Goal: Task Accomplishment & Management: Manage account settings

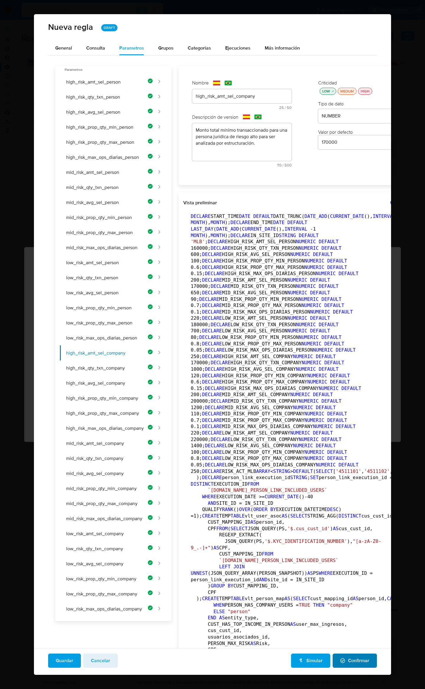
click at [356, 662] on span "Confirmar" at bounding box center [354, 660] width 29 height 13
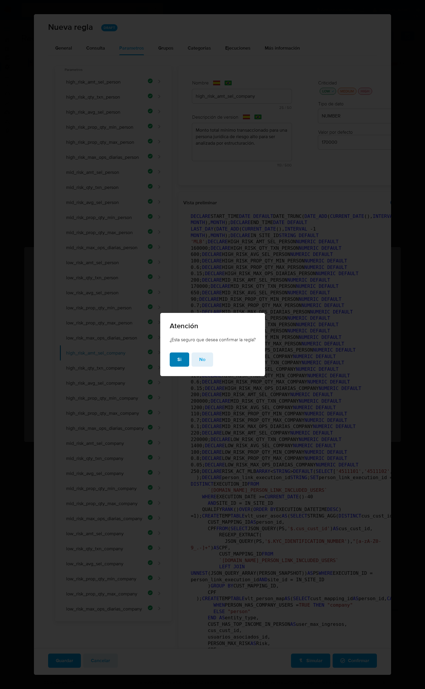
click at [180, 358] on span "Si" at bounding box center [179, 359] width 4 height 13
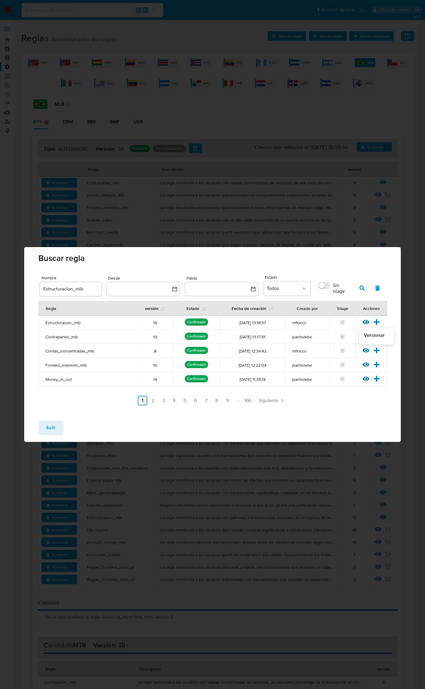
click at [375, 350] on icon at bounding box center [377, 350] width 6 height 6
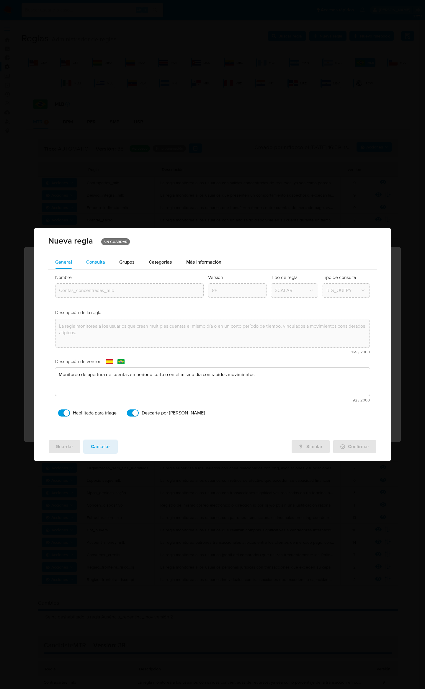
click at [104, 265] on div "Consulta" at bounding box center [95, 262] width 19 height 14
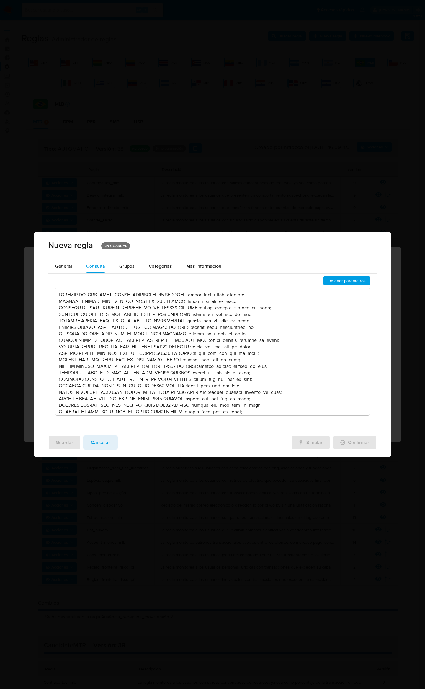
click at [326, 312] on textarea at bounding box center [212, 351] width 315 height 127
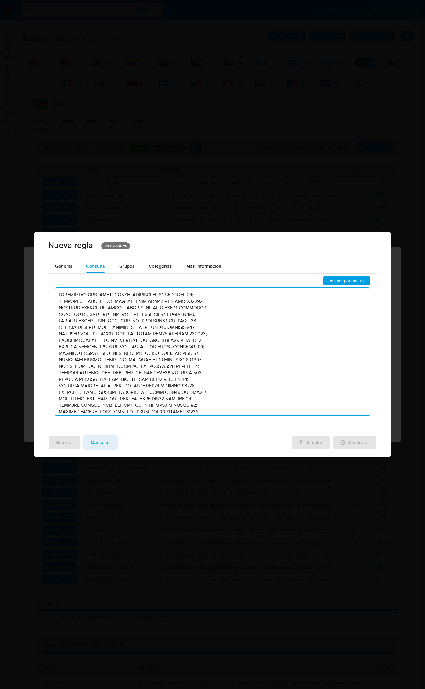
scroll to position [1480, 0]
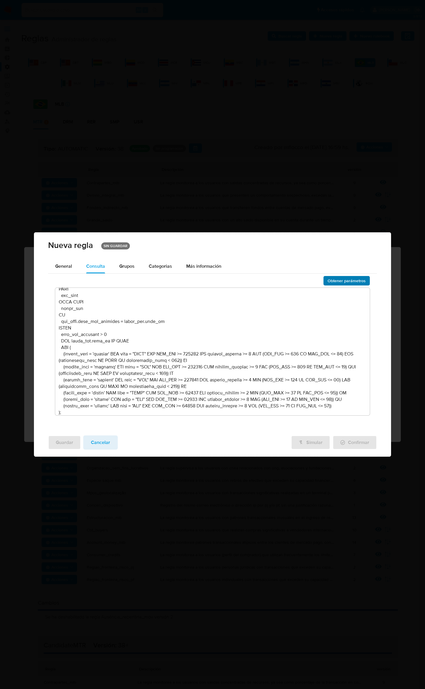
click at [339, 284] on span "Obtener parámetros" at bounding box center [347, 281] width 38 height 8
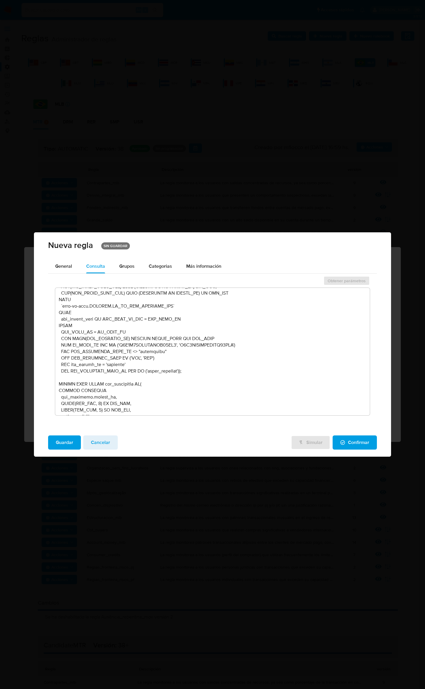
scroll to position [0, 0]
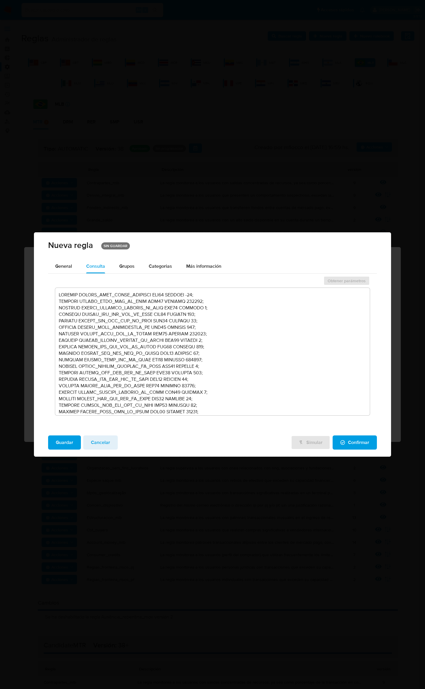
click at [277, 326] on textarea at bounding box center [212, 351] width 315 height 127
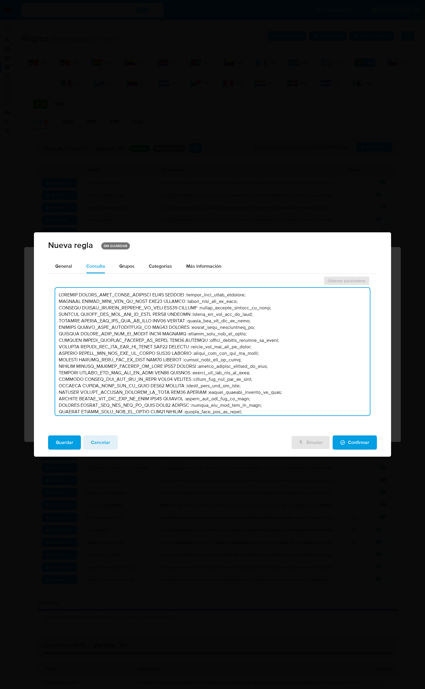
scroll to position [1519, 0]
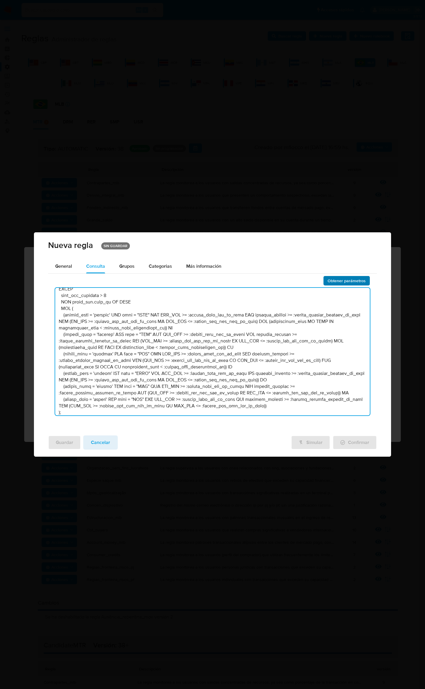
type textarea "DECLARE UMBRAL_DIAS_CASOS_ABIERTOS INT64 DEFAULT :umbral_dias_casos_abiertos; D…"
click at [333, 282] on span "Obtener parámetros" at bounding box center [347, 281] width 38 height 8
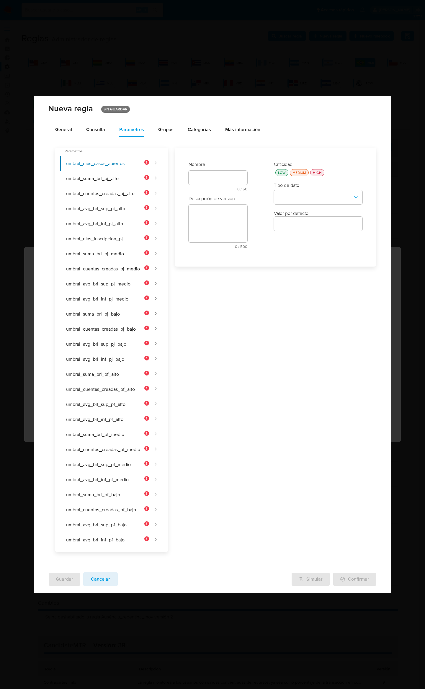
click at [104, 582] on span "Cancelar" at bounding box center [100, 579] width 19 height 13
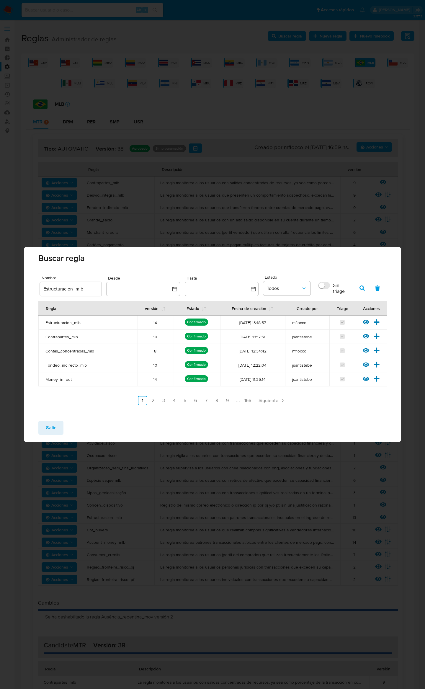
click at [84, 349] on span "Contas_concentradas_mlb" at bounding box center [87, 350] width 85 height 5
click at [57, 429] on button "Salir" at bounding box center [50, 428] width 25 height 14
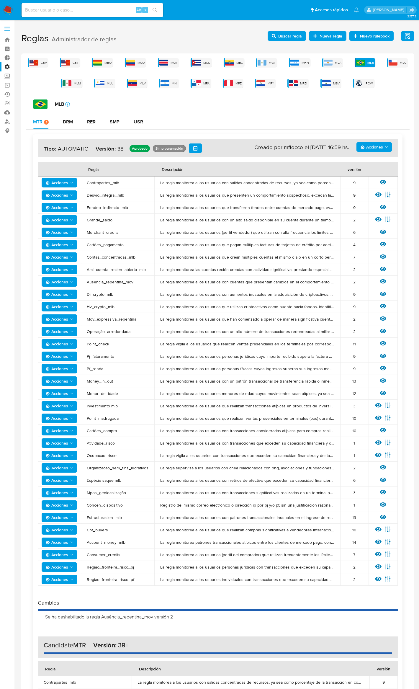
click at [292, 32] on span "Buscar regla" at bounding box center [290, 35] width 24 height 9
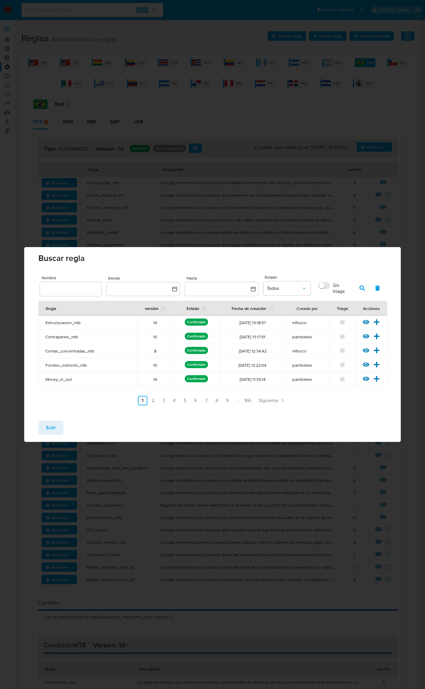
click at [86, 286] on input "text" at bounding box center [71, 289] width 62 height 8
type input "contas"
click at [365, 287] on button "button" at bounding box center [361, 288] width 15 height 14
click at [377, 321] on icon at bounding box center [377, 322] width 6 height 6
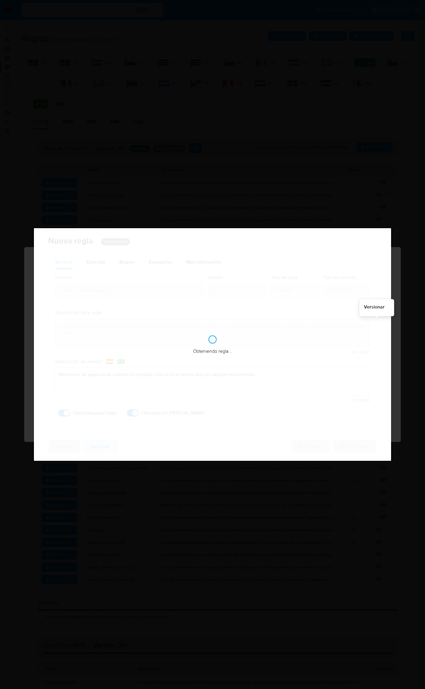
checkbox input "true"
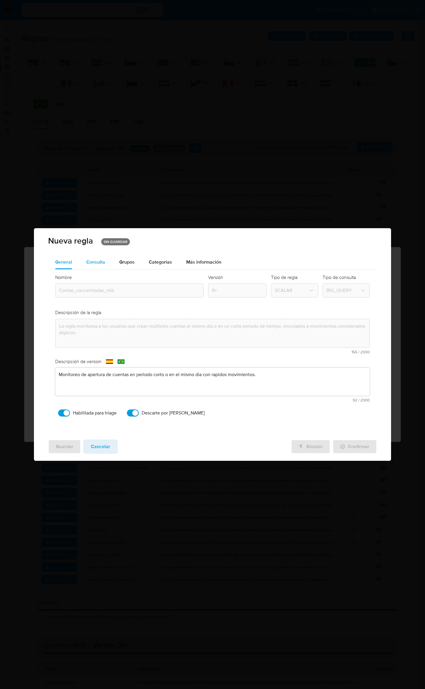
click at [99, 262] on span "Consulta" at bounding box center [95, 262] width 19 height 7
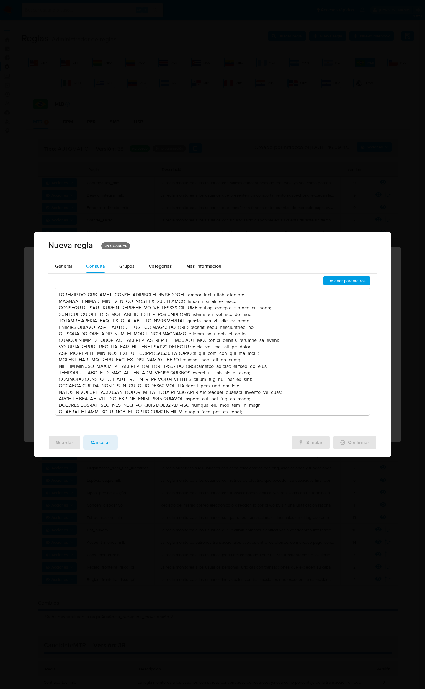
click at [277, 310] on textarea at bounding box center [212, 351] width 315 height 127
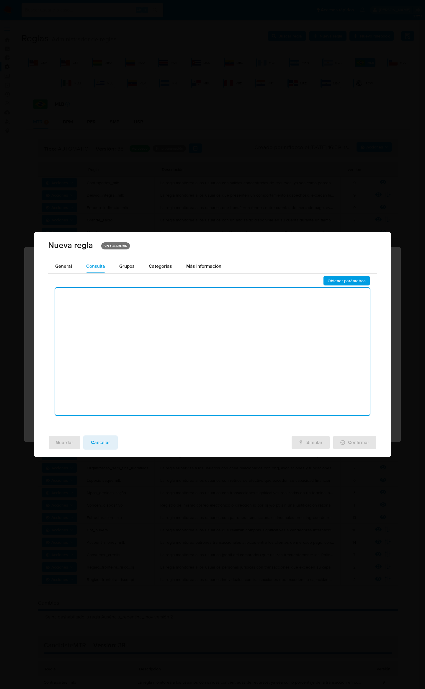
type textarea "DECLARE UMBRAL_DIAS_CASOS_ABIERTOS INT64 DEFAULT :umbral_dias_casos_abiertos; D…"
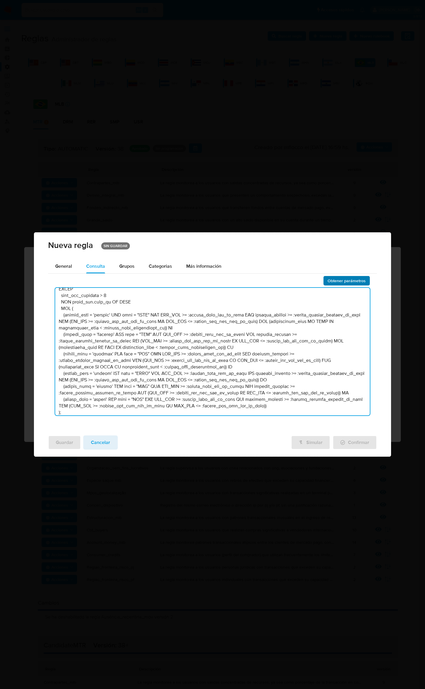
click at [332, 280] on span "Obtener parámetros" at bounding box center [347, 281] width 38 height 8
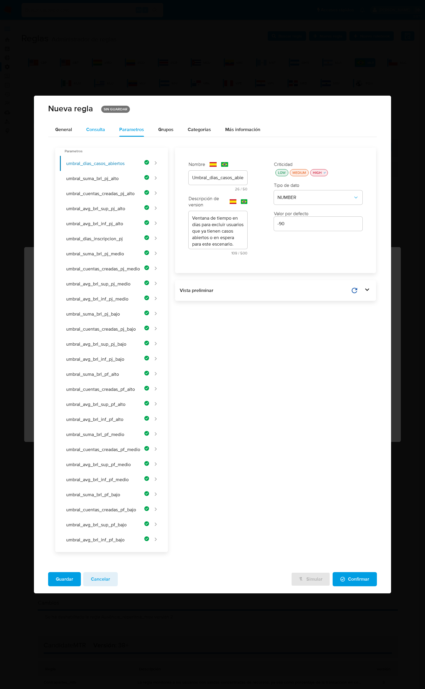
click at [101, 127] on span "Consulta" at bounding box center [95, 129] width 19 height 7
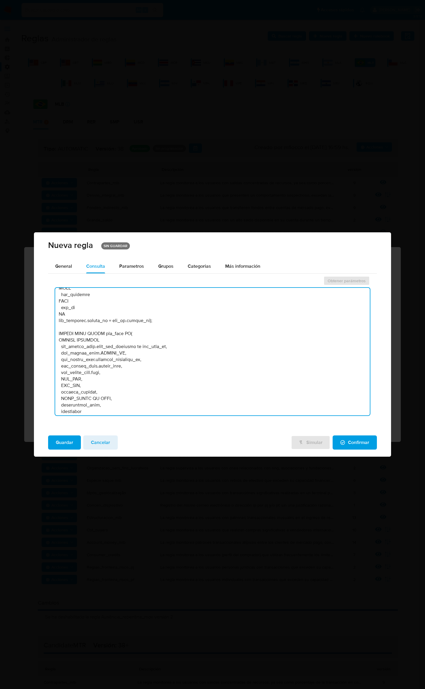
scroll to position [1169, 0]
drag, startPoint x: 136, startPoint y: 360, endPoint x: 166, endPoint y: 360, distance: 29.8
click at [166, 360] on textarea at bounding box center [212, 351] width 315 height 127
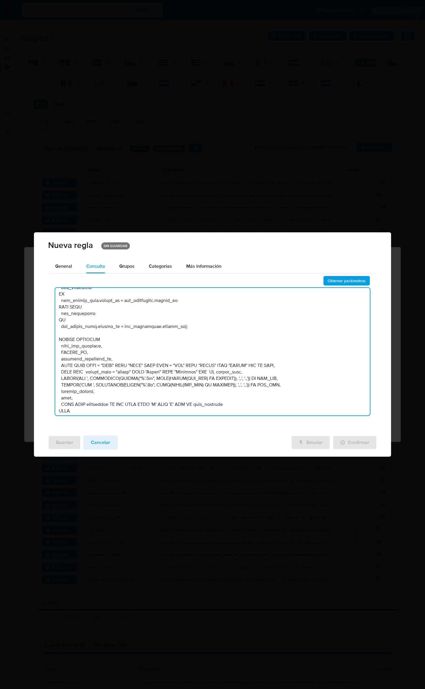
scroll to position [1405, 0]
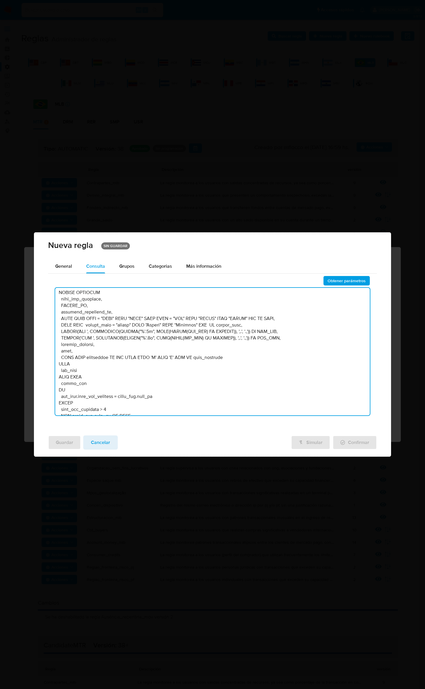
click at [102, 298] on textarea at bounding box center [212, 351] width 315 height 127
click at [102, 300] on textarea at bounding box center [212, 351] width 315 height 127
click at [165, 305] on textarea at bounding box center [212, 351] width 315 height 127
type textarea "DECLARE UMBRAL_DIAS_CASOS_ABIERTOS INT64 DEFAULT :umbral_dias_casos_abiertos; D…"
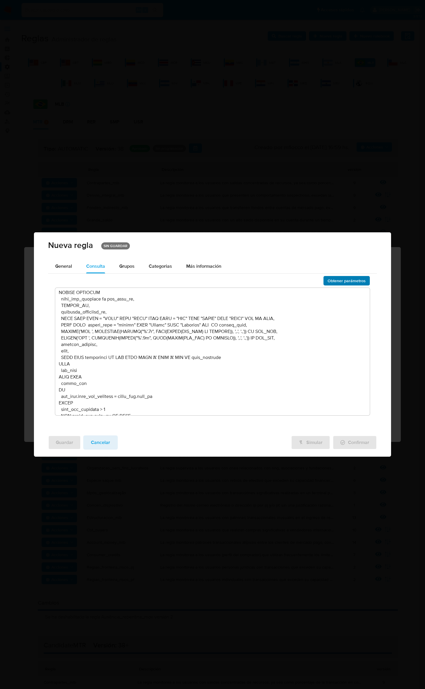
click at [331, 279] on span "Obtener parámetros" at bounding box center [347, 281] width 38 height 8
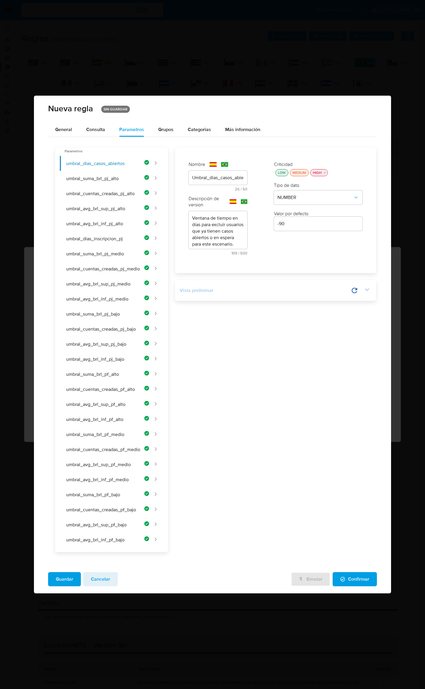
click at [340, 289] on div "Vista preliminar" at bounding box center [265, 290] width 171 height 6
click at [355, 290] on icon "button" at bounding box center [353, 290] width 5 height 5
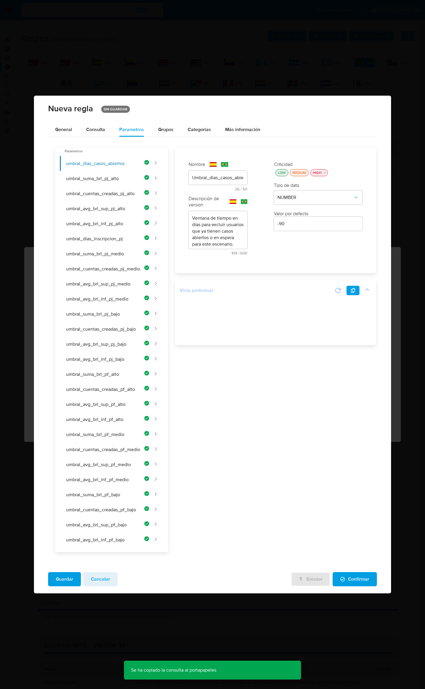
click at [338, 286] on icon at bounding box center [338, 290] width 8 height 8
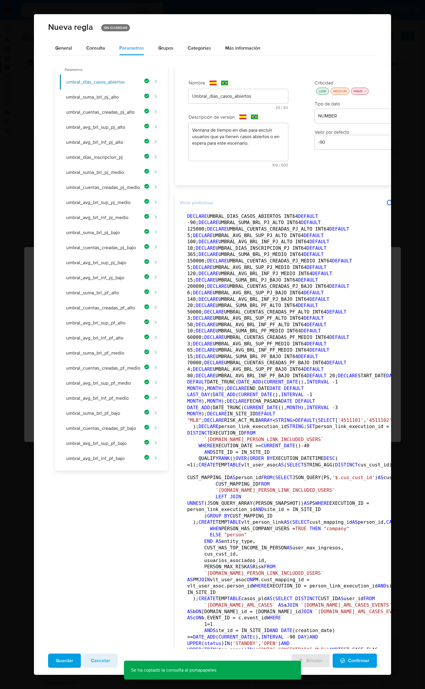
click at [403, 205] on icon "button" at bounding box center [405, 202] width 4 height 5
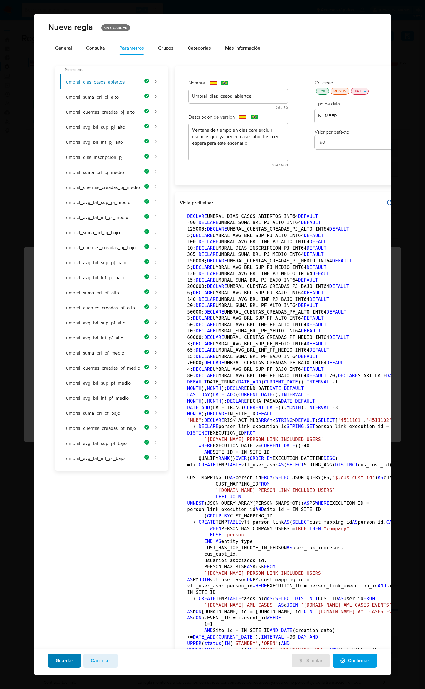
click at [66, 664] on span "Guardar" at bounding box center [64, 660] width 17 height 13
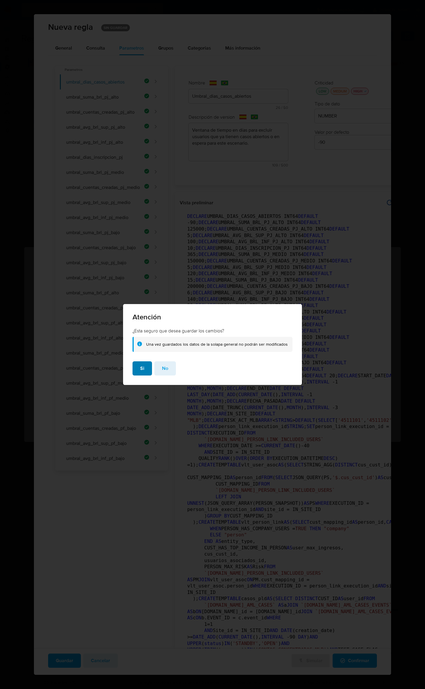
click at [144, 365] on span "Si" at bounding box center [142, 368] width 4 height 13
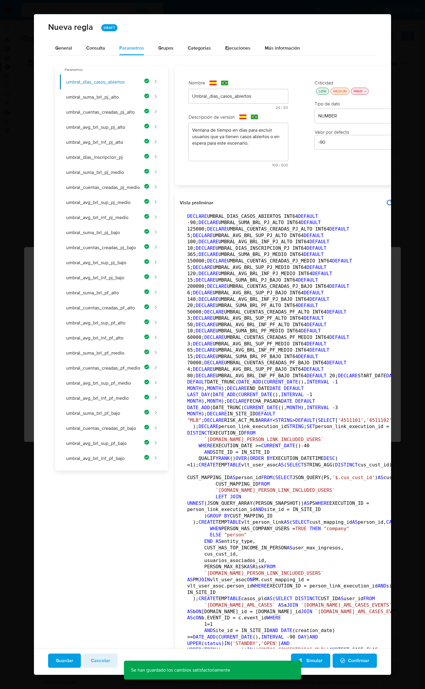
click at [349, 663] on span "Confirmar" at bounding box center [354, 660] width 29 height 13
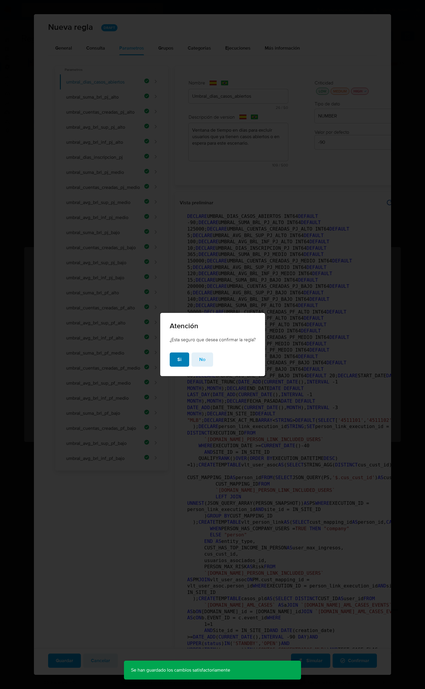
click at [179, 357] on span "Si" at bounding box center [179, 359] width 4 height 13
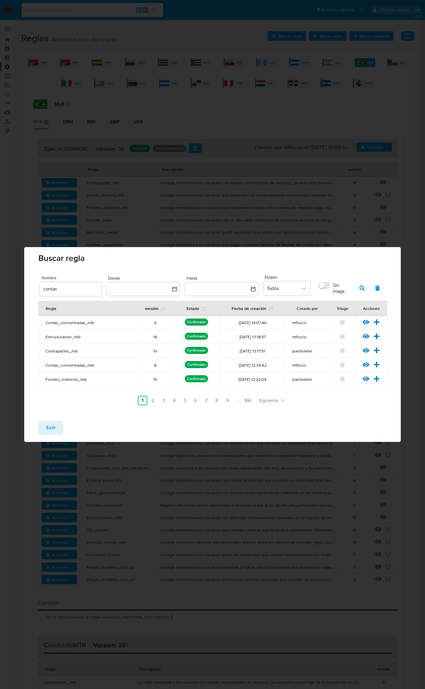
click at [52, 427] on span "Salir" at bounding box center [51, 427] width 10 height 13
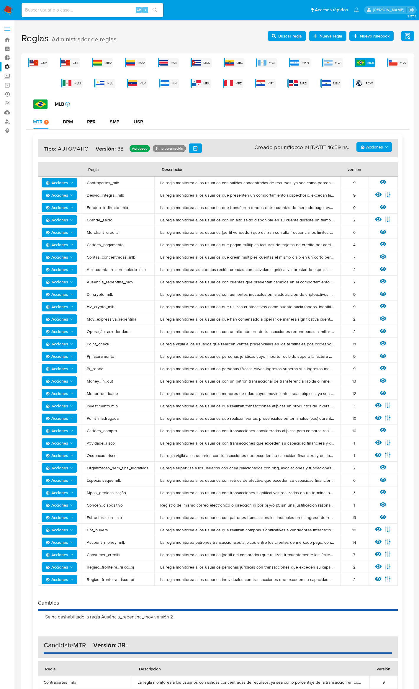
click at [93, 316] on span "Mov_expressiva_repentina" at bounding box center [118, 318] width 62 height 5
click at [292, 36] on span "Buscar regla" at bounding box center [290, 35] width 24 height 9
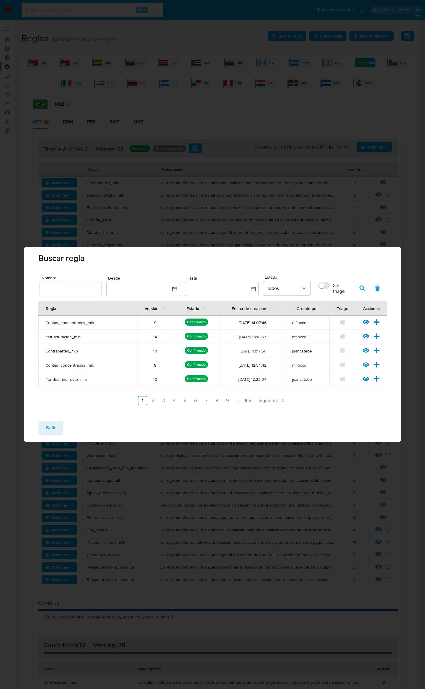
click at [74, 292] on input "text" at bounding box center [71, 289] width 62 height 8
type input "Mov_expressiva_repentina"
click at [360, 290] on icon "button" at bounding box center [361, 287] width 5 height 5
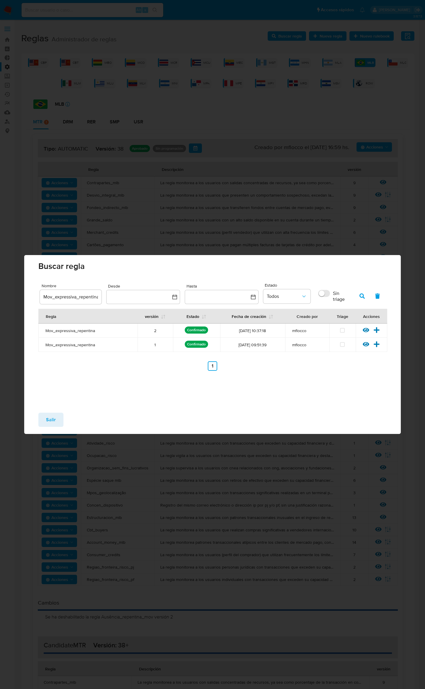
click at [375, 330] on icon at bounding box center [377, 330] width 6 height 6
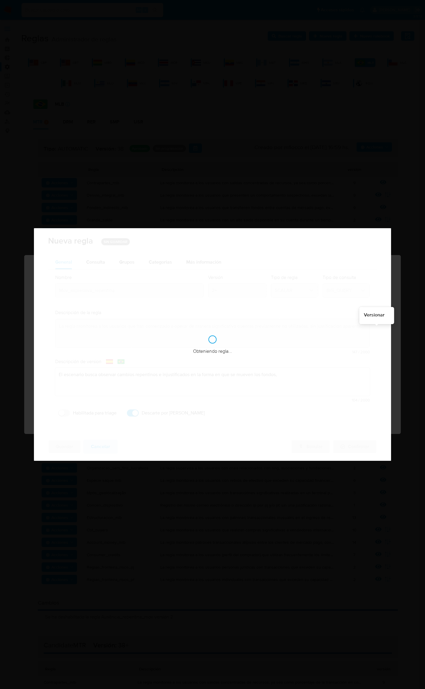
checkbox input "true"
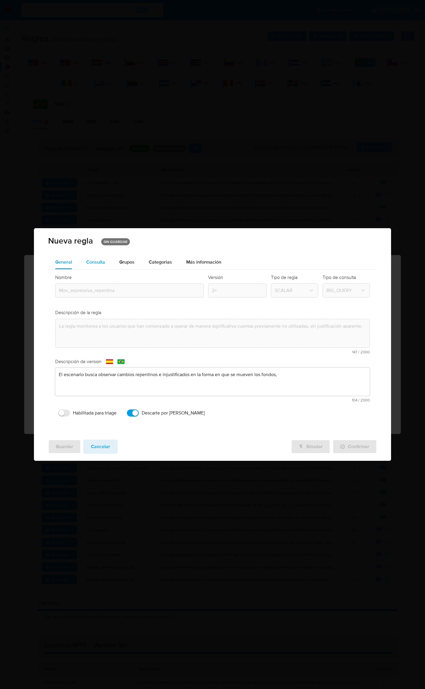
click at [101, 260] on span "Consulta" at bounding box center [95, 262] width 19 height 7
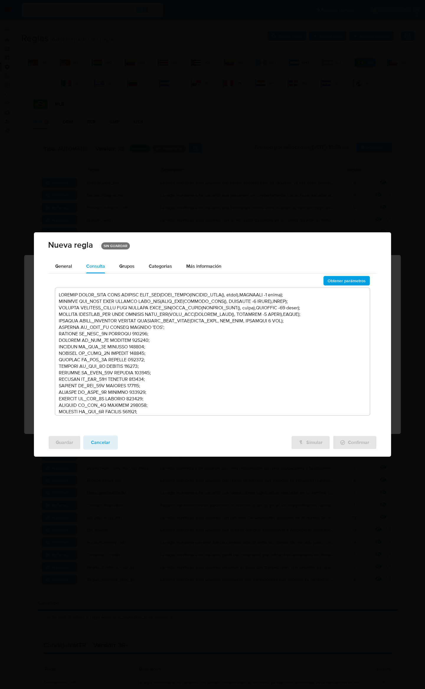
click at [164, 346] on textarea at bounding box center [212, 351] width 315 height 127
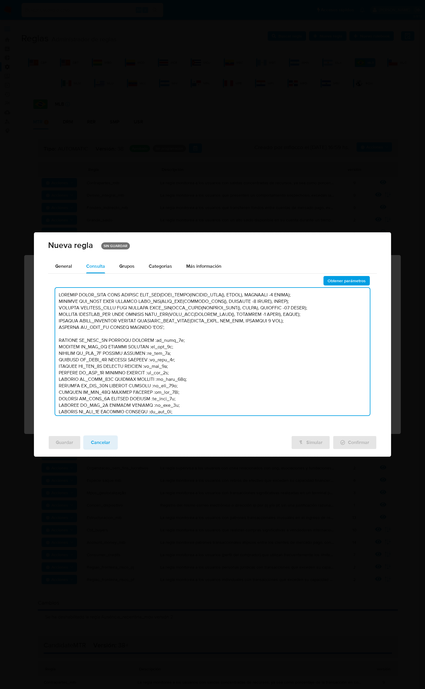
scroll to position [3253, 0]
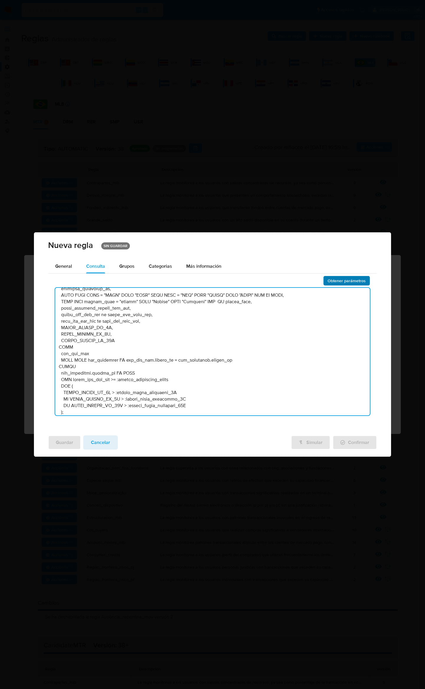
type textarea "DECLARE START_DATE DATE DEFAULT DATE_ADD(DATE_TRUNC(CURRENT_DATE(), MONTH), INT…"
click at [359, 282] on span "Obtener parámetros" at bounding box center [347, 281] width 38 height 8
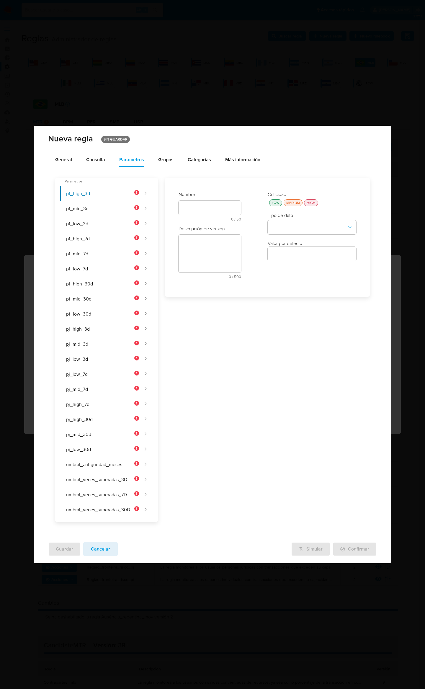
click at [201, 209] on div "text-es 0 / 50 50 caracteres restantes" at bounding box center [210, 211] width 63 height 20
click at [202, 217] on input "text" at bounding box center [210, 221] width 63 height 8
paste input "pf_high_3d"
type input "pf_high_3d"
click at [208, 251] on div at bounding box center [210, 257] width 63 height 14
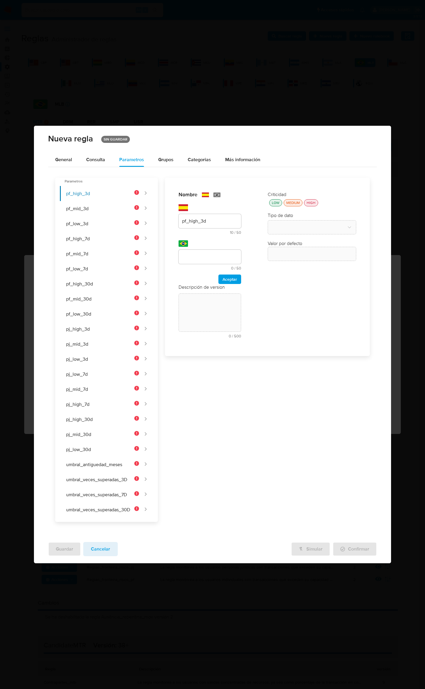
click at [210, 256] on input "text" at bounding box center [210, 257] width 63 height 8
type input "pf_high_3d"
click at [236, 276] on span "Aceptar" at bounding box center [230, 279] width 14 height 8
click at [223, 270] on textarea at bounding box center [210, 254] width 63 height 38
click at [222, 268] on textarea at bounding box center [210, 274] width 63 height 38
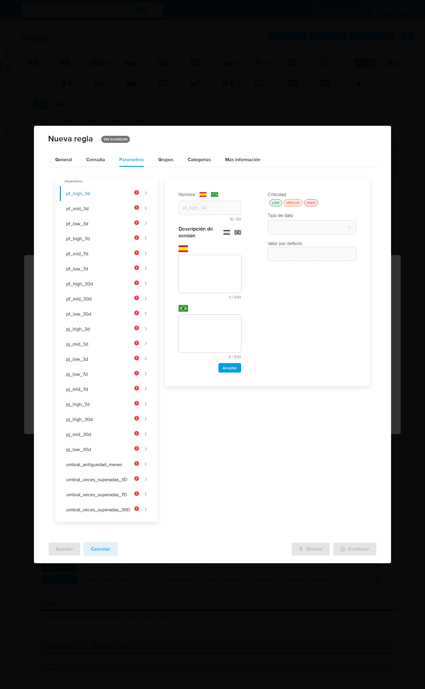
paste textarea "Límite monetario de ingresos en 3 días para una persona física de riesgo alto, …"
type textarea "Límite monetario de ingresos en 3 días para una persona física de riesgo alto, …"
click at [221, 329] on textarea at bounding box center [210, 334] width 63 height 38
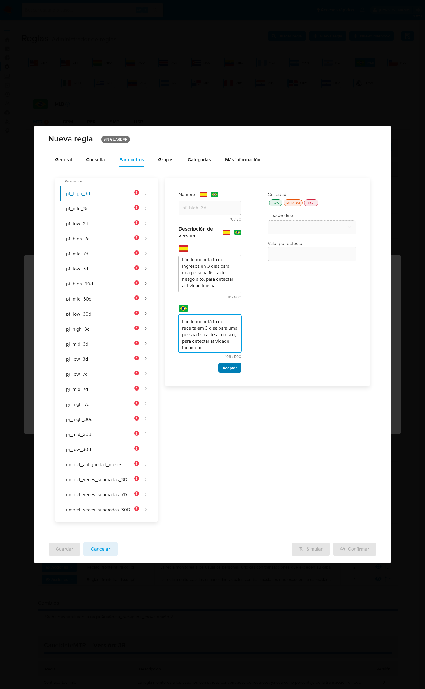
type textarea "Limite monetário de receita em 3 dias para uma pessoa física de alto risco, par…"
click at [229, 364] on span "Aceptar" at bounding box center [230, 368] width 14 height 8
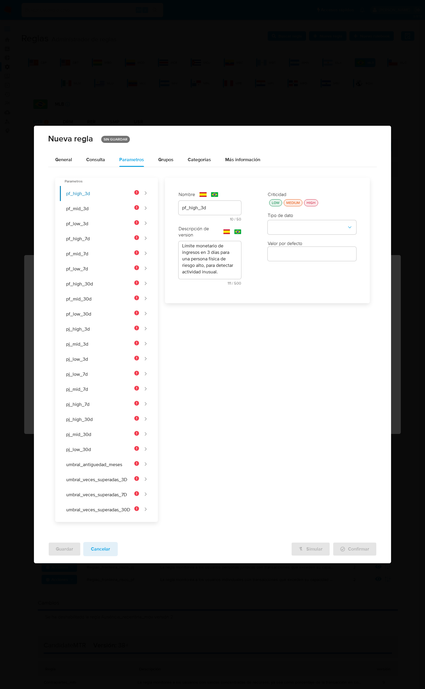
click at [272, 197] on div "Criticidad LOW MEDIUM HIGH" at bounding box center [312, 198] width 89 height 15
click at [277, 202] on div "LOW" at bounding box center [276, 202] width 10 height 5
click at [280, 218] on div "Tipo de dato" at bounding box center [312, 223] width 89 height 22
click at [282, 224] on button "type-dropdown" at bounding box center [312, 227] width 89 height 14
click at [284, 226] on span "NUMBER" at bounding box center [280, 227] width 19 height 6
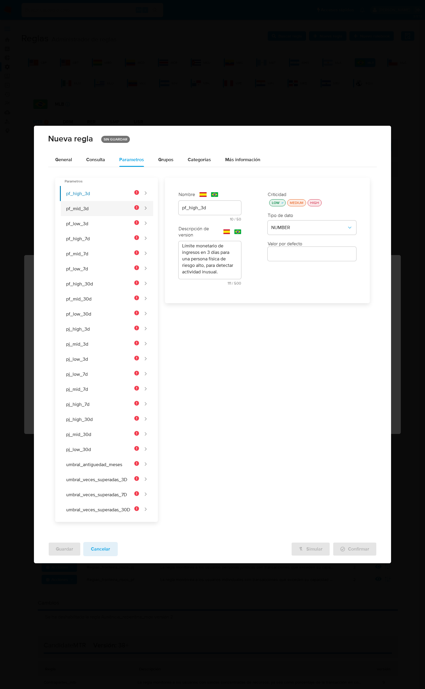
drag, startPoint x: 92, startPoint y: 205, endPoint x: 108, endPoint y: 206, distance: 16.0
click at [92, 205] on button "pf_mid_3d" at bounding box center [99, 208] width 79 height 15
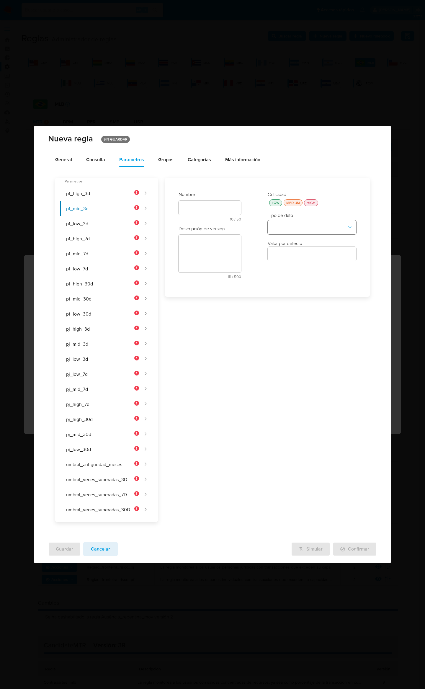
scroll to position [0, 0]
click at [225, 209] on div "text-es 10 / 50 40 caracteres restantes" at bounding box center [210, 219] width 63 height 30
type input "pf_mid_3d"
click at [212, 258] on input "text" at bounding box center [210, 257] width 63 height 8
type input "pf_mid_3d"
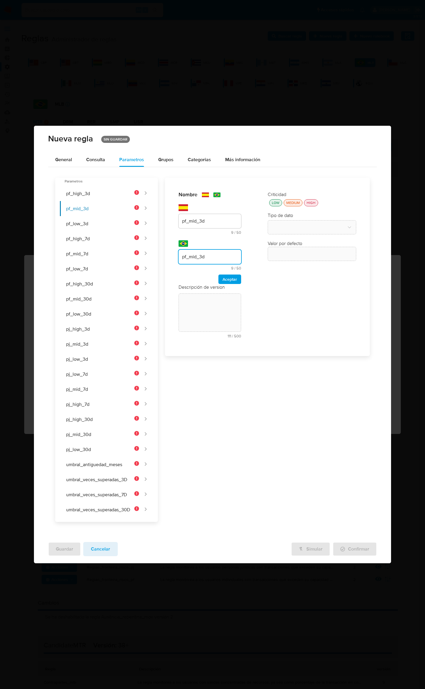
click at [226, 275] on span "Aceptar" at bounding box center [230, 279] width 14 height 8
click at [214, 260] on textarea at bounding box center [210, 254] width 63 height 38
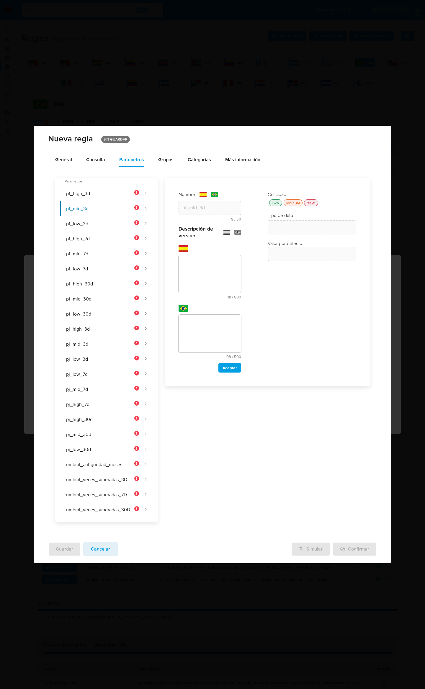
click at [215, 262] on textarea at bounding box center [210, 274] width 63 height 38
paste textarea "Límite monetario de ingresos en 3 días para una persona física de riesgo medio,…"
type textarea "Límite monetario de ingresos en 3 días para una persona física de riesgo medio,…"
click at [214, 337] on textarea at bounding box center [210, 334] width 63 height 38
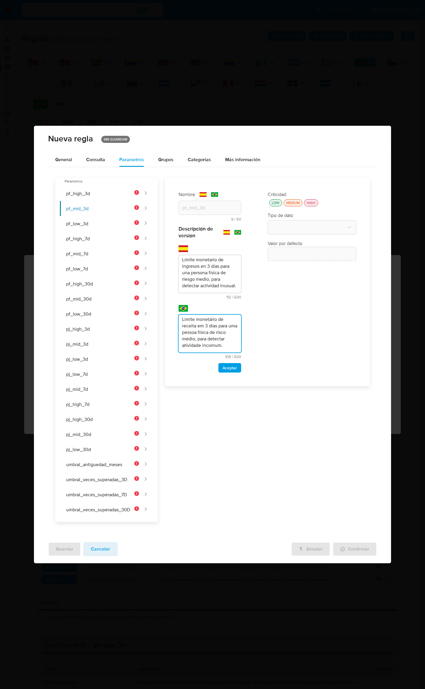
type textarea "Limite monetário de receita em 3 dias para uma pessoa física de risco médio, pa…"
click at [233, 372] on div "Nombre text-es pf_mid_3d 9 / 50 41 caracteres restantes text-pt pf_mid_3d 9 / 5…" at bounding box center [210, 281] width 74 height 193
click at [232, 367] on span "Aceptar" at bounding box center [230, 368] width 14 height 8
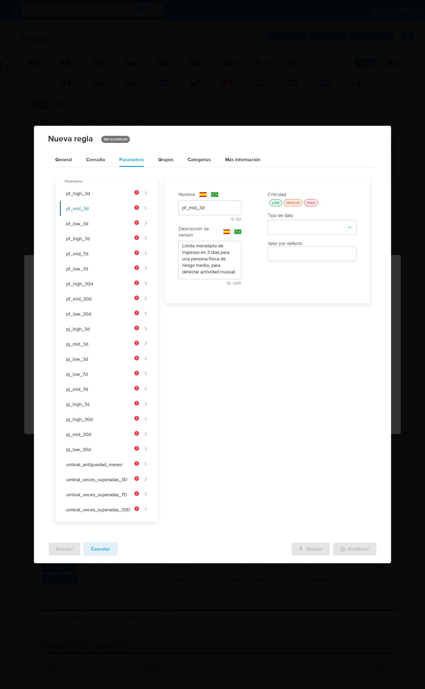
click at [274, 204] on button "LOW" at bounding box center [275, 202] width 13 height 7
click at [279, 222] on button "type-dropdown" at bounding box center [312, 227] width 89 height 14
click at [280, 229] on span "NUMBER" at bounding box center [280, 227] width 19 height 6
drag, startPoint x: 107, startPoint y: 223, endPoint x: 137, endPoint y: 224, distance: 29.8
click at [108, 223] on button "pf_low_3d" at bounding box center [99, 223] width 79 height 15
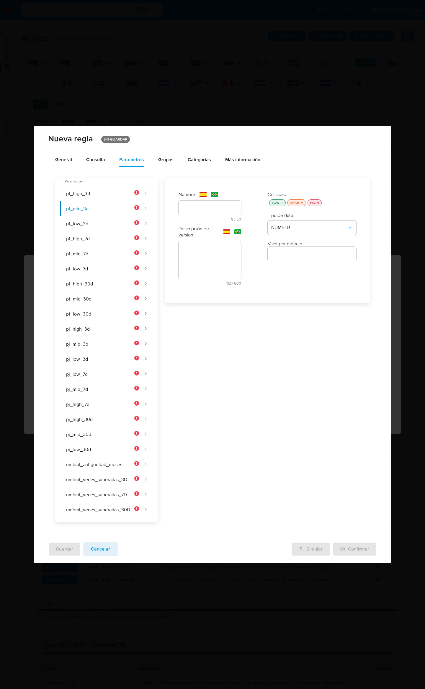
scroll to position [0, 0]
click at [195, 210] on div "text-es 9 / 50 41 caracteres restantes" at bounding box center [210, 211] width 63 height 20
type input "pf_low_3d"
click at [195, 253] on input "text" at bounding box center [210, 257] width 63 height 8
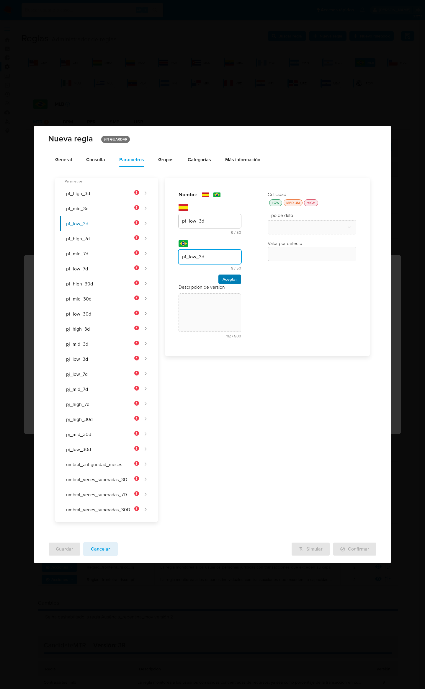
type input "pf_low_3d"
click at [228, 280] on span "Aceptar" at bounding box center [230, 279] width 14 height 8
click at [188, 247] on div "text-es 112 / 500 388 caracteres restantes" at bounding box center [210, 257] width 63 height 44
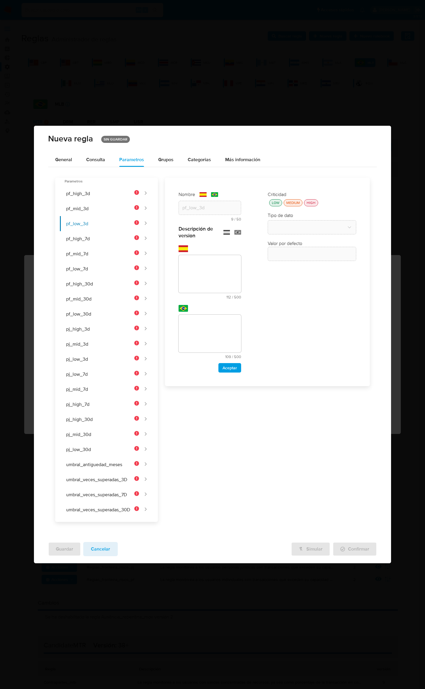
click at [191, 266] on textarea at bounding box center [210, 274] width 63 height 38
paste textarea "Límite monetario de ingresos en 3 días para una persona física de riesgo bajo, …"
type textarea "Límite monetario de ingresos en 3 días para una persona física de riesgo bajo, …"
click at [197, 331] on textarea at bounding box center [210, 334] width 63 height 38
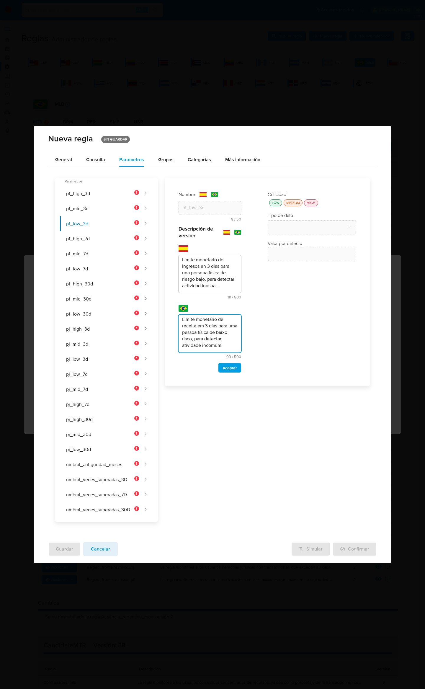
scroll to position [9, 0]
type textarea "Limite monetário de receita em 3 dias para uma pessoa física de baixo risco, pa…"
click at [233, 365] on span "Aceptar" at bounding box center [230, 368] width 14 height 8
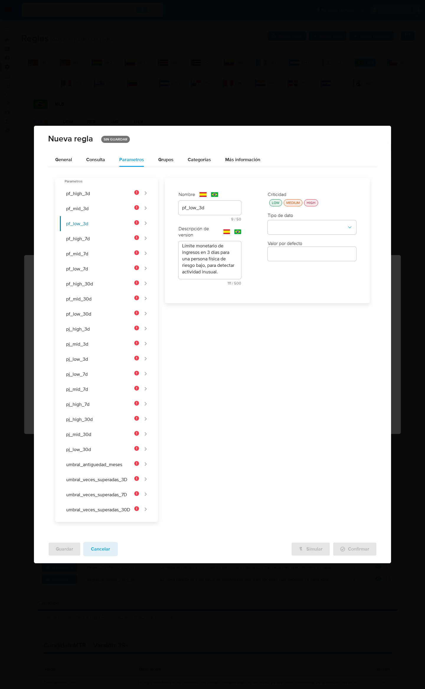
click at [279, 200] on div "LOW" at bounding box center [276, 202] width 10 height 5
click at [289, 221] on button "type-dropdown" at bounding box center [312, 227] width 89 height 14
click at [291, 227] on div "NUMBER" at bounding box center [310, 227] width 78 height 14
drag, startPoint x: 85, startPoint y: 236, endPoint x: 107, endPoint y: 239, distance: 22.7
click at [85, 235] on button "pf_high_7d" at bounding box center [99, 238] width 79 height 15
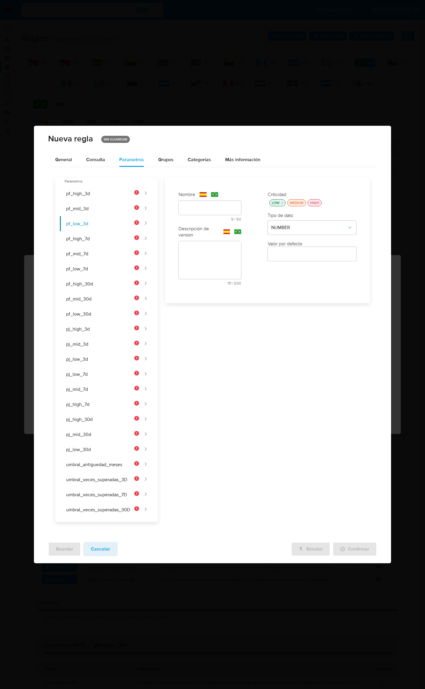
scroll to position [0, 0]
click at [213, 204] on div "text-es 9 / 50 41 caracteres restantes" at bounding box center [210, 211] width 63 height 20
type input "pf_high_7d"
click at [195, 255] on input "text" at bounding box center [210, 257] width 63 height 8
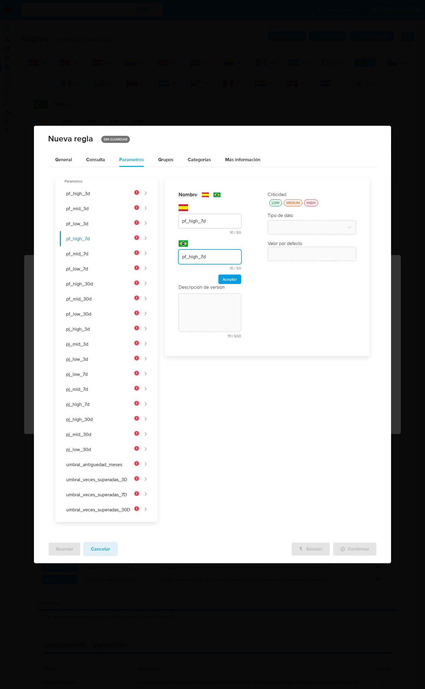
type input "pf_high_7d"
drag, startPoint x: 227, startPoint y: 271, endPoint x: 231, endPoint y: 277, distance: 6.9
click at [227, 272] on div "Nombre text-es pf_high_7d 10 / 50 40 caracteres restantes text-pt pf_high_7d 10…" at bounding box center [210, 237] width 63 height 93
click at [231, 277] on span "Aceptar" at bounding box center [230, 279] width 14 height 8
click at [215, 247] on div "text-es 111 / 500 389 caracteres restantes" at bounding box center [210, 257] width 63 height 44
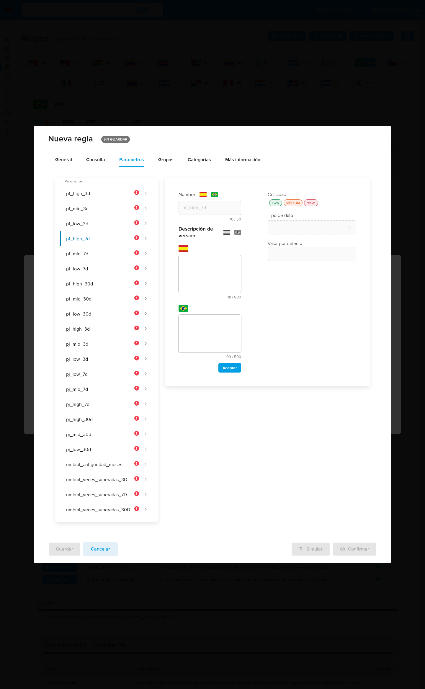
click at [212, 278] on textarea at bounding box center [210, 274] width 63 height 38
paste textarea "Límite monetario de ingresos en 7 días para una persona física de riesgo alto, …"
type textarea "Límite monetario de ingresos en 7 días para una persona física de riesgo alto, …"
click at [200, 339] on textarea at bounding box center [210, 334] width 63 height 38
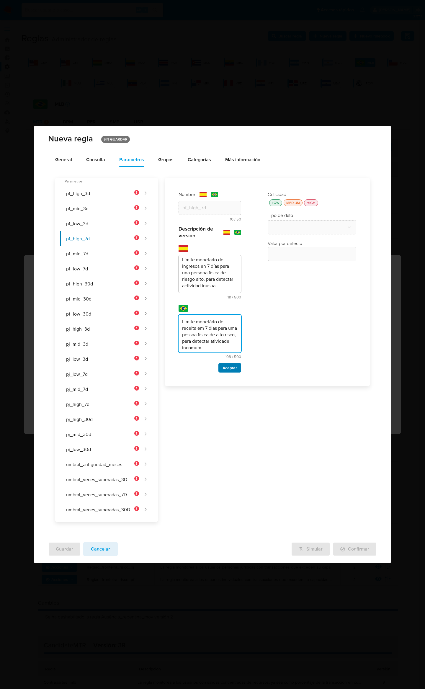
type textarea "Limite monetário de receita em 7 dias para uma pessoa física de alto risco, par…"
click at [234, 365] on span "Aceptar" at bounding box center [230, 368] width 14 height 8
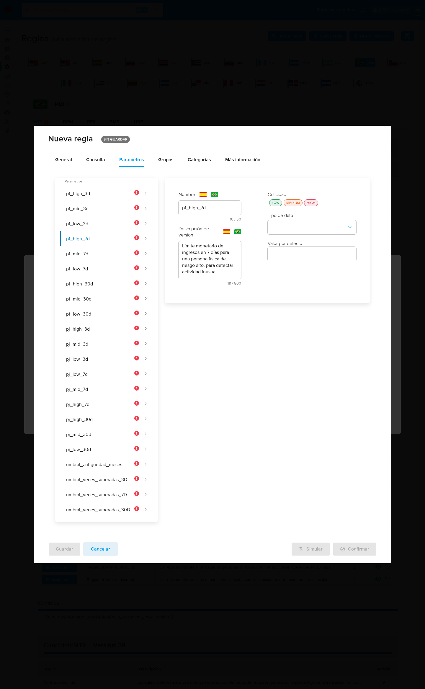
click at [278, 203] on div "LOW" at bounding box center [276, 202] width 10 height 5
click at [285, 227] on button "type-dropdown" at bounding box center [312, 227] width 89 height 14
click at [286, 228] on span "NUMBER" at bounding box center [280, 227] width 19 height 6
click at [109, 249] on button "pf_mid_7d" at bounding box center [99, 253] width 79 height 15
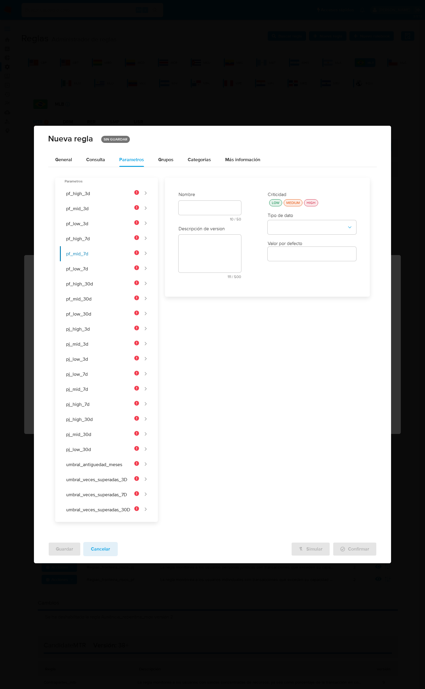
click at [211, 210] on div at bounding box center [210, 208] width 63 height 14
click at [211, 208] on div "text-es 10 / 50 40 caracteres restantes" at bounding box center [210, 211] width 63 height 20
type input "pf_mid_7d"
click at [194, 253] on input "text" at bounding box center [210, 257] width 63 height 8
type input "pf_mid_7d"
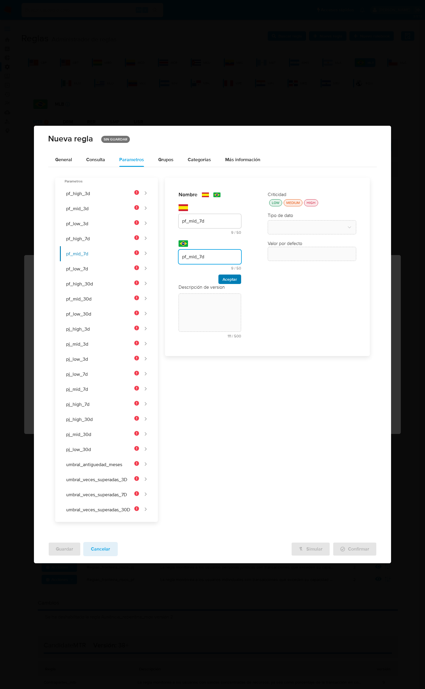
drag, startPoint x: 238, startPoint y: 273, endPoint x: 238, endPoint y: 277, distance: 3.9
click at [238, 274] on div "Aceptar" at bounding box center [210, 278] width 63 height 9
click at [238, 277] on button "Aceptar" at bounding box center [229, 278] width 23 height 9
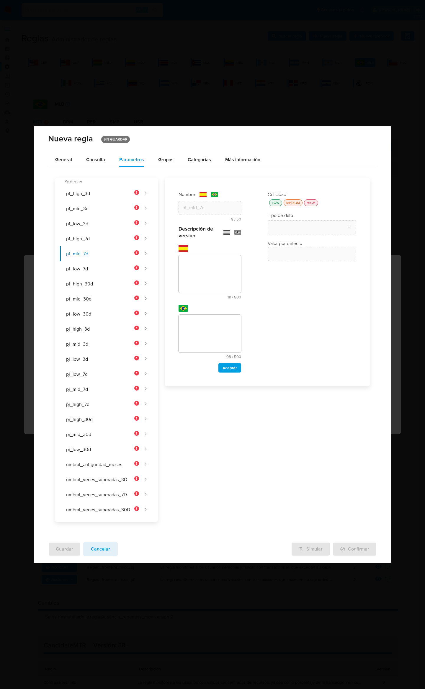
click at [195, 257] on textarea at bounding box center [210, 274] width 63 height 38
click at [197, 267] on textarea at bounding box center [210, 274] width 63 height 38
paste textarea "Límite monetario de ingresos en 7 días para una persona física de riesgo medio,…"
type textarea "Límite monetario de ingresos en 7 días para una persona física de riesgo medio,…"
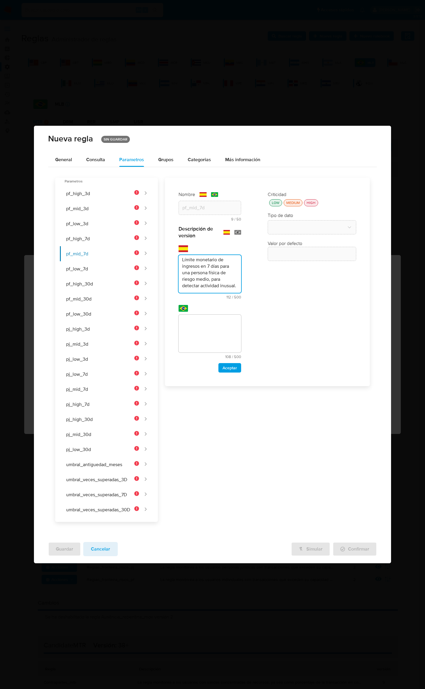
click at [217, 336] on textarea at bounding box center [210, 334] width 63 height 38
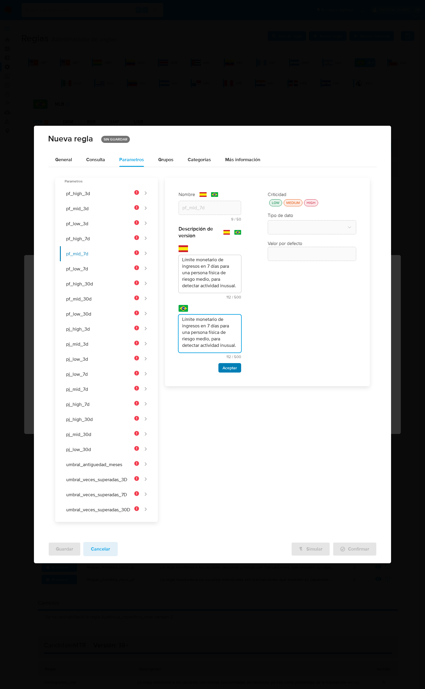
click at [230, 366] on span "Aceptar" at bounding box center [230, 368] width 14 height 8
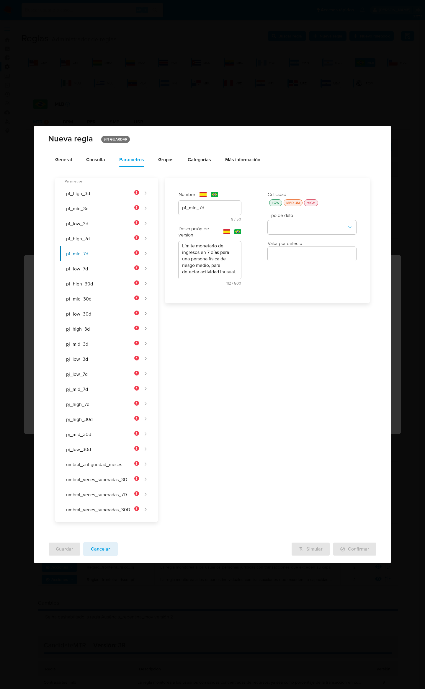
click at [273, 203] on div "LOW" at bounding box center [276, 202] width 10 height 5
click at [282, 226] on button "type-dropdown" at bounding box center [312, 227] width 89 height 14
click at [283, 230] on div "NUMBER" at bounding box center [310, 227] width 78 height 14
click at [220, 264] on textarea "Límite monetario de ingresos en 7 días para una persona física de riesgo medio,…" at bounding box center [210, 260] width 63 height 38
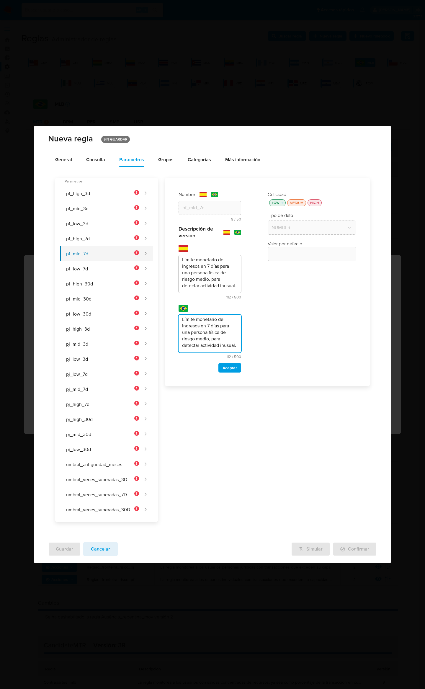
drag, startPoint x: 212, startPoint y: 346, endPoint x: 153, endPoint y: 259, distance: 105.3
click at [153, 264] on div "Parametros pf_high_3d pf_mid_3d pf_low_3d pf_high_7d pf_mid_7d pf_low_7d pf_hig…" at bounding box center [212, 347] width 315 height 350
type textarea "Limite monetário de receita em 7 dias para uma pessoa física de risco médio, pa…"
click at [231, 364] on span "Aceptar" at bounding box center [230, 368] width 14 height 8
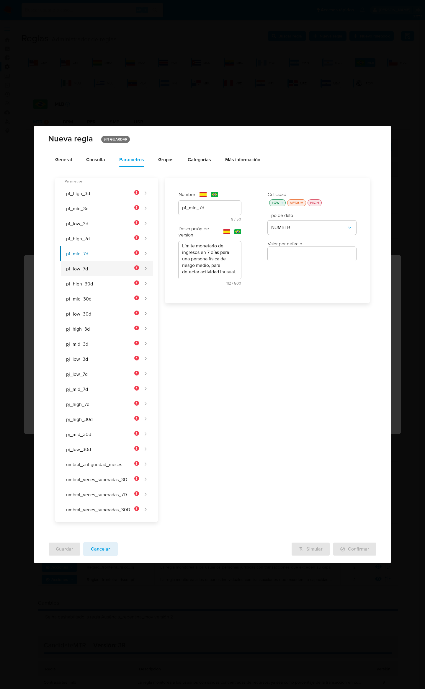
click at [103, 270] on button "pf_low_7d" at bounding box center [99, 268] width 79 height 15
click at [207, 213] on div at bounding box center [210, 208] width 63 height 14
click at [207, 208] on div "text-es 9 / 50 41 caracteres restantes" at bounding box center [210, 211] width 63 height 20
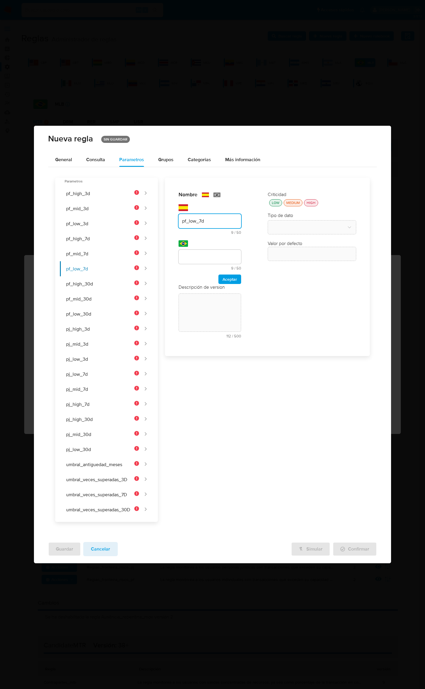
type input "pf_low_7d"
drag, startPoint x: 197, startPoint y: 255, endPoint x: 206, endPoint y: 259, distance: 9.1
click at [198, 255] on input "text" at bounding box center [210, 257] width 63 height 8
type input "pf_low_7d"
click at [229, 276] on span "Aceptar" at bounding box center [230, 279] width 14 height 8
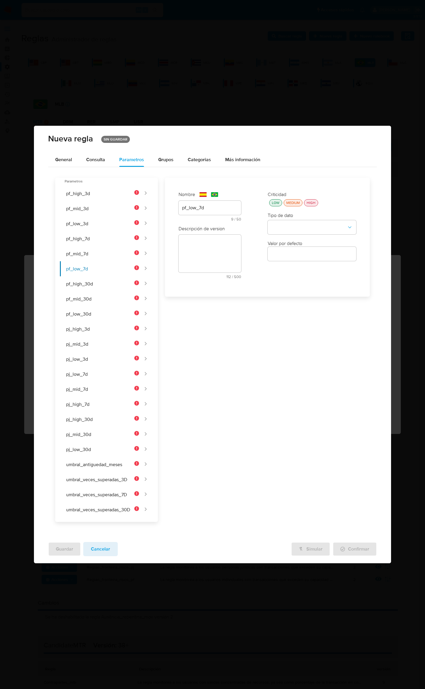
drag, startPoint x: 272, startPoint y: 200, endPoint x: 273, endPoint y: 204, distance: 4.0
click at [272, 200] on div "LOW" at bounding box center [276, 202] width 10 height 5
click at [277, 225] on button "type-dropdown" at bounding box center [312, 227] width 89 height 14
click at [277, 228] on span "NUMBER" at bounding box center [280, 227] width 19 height 6
click at [214, 237] on div "Descripción de version text-es 112 / 500 388 caracteres restantes text-pt 109 /…" at bounding box center [210, 298] width 63 height 147
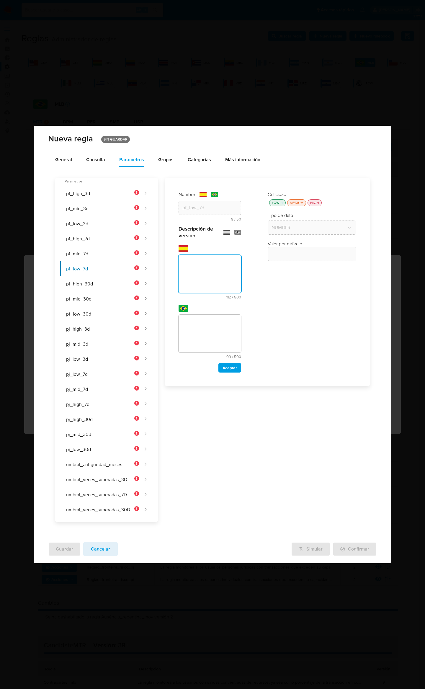
click at [223, 259] on textarea at bounding box center [210, 274] width 63 height 38
type textarea "Límite monetario de ingresos en 7 días para una persona física de riesgo bajo, …"
click at [213, 312] on div "text-pt 109 / 500 391 caracteres restantes" at bounding box center [210, 332] width 63 height 54
click at [216, 332] on textarea at bounding box center [210, 334] width 63 height 38
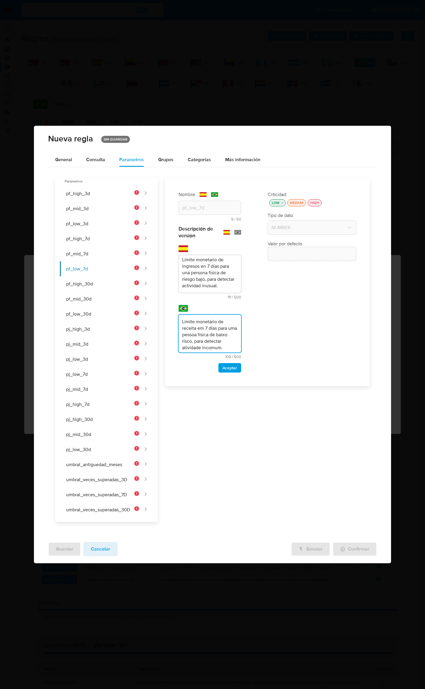
scroll to position [5, 0]
type textarea "Limite monetário de receita em 7 dias para uma pessoa física de baixo risco, pa…"
click at [234, 364] on span "Aceptar" at bounding box center [230, 368] width 14 height 8
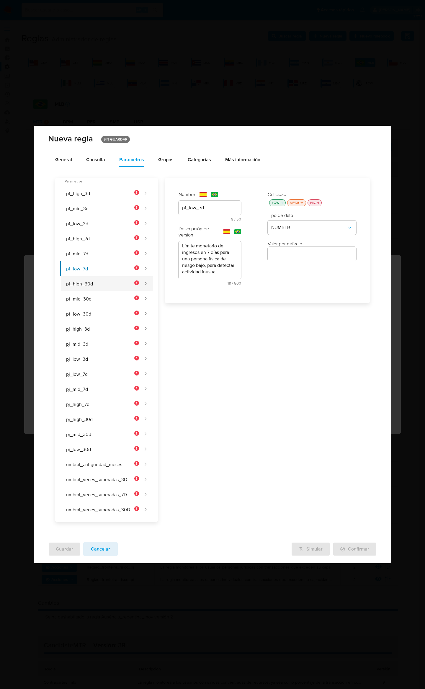
click at [96, 282] on button "pf_high_30d" at bounding box center [99, 283] width 79 height 15
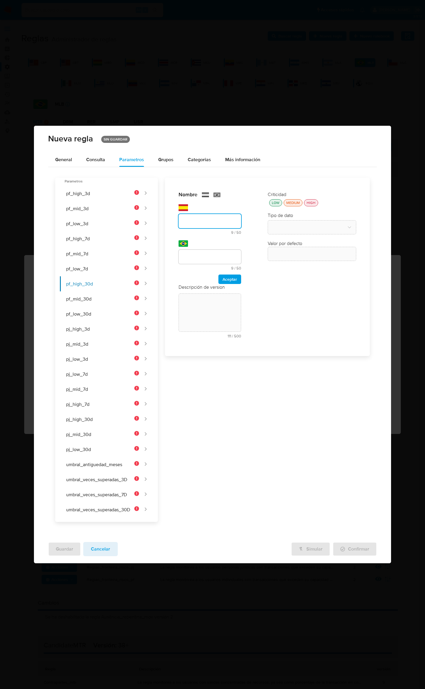
click at [223, 208] on div "text-es 9 / 50 41 caracteres restantes" at bounding box center [210, 219] width 63 height 30
type input "pf_high_30d"
click at [205, 256] on input "text" at bounding box center [210, 257] width 63 height 8
type input "pf_high_30d"
click at [227, 276] on span "Aceptar" at bounding box center [230, 279] width 14 height 8
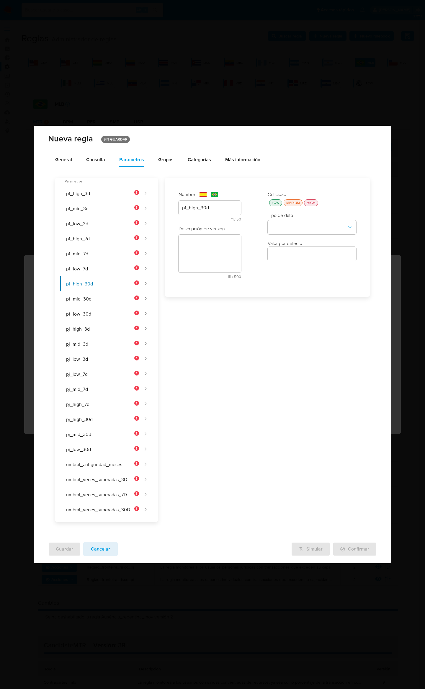
click at [279, 200] on div "LOW" at bounding box center [276, 202] width 10 height 5
click at [289, 225] on button "type-dropdown" at bounding box center [312, 227] width 89 height 14
click at [289, 231] on div "NUMBER" at bounding box center [310, 227] width 78 height 14
click at [213, 256] on textarea at bounding box center [210, 254] width 63 height 38
click at [216, 280] on textarea at bounding box center [210, 274] width 63 height 38
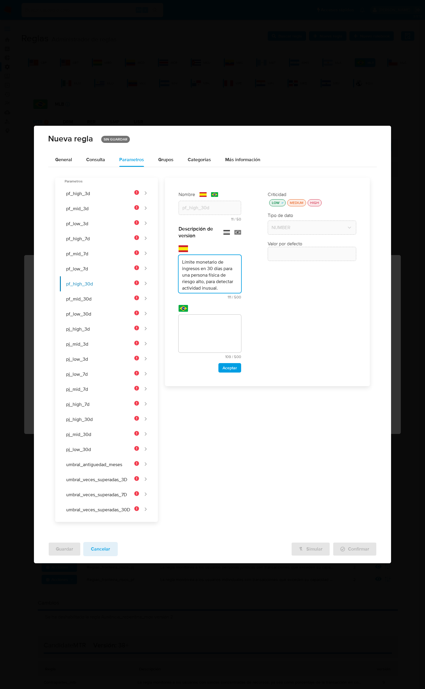
scroll to position [5, 0]
type textarea "Límite monetario de ingresos en 30 días para una persona física de riesgo alto,…"
click at [221, 328] on textarea at bounding box center [210, 334] width 63 height 38
click at [208, 349] on textarea at bounding box center [210, 334] width 63 height 38
paste textarea "Limite monetário de receita em 30 dias para uma pessoa física de alto risco, pa…"
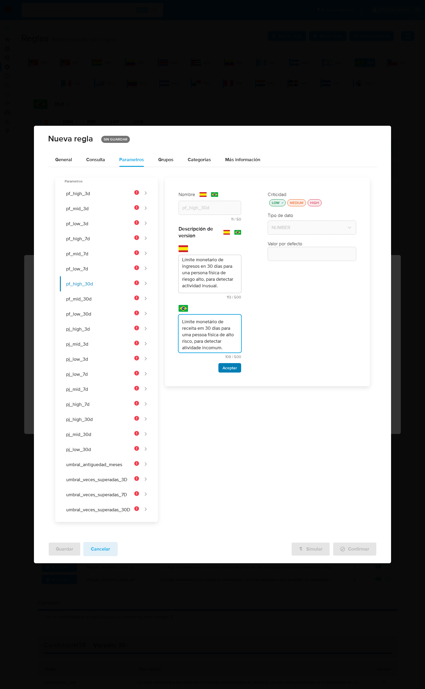
type textarea "Limite monetário de receita em 30 dias para uma pessoa física de alto risco, pa…"
click at [235, 367] on span "Aceptar" at bounding box center [230, 368] width 14 height 8
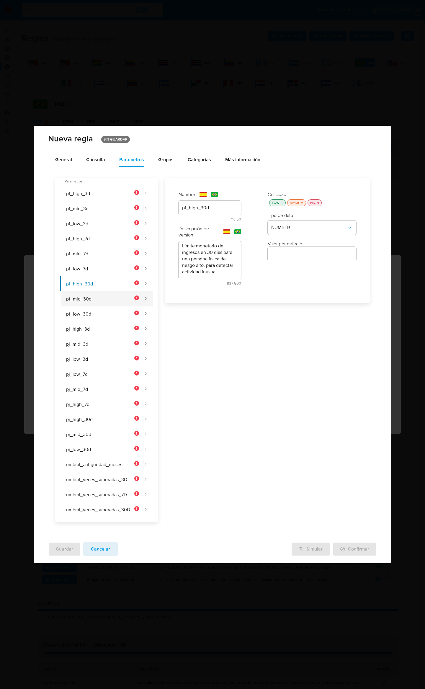
click at [81, 300] on button "pf_mid_30d" at bounding box center [99, 298] width 79 height 15
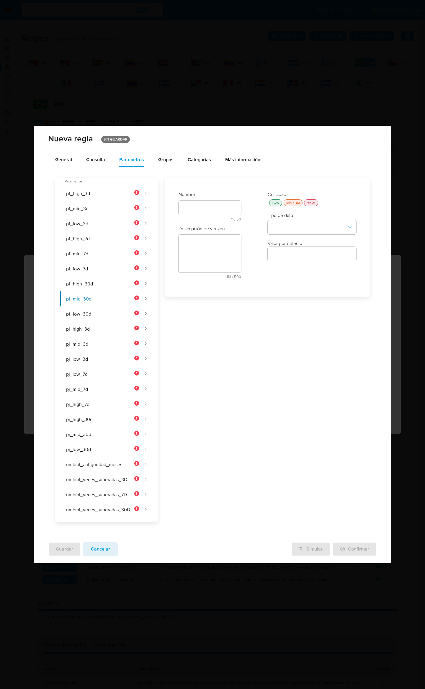
click at [204, 201] on div at bounding box center [210, 208] width 63 height 14
click at [206, 205] on div "text-es 11 / 50 39 caracteres restantes" at bounding box center [210, 219] width 63 height 30
type input "pf_mid_30d"
click at [192, 251] on div at bounding box center [210, 257] width 63 height 14
click at [197, 255] on input "text" at bounding box center [210, 257] width 63 height 8
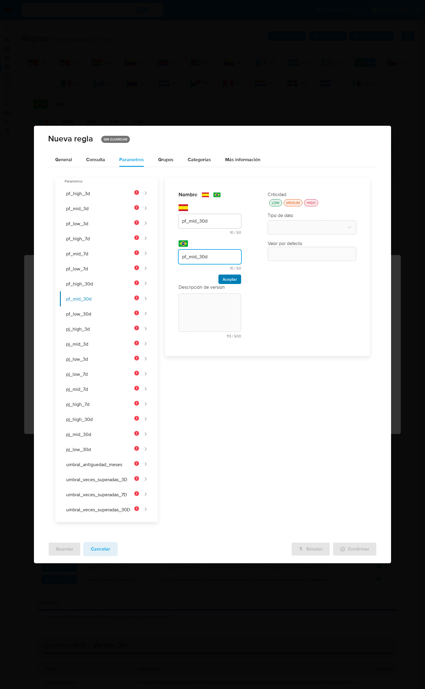
type input "pf_mid_30d"
click at [232, 276] on span "Aceptar" at bounding box center [230, 279] width 14 height 8
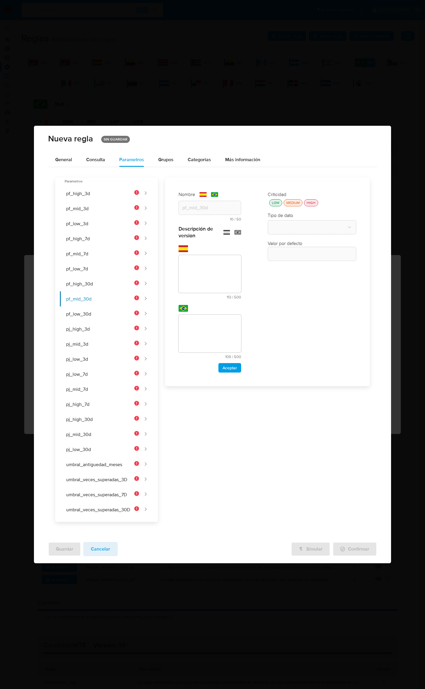
click at [224, 261] on textarea at bounding box center [210, 274] width 63 height 38
click at [228, 273] on textarea at bounding box center [210, 274] width 63 height 38
paste textarea "Límite monetario de ingresos en 30 días para una persona física de riesgo medio…"
type textarea "Límite monetario de ingresos en 30 días para una persona física de riesgo medio…"
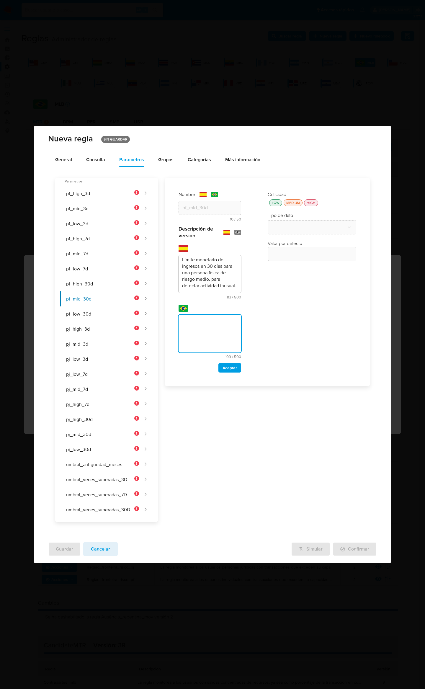
click at [214, 338] on textarea at bounding box center [210, 334] width 63 height 38
type textarea "Limite monetário de receita em 30 dias para uma pessoa física de risco médio, p…"
click at [235, 366] on span "Aceptar" at bounding box center [230, 368] width 14 height 8
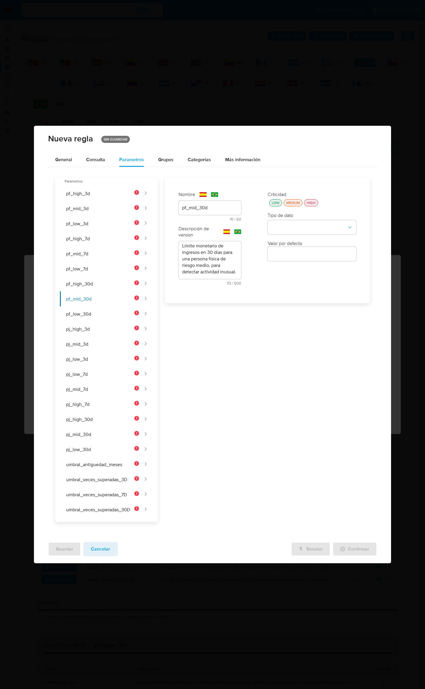
click at [275, 203] on div "LOW" at bounding box center [276, 202] width 10 height 5
click at [287, 231] on button "type-dropdown" at bounding box center [312, 227] width 89 height 14
click at [289, 230] on div "NUMBER" at bounding box center [310, 227] width 78 height 14
click at [79, 313] on button "pf_low_30d" at bounding box center [99, 313] width 79 height 15
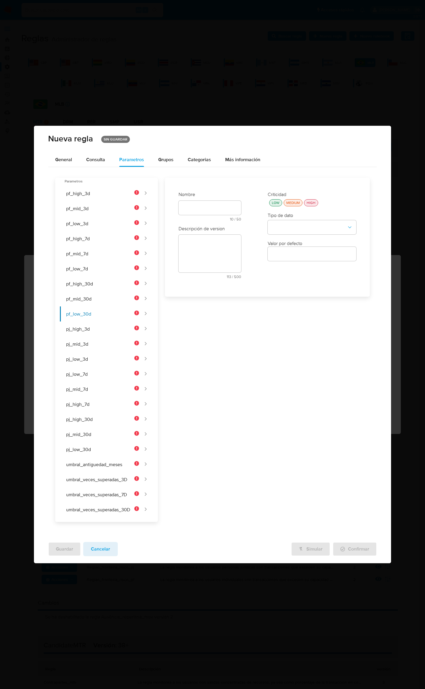
click at [210, 203] on div "text-es 10 / 50 40 caracteres restantes" at bounding box center [210, 211] width 63 height 20
type input "pf_low_30d"
click at [207, 259] on input "text" at bounding box center [210, 257] width 63 height 8
type input "pf_low_30d"
click at [232, 284] on div "Descripción de version" at bounding box center [210, 287] width 63 height 6
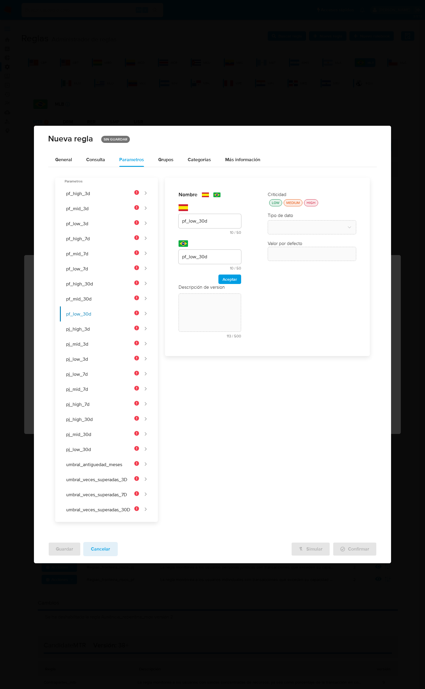
drag, startPoint x: 234, startPoint y: 280, endPoint x: 233, endPoint y: 275, distance: 5.1
click at [234, 280] on span "Aceptar" at bounding box center [230, 279] width 14 height 8
click at [219, 257] on textarea at bounding box center [210, 254] width 63 height 38
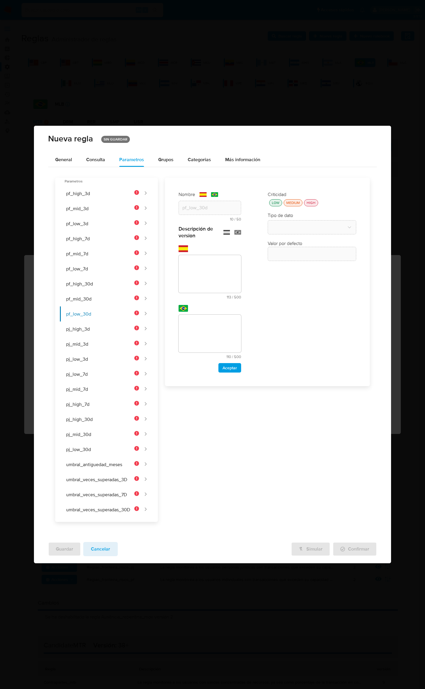
click at [215, 261] on textarea at bounding box center [210, 274] width 63 height 38
paste textarea "Límite monetario de ingresos en 30 días para una persona física de riesgo bajo,…"
type textarea "Límite monetario de ingresos en 30 días para una persona física de riesgo bajo,…"
click at [206, 332] on textarea at bounding box center [210, 334] width 63 height 38
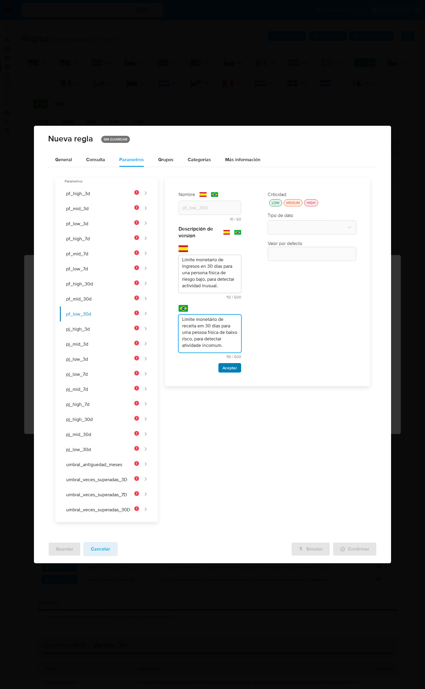
type textarea "Limite monetário de receita em 30 dias para uma pessoa física de baixo risco, p…"
click at [233, 366] on span "Aceptar" at bounding box center [230, 368] width 14 height 8
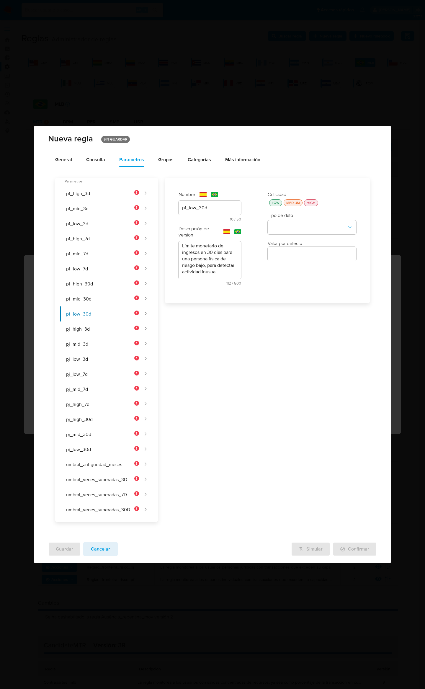
click at [280, 201] on div "LOW" at bounding box center [276, 202] width 10 height 5
click at [285, 223] on button "type-dropdown" at bounding box center [312, 227] width 89 height 14
click at [286, 227] on span "NUMBER" at bounding box center [280, 227] width 19 height 6
click at [116, 336] on button "pj_mid_3d" at bounding box center [99, 343] width 79 height 15
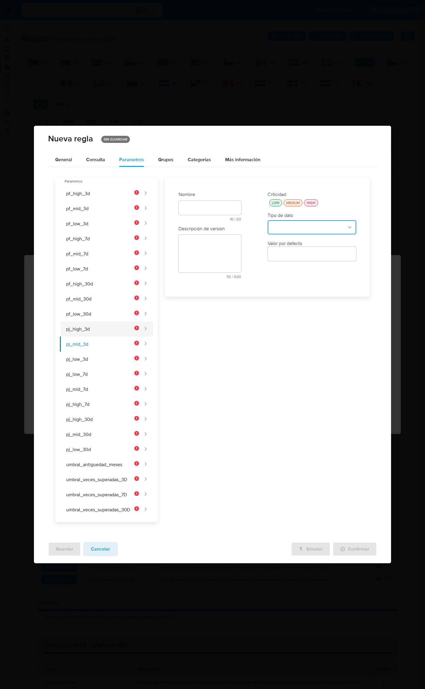
click at [116, 331] on button "pj_high_3d" at bounding box center [99, 328] width 79 height 15
click at [214, 209] on div "text-es 10 / 50 40 caracteres restantes" at bounding box center [210, 211] width 63 height 20
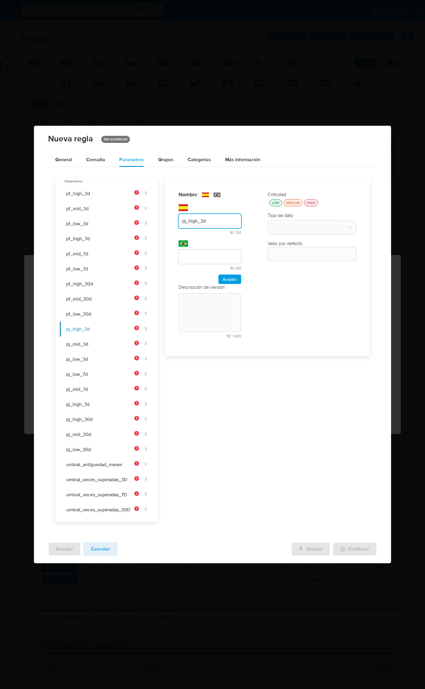
type input "pj_high_3d"
click at [202, 259] on input "text" at bounding box center [210, 257] width 63 height 8
type input "pj_high_3d"
click at [221, 281] on button "Aceptar" at bounding box center [229, 278] width 23 height 9
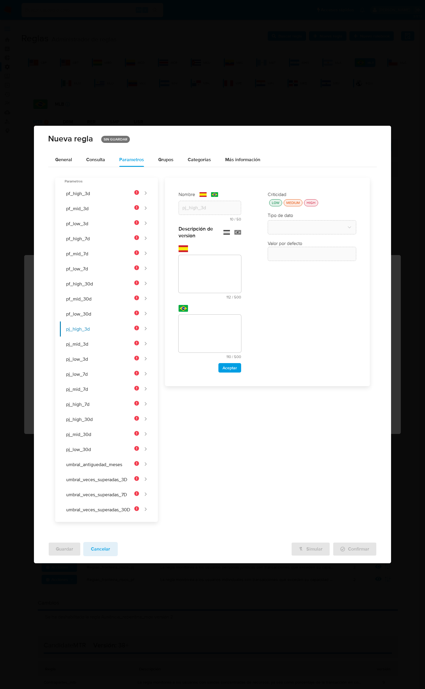
click at [224, 255] on textarea at bounding box center [210, 274] width 63 height 38
click at [219, 269] on textarea at bounding box center [210, 274] width 63 height 38
paste textarea "Límite monetario de ingresos en 3 días para una persona jurídica de riesgo alto…"
type textarea "Límite monetario de ingresos en 3 días para una persona jurídica de riesgo alto…"
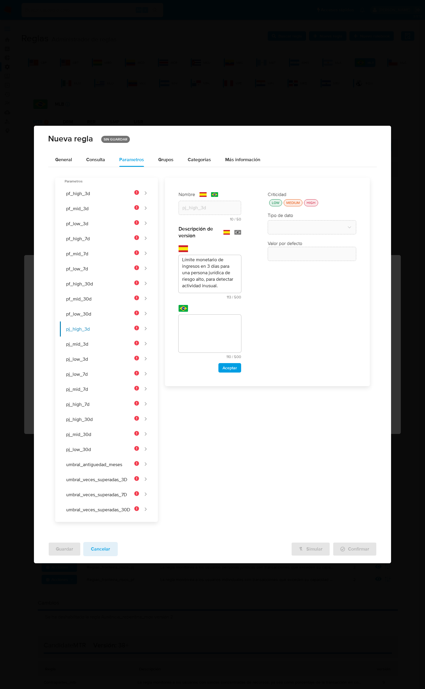
click at [228, 321] on textarea at bounding box center [210, 334] width 63 height 38
type textarea "Limite monetário de receita em 3 dias para uma pessoa jurídica de alto risco, p…"
click at [232, 364] on span "Aceptar" at bounding box center [230, 368] width 14 height 8
click at [278, 202] on div "LOW" at bounding box center [276, 202] width 10 height 5
click at [282, 226] on button "type-dropdown" at bounding box center [312, 227] width 89 height 14
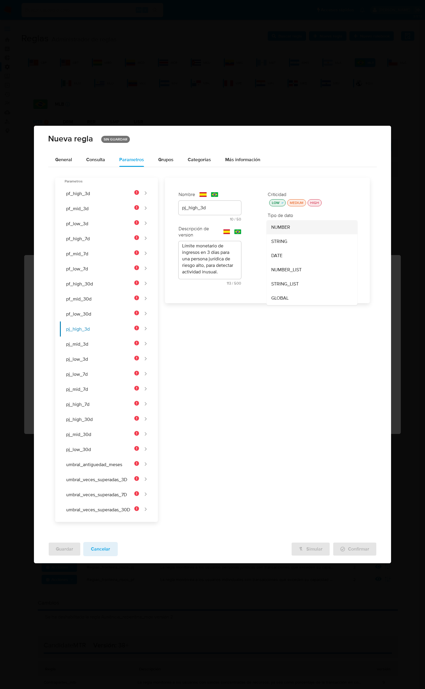
click at [282, 230] on div "NUMBER" at bounding box center [310, 227] width 78 height 14
click at [111, 342] on button "pj_mid_3d" at bounding box center [99, 343] width 79 height 15
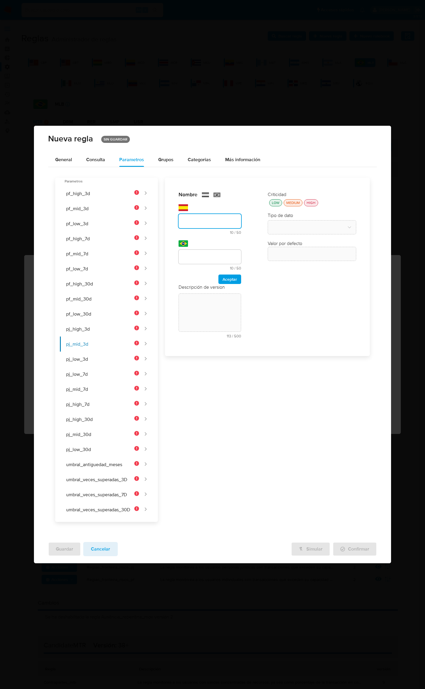
click at [209, 208] on div "text-es 10 / 50 40 caracteres restantes" at bounding box center [210, 219] width 63 height 30
type input "pj_mid_3d"
click at [193, 251] on div at bounding box center [210, 257] width 63 height 14
click at [196, 257] on input "text" at bounding box center [210, 257] width 63 height 8
type input "pj_mid_3d"
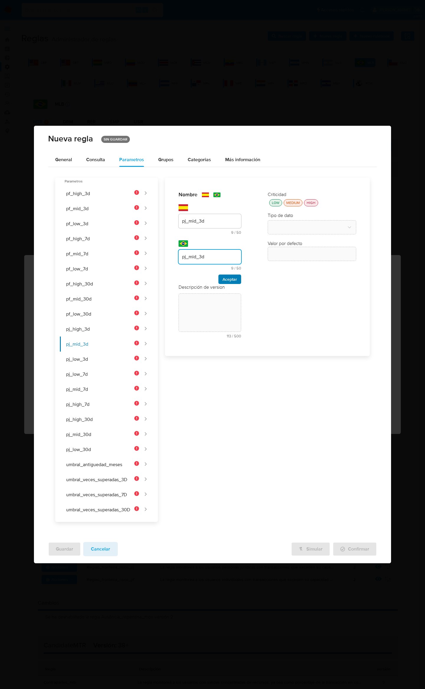
click at [223, 276] on span "Aceptar" at bounding box center [230, 279] width 14 height 8
click at [212, 270] on textarea at bounding box center [210, 254] width 63 height 38
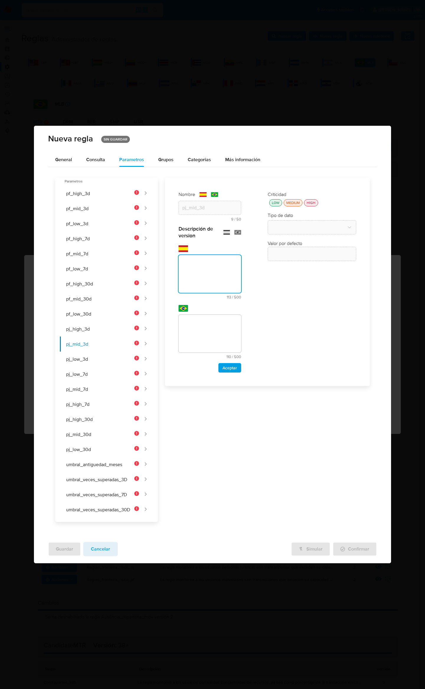
click at [210, 269] on textarea at bounding box center [210, 274] width 63 height 38
paste textarea "Límite monetario de ingresos en 3 días para una persona jurídica de riesgo medi…"
type textarea "Límite monetario de ingresos en 3 días para una persona jurídica de riesgo medi…"
click at [199, 331] on textarea at bounding box center [210, 334] width 63 height 38
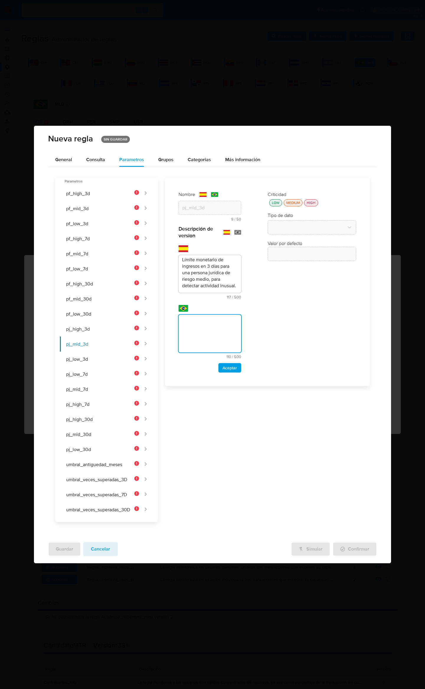
click at [195, 327] on textarea at bounding box center [210, 334] width 63 height 38
paste textarea "Limite monetário de receita em 3 dias para uma pessoa jurídica de risco médio, …"
type textarea "Limite monetário de receita em 3 dias para uma pessoa jurídica de risco médio, …"
click at [227, 364] on span "Aceptar" at bounding box center [230, 368] width 14 height 8
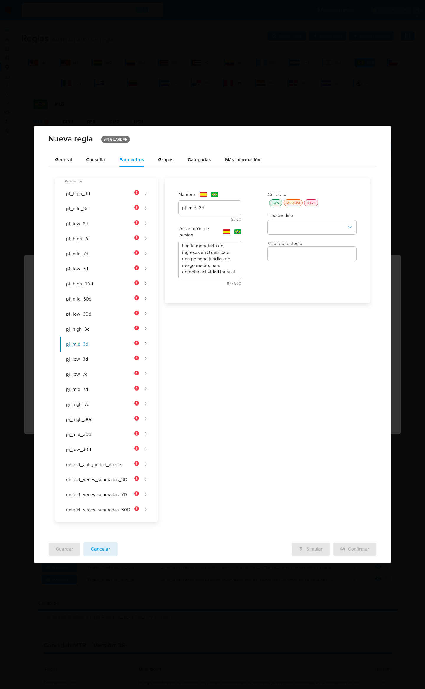
click at [278, 199] on button "LOW" at bounding box center [275, 202] width 13 height 7
click at [285, 225] on button "type-dropdown" at bounding box center [312, 227] width 89 height 14
click at [287, 231] on div "NUMBER" at bounding box center [310, 227] width 78 height 14
click at [88, 352] on button "pj_low_3d" at bounding box center [99, 359] width 79 height 15
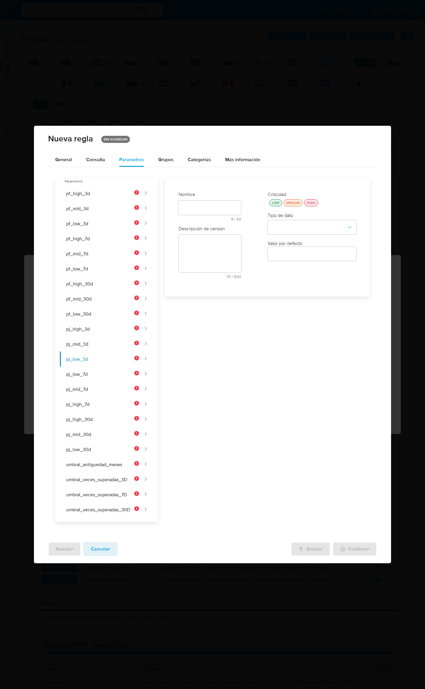
click at [209, 208] on div "text-es 9 / 50 41 caracteres restantes" at bounding box center [210, 211] width 63 height 20
type input "pj_low_3d"
click at [205, 215] on div "pj_low_3d" at bounding box center [210, 221] width 63 height 14
drag, startPoint x: 208, startPoint y: 220, endPoint x: 125, endPoint y: 205, distance: 84.8
click at [125, 205] on div "Parametros pf_high_3d pf_mid_3d pf_low_3d pf_high_7d pf_mid_7d pf_low_7d pf_hig…" at bounding box center [212, 347] width 315 height 350
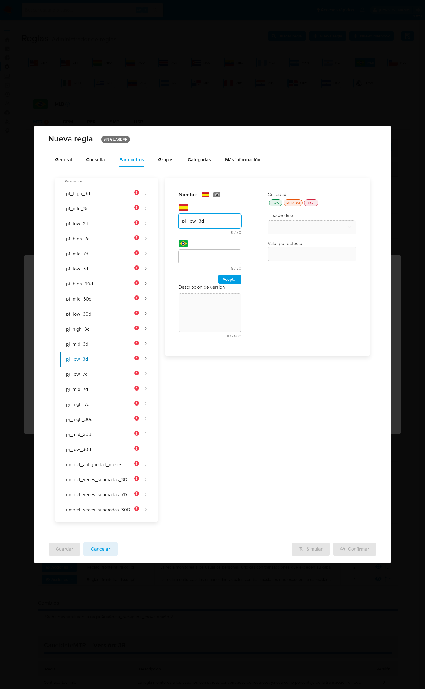
click at [221, 255] on input "text" at bounding box center [210, 257] width 63 height 8
type input "pj_low_3d"
click at [228, 278] on span "Aceptar" at bounding box center [230, 279] width 14 height 8
click at [222, 252] on div "text-es 117 / 500 383 caracteres restantes" at bounding box center [210, 257] width 63 height 44
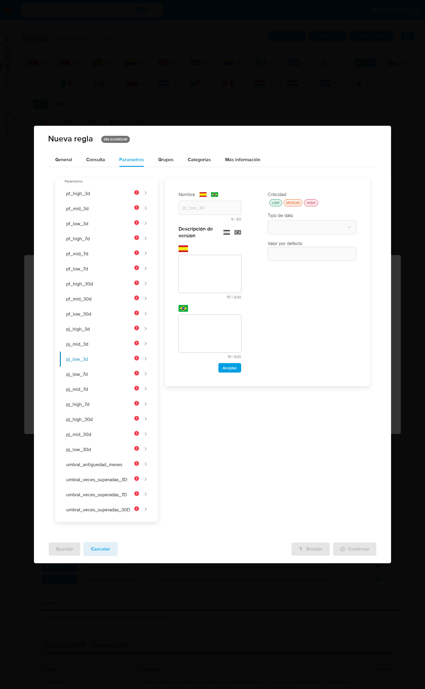
click at [216, 261] on textarea at bounding box center [210, 274] width 63 height 38
paste textarea "Límite monetario de ingresos en 3 días para una persona jurídica de riesgo bajo…"
type textarea "Límite monetario de ingresos en 3 días para una persona jurídica de riesgo bajo…"
drag, startPoint x: 221, startPoint y: 329, endPoint x: 223, endPoint y: 335, distance: 6.0
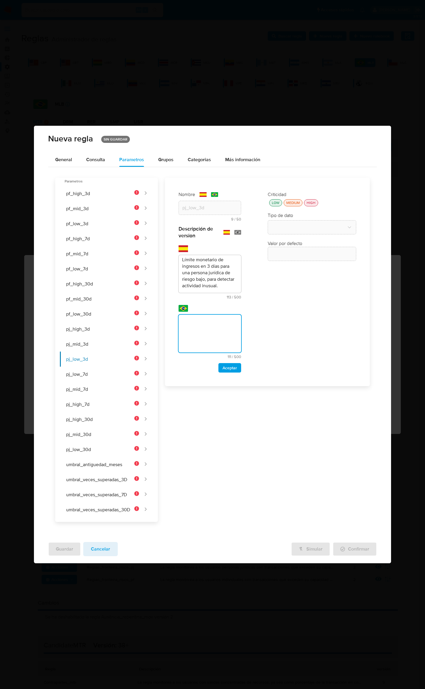
click at [221, 329] on textarea at bounding box center [210, 334] width 63 height 38
type textarea "Limite monetário de receita em 3 dias para uma pessoa jurídica de baixo risco, …"
click at [229, 367] on span "Aceptar" at bounding box center [230, 368] width 14 height 8
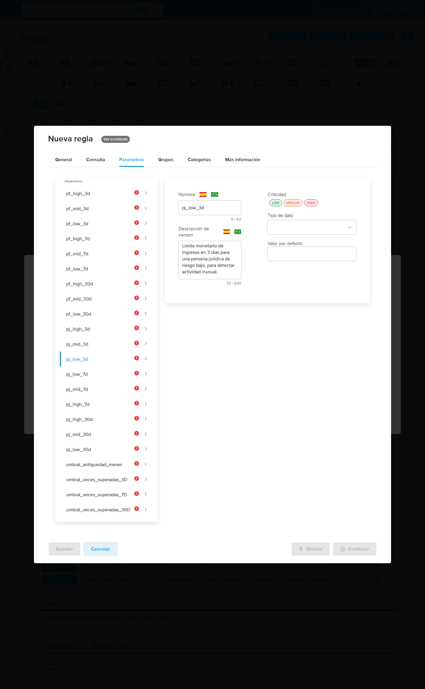
click at [277, 203] on div "LOW" at bounding box center [276, 202] width 10 height 5
click at [280, 220] on button "type-dropdown" at bounding box center [312, 227] width 89 height 14
click at [286, 228] on span "NUMBER" at bounding box center [280, 227] width 19 height 6
click at [89, 379] on button "pj_low_7d" at bounding box center [99, 374] width 79 height 15
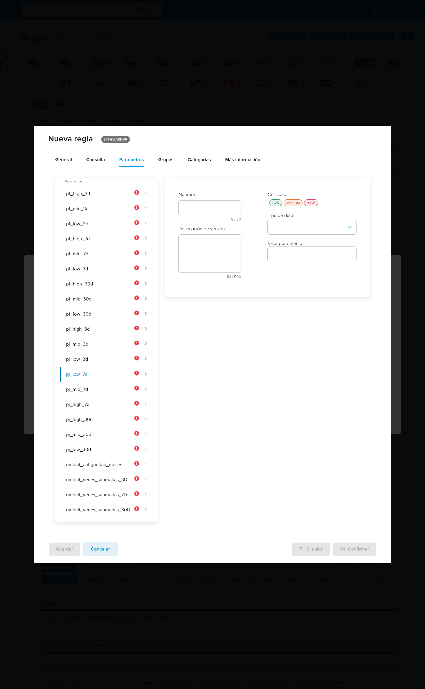
click at [205, 207] on div "text-es 9 / 50 41 caracteres restantes" at bounding box center [210, 211] width 63 height 20
type input "pj_high_7d"
drag, startPoint x: 154, startPoint y: 214, endPoint x: 149, endPoint y: 230, distance: 16.7
click at [141, 211] on div "Parametros pf_high_3d pf_mid_3d pf_low_3d pf_high_7d pf_mid_7d pf_low_7d pf_hig…" at bounding box center [212, 347] width 315 height 350
click at [216, 254] on input "text" at bounding box center [210, 257] width 63 height 8
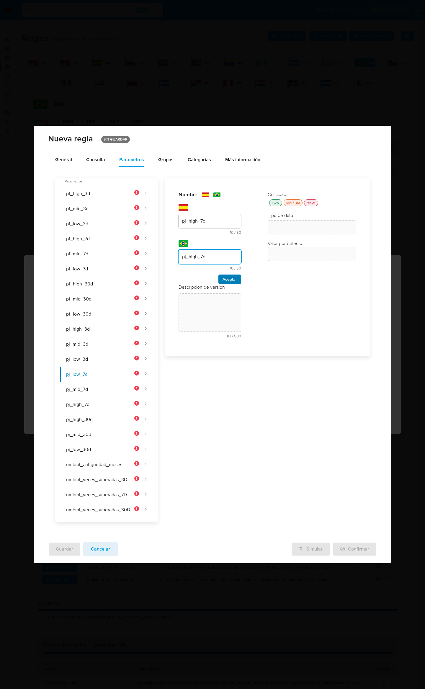
type input "pj_high_7d"
click at [233, 275] on span "Aceptar" at bounding box center [230, 279] width 14 height 8
click at [221, 259] on textarea at bounding box center [210, 254] width 63 height 38
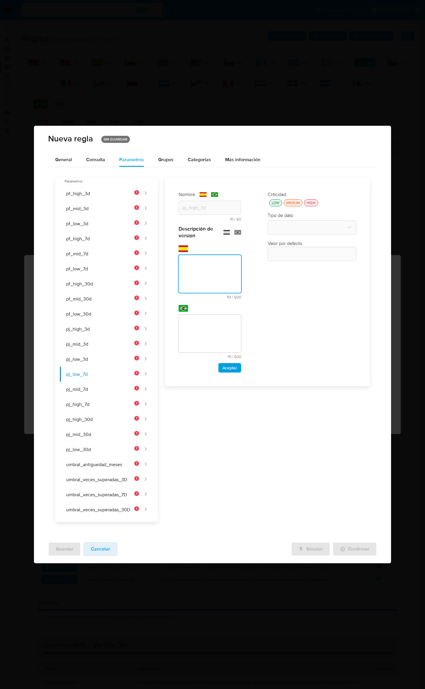
click at [221, 271] on textarea at bounding box center [210, 274] width 63 height 38
paste textarea "Límite monetario de ingresos en 7 días para una persona jurídica de riesgo alto…"
type textarea "Límite monetario de ingresos en 7 días para una persona jurídica de riesgo alto…"
click at [203, 325] on textarea at bounding box center [210, 334] width 63 height 38
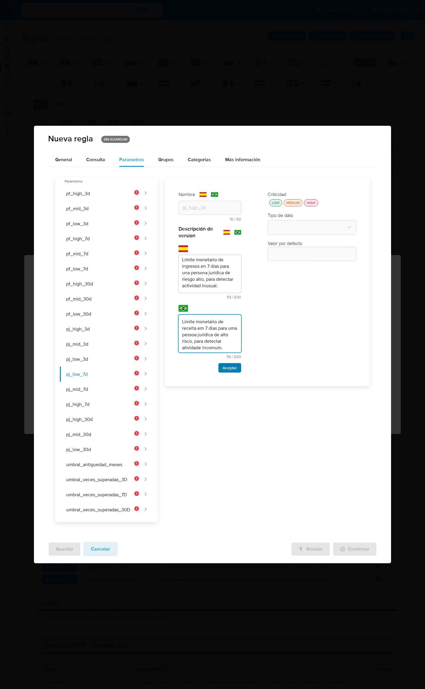
type textarea "Limite monetário de receita em 7 dias para uma pessoa jurídica de alto risco, p…"
click at [230, 365] on span "Aceptar" at bounding box center [230, 368] width 14 height 8
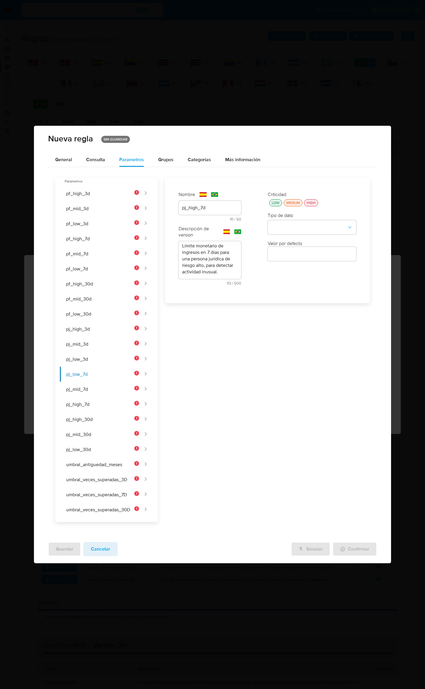
click at [272, 204] on button "LOW" at bounding box center [275, 202] width 13 height 7
click at [285, 224] on button "type-dropdown" at bounding box center [312, 227] width 89 height 14
click at [290, 229] on div "NUMBER" at bounding box center [310, 227] width 78 height 14
click at [95, 385] on button "pj_mid_7d" at bounding box center [99, 389] width 79 height 15
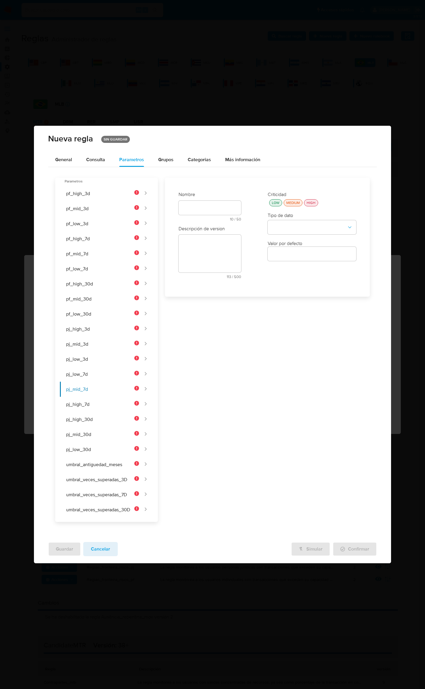
click at [214, 207] on div "text-es 10 / 50 40 caracteres restantes" at bounding box center [210, 211] width 63 height 20
type input "pj_mid_7d"
click at [233, 256] on input "text" at bounding box center [210, 257] width 63 height 8
type input "pj_mid_7d"
click at [233, 277] on span "Aceptar" at bounding box center [230, 279] width 14 height 8
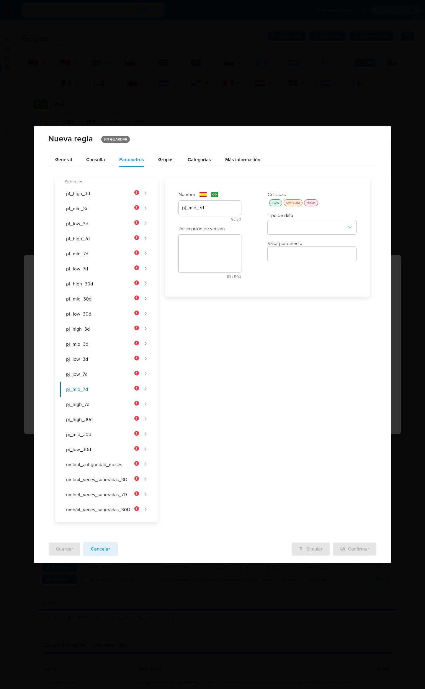
click at [276, 204] on div "LOW" at bounding box center [276, 202] width 10 height 5
click at [278, 225] on button "type-dropdown" at bounding box center [312, 227] width 89 height 14
click at [279, 231] on div "NUMBER" at bounding box center [310, 227] width 78 height 14
click at [197, 260] on textarea at bounding box center [210, 274] width 63 height 38
click at [200, 264] on textarea at bounding box center [210, 274] width 63 height 38
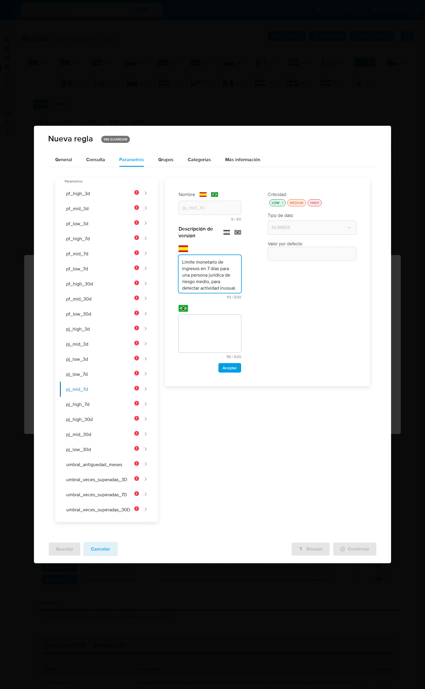
scroll to position [5, 0]
type textarea "Límite monetario de ingresos en 7 días para una persona jurídica de riesgo medi…"
click at [208, 324] on textarea at bounding box center [210, 334] width 63 height 38
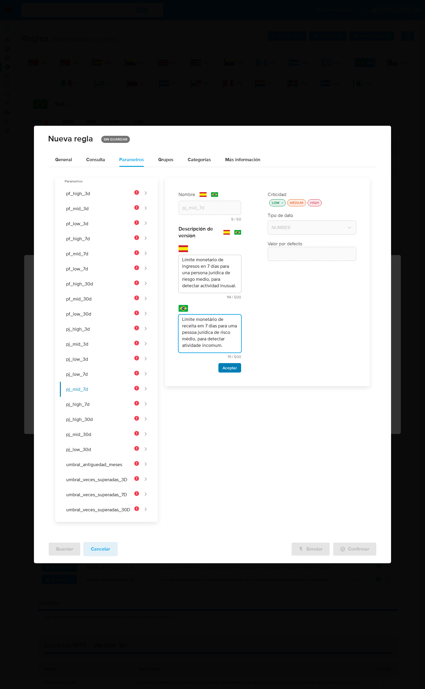
type textarea "Limite monetário de receita em 7 dias para uma pessoa jurídica de risco médio, …"
click at [237, 367] on span "Aceptar" at bounding box center [230, 368] width 14 height 8
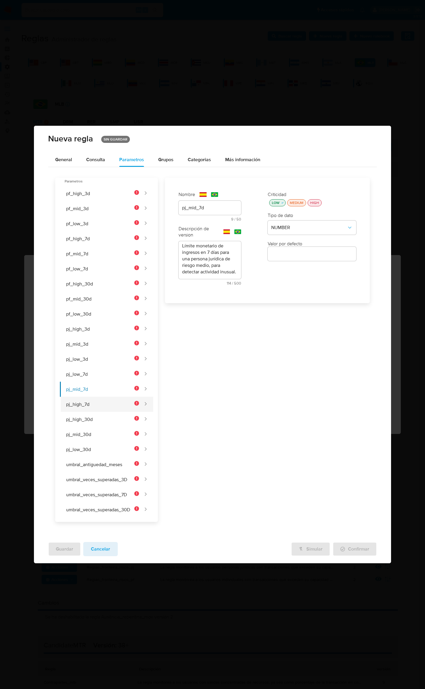
click at [111, 402] on button "pj_high_7d" at bounding box center [99, 404] width 79 height 15
click at [211, 211] on div at bounding box center [210, 208] width 63 height 14
click at [211, 209] on div "text-es 9 / 50 41 caracteres restantes" at bounding box center [210, 211] width 63 height 20
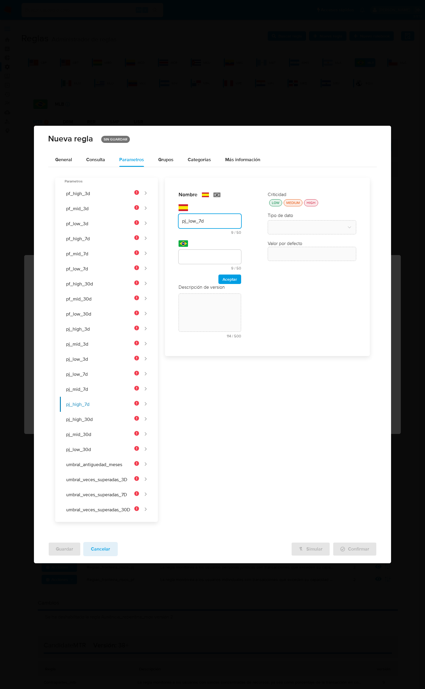
type input "pj_low_7d"
click at [198, 253] on input "text" at bounding box center [210, 257] width 63 height 8
type input "pj_low_7d"
click at [228, 279] on span "Aceptar" at bounding box center [230, 279] width 14 height 8
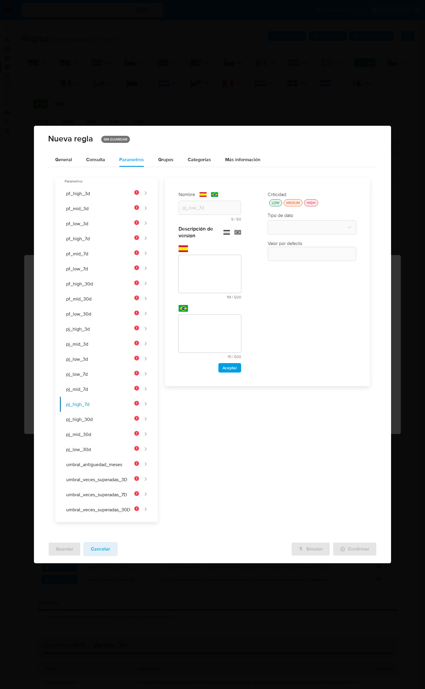
click at [217, 260] on textarea at bounding box center [210, 274] width 63 height 38
click at [212, 274] on textarea at bounding box center [210, 274] width 63 height 38
paste textarea "Límite monetario de ingresos en 7 días para una persona jurídica de riesgo bajo…"
type textarea "Límite monetario de ingresos en 7 días para una persona jurídica de riesgo bajo…"
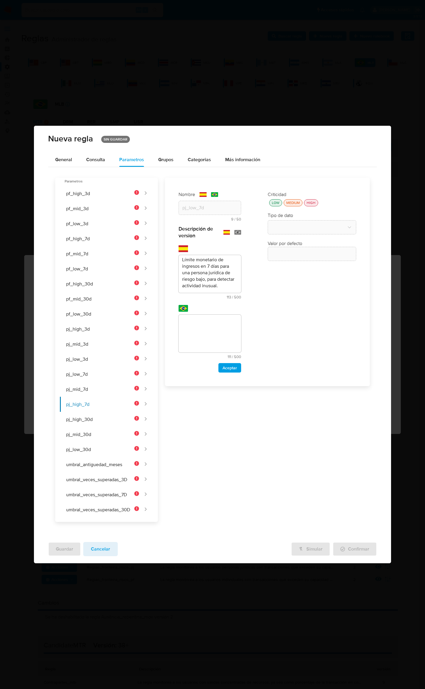
click at [210, 341] on textarea at bounding box center [210, 334] width 63 height 38
type textarea "Limite monetário de receita em 7 dias para uma pessoa jurídica de baixo risco, …"
click at [225, 364] on span "Aceptar" at bounding box center [230, 368] width 14 height 8
click at [274, 203] on div "LOW" at bounding box center [276, 202] width 10 height 5
click at [279, 221] on button "type-dropdown" at bounding box center [312, 227] width 89 height 14
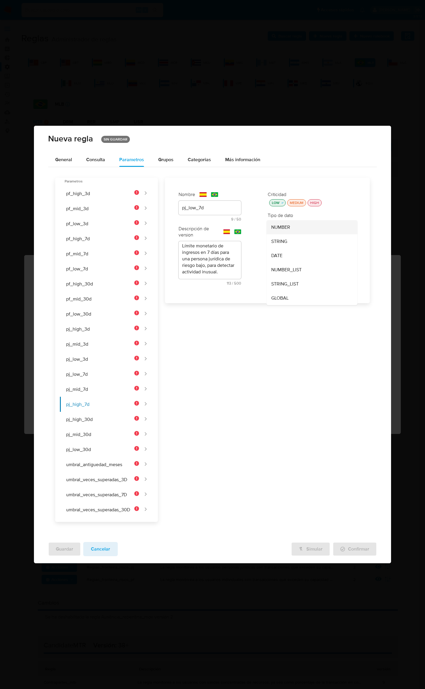
click at [280, 227] on span "NUMBER" at bounding box center [280, 227] width 19 height 6
click at [113, 421] on button "pj_high_30d" at bounding box center [99, 419] width 79 height 15
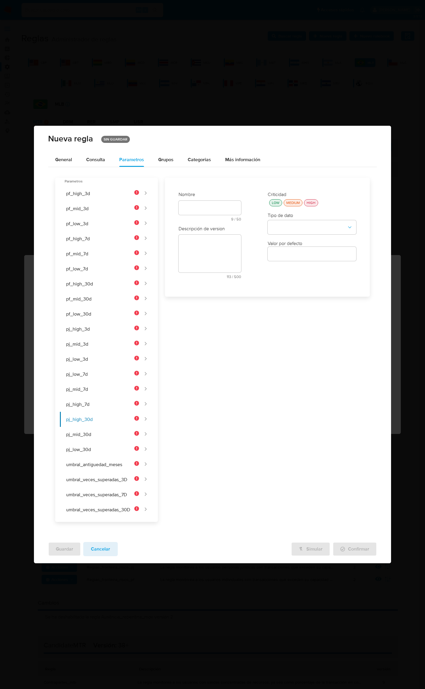
click at [204, 211] on div at bounding box center [210, 208] width 63 height 14
click at [204, 208] on div "text-es 9 / 50 41 caracteres restantes" at bounding box center [210, 211] width 63 height 20
type input "pj_high_30d"
click at [193, 260] on div at bounding box center [210, 257] width 63 height 14
click at [195, 257] on input "text" at bounding box center [210, 257] width 63 height 8
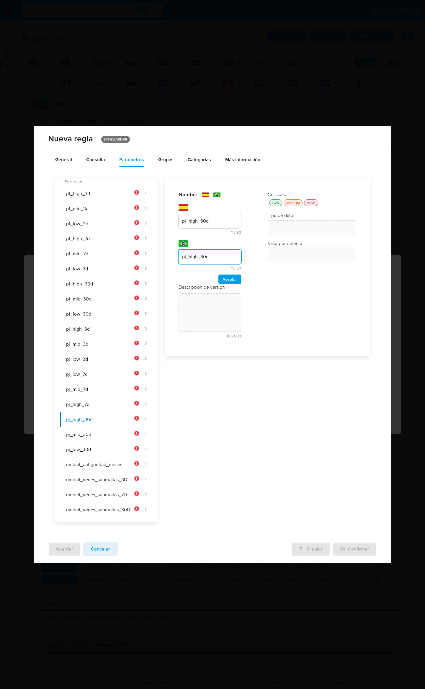
type input "pj_high_30d"
click at [233, 275] on span "Aceptar" at bounding box center [230, 279] width 14 height 8
click at [275, 203] on div "LOW" at bounding box center [276, 202] width 10 height 5
click at [281, 223] on button "type-dropdown" at bounding box center [312, 227] width 89 height 14
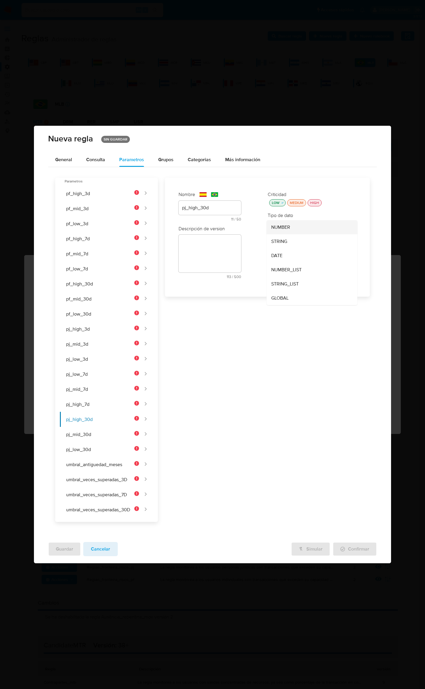
click at [277, 231] on div "NUMBER" at bounding box center [310, 227] width 78 height 14
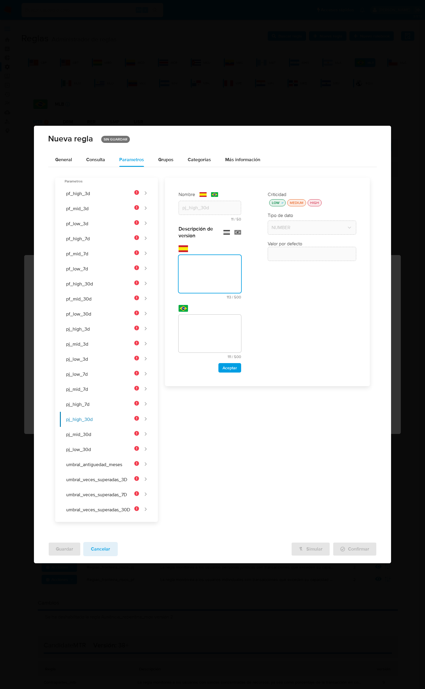
click at [231, 247] on div "text-es 113 / 500 387 caracteres restantes" at bounding box center [210, 272] width 63 height 54
type textarea "Límite monetario de ingresos en 30 días para una persona jurídica de riesgo alt…"
click at [209, 334] on textarea at bounding box center [210, 334] width 63 height 38
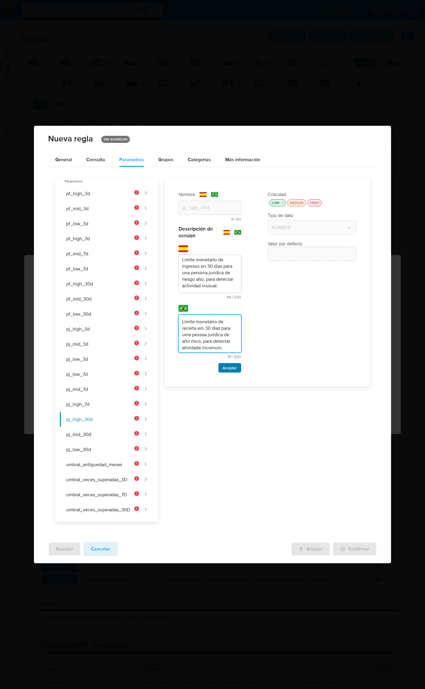
type textarea "Limite monetário de receita em 30 dias para uma pessoa jurídica de alto risco, …"
click at [224, 367] on span "Aceptar" at bounding box center [230, 368] width 14 height 8
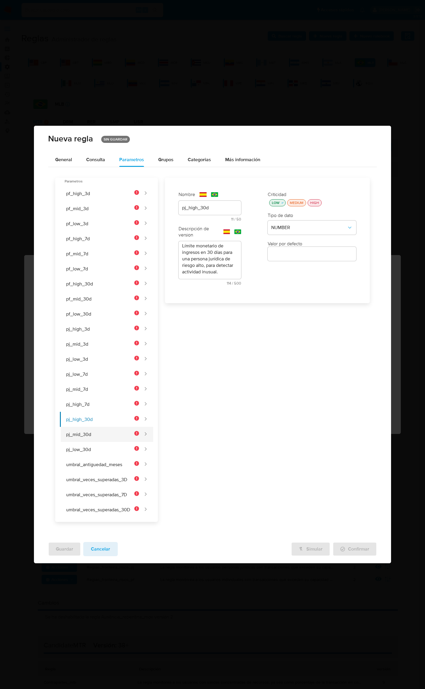
click at [89, 439] on button "pj_mid_30d" at bounding box center [99, 434] width 79 height 15
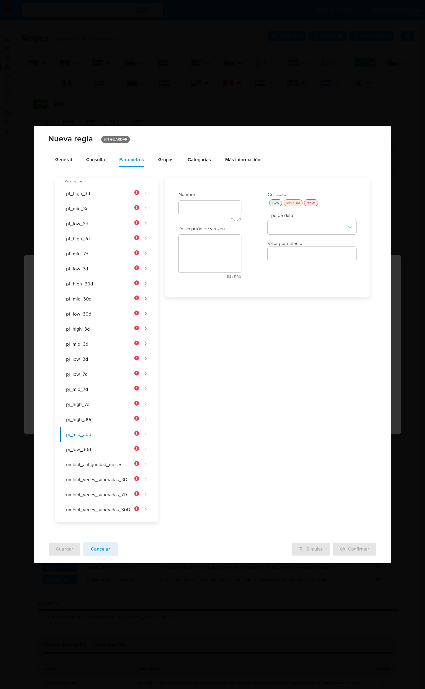
click at [215, 205] on div "text-es 11 / 50 39 caracteres restantes" at bounding box center [210, 211] width 63 height 20
type input "pj_mid_30d"
drag, startPoint x: 202, startPoint y: 253, endPoint x: 209, endPoint y: 259, distance: 9.4
click at [202, 253] on input "text" at bounding box center [210, 257] width 63 height 8
type input "pj_mid_30d"
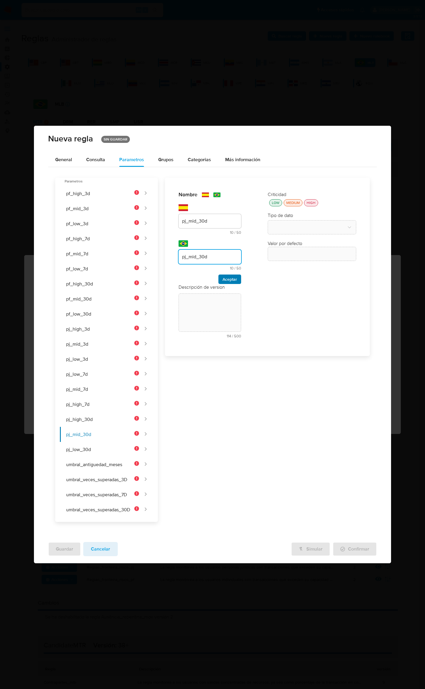
click at [228, 275] on span "Aceptar" at bounding box center [230, 279] width 14 height 8
click at [273, 204] on button "LOW" at bounding box center [275, 202] width 13 height 7
click at [281, 225] on button "type-dropdown" at bounding box center [312, 227] width 89 height 14
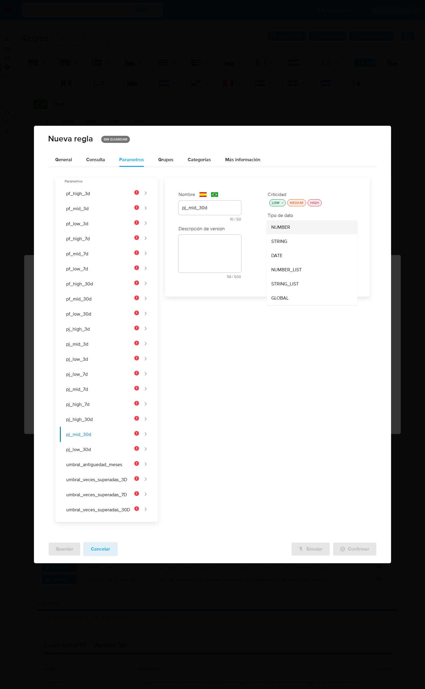
click at [282, 227] on span "NUMBER" at bounding box center [280, 227] width 19 height 6
click at [189, 247] on div "text-es 114 / 500 386 caracteres restantes" at bounding box center [210, 257] width 63 height 44
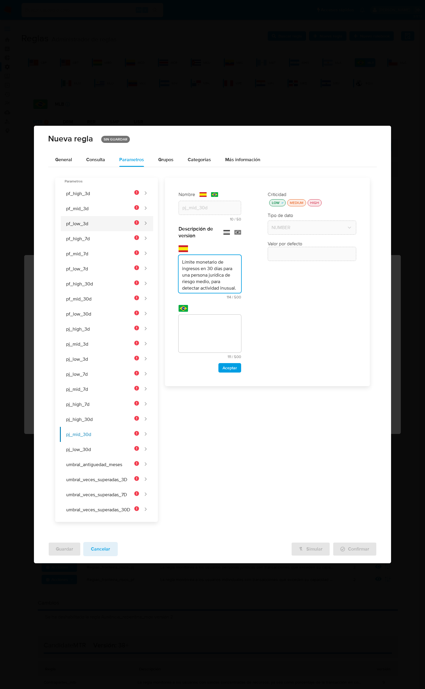
scroll to position [5, 0]
type textarea "Límite monetario de ingresos en 30 días para una persona jurídica de riesgo med…"
click at [165, 317] on div "Nombre text-es pj_mid_30d 10 / 50 40 caracteres restantes text-pt pj_mid_30d 10…" at bounding box center [264, 350] width 212 height 344
click at [201, 324] on textarea at bounding box center [210, 334] width 63 height 38
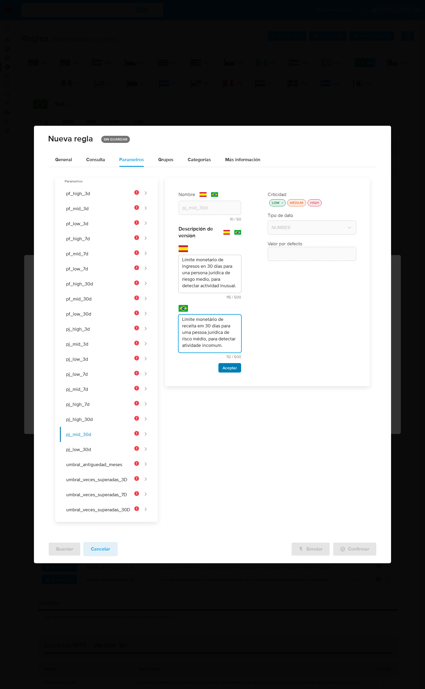
type textarea "Limite monetário de receita em 30 dias para uma pessoa jurídica de risco médio,…"
click at [225, 364] on span "Aceptar" at bounding box center [230, 368] width 14 height 8
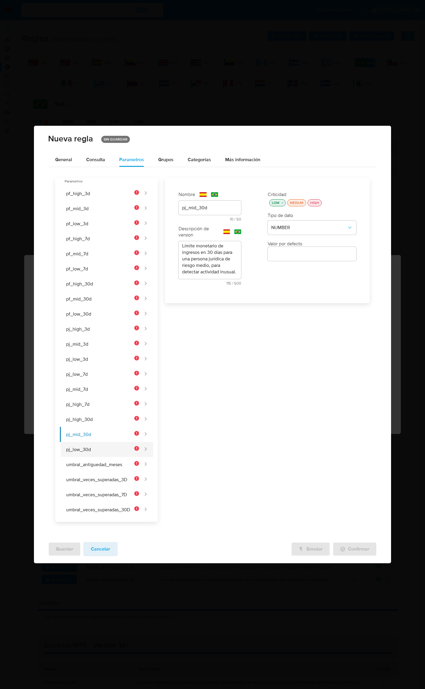
click at [104, 455] on button "pj_low_30d" at bounding box center [99, 449] width 79 height 15
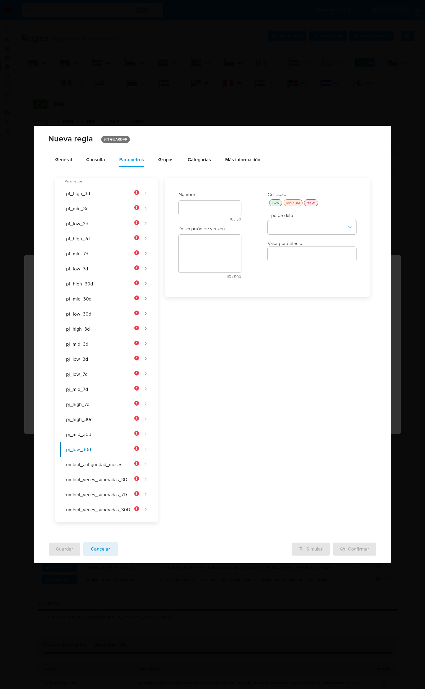
click at [221, 207] on div "text-es 10 / 50 40 caracteres restantes" at bounding box center [210, 211] width 63 height 20
type input "pj_low_30d"
click at [192, 254] on input "text" at bounding box center [210, 257] width 63 height 8
type input "pj_low_30d"
click at [227, 277] on span "Aceptar" at bounding box center [230, 279] width 14 height 8
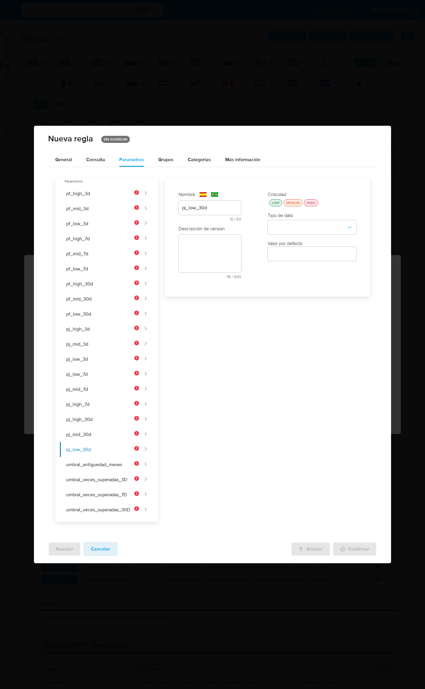
click at [275, 201] on div "LOW" at bounding box center [276, 202] width 10 height 5
click at [281, 218] on div "Tipo de dato" at bounding box center [312, 223] width 89 height 22
click at [282, 225] on button "type-dropdown" at bounding box center [312, 227] width 89 height 14
click at [282, 229] on div "NUMBER" at bounding box center [310, 227] width 78 height 14
click at [206, 240] on div "Descripción de version text-es 115 / 500 385 caracteres restantes text-pt 112 /…" at bounding box center [210, 254] width 63 height 58
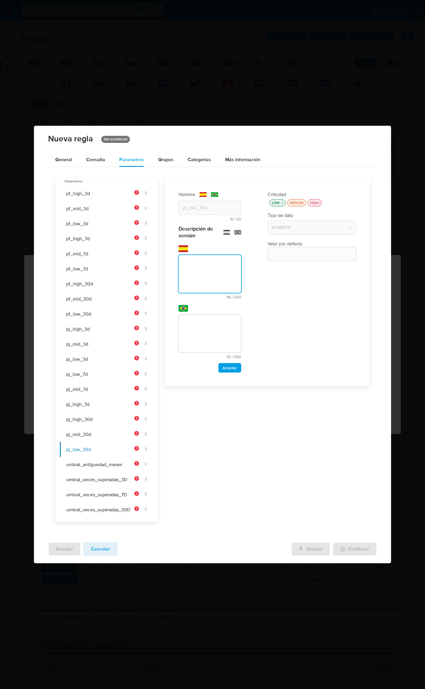
click at [214, 266] on textarea at bounding box center [210, 274] width 63 height 38
type textarea "Límite monetario de ingresos en 30 días para una persona jurídica de riesgo baj…"
click at [220, 338] on textarea at bounding box center [210, 334] width 63 height 38
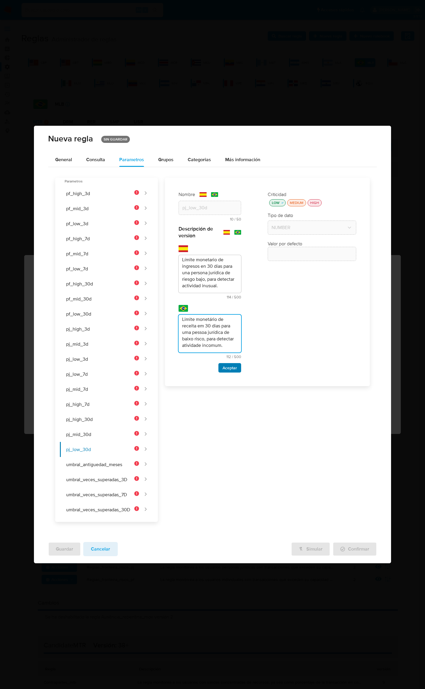
type textarea "Limite monetário de receita em 30 dias para uma pessoa jurídica de baixo risco,…"
click at [231, 370] on span "Aceptar" at bounding box center [230, 368] width 14 height 8
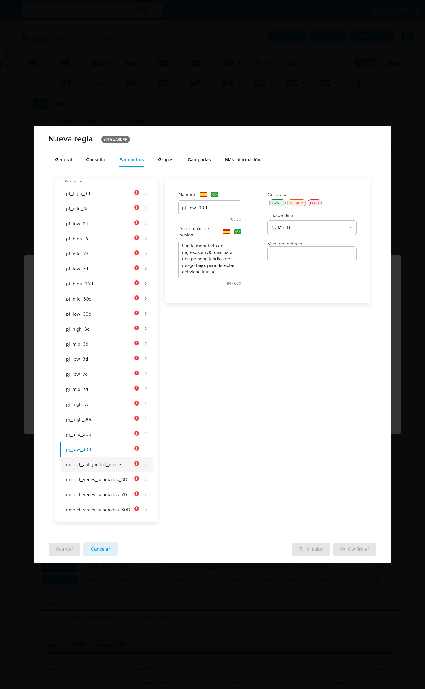
click at [127, 464] on button "umbral_antiguedad_meses" at bounding box center [99, 464] width 79 height 15
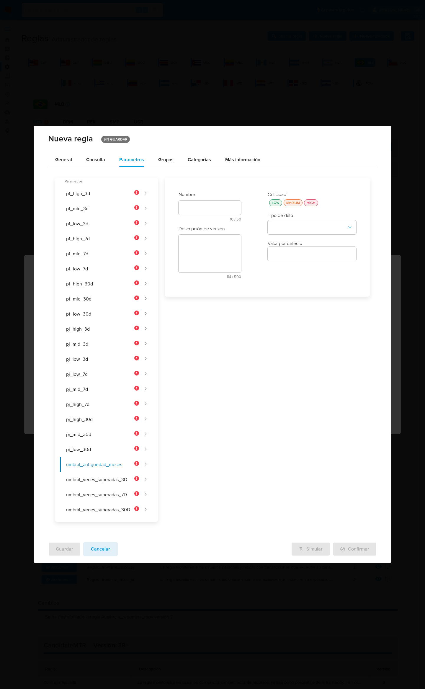
click at [201, 205] on div "text-es 10 / 50 40 caracteres restantes" at bounding box center [210, 211] width 63 height 20
type input "umbral_antiguedad_meses"
click at [194, 253] on input "text" at bounding box center [210, 257] width 63 height 8
type input "umbral_antiguedad_meses"
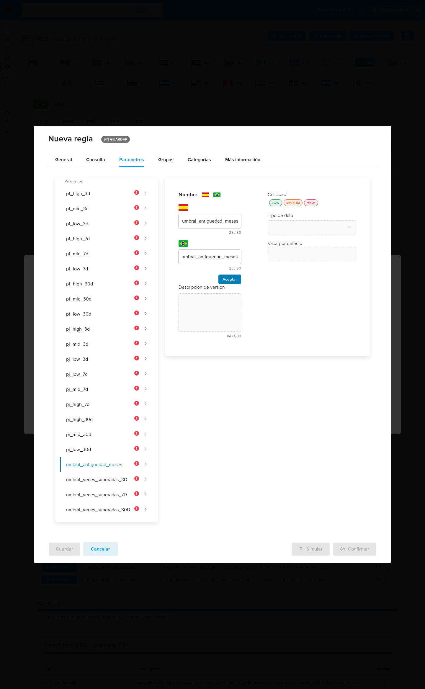
click at [227, 277] on span "Aceptar" at bounding box center [230, 279] width 14 height 8
click at [224, 258] on textarea at bounding box center [210, 254] width 63 height 38
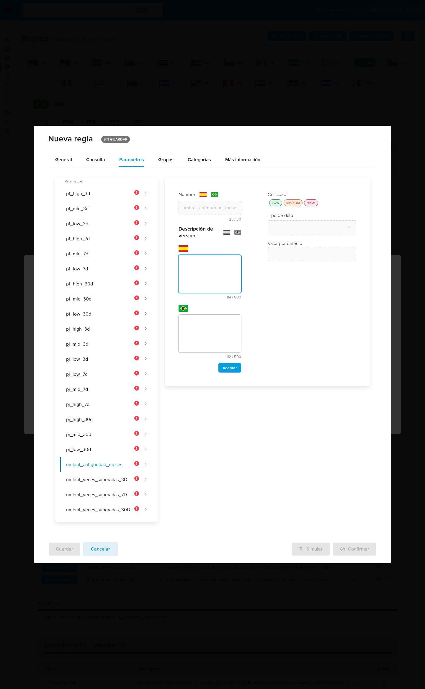
click at [219, 279] on textarea at bounding box center [210, 274] width 63 height 38
paste textarea "Antigüedad mínima en meses que debe tener la cuenta para ser considerada establ…"
type textarea "Antigüedad mínima en meses que debe tener la cuenta para ser considerada establ…"
click at [212, 322] on textarea at bounding box center [210, 334] width 63 height 38
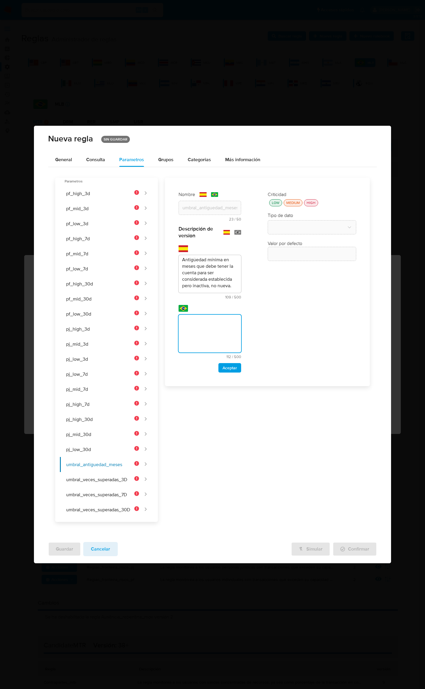
click at [222, 325] on textarea at bounding box center [210, 334] width 63 height 38
paste textarea "Idade mínima em meses que a conta deve ter para ser considerada estabelecida ma…"
type textarea "Idade mínima em meses que a conta deve ter para ser considerada estabelecida ma…"
click at [233, 372] on div "Nombre text-es umbral_antiguedad_meses 23 / 50 27 caracteres restantes text-pt …" at bounding box center [210, 281] width 74 height 193
click at [231, 367] on span "Aceptar" at bounding box center [230, 368] width 14 height 8
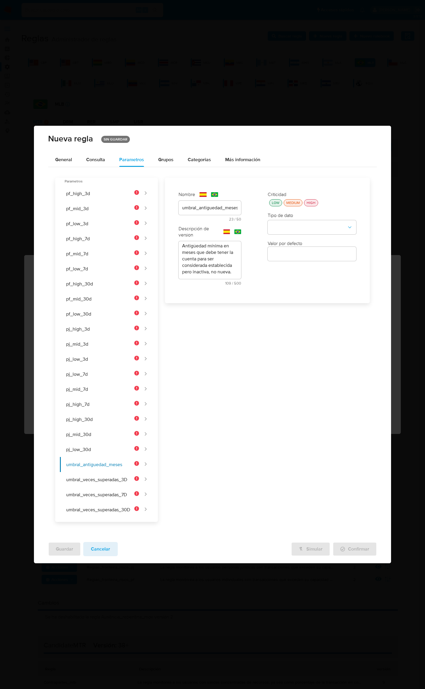
click at [277, 202] on div "LOW" at bounding box center [276, 202] width 10 height 5
click at [280, 221] on button "type-dropdown" at bounding box center [312, 227] width 89 height 14
click at [284, 228] on span "NUMBER" at bounding box center [280, 227] width 19 height 6
click at [101, 484] on button "umbral_veces_superadas_3D" at bounding box center [99, 479] width 79 height 15
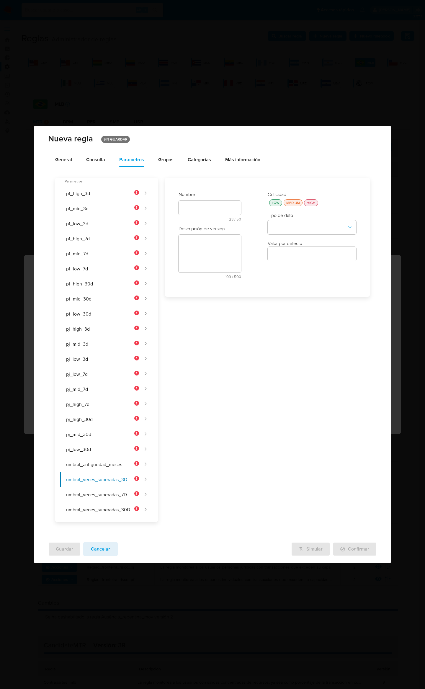
click at [202, 211] on div at bounding box center [210, 208] width 63 height 14
click at [202, 208] on div "text-es 23 / 50 27 caracteres restantes" at bounding box center [210, 211] width 63 height 20
click at [210, 219] on input "veces_superadas_3D" at bounding box center [210, 221] width 63 height 8
drag, startPoint x: 219, startPoint y: 220, endPoint x: 198, endPoint y: 219, distance: 21.3
click at [198, 219] on input "veces_superadas_3D" at bounding box center [210, 221] width 63 height 8
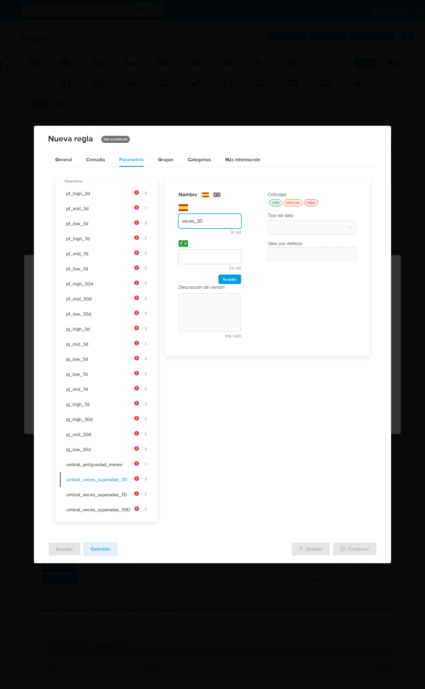
type input "veces_3D"
click at [219, 258] on input "text" at bounding box center [210, 257] width 63 height 8
click at [200, 253] on input "text" at bounding box center [210, 257] width 63 height 8
paste input "vezes"
type input "vezes _3D"
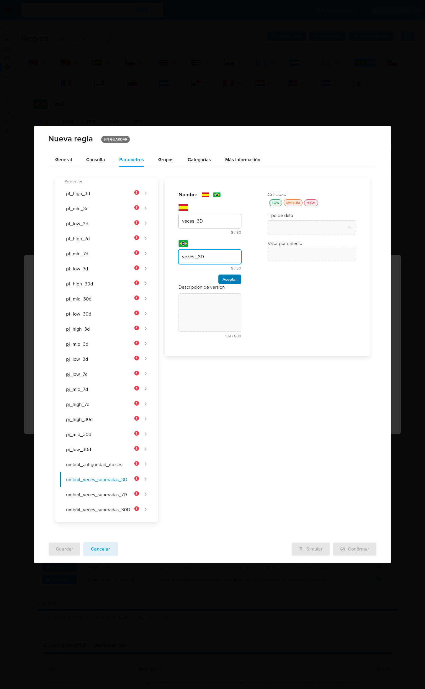
click at [238, 276] on button "Aceptar" at bounding box center [229, 278] width 23 height 9
click at [204, 247] on div "text-es 109 / 500 391 caracteres restantes" at bounding box center [210, 257] width 63 height 44
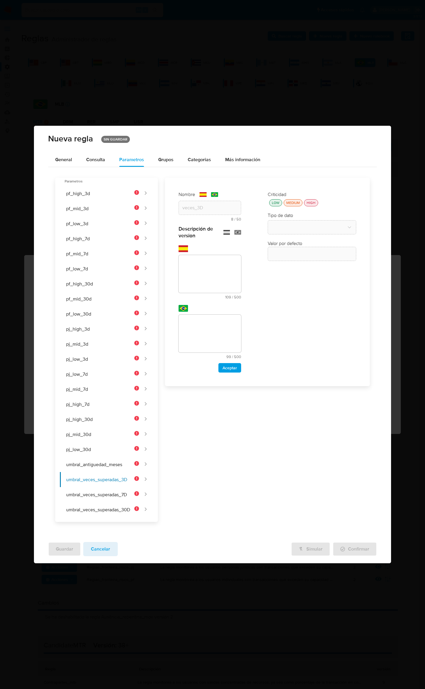
click at [212, 274] on textarea at bounding box center [210, 274] width 63 height 38
paste textarea "Número mínimo de veces que el umbral de 3 días debe ser superado en el mes para…"
type textarea "Número mínimo de veces que el umbral de 3 días debe ser superado en el mes para…"
click at [221, 337] on textarea at bounding box center [210, 334] width 63 height 38
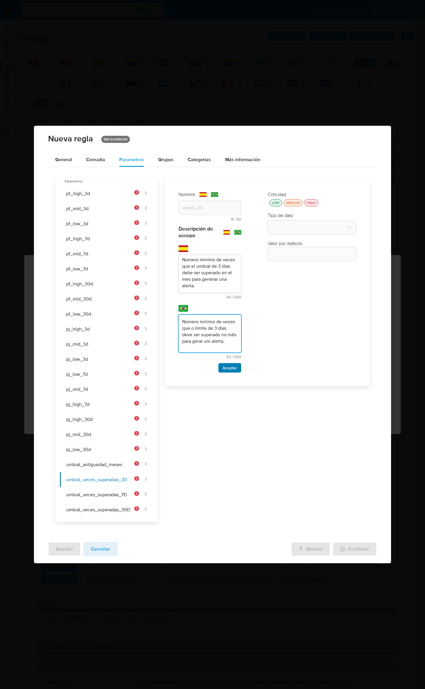
type textarea "Número mínimo de vezes que o limite de 3 dias deve ser superado no mês para ger…"
click at [230, 364] on span "Aceptar" at bounding box center [230, 368] width 14 height 8
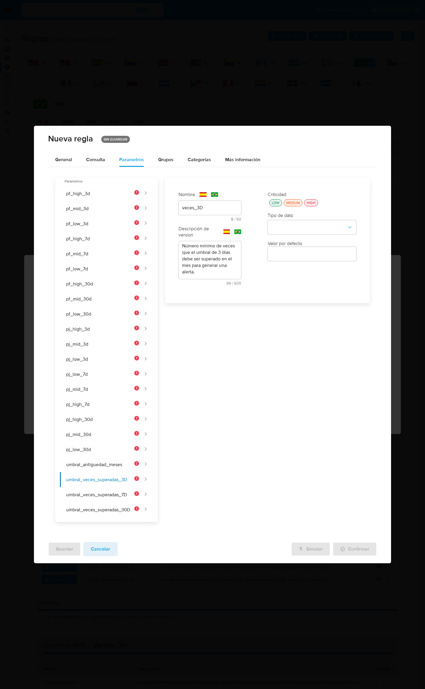
click at [276, 201] on div "LOW" at bounding box center [276, 202] width 10 height 5
click at [280, 224] on button "type-dropdown" at bounding box center [312, 227] width 89 height 14
click at [282, 231] on div "NUMBER" at bounding box center [310, 227] width 78 height 14
click at [129, 494] on button "umbral_veces_superadas_7D" at bounding box center [99, 494] width 79 height 15
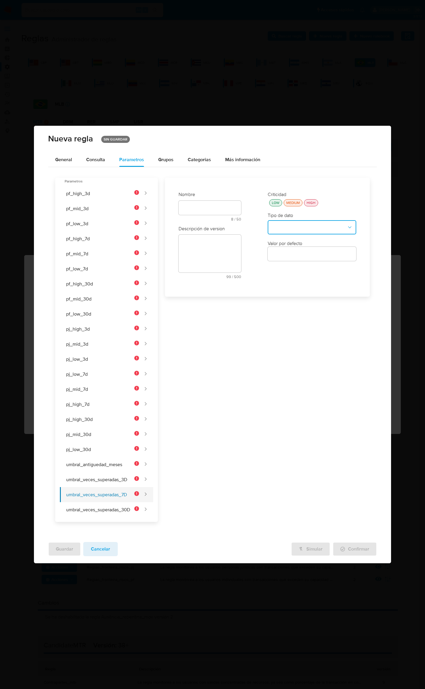
scroll to position [0, 0]
click at [206, 208] on div "text-es 8 / 50 42 caracteres restantes" at bounding box center [210, 211] width 63 height 20
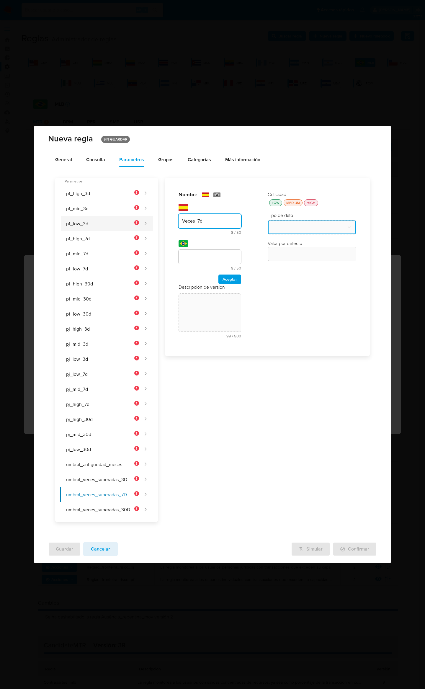
drag, startPoint x: 207, startPoint y: 220, endPoint x: 218, endPoint y: 251, distance: 33.1
click at [121, 217] on div "Parametros pf_high_3d pf_mid_3d pf_low_3d pf_high_7d pf_mid_7d pf_low_7d pf_hig…" at bounding box center [212, 347] width 315 height 350
type input "Veces_7d"
click at [215, 256] on input "text" at bounding box center [210, 257] width 63 height 8
click at [189, 255] on input "Veces_7d" at bounding box center [210, 257] width 63 height 8
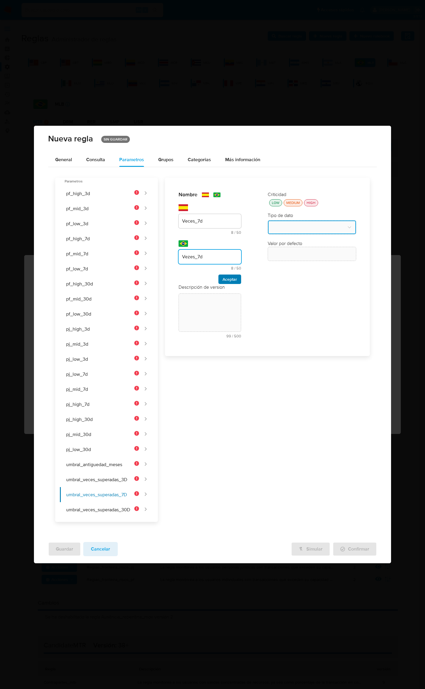
type input "Vezes_7d"
click at [230, 277] on span "Aceptar" at bounding box center [230, 279] width 14 height 8
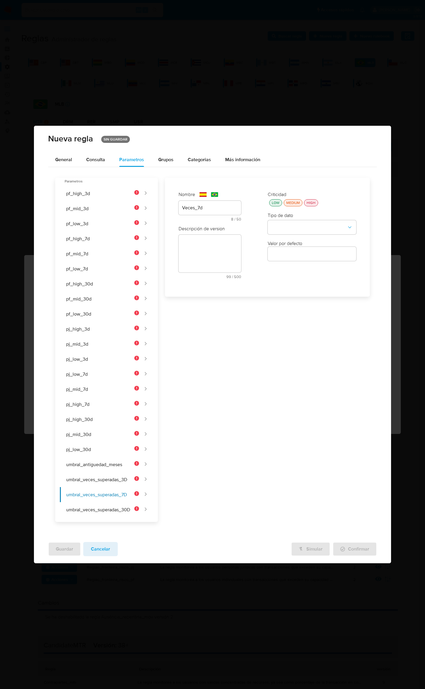
click at [231, 257] on textarea at bounding box center [210, 254] width 63 height 38
click at [215, 274] on textarea at bounding box center [210, 274] width 63 height 38
paste textarea "Veces_7d"
type textarea "Veces_7d"
click at [202, 274] on textarea at bounding box center [210, 274] width 63 height 38
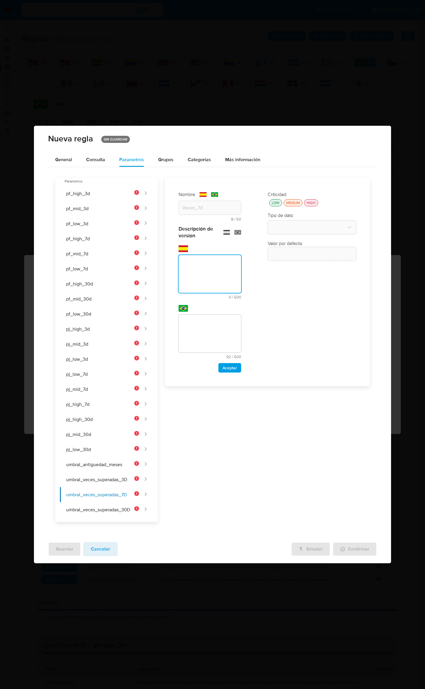
paste textarea "Número mínimo de veces que el umbral de 7 días debe ser superado en el mes para…"
type textarea "Número mínimo de veces que el umbral de 7 días debe ser superado en el mes para…"
drag, startPoint x: 195, startPoint y: 328, endPoint x: 201, endPoint y: 334, distance: 8.8
click at [195, 328] on textarea at bounding box center [210, 334] width 63 height 38
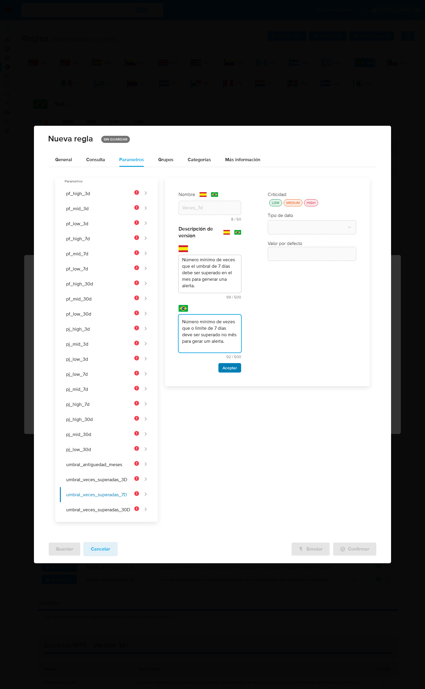
type textarea "Número mínimo de vezes que o limite de 7 dias deve ser superado no mês para ger…"
click at [223, 365] on span "Aceptar" at bounding box center [230, 368] width 14 height 8
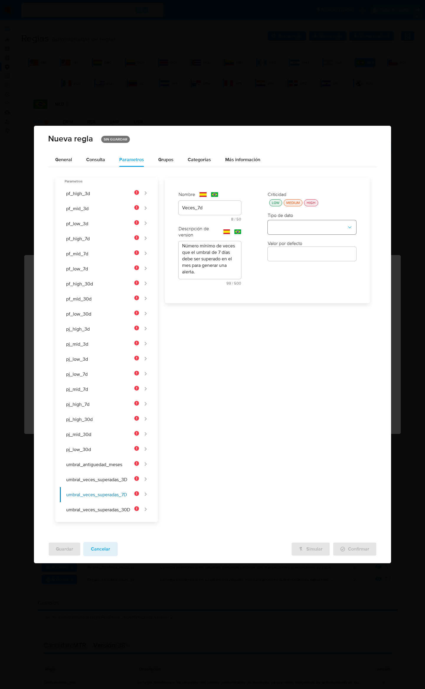
drag, startPoint x: 276, startPoint y: 202, endPoint x: 279, endPoint y: 221, distance: 19.4
click at [276, 202] on div "LOW" at bounding box center [276, 202] width 10 height 5
click at [280, 223] on button "type-dropdown" at bounding box center [312, 227] width 89 height 14
click at [282, 228] on span "NUMBER" at bounding box center [280, 227] width 19 height 6
click at [109, 511] on button "umbral_veces_superadas_30D" at bounding box center [99, 509] width 79 height 15
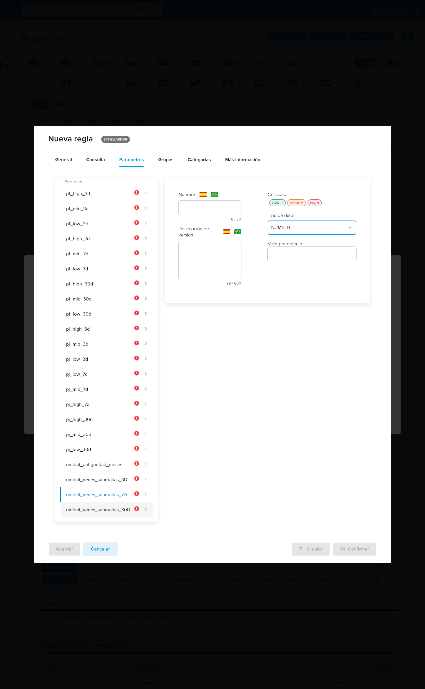
scroll to position [0, 0]
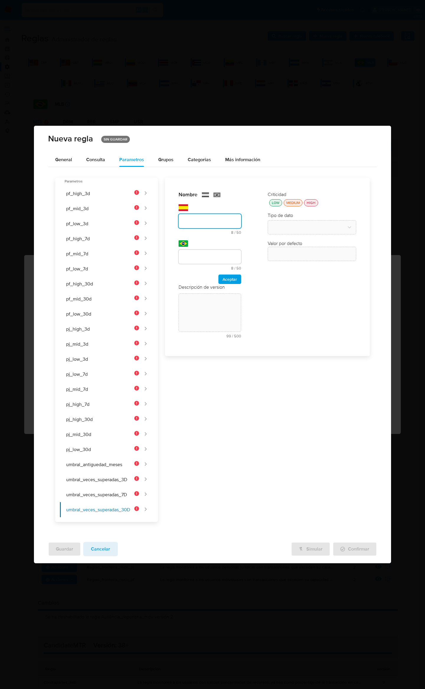
click at [188, 210] on div "text-es 8 / 50 42 caracteres restantes" at bounding box center [210, 219] width 63 height 30
type input "Veces_30D"
click at [210, 250] on div at bounding box center [210, 257] width 63 height 14
click at [210, 253] on input "text" at bounding box center [210, 257] width 63 height 8
click at [192, 255] on input "Veces_30D" at bounding box center [210, 257] width 63 height 8
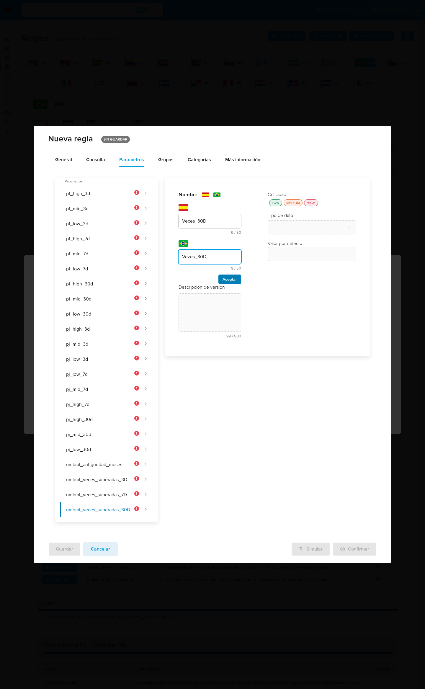
type input "Vezes_30D"
click at [239, 274] on button "Aceptar" at bounding box center [229, 278] width 23 height 9
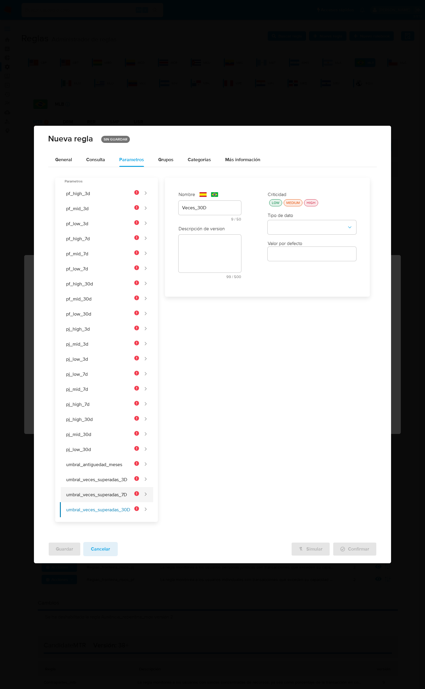
click at [99, 491] on button "umbral_veces_superadas_7D" at bounding box center [99, 494] width 79 height 15
type input "Veces_7d"
type input "Vezes_7d"
type textarea "Número mínimo de veces que el umbral de 7 días debe ser superado en el mes para…"
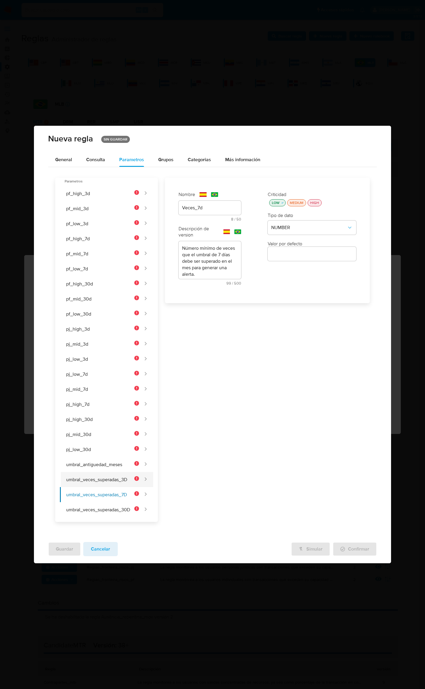
click at [103, 483] on button "umbral_veces_superadas_3D" at bounding box center [99, 479] width 79 height 15
type input "veces_3D"
type input "vezes _3D"
type textarea "Número mínimo de veces que el umbral de 3 días debe ser superado en el mes para…"
click at [109, 495] on button "umbral_veces_superadas_7D" at bounding box center [99, 494] width 79 height 15
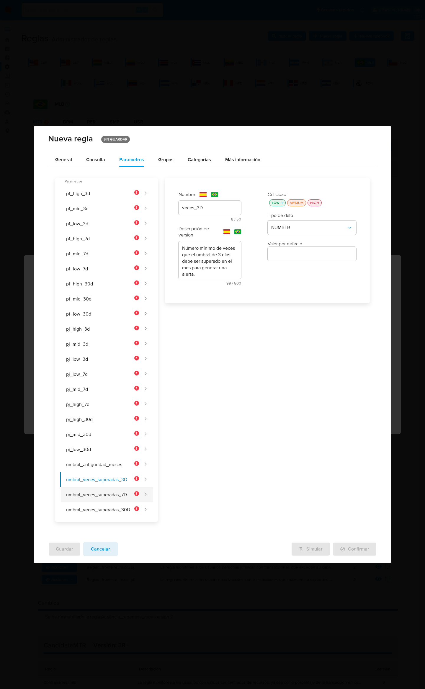
type input "Veces_7d"
type input "Vezes_7d"
type textarea "Número mínimo de veces que el umbral de 7 días debe ser superado en el mes para…"
click at [218, 212] on div "Veces_7d" at bounding box center [210, 208] width 63 height 14
click at [217, 209] on div "text-es Veces_7d 8 / 50 42 caracteres restantes" at bounding box center [210, 211] width 63 height 20
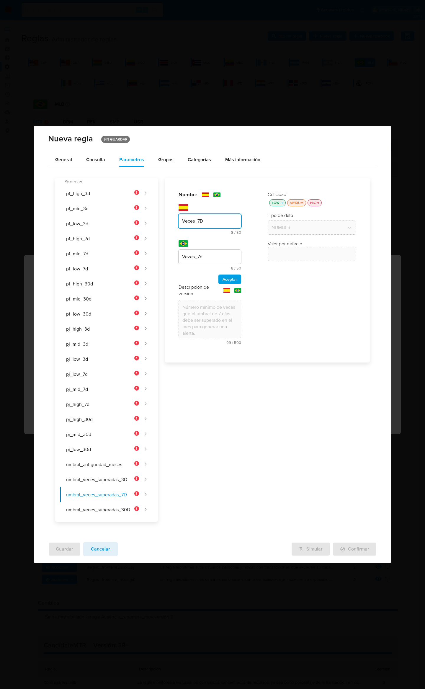
type input "Veces_7D"
click at [221, 259] on input "Vezes_7d" at bounding box center [210, 257] width 63 height 8
type input "Vezes_7D"
click at [231, 278] on span "Aceptar" at bounding box center [230, 279] width 14 height 8
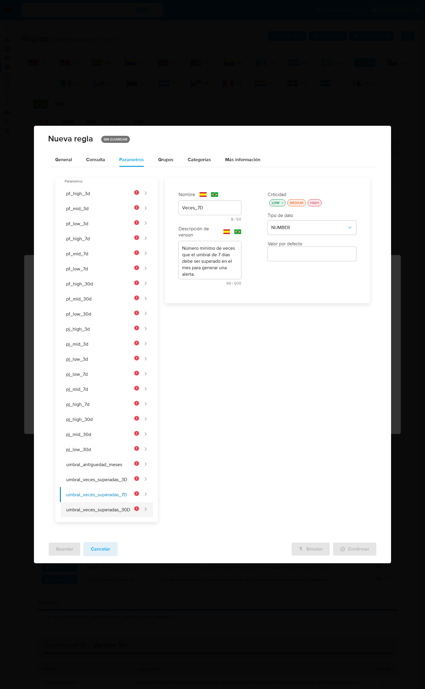
click at [122, 509] on button "umbral_veces_superadas_30D" at bounding box center [99, 509] width 79 height 15
type input "Veces_30D"
click at [280, 206] on div "Criticidad LOW MEDIUM HIGH Tipo de dato Valor por defecto Valor por defecto" at bounding box center [312, 237] width 100 height 104
click at [277, 204] on div "LOW" at bounding box center [276, 202] width 10 height 5
click at [285, 224] on button "type-dropdown" at bounding box center [312, 227] width 89 height 14
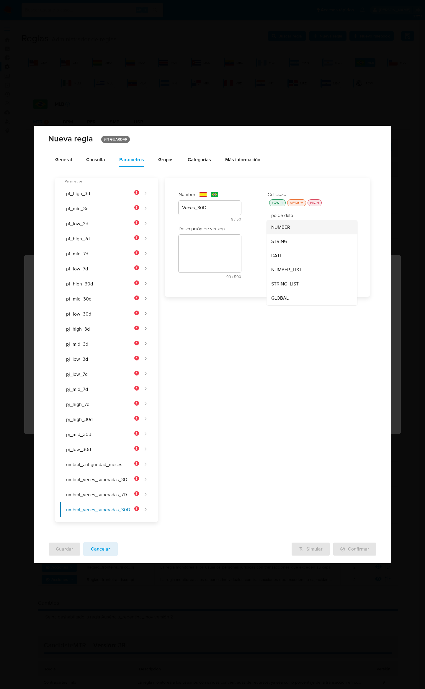
click at [286, 229] on span "NUMBER" at bounding box center [280, 227] width 19 height 6
click at [229, 249] on div "text-es 99 / 500 401 caracteres restantes" at bounding box center [210, 257] width 63 height 44
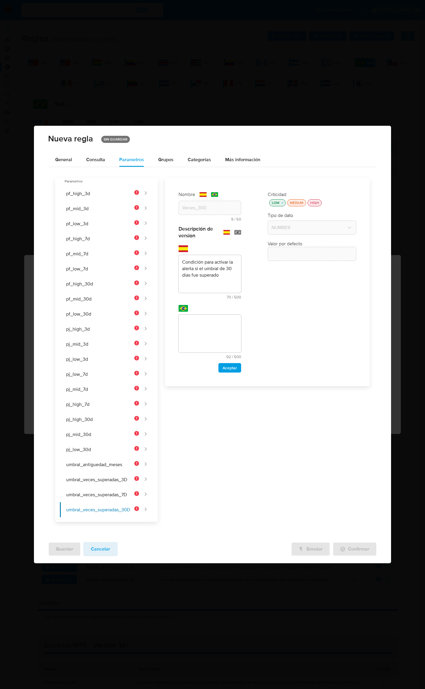
click at [231, 277] on textarea "Condición para activar la alerta si el umbral de 30 días fue superado" at bounding box center [210, 274] width 63 height 38
paste textarea "onfigurar como 0 para alertar si >0)"
type textarea "Condición para activar la alerta si el umbral de 30 días fue superado (Configur…"
click at [207, 331] on textarea at bounding box center [210, 334] width 63 height 38
drag, startPoint x: 221, startPoint y: 333, endPoint x: 226, endPoint y: 334, distance: 5.3
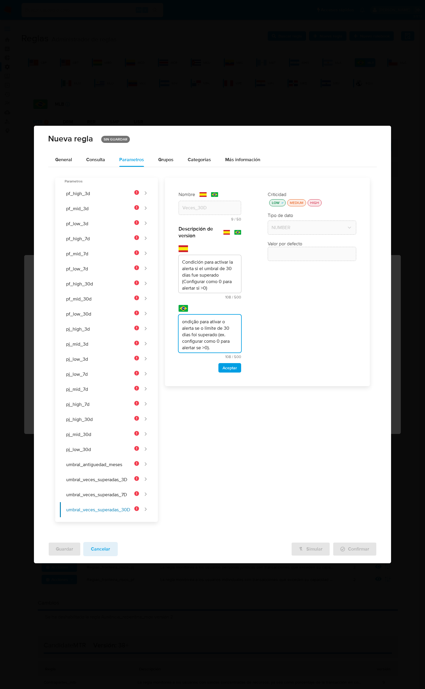
click at [226, 334] on textarea "ondição para ativar o alerta se o limite de 30 dias foi superado (ex. configura…" at bounding box center [210, 334] width 63 height 38
type textarea "ondição para ativar o alerta se o limite de 30 dias foi superado (Configurar co…"
drag, startPoint x: 224, startPoint y: 286, endPoint x: 167, endPoint y: 279, distance: 57.2
click at [167, 279] on div "Nombre text-es Veces_30D 9 / 50 41 caracteres restantes text-pt Vezes_30D 9 / 5…" at bounding box center [267, 282] width 205 height 208
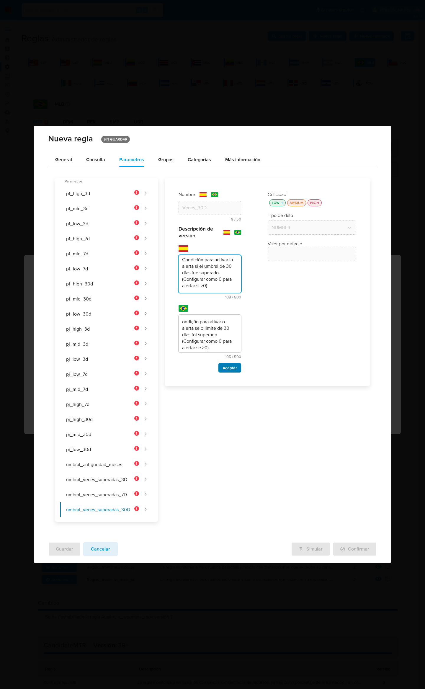
click at [233, 365] on span "Aceptar" at bounding box center [230, 368] width 14 height 8
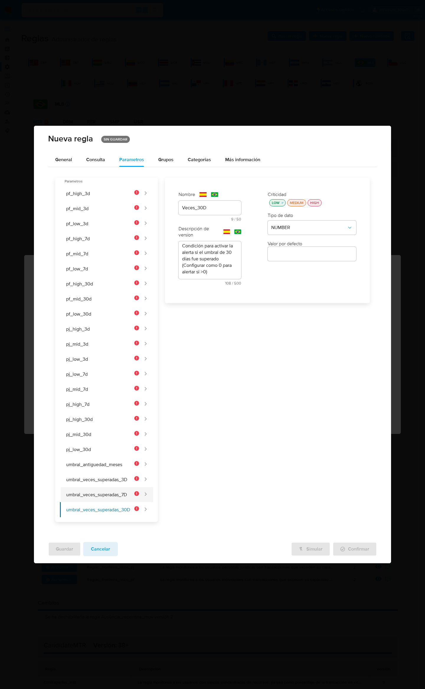
click at [109, 494] on button "umbral_veces_superadas_7D" at bounding box center [99, 494] width 79 height 15
type input "Veces_7D"
click at [210, 268] on textarea "Número mínimo de veces que el umbral de 7 días debe ser superado en el mes para…" at bounding box center [210, 260] width 63 height 38
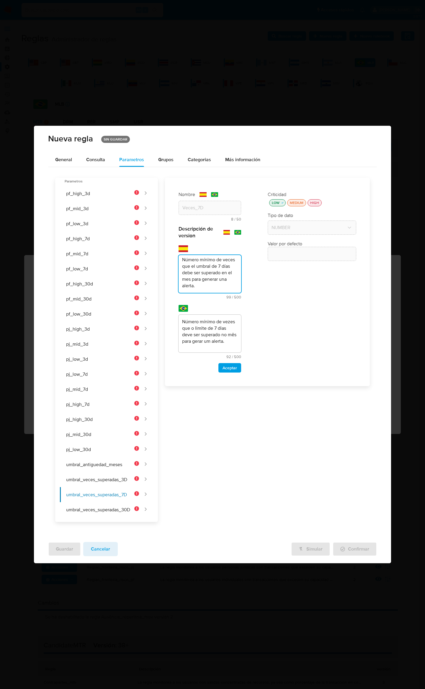
click at [220, 286] on textarea "Número mínimo de veces que el umbral de 7 días debe ser superado en el mes para…" at bounding box center [210, 274] width 63 height 38
click at [209, 287] on textarea "Número mínimo de veces que el umbral de 7 días debe ser superado en el mes para…" at bounding box center [210, 274] width 63 height 38
click at [195, 284] on textarea "Número mínimo de veces que el umbral de 7 días debe ser superado en el mes para…" at bounding box center [210, 274] width 63 height 38
type textarea "Número mínimo de veces que el umbral de 7 días debe ser superado en el mes para…"
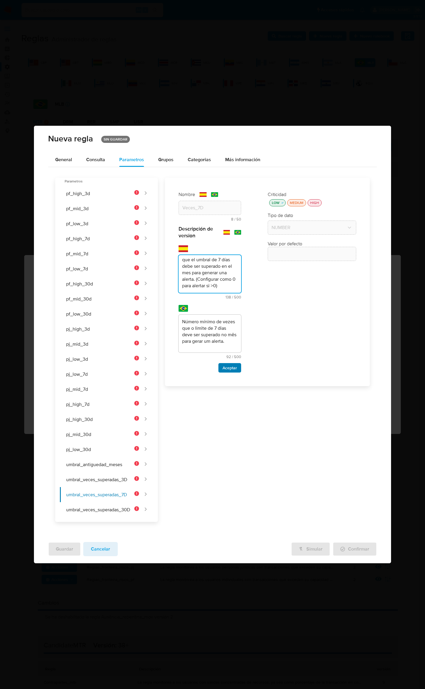
click at [226, 364] on span "Aceptar" at bounding box center [230, 368] width 14 height 8
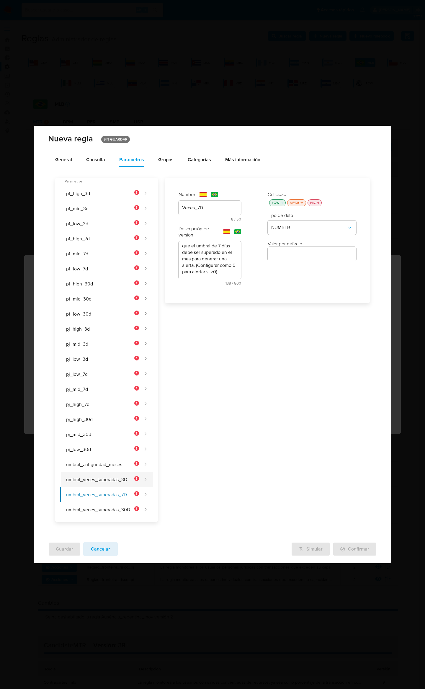
click at [76, 478] on button "umbral_veces_superadas_3D" at bounding box center [99, 479] width 79 height 15
type input "veces_3D"
type textarea "Número mínimo de veces que el umbral de 3 días debe ser superado en el mes para…"
type textarea "Número mínimo de vezes que o limite de 3 dias deve ser superado no mês para ger…"
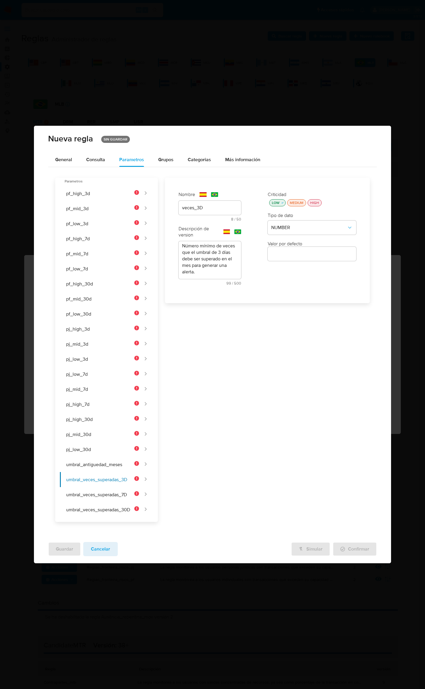
click at [217, 272] on textarea "Número mínimo de veces que el umbral de 3 días debe ser superado en el mes para…" at bounding box center [210, 260] width 63 height 38
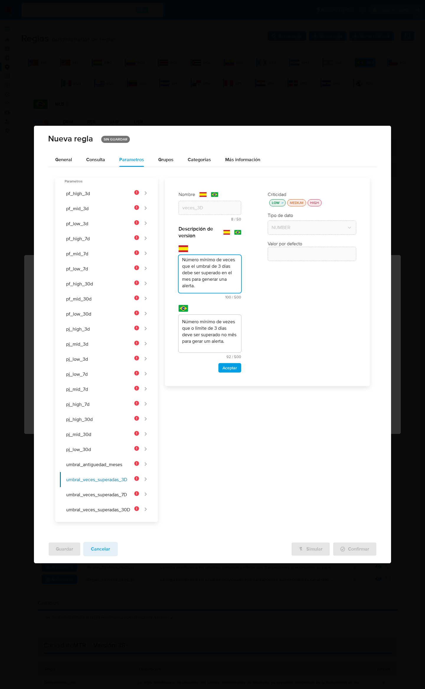
click at [208, 286] on textarea "Número mínimo de veces que el umbral de 3 días debe ser superado en el mes para…" at bounding box center [210, 274] width 63 height 38
drag, startPoint x: 215, startPoint y: 270, endPoint x: 219, endPoint y: 270, distance: 3.5
click at [216, 270] on textarea "Número mínimo de veces que el umbral de 3 días debe ser superado en el mes para…" at bounding box center [210, 274] width 63 height 38
click at [223, 284] on textarea "Número mínimo de veces que el umbral de 3 días debe ser superado en el mes para…" at bounding box center [210, 274] width 63 height 38
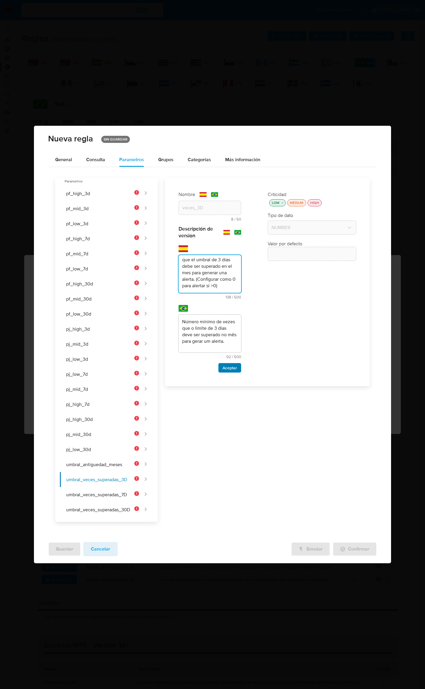
type textarea "Número mínimo de veces que el umbral de 3 días debe ser superado en el mes para…"
click at [235, 369] on span "Aceptar" at bounding box center [230, 368] width 14 height 8
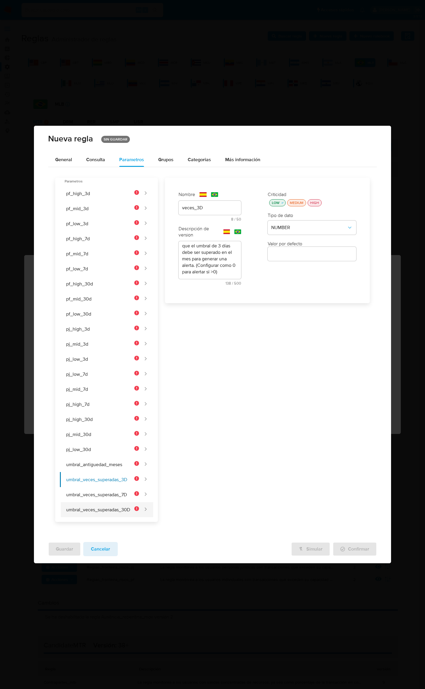
click at [84, 514] on button "umbral_veces_superadas_30D" at bounding box center [99, 509] width 79 height 15
type input "Veces_30D"
type textarea "Condición para activar la alerta si el umbral de 30 días fue superado (Configur…"
type textarea "ondição para ativar o alerta se o limite de 30 dias foi superado (Configurar co…"
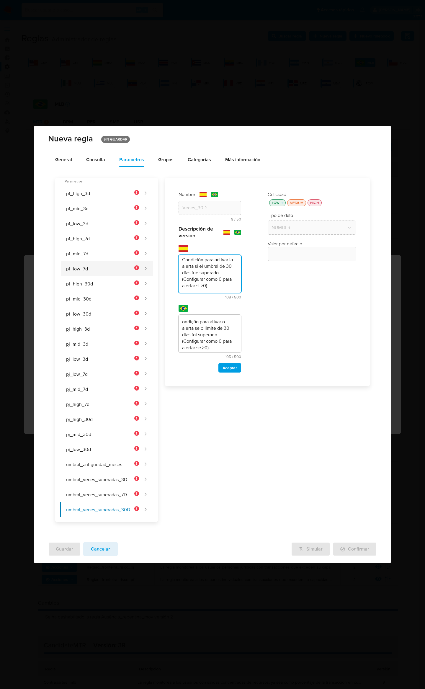
drag, startPoint x: 219, startPoint y: 272, endPoint x: 146, endPoint y: 267, distance: 72.8
click at [146, 266] on div "Parametros pf_high_3d pf_mid_3d pf_low_3d pf_high_7d pf_mid_7d pf_low_7d pf_hig…" at bounding box center [212, 347] width 315 height 350
click at [223, 347] on textarea "ondição para ativar o alerta se o limite de 30 dias foi superado (Configurar co…" at bounding box center [210, 334] width 63 height 38
drag, startPoint x: 223, startPoint y: 347, endPoint x: 234, endPoint y: 362, distance: 18.7
click at [168, 335] on div "Nombre text-es Veces_30D 9 / 50 41 caracteres restantes text-pt Vezes_30D 9 / 5…" at bounding box center [267, 282] width 205 height 208
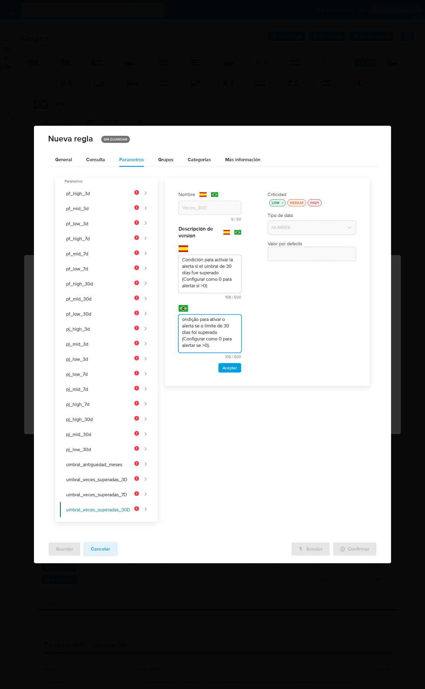
click at [231, 364] on span "Aceptar" at bounding box center [230, 368] width 14 height 8
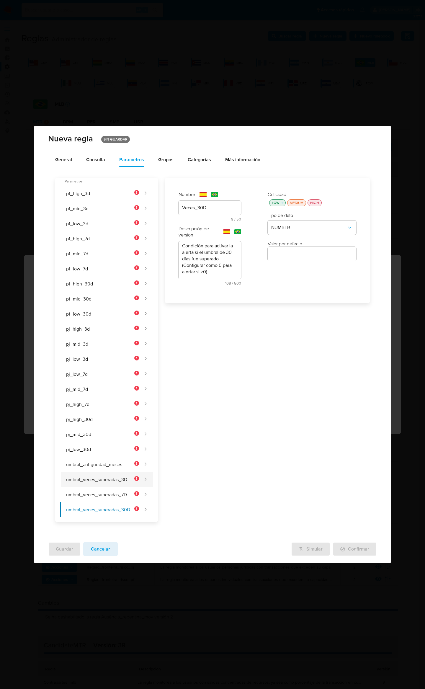
drag, startPoint x: 103, startPoint y: 491, endPoint x: 121, endPoint y: 477, distance: 22.4
click at [104, 491] on button "umbral_veces_superadas_7D" at bounding box center [99, 494] width 79 height 15
type input "Veces_7D"
type textarea "Número mínimo de veces que el umbral de 7 días debe ser superado en el mes para…"
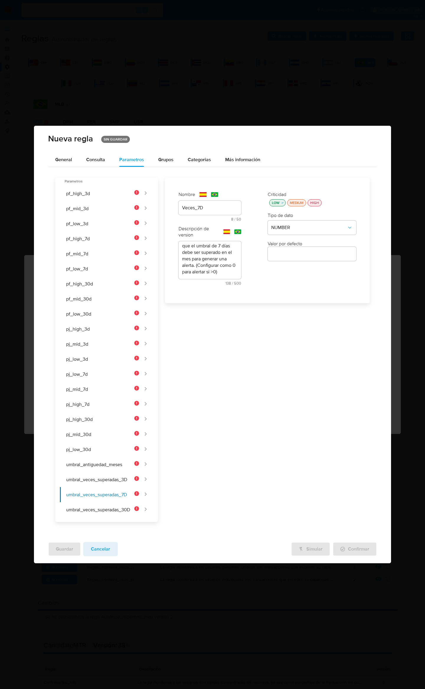
click at [203, 265] on textarea "Número mínimo de veces que el umbral de 7 días debe ser superado en el mes para…" at bounding box center [210, 260] width 63 height 38
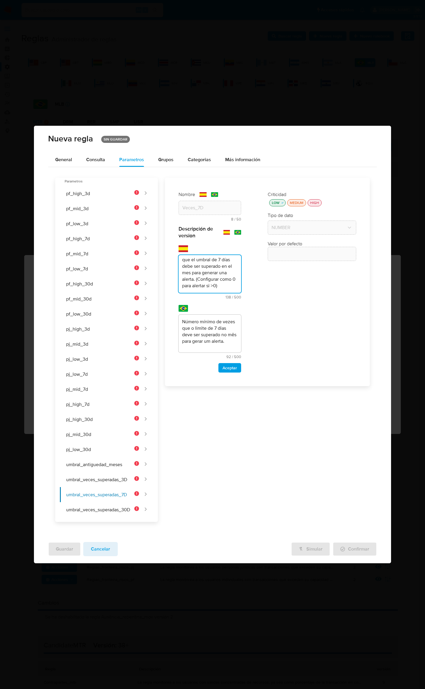
click at [241, 340] on textarea "Número mínimo de vezes que o limite de 7 dias deve ser superado no mês para ger…" at bounding box center [210, 334] width 63 height 38
click at [195, 341] on textarea "Número mínimo de vezes que o limite de 7 dias deve ser superado no mês para ger…" at bounding box center [210, 334] width 63 height 38
click at [197, 343] on textarea "Número mínimo de vezes que o limite de 7 dias deve ser superado no mês para ger…" at bounding box center [210, 334] width 63 height 38
click at [195, 342] on textarea "Número mínimo de vezes que o limite de 7 dias deve ser superado no mês para ger…" at bounding box center [210, 334] width 63 height 38
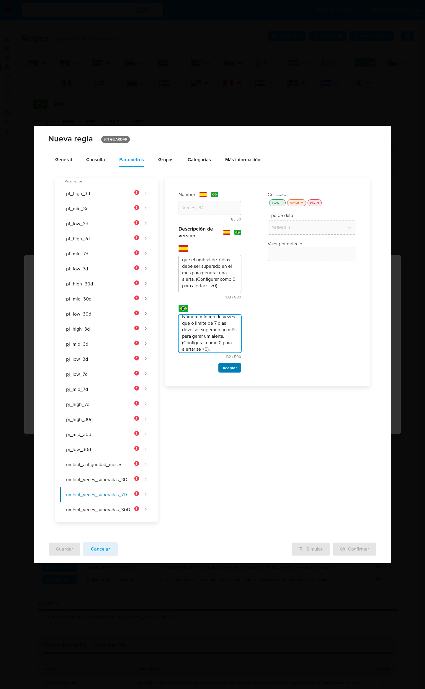
type textarea "Número mínimo de vezes que o limite de 7 dias deve ser superado no mês para ger…"
click at [223, 364] on span "Aceptar" at bounding box center [230, 368] width 14 height 8
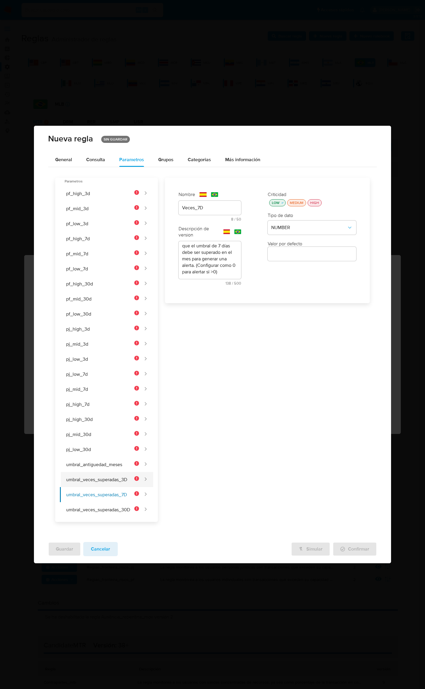
click at [108, 483] on button "umbral_veces_superadas_3D" at bounding box center [99, 479] width 79 height 15
type input "veces_3D"
type textarea "Número mínimo de veces que el umbral de 3 días debe ser superado en el mes para…"
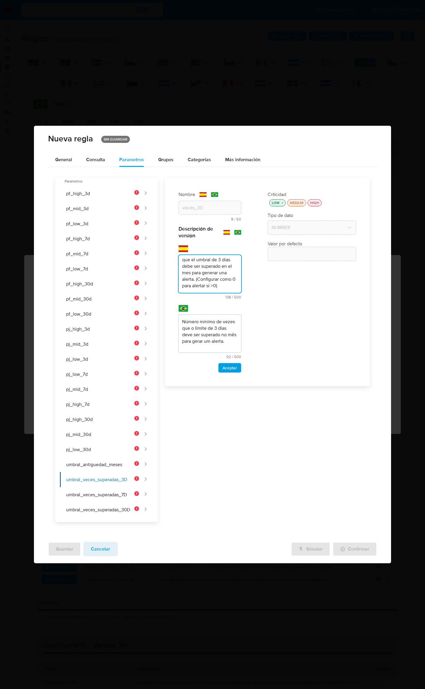
click at [234, 256] on textarea "Número mínimo de veces que el umbral de 3 días debe ser superado en el mes para…" at bounding box center [210, 274] width 63 height 38
click at [226, 347] on textarea "Número mínimo de vezes que o limite de 3 dias deve ser superado no mês para ger…" at bounding box center [210, 334] width 63 height 38
click at [240, 343] on textarea "Número mínimo de vezes que o limite de 3 dias deve ser superado no mês para ger…" at bounding box center [210, 334] width 63 height 38
type textarea "Número mínimo de vezes que o limite de 3 dias deve ser superado no mês para ger…"
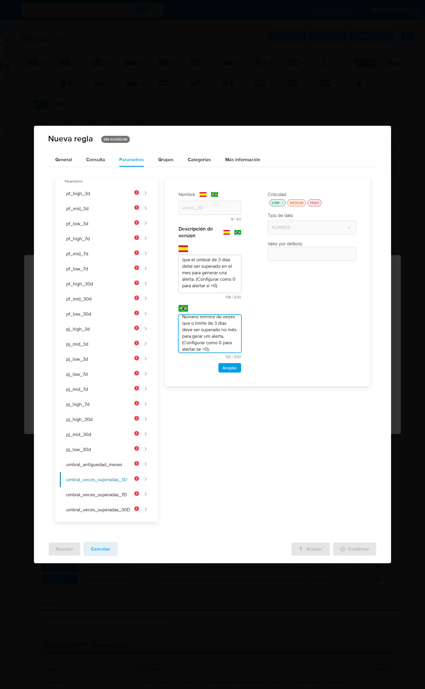
scroll to position [12, 0]
click at [224, 365] on span "Aceptar" at bounding box center [230, 368] width 14 height 8
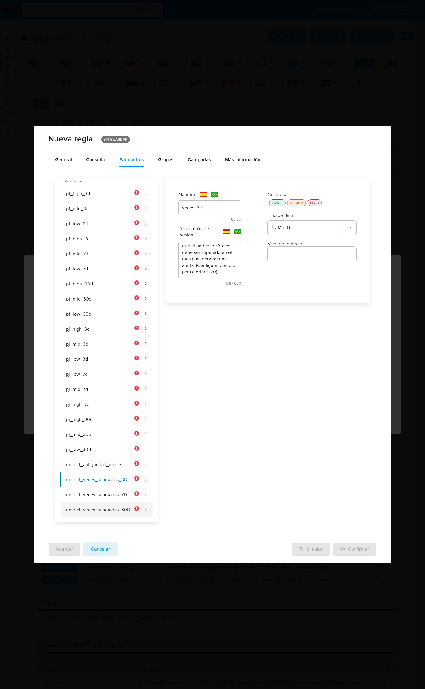
click at [120, 509] on button "umbral_veces_superadas_30D" at bounding box center [99, 509] width 79 height 15
type input "Veces_30D"
type textarea "Condición para activar la alerta si el umbral de 30 días fue superado (Configur…"
click at [305, 259] on div at bounding box center [312, 254] width 89 height 14
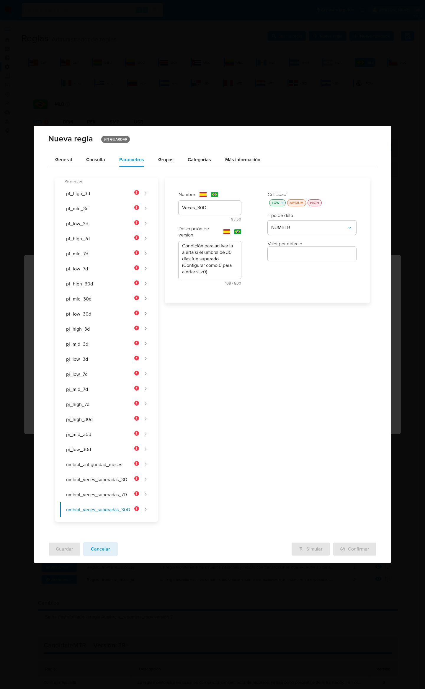
click at [305, 253] on input "number" at bounding box center [312, 254] width 89 height 8
type input "0"
click at [115, 496] on button "umbral_veces_superadas_7D" at bounding box center [99, 494] width 79 height 15
type input "Veces_7D"
type textarea "Número mínimo de veces que el umbral de 7 días debe ser superado en el mes para…"
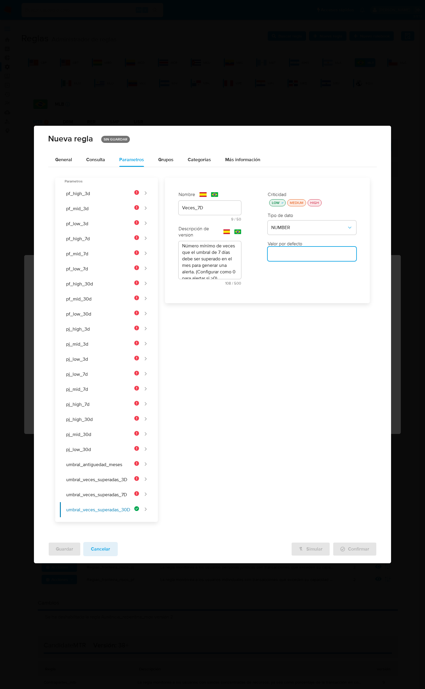
scroll to position [18, 0]
click at [322, 256] on div at bounding box center [312, 254] width 89 height 14
click at [289, 253] on input "number" at bounding box center [312, 254] width 89 height 8
type input "0"
click at [112, 480] on button "umbral_veces_superadas_3D" at bounding box center [99, 479] width 79 height 15
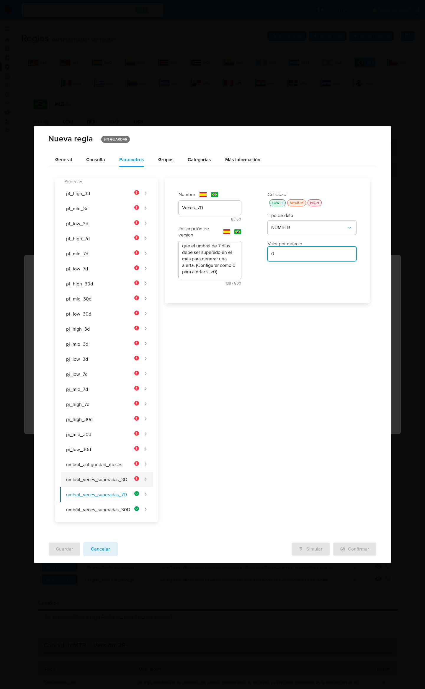
type input "veces_3D"
type textarea "Número mínimo de veces que el umbral de 3 días debe ser superado en el mes para…"
click at [297, 254] on input "number" at bounding box center [312, 254] width 89 height 8
type input "0"
click at [122, 462] on button "umbral_antiguedad_meses" at bounding box center [99, 464] width 79 height 15
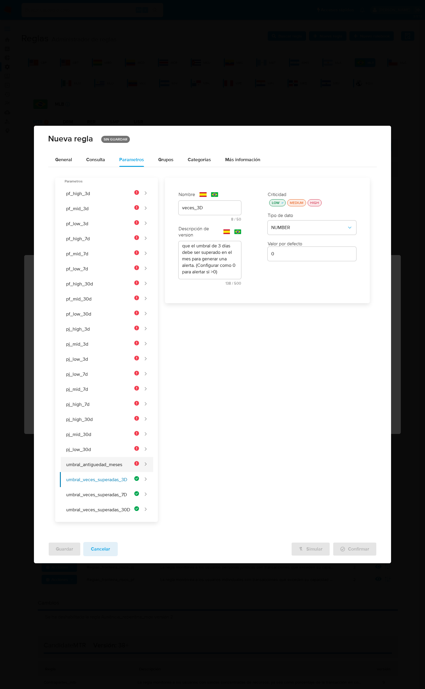
type input "umbral_antiguedad_meses"
type textarea "Antigüedad mínima en meses que debe tener la cuenta para ser considerada establ…"
click at [288, 254] on input "number" at bounding box center [312, 254] width 89 height 8
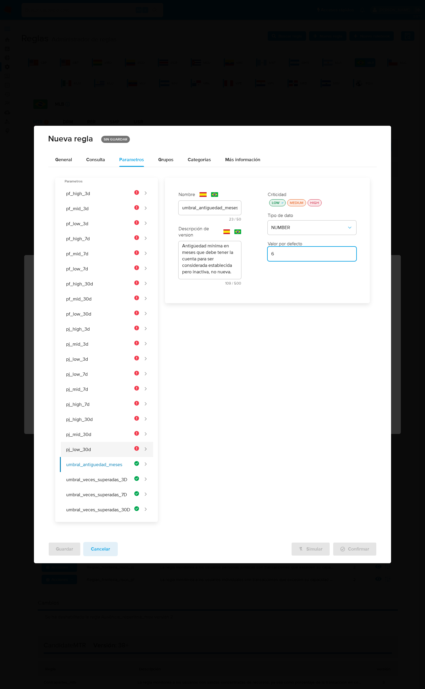
type input "6"
click at [91, 453] on button "pj_low_30d" at bounding box center [99, 449] width 79 height 15
type input "pj_low_30d"
type textarea "Límite monetario de ingresos en 30 días para una persona jurídica de riesgo baj…"
click at [314, 250] on input "number" at bounding box center [312, 254] width 89 height 8
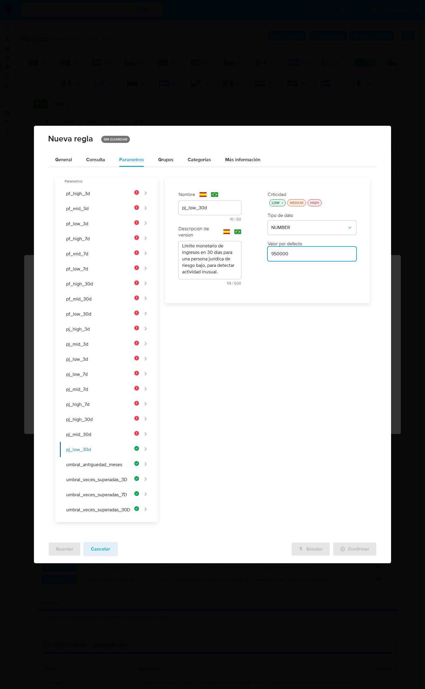
type input "950000"
click at [116, 434] on button "pj_mid_30d" at bounding box center [99, 434] width 79 height 15
type input "pj_mid_30d"
type textarea "Límite monetario de ingresos en 30 días para una persona jurídica de riesgo med…"
click at [315, 248] on div at bounding box center [312, 254] width 89 height 14
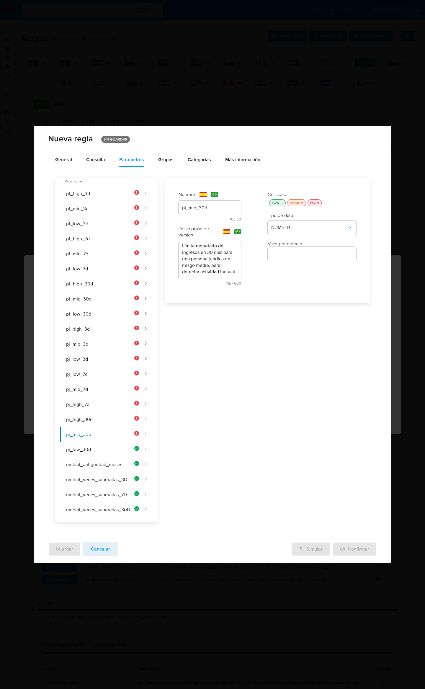
click at [315, 256] on input "number" at bounding box center [312, 254] width 89 height 8
paste input "900000"
type input "900000"
click at [114, 420] on button "pj_high_30d" at bounding box center [99, 419] width 79 height 15
type input "pj_high_30d"
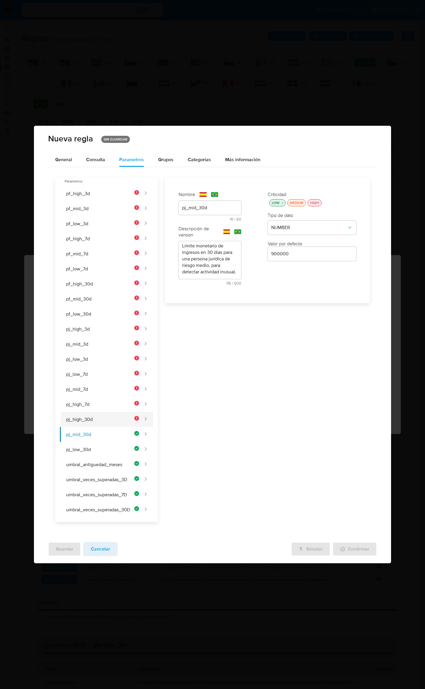
type textarea "Límite monetario de ingresos en 30 días para una persona jurídica de riesgo alt…"
click at [328, 256] on input "number" at bounding box center [312, 254] width 89 height 8
paste input "800000"
type input "800000"
drag, startPoint x: 99, startPoint y: 402, endPoint x: 149, endPoint y: 370, distance: 58.9
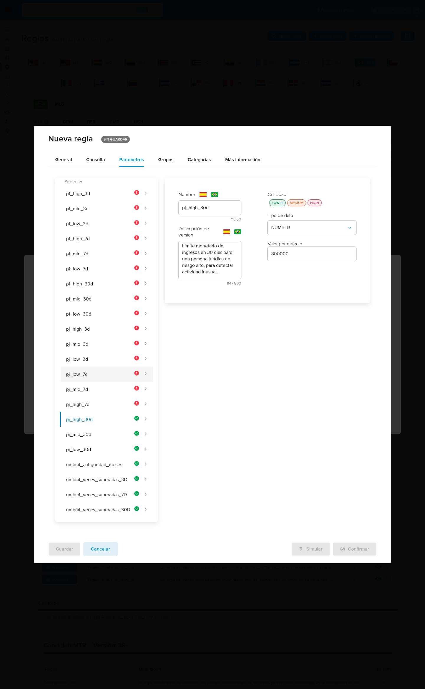
click at [99, 402] on button "pj_high_7d" at bounding box center [99, 404] width 79 height 15
type input "pj_low_7d"
type textarea "Límite monetario de ingresos en 7 días para una persona jurídica de riesgo bajo…"
click at [315, 254] on input "number" at bounding box center [312, 254] width 89 height 8
paste input "600000"
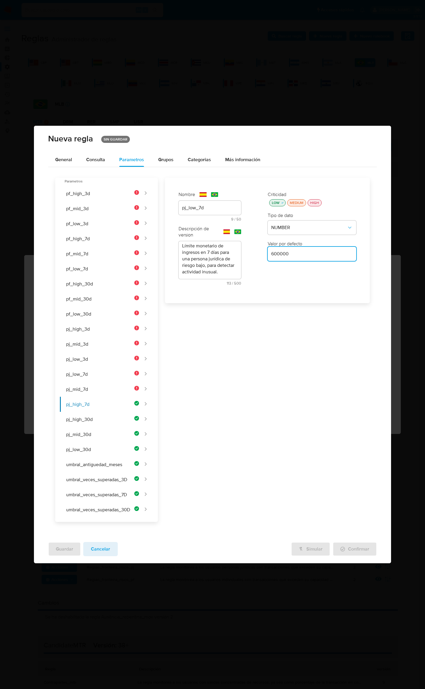
type input "600000"
click at [95, 384] on button "pj_mid_7d" at bounding box center [99, 389] width 79 height 15
type input "pj_mid_7d"
type textarea "Límite monetario de ingresos en 7 días para una persona jurídica de riesgo medi…"
click at [305, 253] on input "number" at bounding box center [312, 254] width 89 height 8
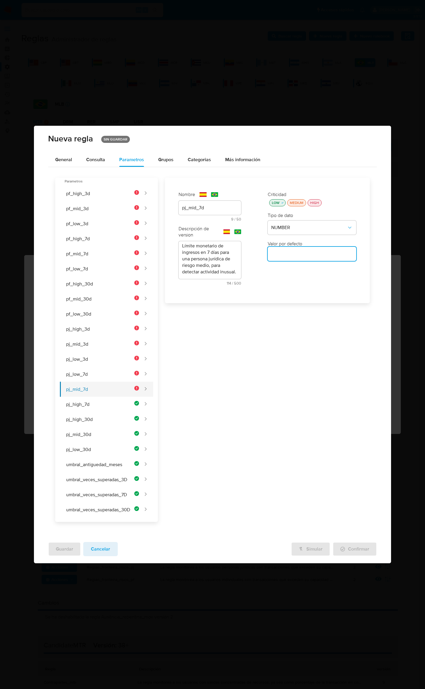
paste input "700000"
type input "700000"
click at [82, 374] on button "pj_low_7d" at bounding box center [99, 374] width 79 height 15
type input "pj_high_7d"
click at [307, 251] on input "number" at bounding box center [312, 254] width 89 height 8
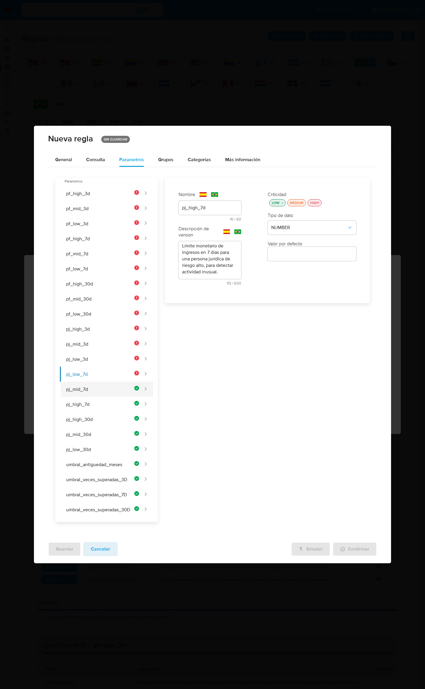
click at [101, 395] on button "pj_mid_7d" at bounding box center [99, 389] width 79 height 15
click at [106, 376] on button "pj_low_7d" at bounding box center [99, 374] width 79 height 15
click at [301, 259] on div at bounding box center [312, 254] width 89 height 14
click at [300, 253] on input "number" at bounding box center [312, 254] width 89 height 8
click at [103, 358] on button "pj_low_3d" at bounding box center [99, 359] width 79 height 15
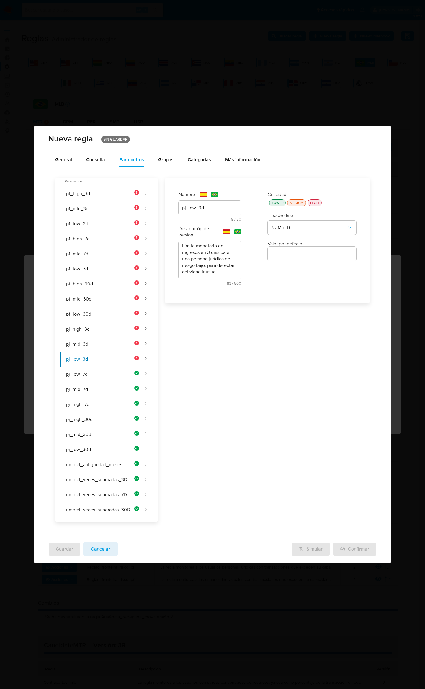
click at [297, 248] on div at bounding box center [312, 254] width 89 height 14
click at [298, 254] on input "number" at bounding box center [312, 254] width 89 height 8
click at [98, 348] on button "pj_mid_3d" at bounding box center [99, 343] width 79 height 15
click at [298, 253] on input "number" at bounding box center [312, 254] width 89 height 8
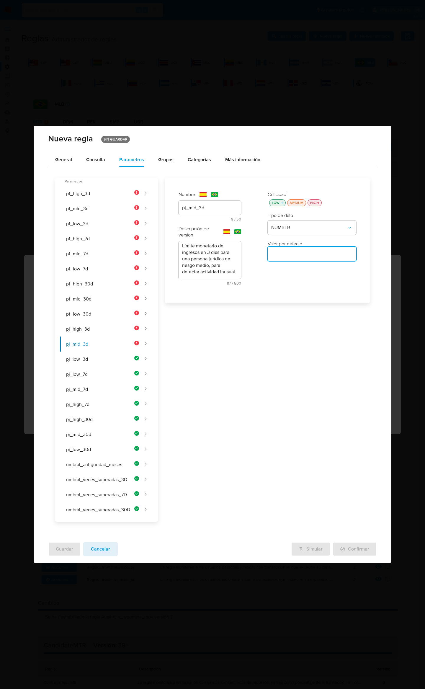
paste input "250000"
click at [115, 332] on button "pj_high_3d" at bounding box center [99, 328] width 79 height 15
click at [310, 248] on div at bounding box center [312, 254] width 89 height 14
click at [308, 259] on div at bounding box center [312, 254] width 89 height 14
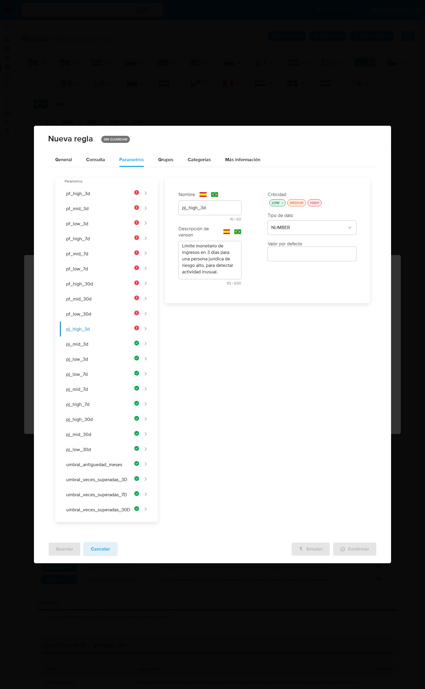
click at [306, 256] on input "number" at bounding box center [312, 254] width 89 height 8
paste input "200000"
click at [128, 315] on button "pf_low_30d" at bounding box center [99, 313] width 79 height 15
click at [284, 253] on input "number" at bounding box center [312, 254] width 89 height 8
paste input "700000"
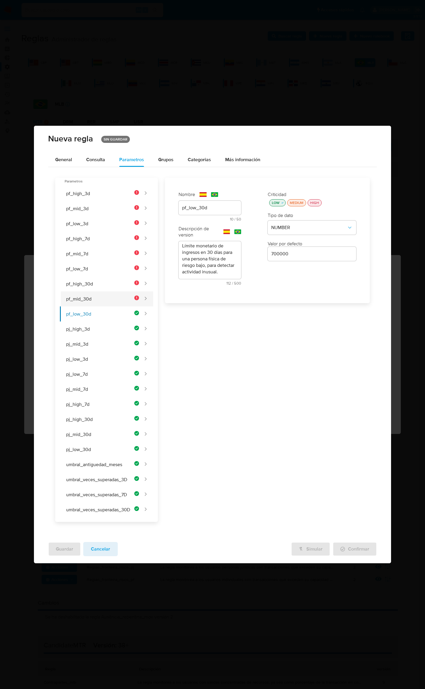
click at [125, 295] on button "pf_mid_30d" at bounding box center [99, 298] width 79 height 15
drag, startPoint x: 307, startPoint y: 258, endPoint x: 305, endPoint y: 255, distance: 3.8
click at [306, 258] on div at bounding box center [312, 254] width 89 height 14
click at [305, 254] on input "number" at bounding box center [312, 254] width 89 height 8
paste input "650000"
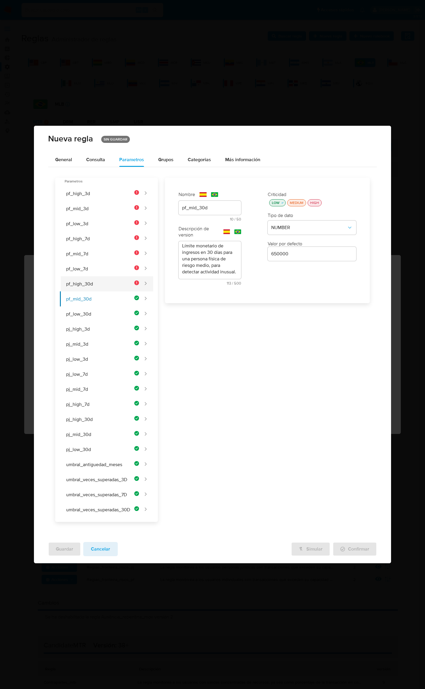
click at [94, 276] on button "pf_high_30d" at bounding box center [99, 283] width 79 height 15
click at [300, 253] on input "number" at bounding box center [312, 254] width 89 height 8
paste input "600000"
click at [92, 272] on button "pf_low_7d" at bounding box center [99, 268] width 79 height 15
click at [321, 253] on input "number" at bounding box center [312, 254] width 89 height 8
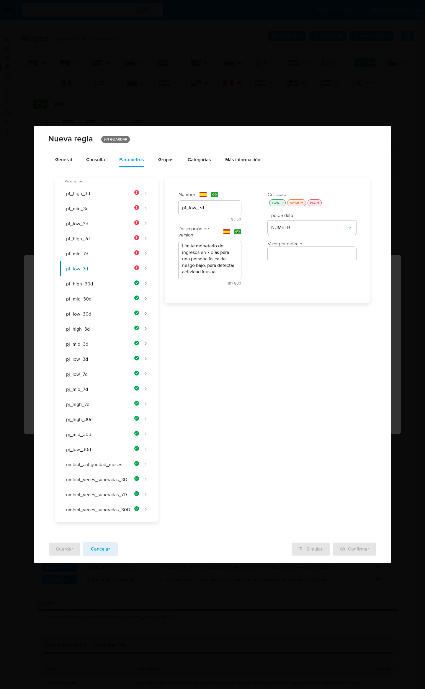
paste input "600000"
click at [89, 243] on button "pf_high_7d" at bounding box center [99, 238] width 79 height 15
click at [89, 247] on button "pf_mid_7d" at bounding box center [99, 253] width 79 height 15
click at [282, 255] on input "number" at bounding box center [312, 254] width 89 height 8
paste input "500000"
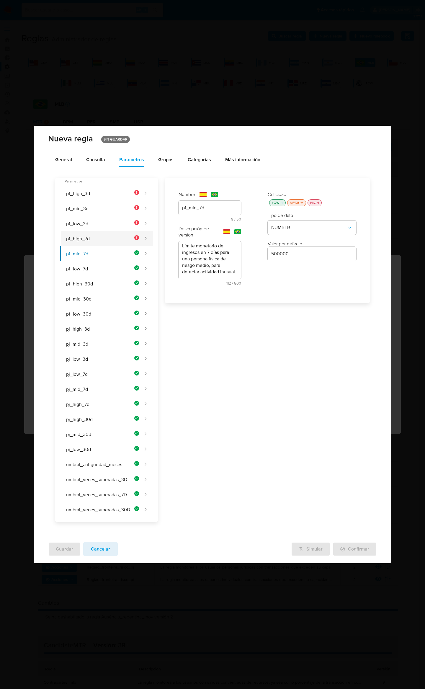
click at [109, 234] on button "pf_high_7d" at bounding box center [99, 238] width 79 height 15
click at [306, 251] on input "number" at bounding box center [312, 254] width 89 height 8
paste input "400000"
click at [108, 220] on button "pf_low_3d" at bounding box center [99, 223] width 79 height 15
click at [293, 254] on input "number" at bounding box center [312, 254] width 89 height 8
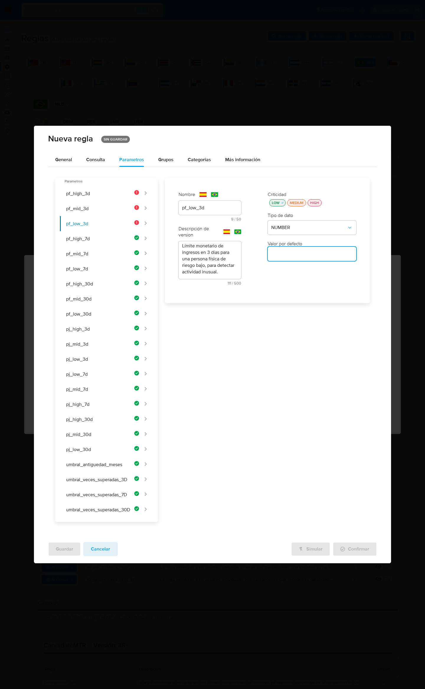
paste input "150000"
click at [93, 205] on button "pf_mid_3d" at bounding box center [99, 208] width 79 height 15
click at [292, 250] on input "number" at bounding box center [312, 254] width 89 height 8
paste input "120000"
click at [110, 190] on button "pf_high_3d" at bounding box center [99, 193] width 79 height 15
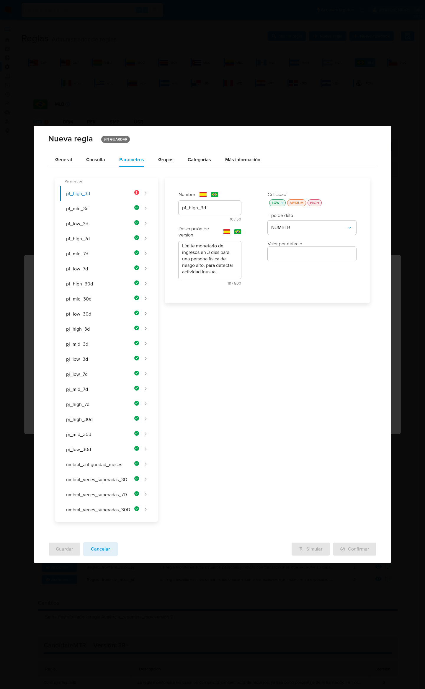
click at [331, 255] on input "number" at bounding box center [312, 254] width 89 height 8
paste input "100000"
click at [61, 545] on span "Guardar" at bounding box center [64, 548] width 17 height 13
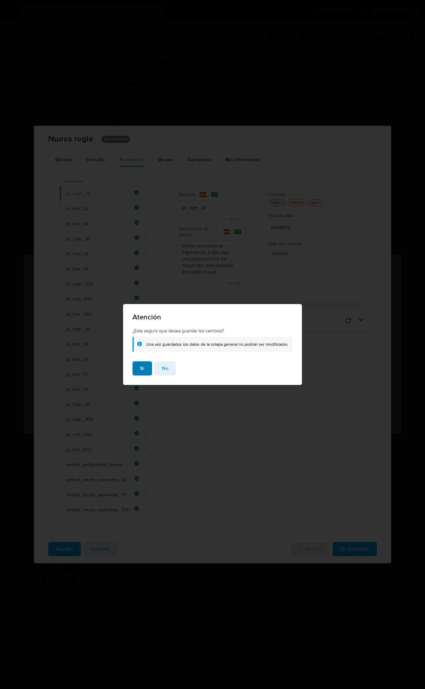
click at [147, 370] on button "Si" at bounding box center [142, 368] width 19 height 14
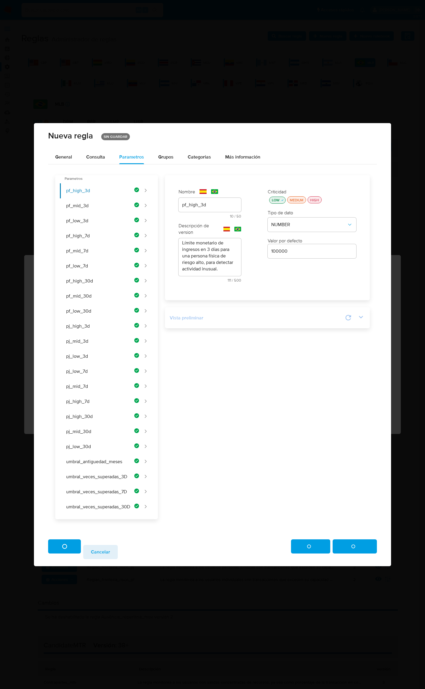
click at [346, 318] on icon at bounding box center [348, 318] width 6 height 6
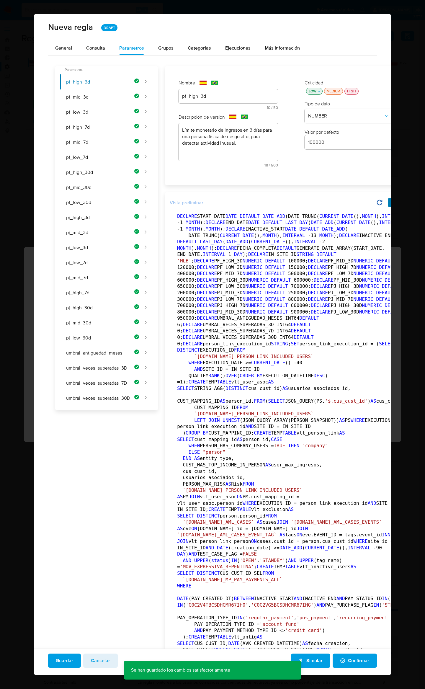
click at [393, 205] on icon "button" at bounding box center [395, 202] width 4 height 5
click at [349, 659] on span "Confirmar" at bounding box center [354, 660] width 29 height 13
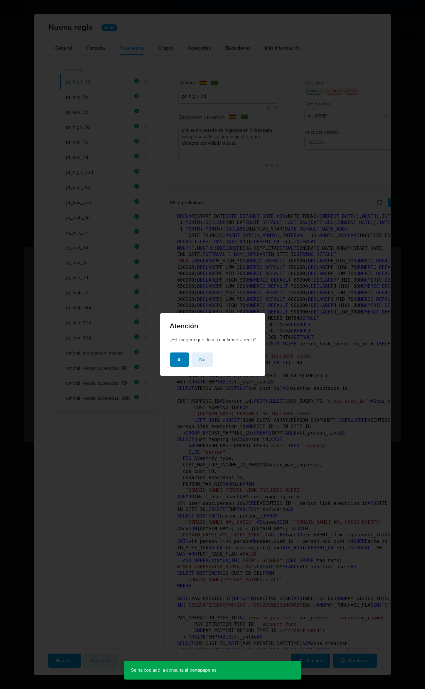
click at [178, 362] on span "Si" at bounding box center [179, 359] width 4 height 13
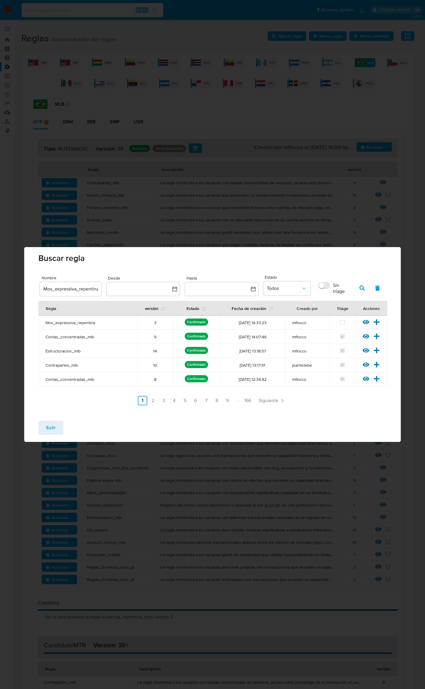
click at [85, 288] on input "Mov_expressiva_repentina" at bounding box center [71, 289] width 62 height 8
click at [359, 287] on button "button" at bounding box center [361, 288] width 15 height 14
click at [377, 322] on icon at bounding box center [377, 322] width 6 height 6
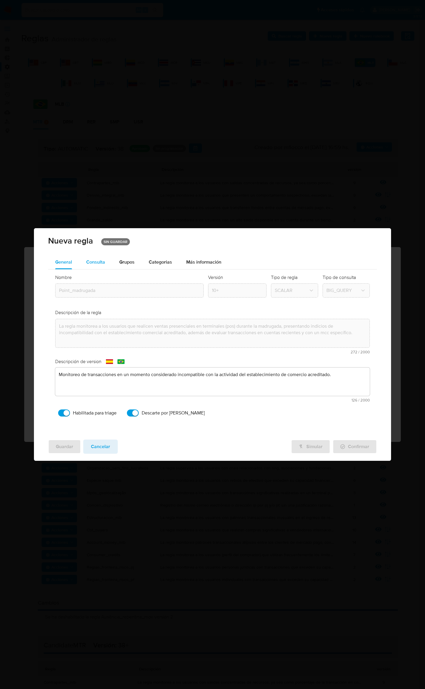
click at [94, 259] on span "Consulta" at bounding box center [95, 262] width 19 height 7
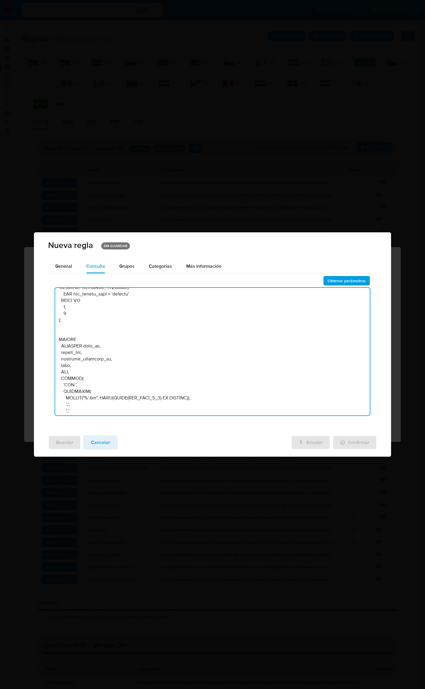
scroll to position [2872, 0]
click at [220, 372] on textarea at bounding box center [212, 351] width 315 height 127
paste textarea "DECLARE C1_QTY_TXN_HIGH_RISK INT64 DEFAULT :c1_qty_txn_high_risk; DECLARE C1_IN…"
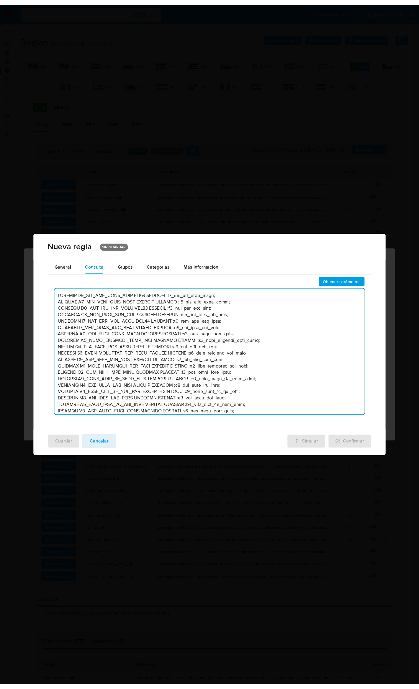
scroll to position [3012, 0]
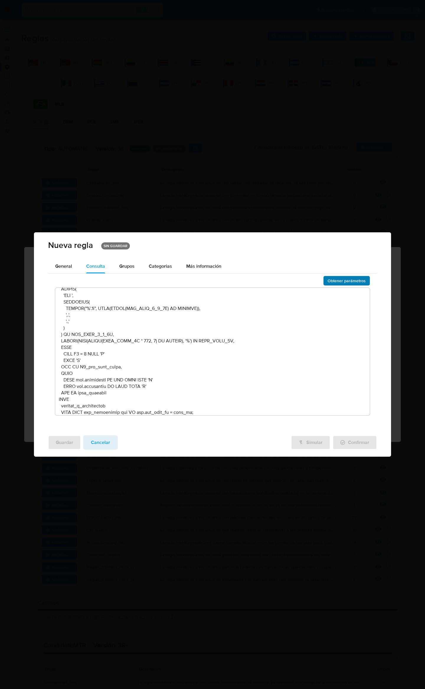
click at [355, 282] on span "Obtener parámetros" at bounding box center [347, 281] width 38 height 8
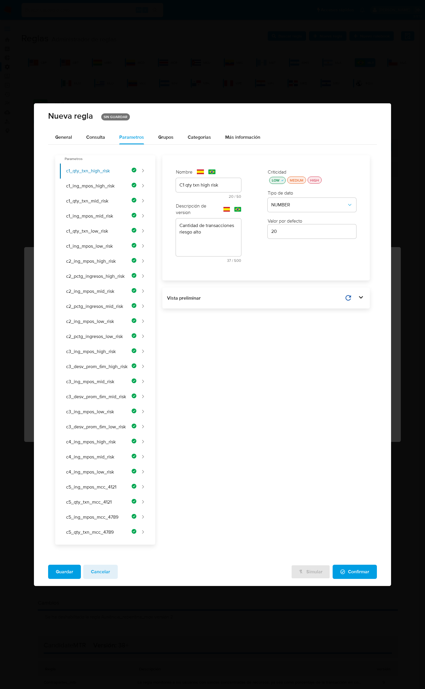
click at [61, 571] on span "Guardar" at bounding box center [64, 571] width 17 height 13
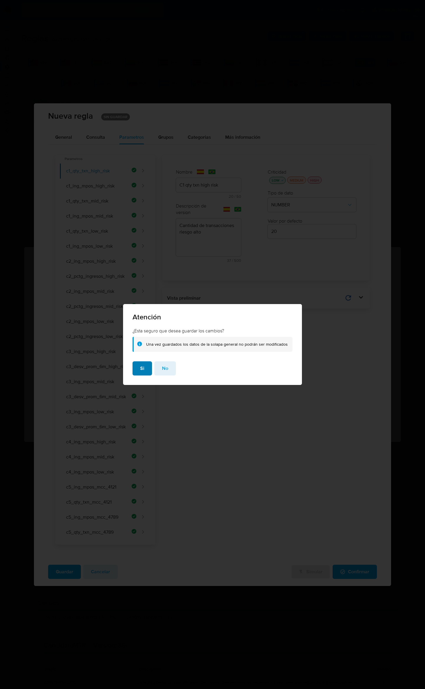
click at [141, 372] on span "Si" at bounding box center [142, 368] width 4 height 13
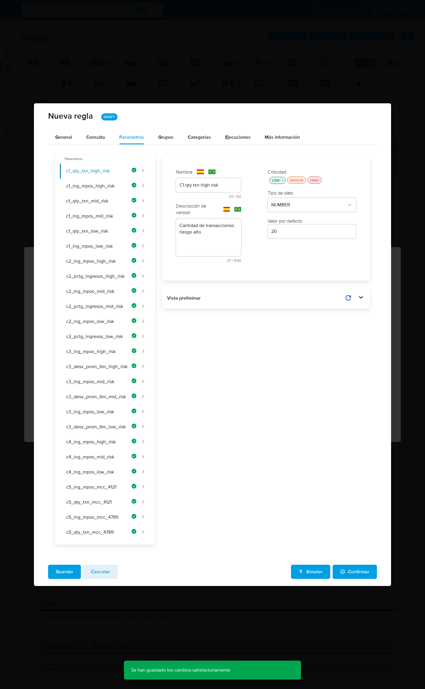
click at [360, 574] on span "Confirmar" at bounding box center [354, 571] width 29 height 13
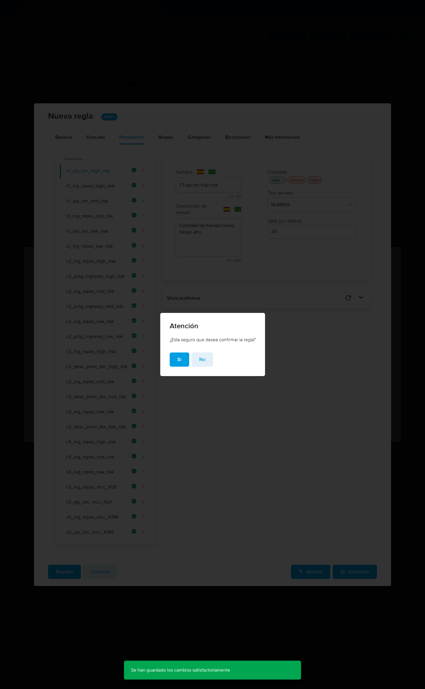
drag, startPoint x: 175, startPoint y: 357, endPoint x: 180, endPoint y: 360, distance: 5.7
click at [176, 357] on button "Si" at bounding box center [179, 359] width 19 height 14
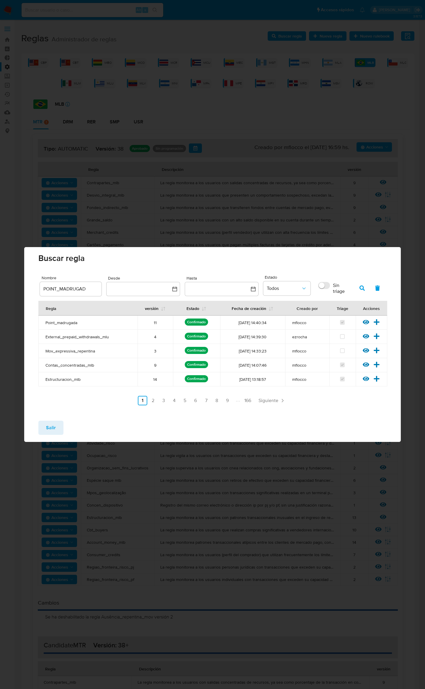
click at [56, 429] on button "Salir" at bounding box center [50, 428] width 25 height 14
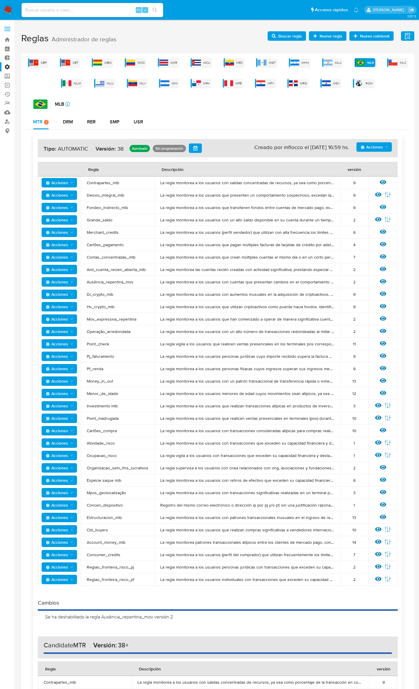
click at [64, 330] on span "Acciones" at bounding box center [57, 331] width 22 height 9
click at [63, 344] on button "Deshabilitar" at bounding box center [59, 346] width 53 height 14
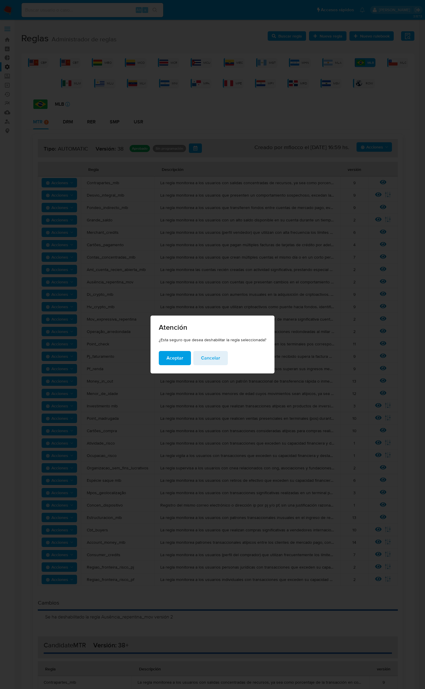
click at [177, 357] on span "Aceptar" at bounding box center [174, 358] width 17 height 13
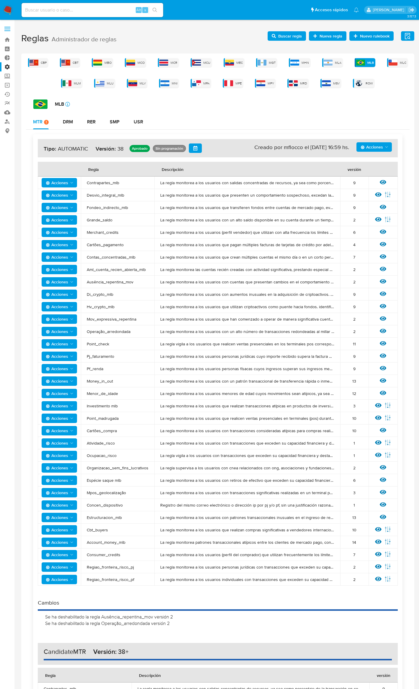
click at [63, 493] on span "Acciones" at bounding box center [57, 492] width 22 height 9
click at [66, 506] on button "Deshabilitar" at bounding box center [59, 508] width 53 height 14
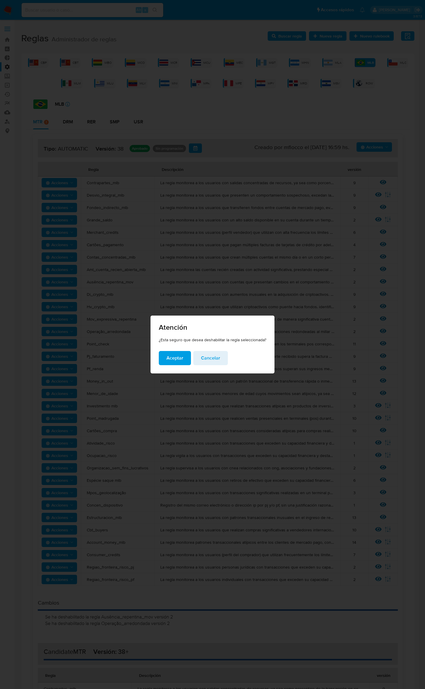
click at [164, 359] on button "Aceptar" at bounding box center [175, 358] width 32 height 14
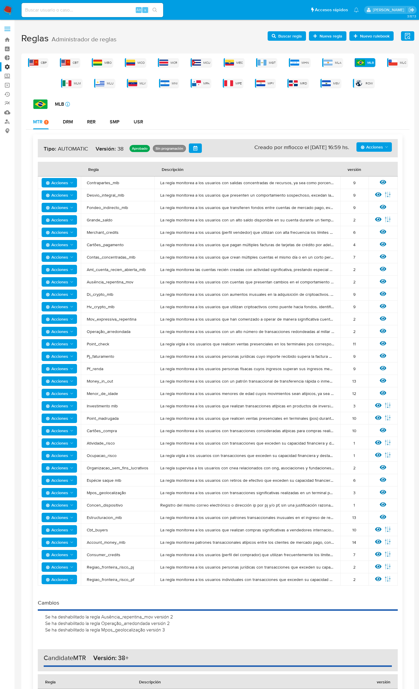
click at [114, 494] on span "Mpos_geolocalização" at bounding box center [118, 492] width 62 height 5
click at [68, 568] on span "Acciones" at bounding box center [57, 566] width 22 height 9
click at [72, 586] on button "Deshabilitar" at bounding box center [59, 582] width 53 height 14
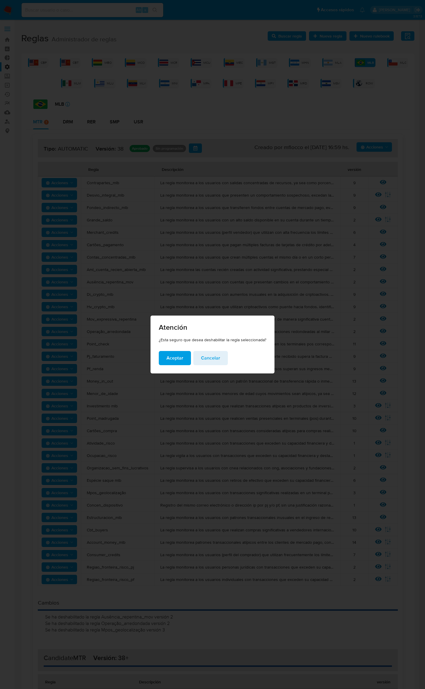
drag, startPoint x: 175, startPoint y: 361, endPoint x: 121, endPoint y: 405, distance: 69.9
click at [175, 361] on span "Aceptar" at bounding box center [174, 358] width 17 height 13
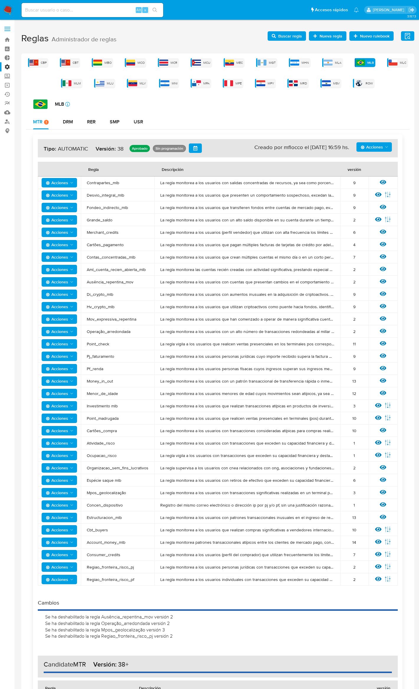
click at [55, 578] on span "Acciones" at bounding box center [57, 579] width 22 height 9
click at [58, 593] on button "Deshabilitar" at bounding box center [59, 594] width 53 height 14
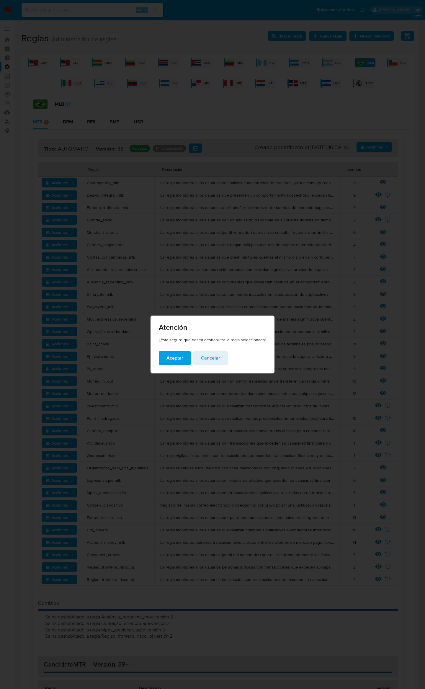
click at [170, 361] on span "Aceptar" at bounding box center [174, 358] width 17 height 13
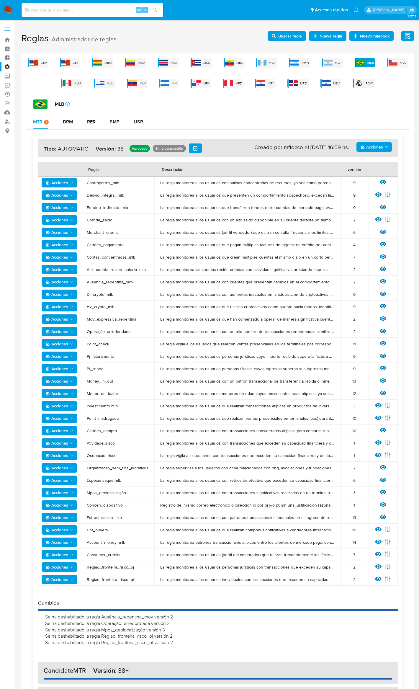
click at [52, 405] on span "Acciones" at bounding box center [57, 405] width 22 height 9
click at [57, 417] on button "Deshabilitar" at bounding box center [59, 421] width 53 height 14
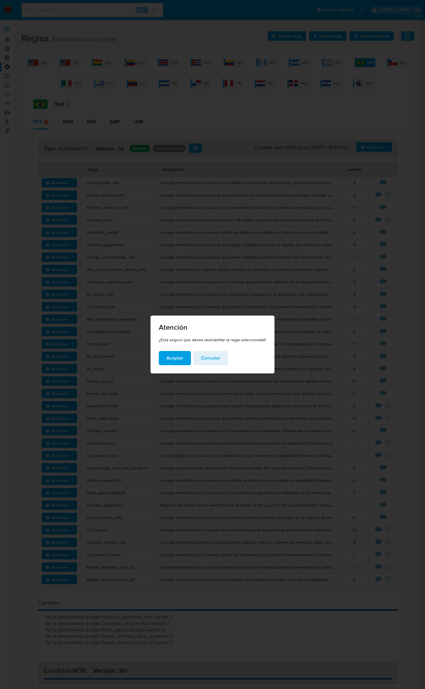
click at [168, 357] on span "Aceptar" at bounding box center [174, 358] width 17 height 13
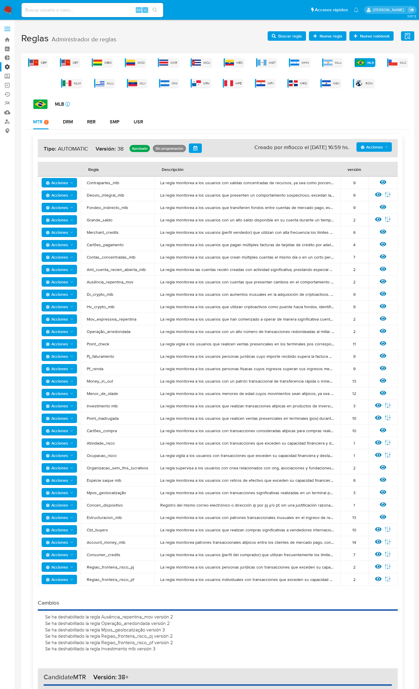
click at [57, 479] on span "Acciones" at bounding box center [57, 479] width 22 height 9
click at [64, 493] on button "Deshabilitar" at bounding box center [59, 495] width 53 height 14
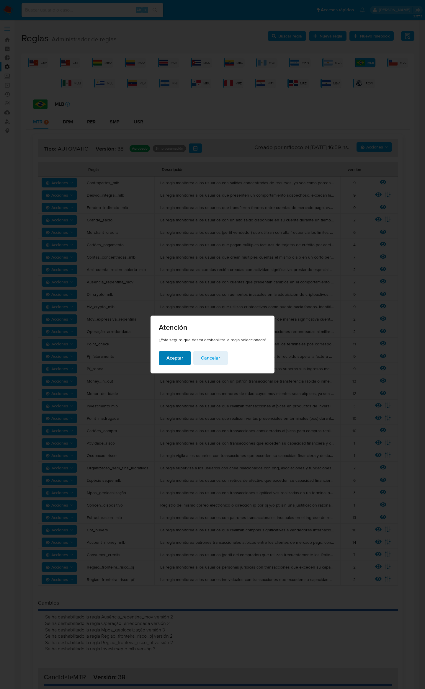
click at [155, 359] on div "Aceptar Cancelar" at bounding box center [213, 362] width 124 height 22
click at [172, 360] on span "Aceptar" at bounding box center [174, 358] width 17 height 13
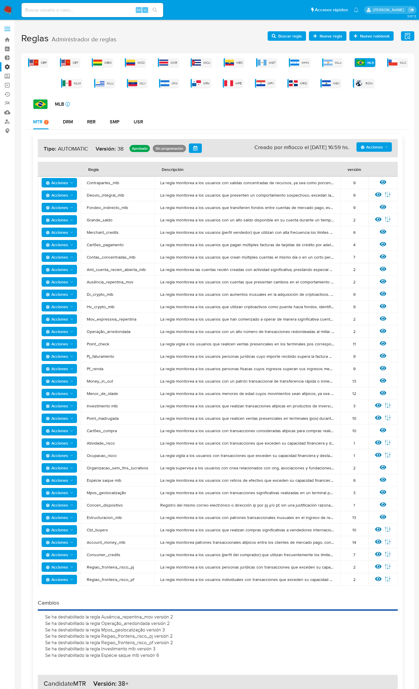
click at [65, 341] on span "Acciones" at bounding box center [57, 343] width 22 height 9
drag, startPoint x: 68, startPoint y: 352, endPoint x: 68, endPoint y: 356, distance: 3.2
click at [68, 354] on button "Deshabilitar" at bounding box center [59, 359] width 53 height 14
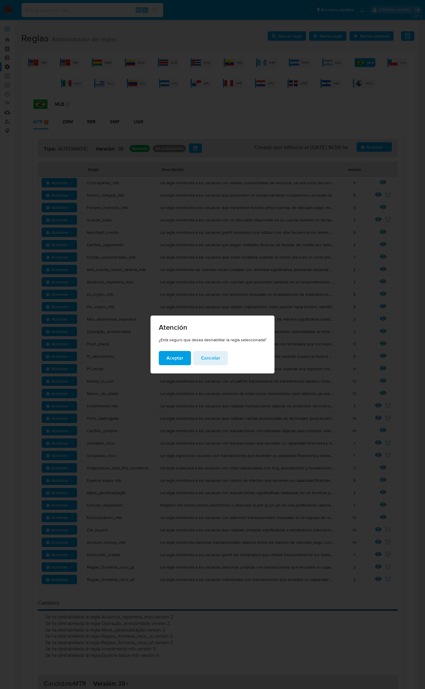
click at [174, 362] on span "Aceptar" at bounding box center [174, 358] width 17 height 13
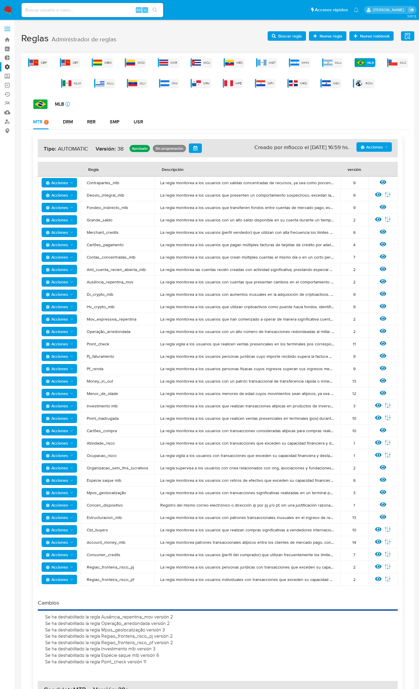
click at [66, 182] on span "Acciones" at bounding box center [57, 182] width 22 height 9
click at [68, 196] on button "Deshabilitar" at bounding box center [59, 198] width 53 height 14
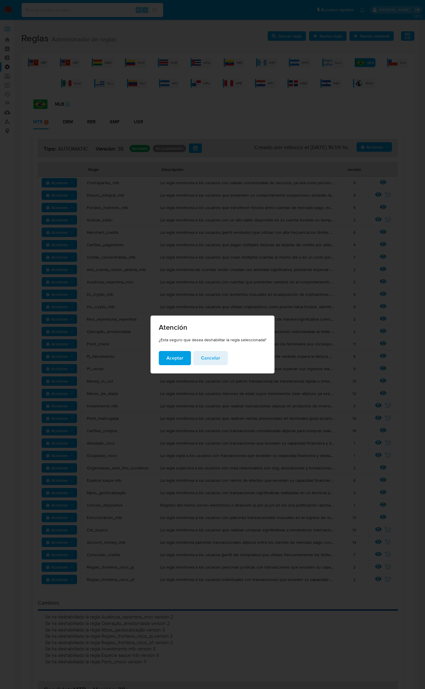
click at [172, 358] on span "Aceptar" at bounding box center [174, 358] width 17 height 13
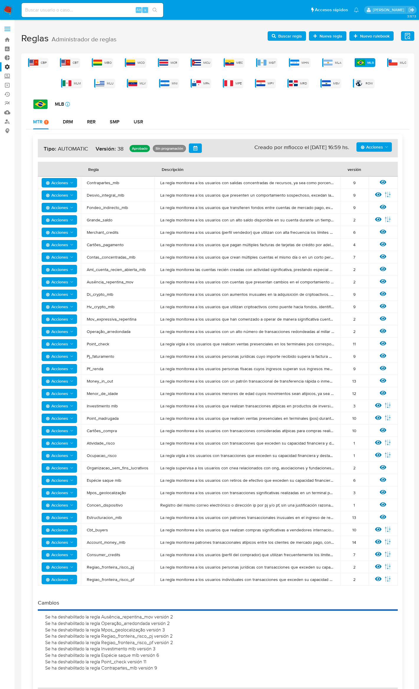
click at [68, 444] on span "Acciones" at bounding box center [60, 443] width 28 height 8
click at [68, 456] on button "Deshabilitar" at bounding box center [59, 458] width 53 height 14
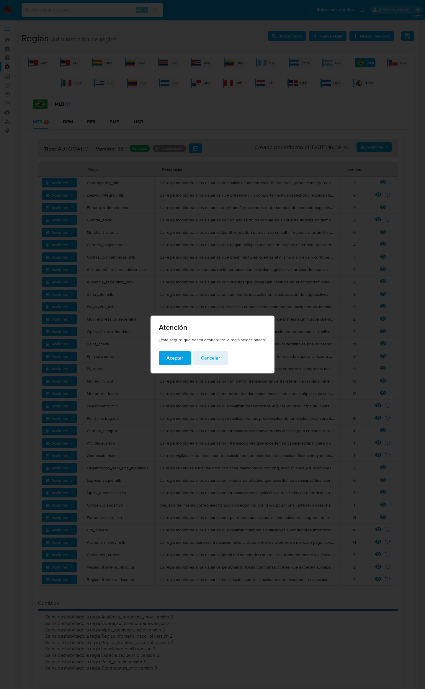
click at [182, 362] on span "Aceptar" at bounding box center [174, 358] width 17 height 13
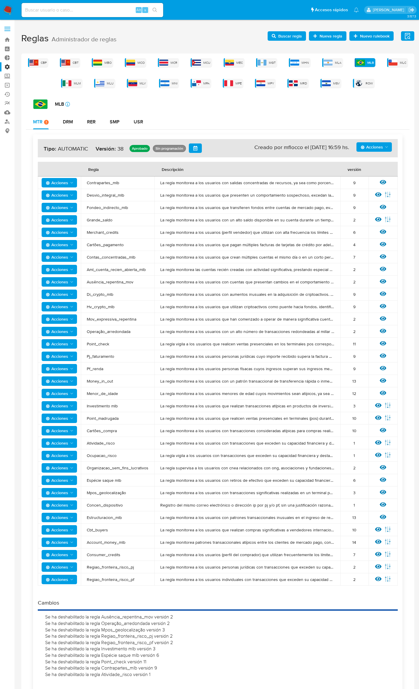
click at [75, 207] on button "Acciones" at bounding box center [59, 207] width 35 height 9
click at [72, 221] on button "Deshabilitar" at bounding box center [59, 222] width 53 height 14
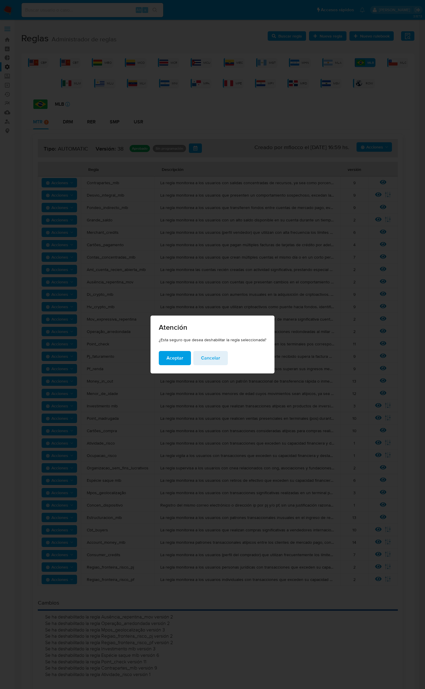
click at [176, 362] on span "Aceptar" at bounding box center [174, 358] width 17 height 13
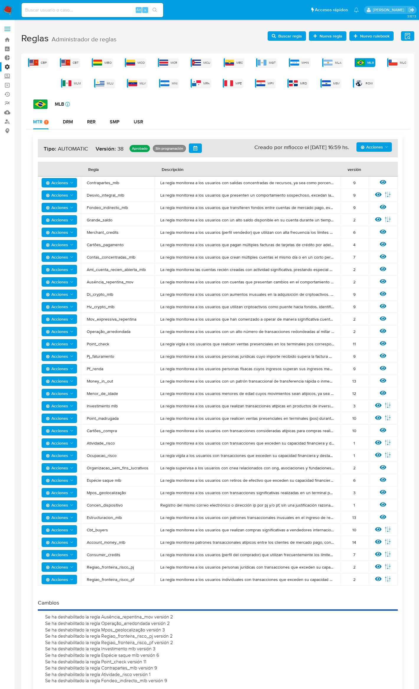
click at [65, 220] on span "Acciones" at bounding box center [57, 219] width 22 height 9
click at [179, 220] on span "La regla monitorea a los usuarios con un alto saldo disponible en su cuenta dur…" at bounding box center [247, 219] width 174 height 5
click at [53, 223] on span "Acciones" at bounding box center [57, 219] width 22 height 9
click at [64, 205] on span "Acciones" at bounding box center [57, 207] width 22 height 9
drag, startPoint x: 99, startPoint y: 205, endPoint x: 361, endPoint y: 205, distance: 262.7
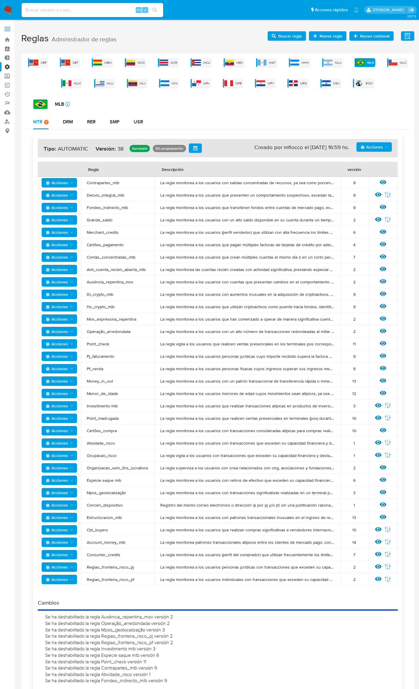
click at [361, 205] on tr "Acciones Fondeo_indirecto_mlb La regla monitorea a los usuarios que transfieren…" at bounding box center [218, 207] width 360 height 12
drag, startPoint x: 236, startPoint y: 209, endPoint x: 382, endPoint y: 207, distance: 145.5
click at [382, 207] on tr "Acciones Fondeo_indirecto_mlb La regla monitorea a los usuarios que transfieren…" at bounding box center [218, 207] width 360 height 12
click at [96, 210] on td "Fondeo_indirecto_mlb" at bounding box center [117, 207] width 73 height 12
click at [70, 457] on span "Acciones" at bounding box center [60, 455] width 28 height 8
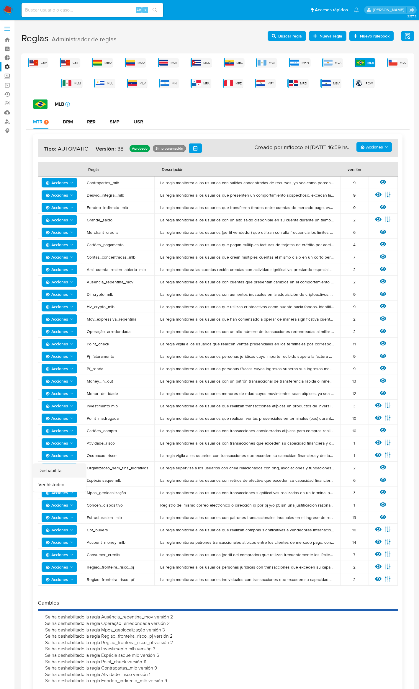
click at [69, 468] on button "Deshabilitar" at bounding box center [59, 470] width 53 height 14
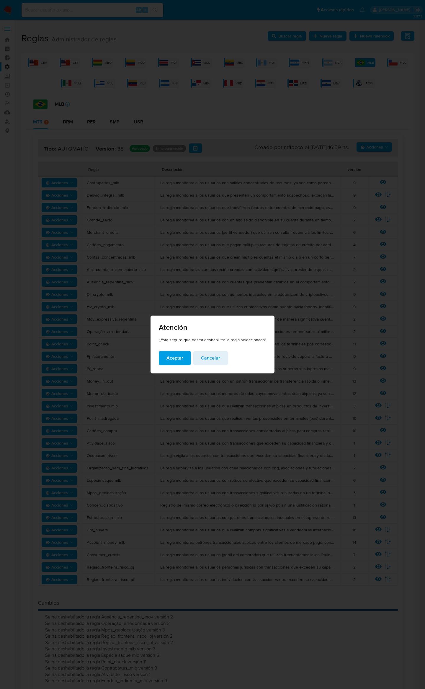
click at [172, 364] on span "Aceptar" at bounding box center [174, 358] width 17 height 13
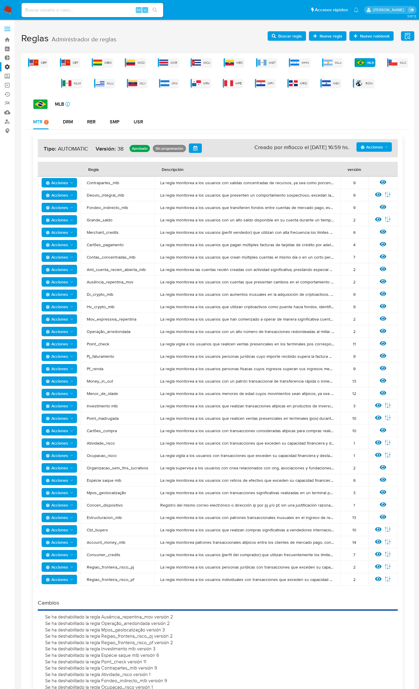
click at [74, 219] on button "Acciones" at bounding box center [59, 219] width 35 height 9
click at [76, 231] on button "Deshabilitar" at bounding box center [59, 235] width 53 height 14
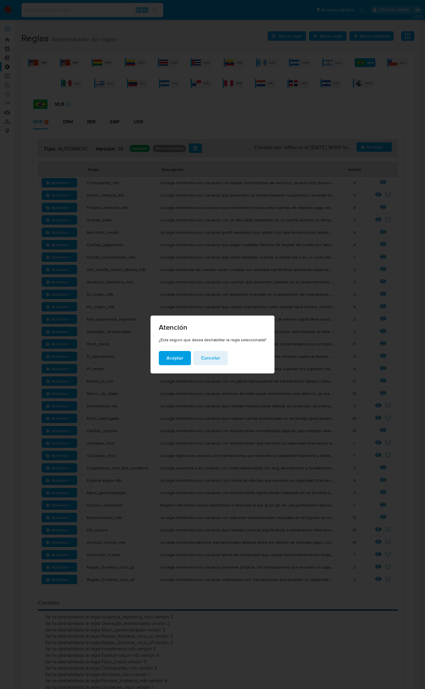
click at [170, 354] on span "Aceptar" at bounding box center [174, 358] width 17 height 13
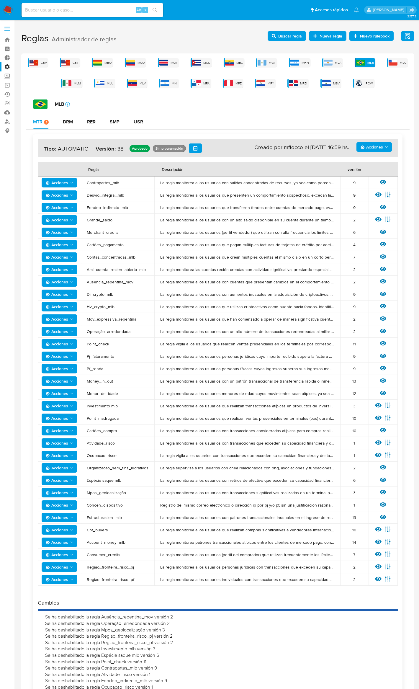
click at [69, 382] on span "Acciones" at bounding box center [60, 381] width 28 height 8
click at [71, 394] on button "Deshabilitar" at bounding box center [59, 396] width 53 height 14
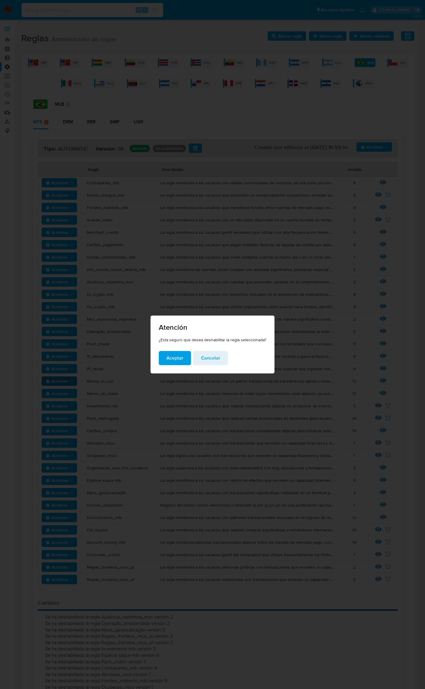
click at [183, 359] on button "Aceptar" at bounding box center [175, 358] width 32 height 14
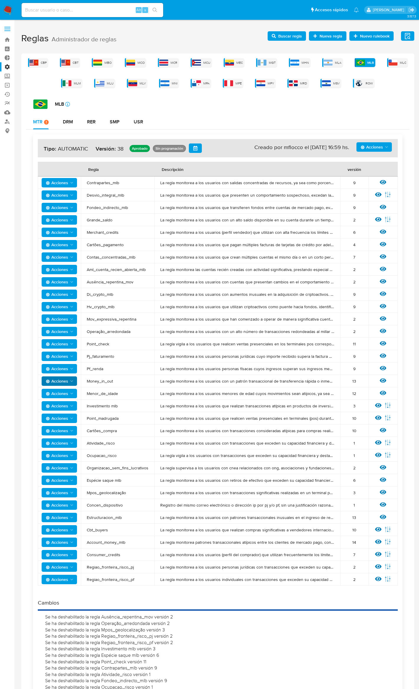
click at [69, 234] on icon "Acciones" at bounding box center [71, 232] width 5 height 5
click at [68, 245] on button "Deshabilitar" at bounding box center [59, 247] width 53 height 14
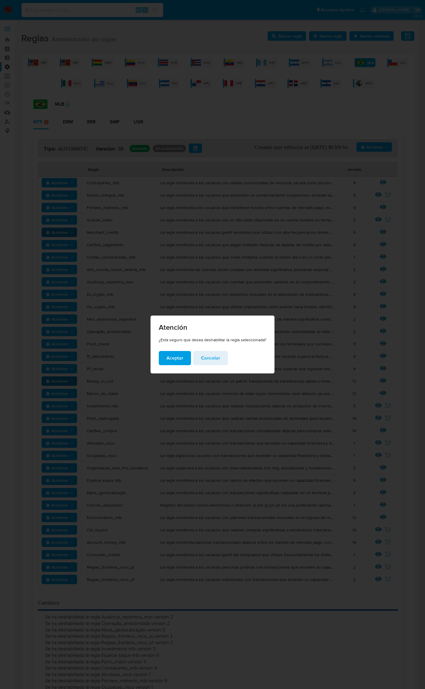
click at [173, 362] on span "Aceptar" at bounding box center [174, 358] width 17 height 13
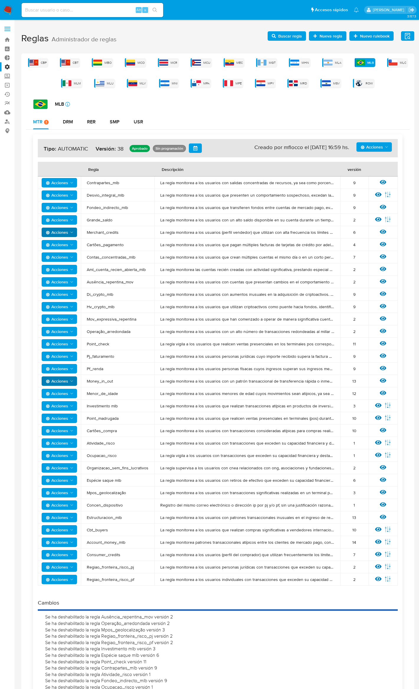
click at [68, 545] on span "Acciones" at bounding box center [57, 541] width 22 height 9
click at [88, 544] on span "Account_money_mlb" at bounding box center [118, 542] width 62 height 5
click at [71, 554] on polygon "Acciones" at bounding box center [71, 554] width 3 height 1
click at [72, 570] on button "Deshabilitar" at bounding box center [59, 570] width 53 height 14
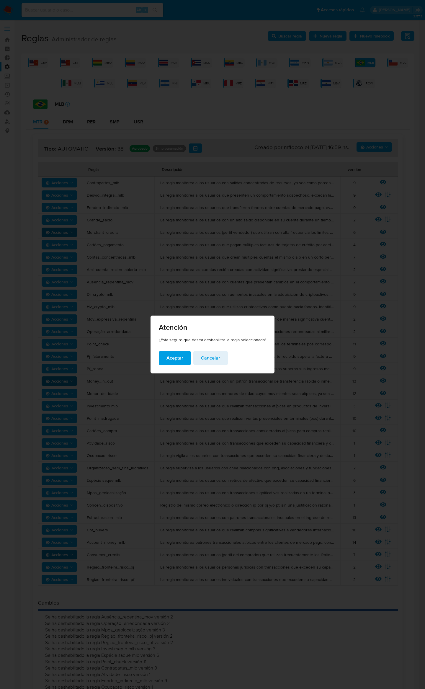
click at [175, 352] on span "Aceptar" at bounding box center [174, 358] width 17 height 13
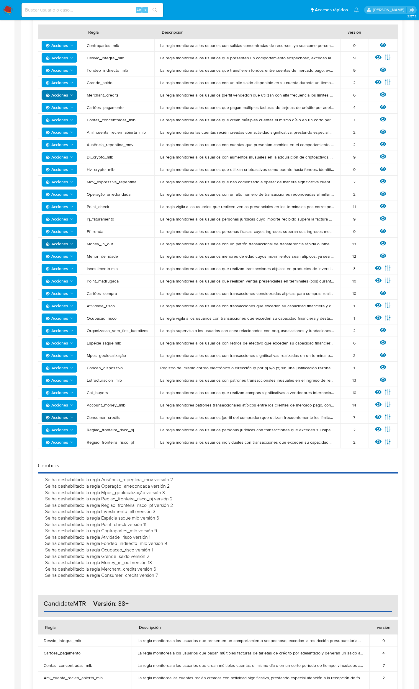
scroll to position [118, 0]
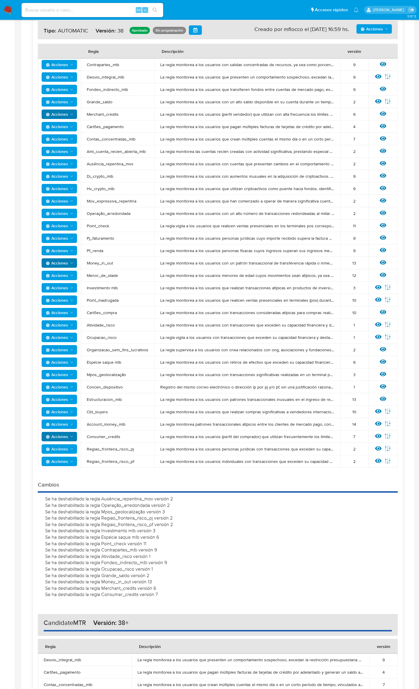
click at [68, 151] on span "Acciones" at bounding box center [57, 151] width 22 height 9
click at [70, 163] on button "Deshabilitar" at bounding box center [59, 166] width 53 height 14
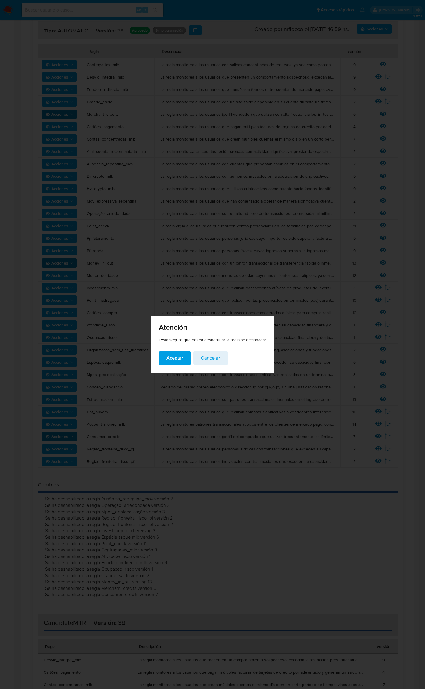
click at [177, 357] on span "Aceptar" at bounding box center [174, 358] width 17 height 13
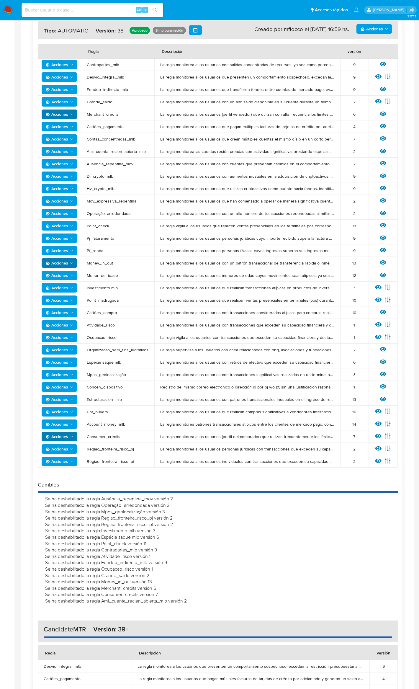
click at [66, 163] on span "Acciones" at bounding box center [57, 163] width 22 height 9
click at [70, 175] on button "Deshabilitar" at bounding box center [59, 179] width 53 height 14
click at [70, 139] on icon "Acciones" at bounding box center [71, 139] width 5 height 5
click at [71, 157] on button "Deshabilitar" at bounding box center [59, 154] width 53 height 14
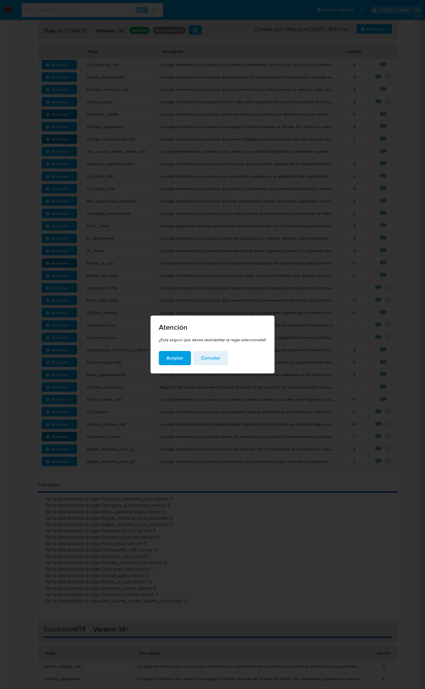
click at [176, 359] on span "Aceptar" at bounding box center [174, 358] width 17 height 13
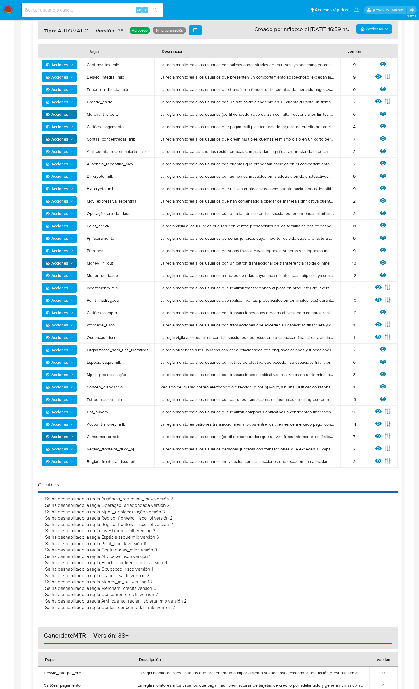
click at [71, 400] on icon "Acciones" at bounding box center [71, 399] width 5 height 5
click at [73, 412] on button "Deshabilitar" at bounding box center [59, 414] width 53 height 14
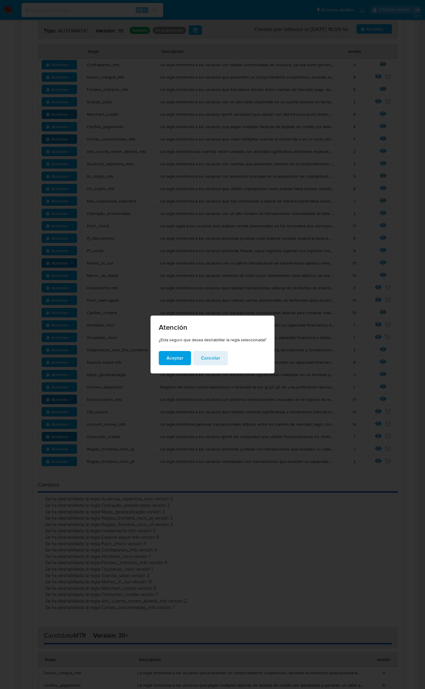
click at [173, 358] on span "Aceptar" at bounding box center [174, 358] width 17 height 13
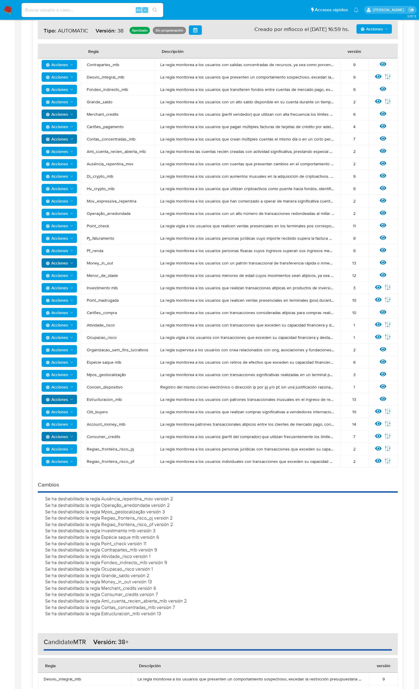
click at [67, 198] on span "Acciones" at bounding box center [57, 200] width 22 height 9
click at [70, 209] on button "Deshabilitar" at bounding box center [59, 216] width 53 height 14
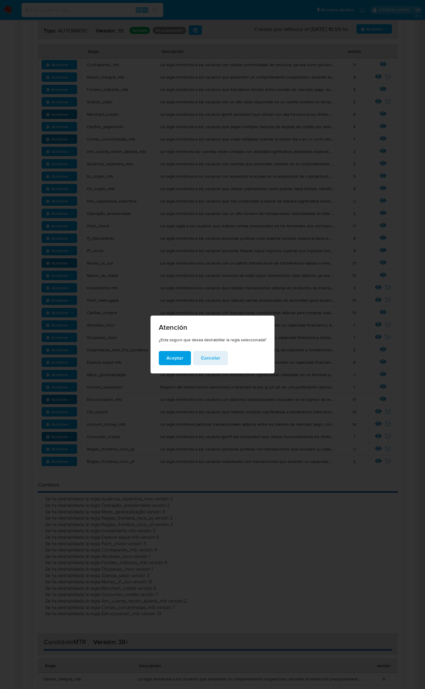
click at [181, 355] on span "Aceptar" at bounding box center [174, 358] width 17 height 13
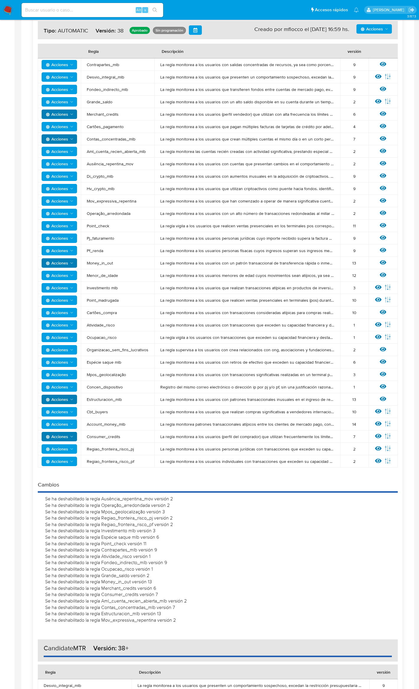
click at [70, 298] on icon "Acciones" at bounding box center [71, 300] width 5 height 5
click at [68, 315] on button "Deshabilitar" at bounding box center [59, 315] width 53 height 14
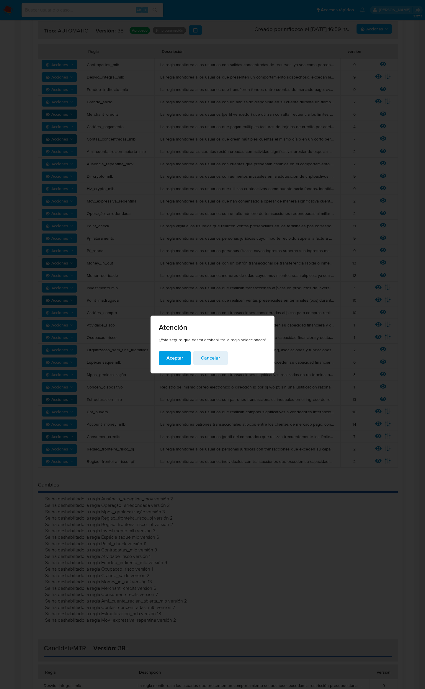
click at [174, 360] on span "Aceptar" at bounding box center [174, 358] width 17 height 13
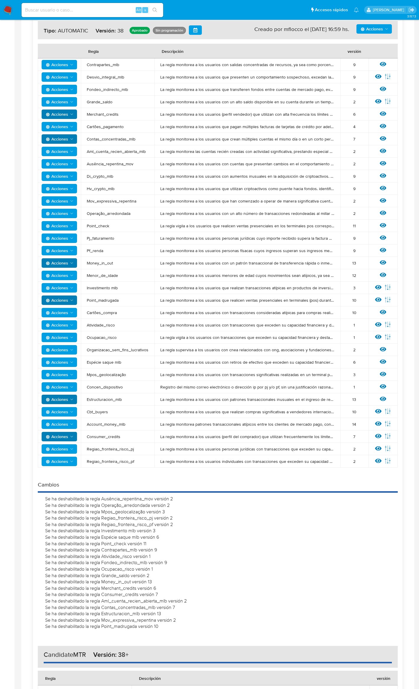
click at [59, 125] on span "Acciones" at bounding box center [57, 126] width 22 height 9
click at [60, 143] on button "Deshabilitar" at bounding box center [59, 142] width 53 height 14
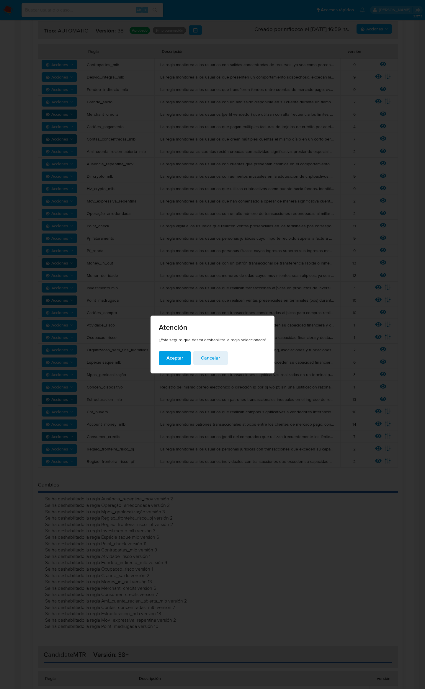
click at [171, 359] on span "Aceptar" at bounding box center [174, 358] width 17 height 13
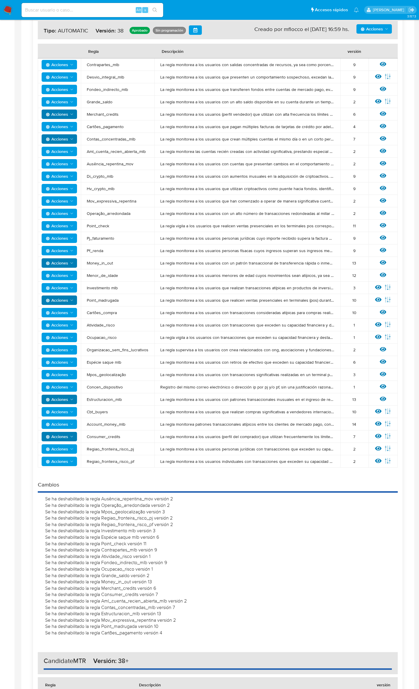
click at [63, 312] on span "Acciones" at bounding box center [57, 312] width 22 height 9
click at [66, 325] on button "Deshabilitar" at bounding box center [59, 328] width 53 height 14
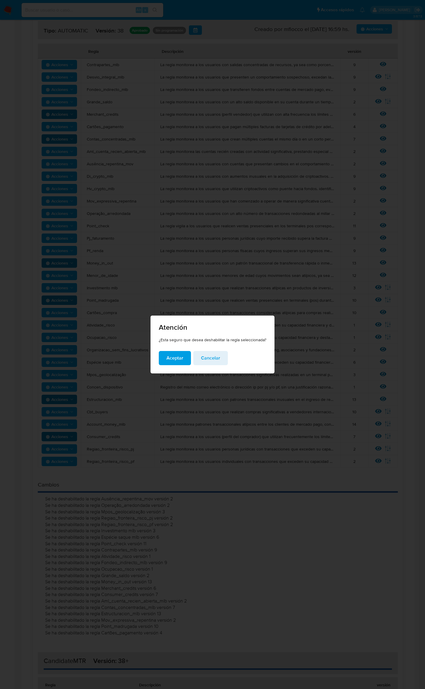
click at [181, 358] on span "Aceptar" at bounding box center [174, 358] width 17 height 13
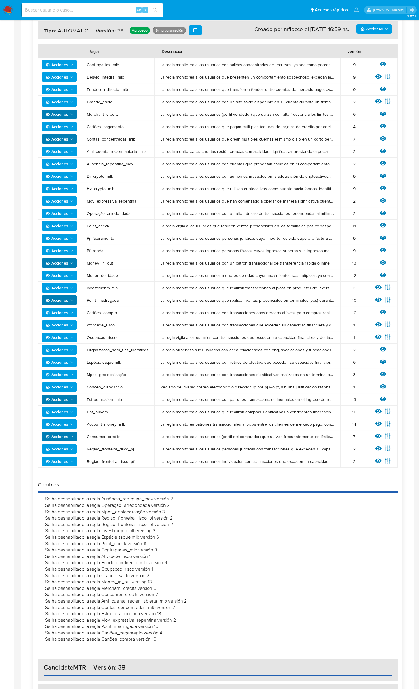
click at [58, 73] on span "Acciones" at bounding box center [57, 76] width 22 height 9
click at [66, 89] on button "Deshabilitar" at bounding box center [59, 92] width 53 height 14
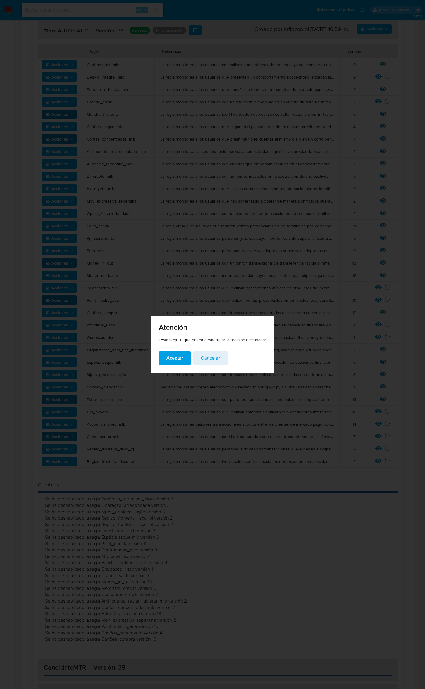
click at [180, 355] on span "Aceptar" at bounding box center [174, 358] width 17 height 13
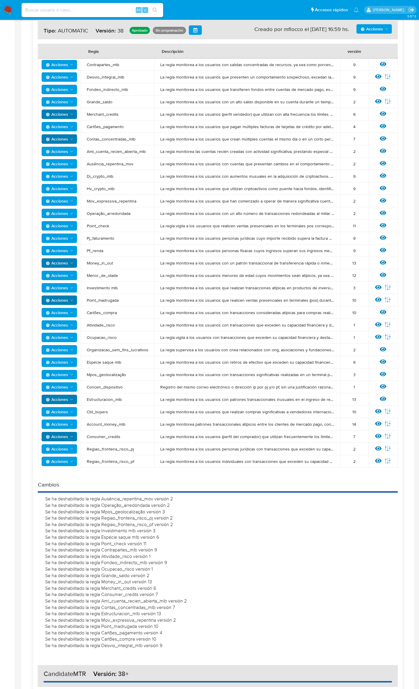
click at [66, 346] on span "Acciones" at bounding box center [57, 349] width 22 height 9
click at [69, 360] on button "Deshabilitar" at bounding box center [59, 365] width 53 height 14
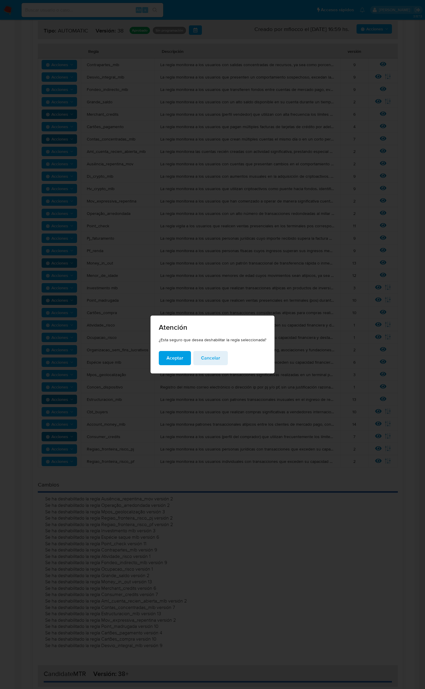
click at [175, 363] on span "Aceptar" at bounding box center [174, 358] width 17 height 13
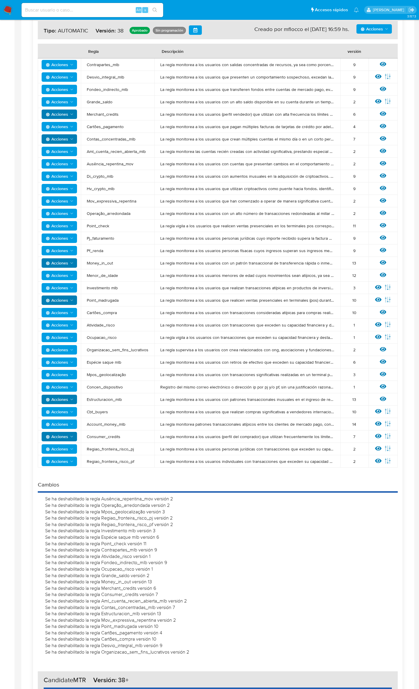
click at [70, 421] on span "Acciones" at bounding box center [60, 424] width 28 height 8
click at [73, 434] on button "Deshabilitar" at bounding box center [59, 439] width 53 height 14
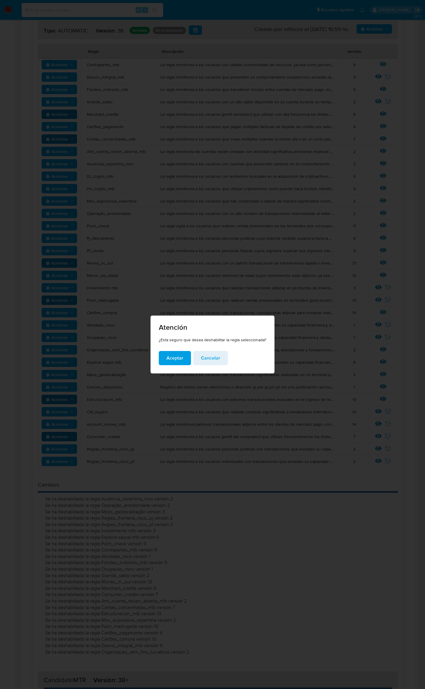
click at [179, 353] on span "Aceptar" at bounding box center [174, 358] width 17 height 13
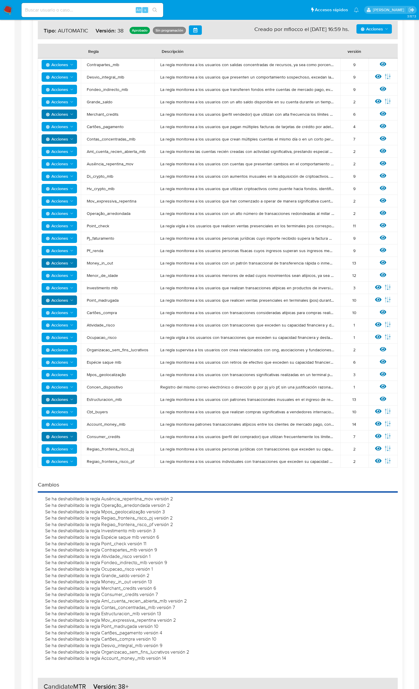
click at [67, 273] on span "Acciones" at bounding box center [57, 275] width 22 height 9
click at [68, 287] on button "Deshabilitar" at bounding box center [59, 290] width 53 height 14
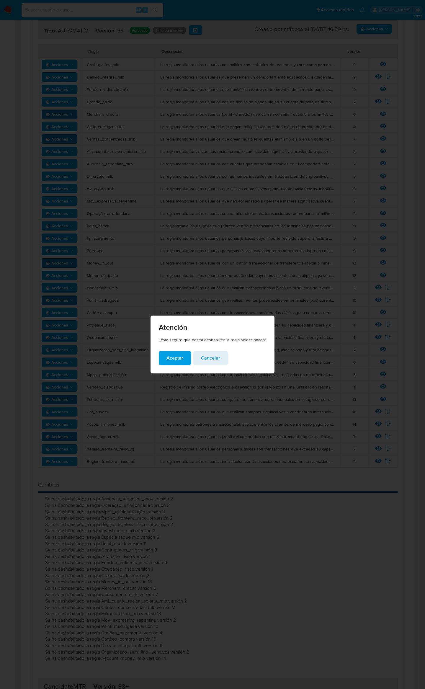
click at [169, 359] on span "Aceptar" at bounding box center [174, 358] width 17 height 13
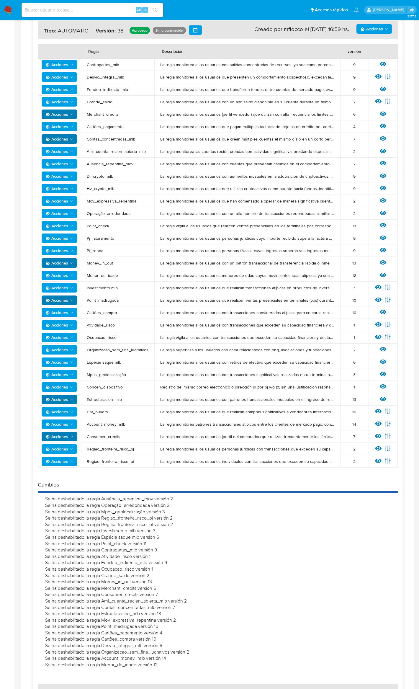
click at [62, 412] on span "Acciones" at bounding box center [57, 411] width 22 height 9
click at [69, 425] on button "Deshabilitar" at bounding box center [59, 427] width 53 height 14
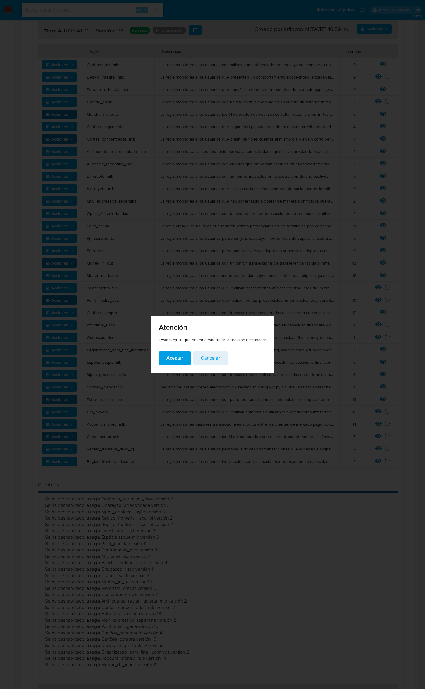
click at [171, 358] on span "Aceptar" at bounding box center [174, 358] width 17 height 13
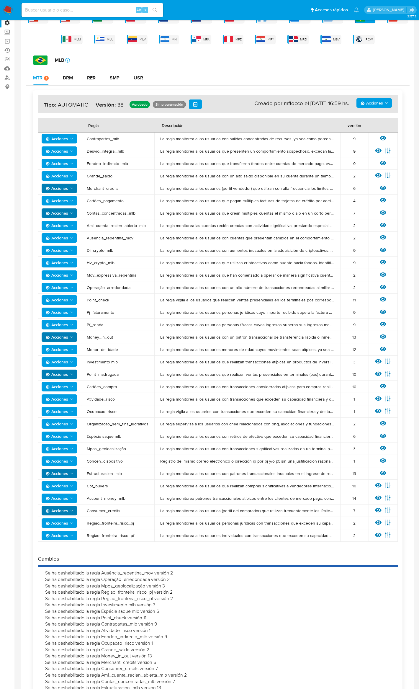
scroll to position [39, 0]
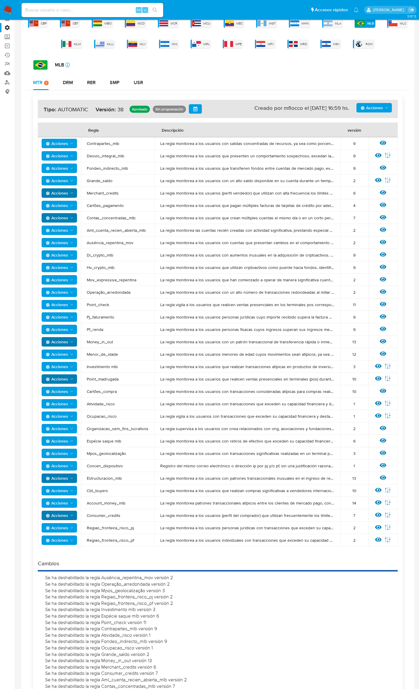
click at [55, 467] on span "Acciones" at bounding box center [57, 465] width 22 height 9
click at [64, 480] on button "Deshabilitar" at bounding box center [59, 481] width 53 height 14
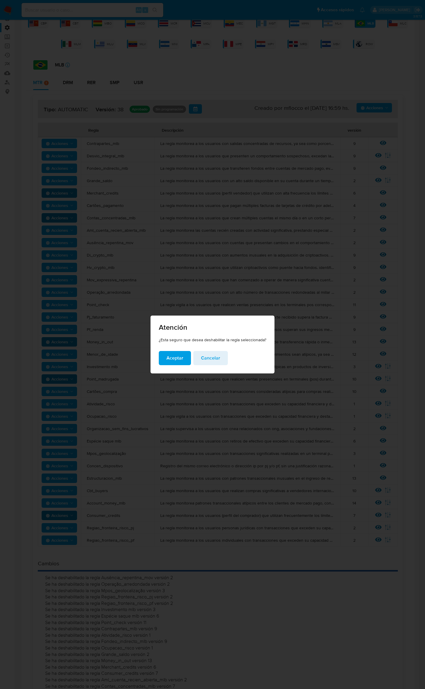
click at [174, 363] on span "Aceptar" at bounding box center [174, 358] width 17 height 13
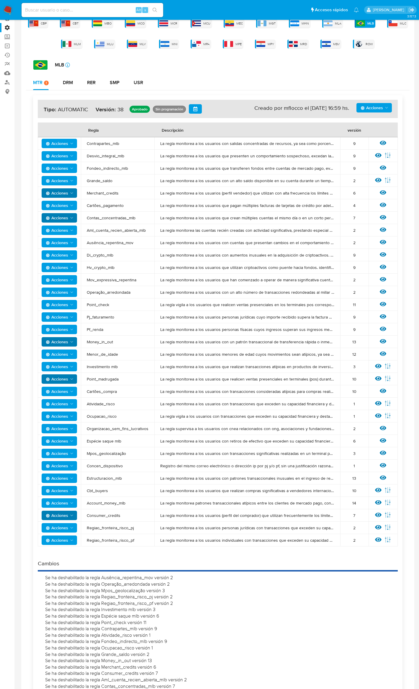
click at [59, 315] on span "Acciones" at bounding box center [57, 316] width 22 height 9
click at [63, 334] on button "Deshabilitar" at bounding box center [59, 332] width 53 height 14
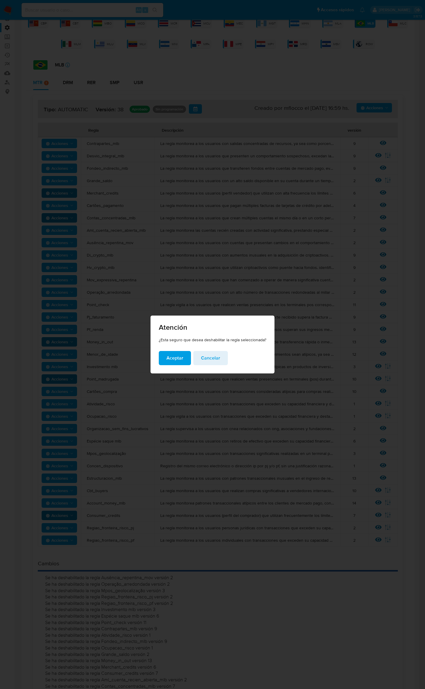
click at [181, 356] on span "Aceptar" at bounding box center [174, 358] width 17 height 13
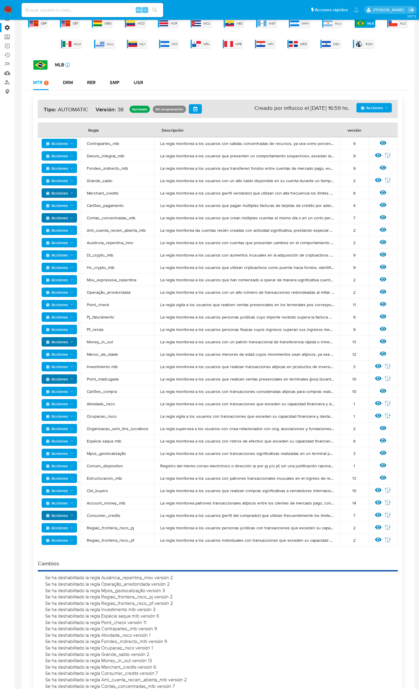
click at [60, 330] on span "Acciones" at bounding box center [57, 329] width 22 height 9
click at [68, 340] on button "Deshabilitar" at bounding box center [59, 344] width 53 height 14
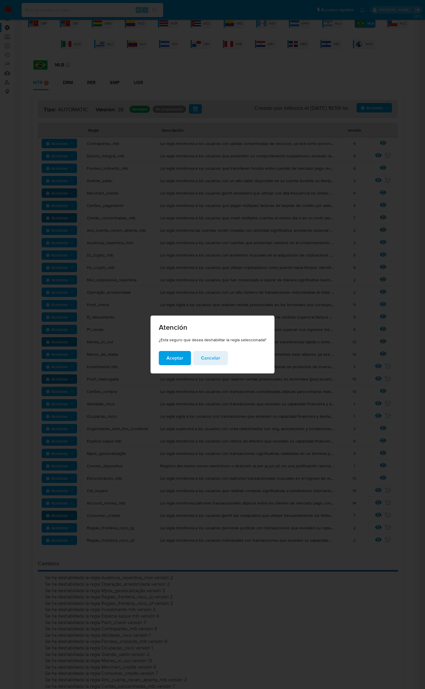
click at [172, 356] on span "Aceptar" at bounding box center [174, 358] width 17 height 13
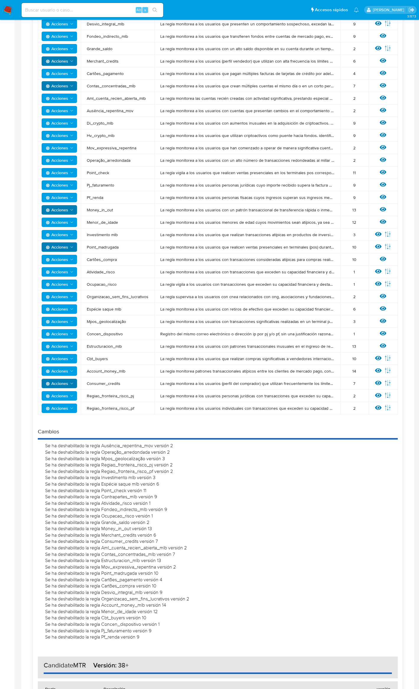
scroll to position [197, 0]
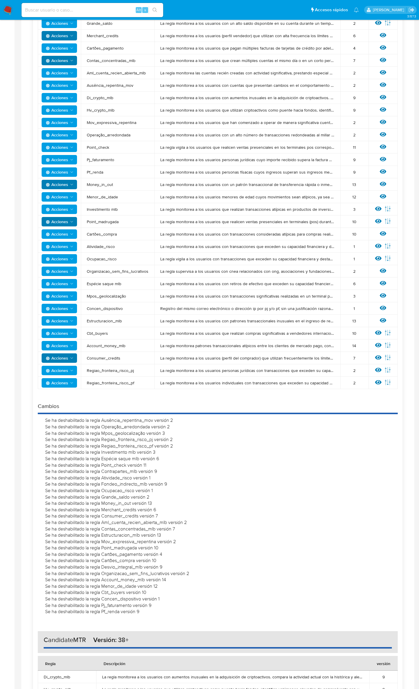
drag, startPoint x: 142, startPoint y: 610, endPoint x: 25, endPoint y: 416, distance: 226.8
click at [25, 416] on div "CBP CBT MBO MCO MCR MCU MEC MGT MHN MLA MLB Hay cambios sin guardar en MTR. MLC…" at bounding box center [217, 350] width 393 height 987
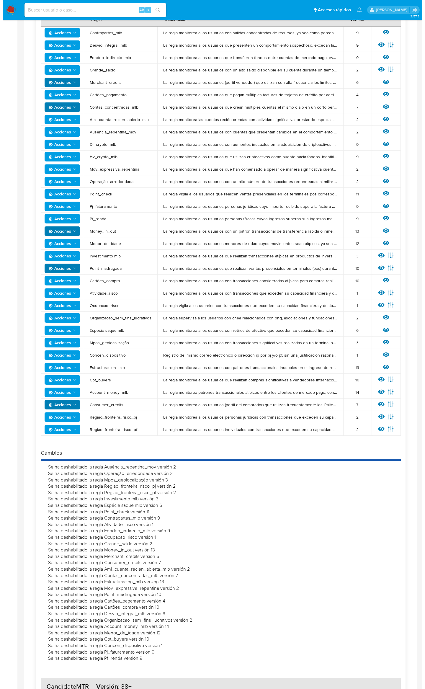
scroll to position [0, 0]
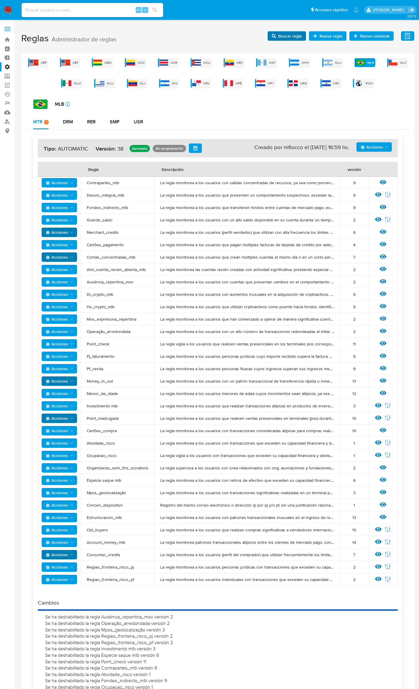
click at [291, 38] on span "Buscar regla" at bounding box center [290, 35] width 24 height 9
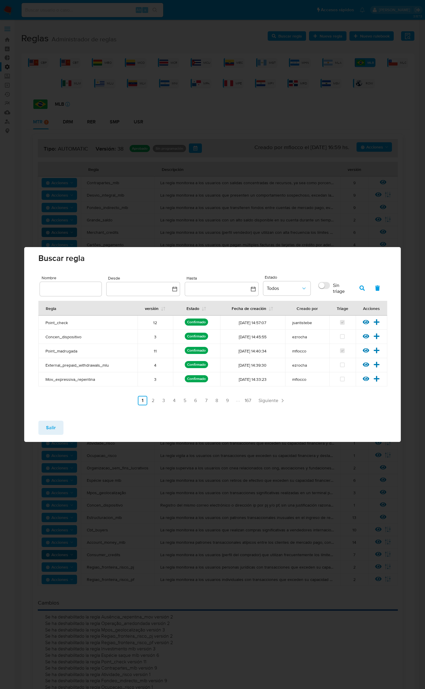
click at [82, 285] on input "text" at bounding box center [71, 289] width 62 height 8
click at [83, 292] on div at bounding box center [71, 289] width 62 height 14
click at [77, 287] on input "text" at bounding box center [71, 289] width 62 height 8
click at [77, 288] on input "text" at bounding box center [71, 289] width 62 height 8
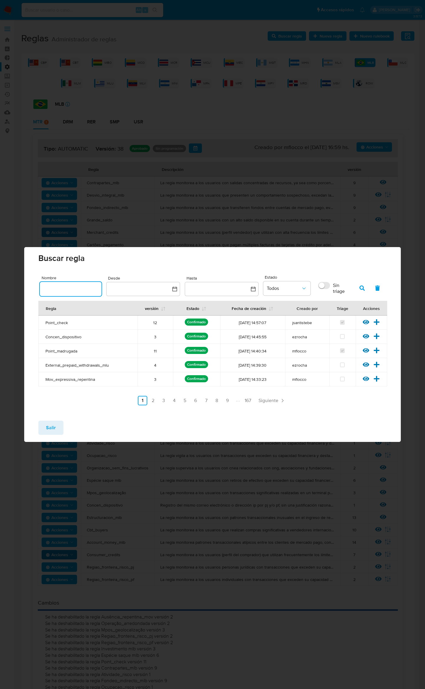
click at [77, 288] on input "text" at bounding box center [71, 289] width 62 height 8
click at [69, 288] on input "text" at bounding box center [71, 289] width 62 height 8
drag, startPoint x: 69, startPoint y: 288, endPoint x: 53, endPoint y: 290, distance: 16.6
click at [53, 290] on input "text" at bounding box center [71, 289] width 62 height 8
paste input "text"
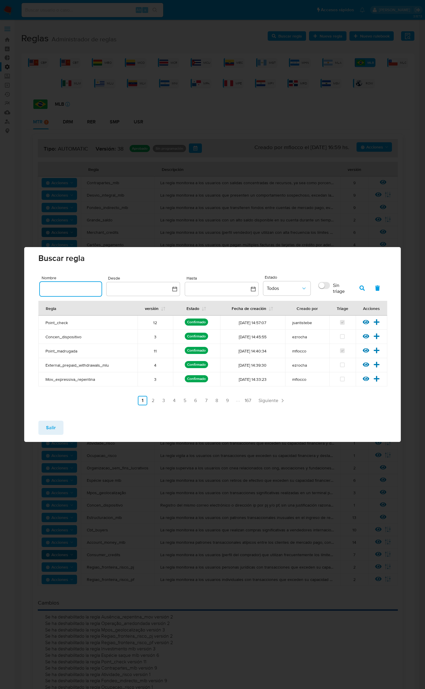
click at [53, 290] on input "text" at bounding box center [71, 289] width 62 height 8
paste input "text"
click at [53, 290] on input "text" at bounding box center [71, 289] width 62 height 8
click at [365, 286] on button "button" at bounding box center [361, 288] width 15 height 14
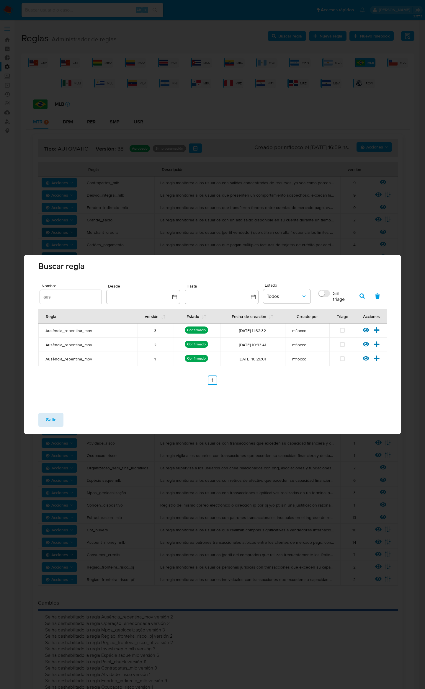
click at [55, 417] on span "Salir" at bounding box center [51, 419] width 10 height 13
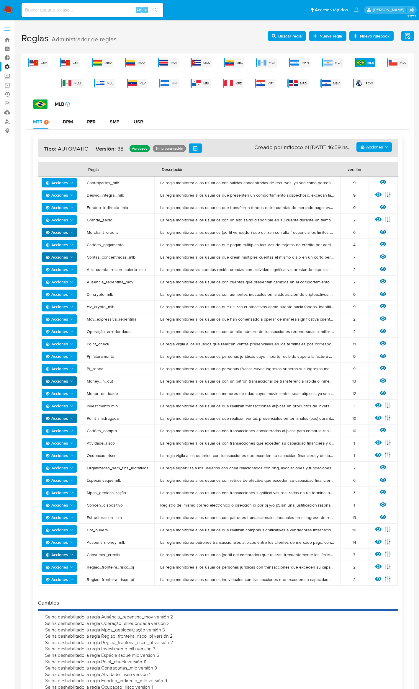
click at [327, 35] on span "Nueva regla" at bounding box center [331, 35] width 23 height 9
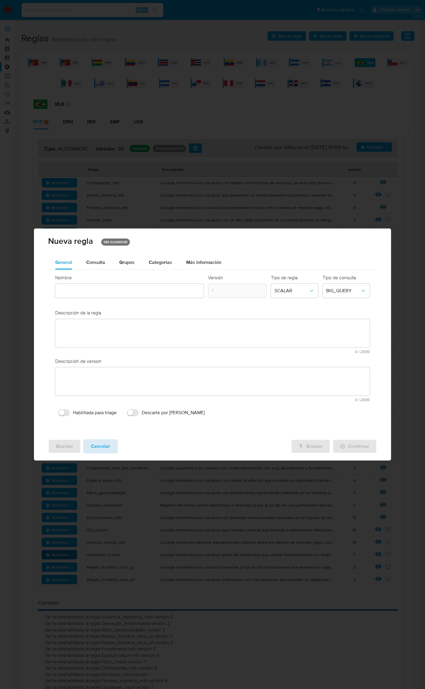
click at [88, 445] on button "Cancelar" at bounding box center [100, 446] width 35 height 14
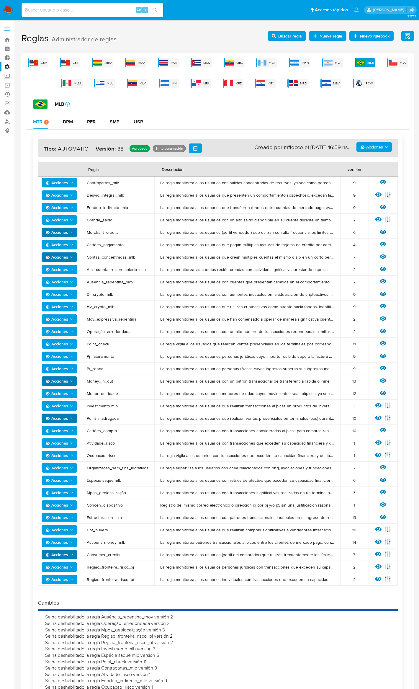
click at [375, 33] on span "Nuevo rulebook" at bounding box center [375, 35] width 30 height 9
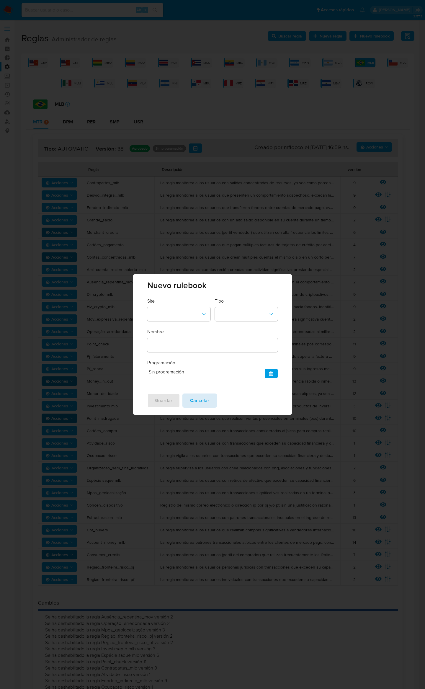
click at [200, 398] on span "Cancelar" at bounding box center [199, 400] width 19 height 13
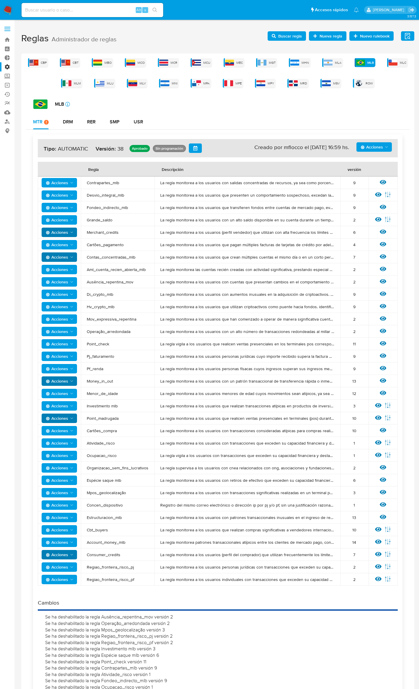
click at [371, 143] on span "Acciones" at bounding box center [372, 146] width 22 height 9
click at [381, 160] on button "Agregar reglas" at bounding box center [374, 162] width 53 height 14
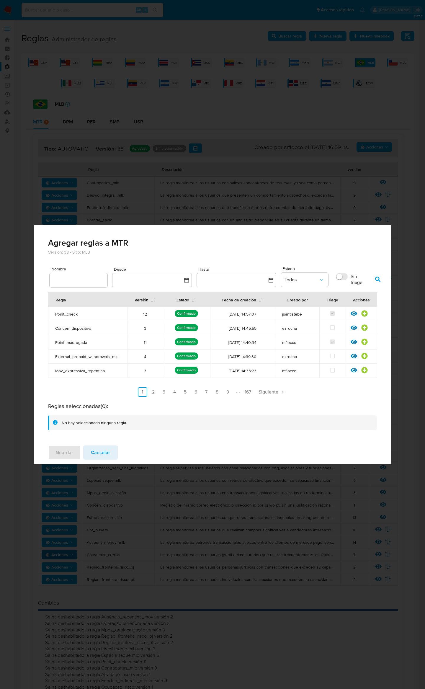
click at [60, 279] on input "text" at bounding box center [79, 280] width 58 height 8
click at [377, 280] on icon "button" at bounding box center [377, 279] width 5 height 5
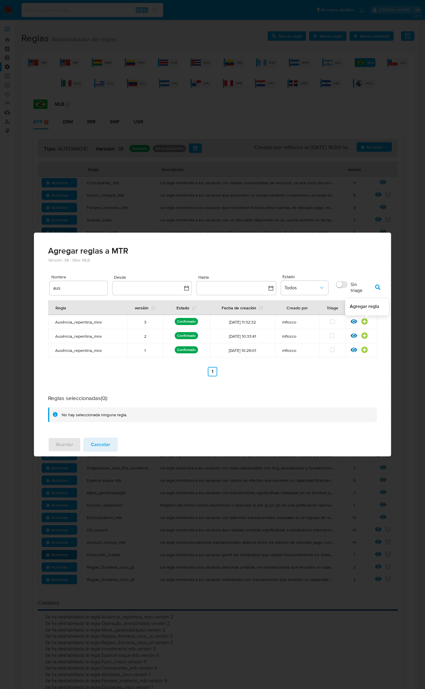
click at [365, 319] on icon at bounding box center [365, 321] width 6 height 6
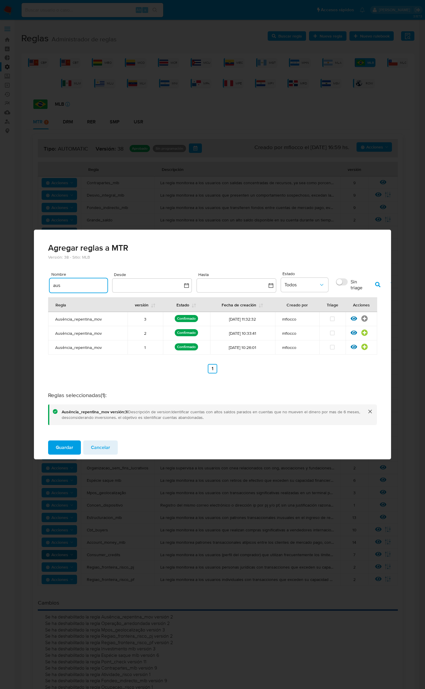
drag, startPoint x: 62, startPoint y: 284, endPoint x: 24, endPoint y: 282, distance: 38.1
click at [24, 282] on div "Agregar reglas a MTR Versión: 38 - Sitio: MLB Nombre aus Desde Hasta Estado Tod…" at bounding box center [212, 344] width 425 height 689
click at [375, 283] on icon "button" at bounding box center [377, 284] width 5 height 5
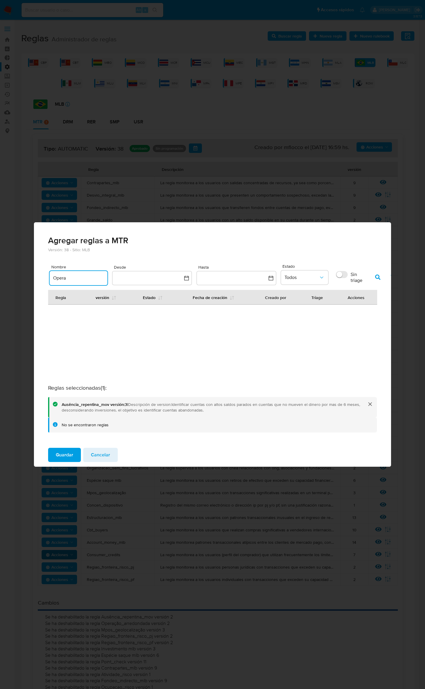
click at [81, 274] on input "Opera" at bounding box center [79, 278] width 58 height 8
click at [55, 278] on input "Ope" at bounding box center [79, 278] width 58 height 8
click at [378, 274] on icon "button" at bounding box center [377, 276] width 5 height 5
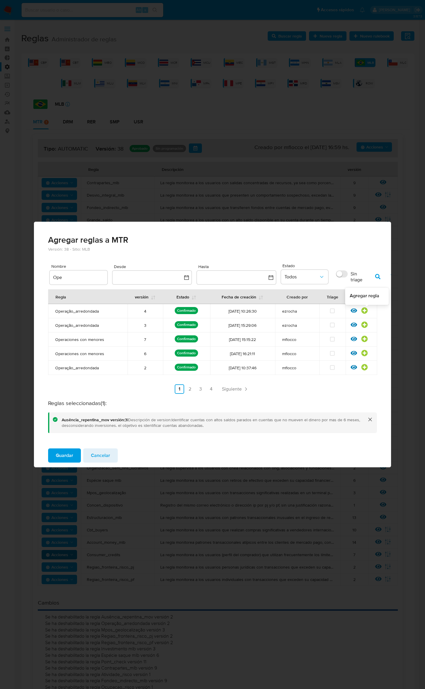
click at [364, 312] on icon at bounding box center [365, 311] width 6 height 6
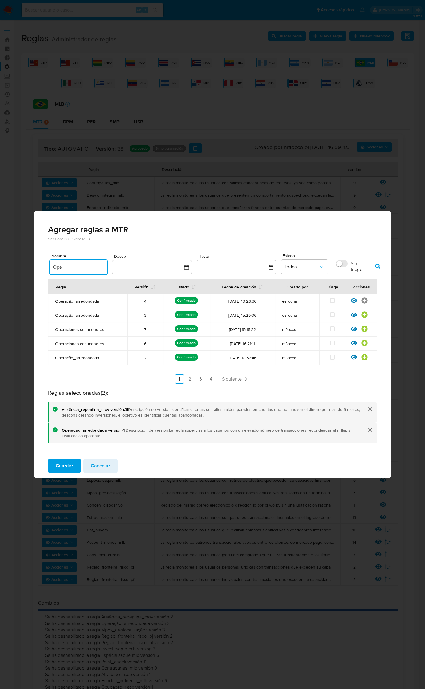
drag, startPoint x: 82, startPoint y: 267, endPoint x: 30, endPoint y: 264, distance: 52.3
click at [30, 264] on div "Agregar reglas a MTR Versión: 38 - Sitio: MLB Nombre Ope Desde Hasta Estado Tod…" at bounding box center [212, 344] width 425 height 689
drag, startPoint x: 86, startPoint y: 269, endPoint x: 4, endPoint y: 269, distance: 82.6
click at [0, 267] on html "Pausado Ver notificaciones Alt s Accesos rápidos Presiona las siguientes teclas…" at bounding box center [212, 522] width 425 height 1044
drag, startPoint x: 88, startPoint y: 266, endPoint x: -4, endPoint y: 259, distance: 92.4
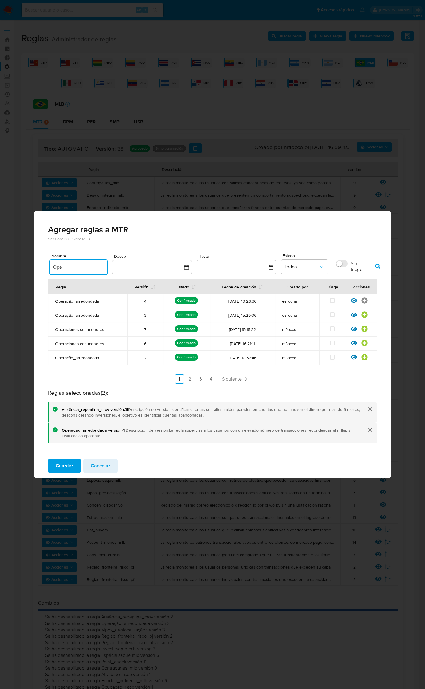
click at [0, 259] on html "Pausado Ver notificaciones Alt s Accesos rápidos Presiona las siguientes teclas…" at bounding box center [212, 522] width 425 height 1044
paste input "Mpos_geol"
click at [378, 267] on icon "button" at bounding box center [377, 266] width 5 height 5
click at [365, 300] on icon at bounding box center [364, 300] width 6 height 6
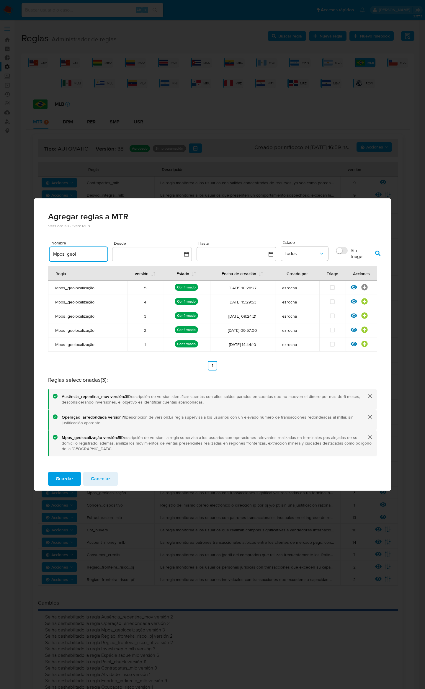
drag, startPoint x: 87, startPoint y: 251, endPoint x: 46, endPoint y: 246, distance: 41.3
click at [40, 246] on div "Versión: 38 - Sitio: MLB Nombre Mpos_geol Desde Hasta Estado Todos Sin triage R…" at bounding box center [212, 345] width 357 height 244
click at [382, 253] on button "button" at bounding box center [377, 253] width 15 height 14
click at [367, 288] on icon at bounding box center [365, 287] width 6 height 6
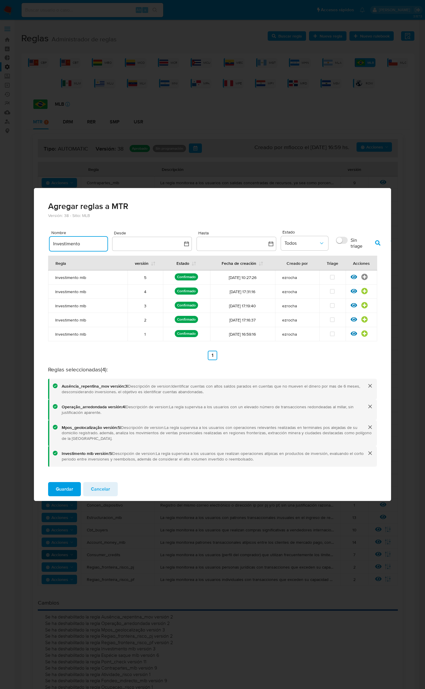
drag, startPoint x: 95, startPoint y: 241, endPoint x: 30, endPoint y: 226, distance: 66.9
click at [22, 226] on div "Agregar reglas a MTR Versión: 38 - Sitio: MLB Nombre Investimento Desde Hasta E…" at bounding box center [212, 344] width 425 height 689
drag, startPoint x: 81, startPoint y: 241, endPoint x: -87, endPoint y: 227, distance: 169.4
click at [0, 227] on html "Pausado Ver notificaciones Alt s Accesos rápidos Presiona las siguientes teclas…" at bounding box center [212, 522] width 425 height 1044
click at [377, 242] on icon "button" at bounding box center [377, 242] width 5 height 5
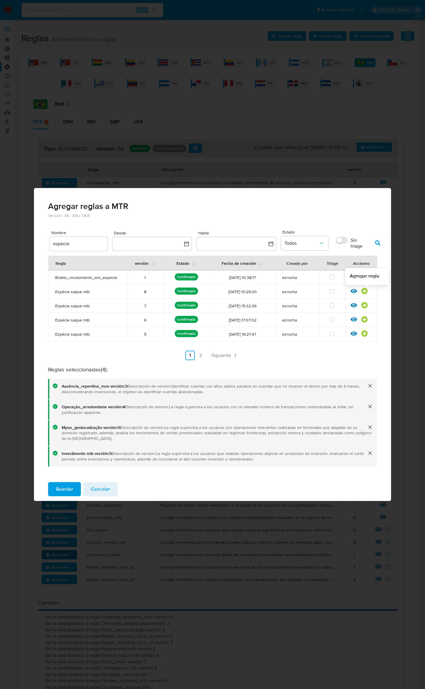
click at [367, 292] on icon at bounding box center [365, 291] width 6 height 6
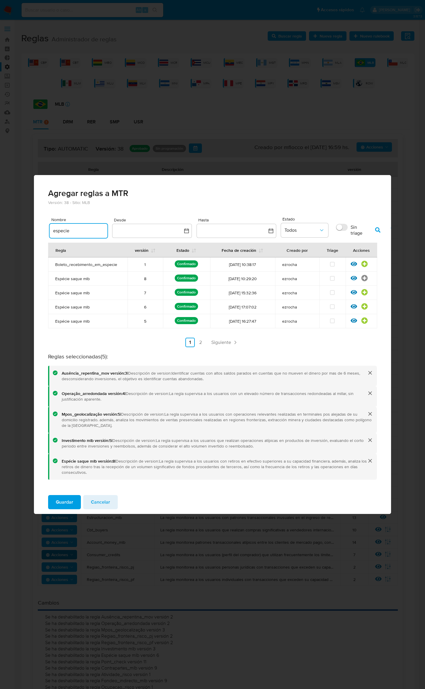
drag, startPoint x: 85, startPoint y: 230, endPoint x: -22, endPoint y: 216, distance: 108.0
click at [0, 216] on html "Pausado Ver notificaciones Alt s Accesos rápidos Presiona las siguientes teclas…" at bounding box center [212, 522] width 425 height 1044
click at [374, 229] on button "button" at bounding box center [377, 230] width 15 height 14
click at [366, 263] on icon at bounding box center [365, 264] width 6 height 6
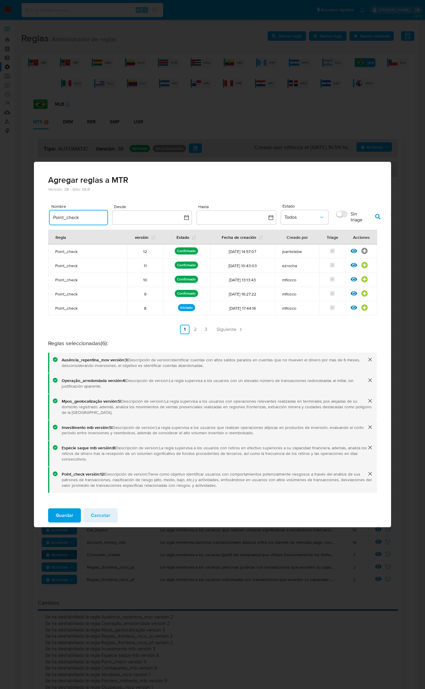
drag, startPoint x: 90, startPoint y: 214, endPoint x: 5, endPoint y: 210, distance: 85.1
click at [8, 209] on div "Agregar reglas a MTR Versión: 38 - Sitio: MLB Nombre Point_check Desde Hasta Es…" at bounding box center [212, 344] width 425 height 689
click at [378, 217] on icon "button" at bounding box center [377, 216] width 5 height 5
click at [366, 252] on icon at bounding box center [365, 251] width 6 height 6
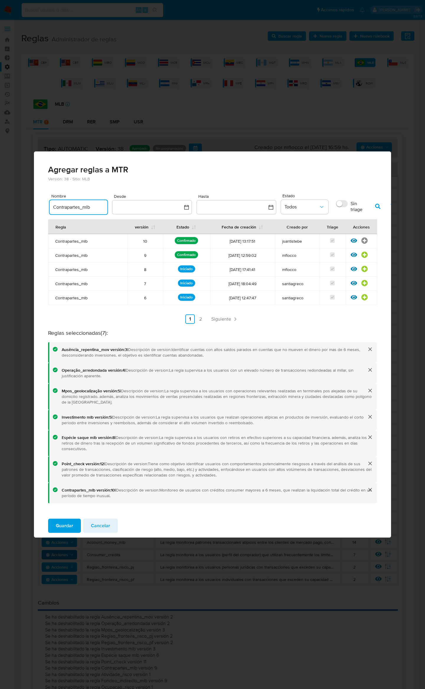
drag, startPoint x: 93, startPoint y: 207, endPoint x: 6, endPoint y: 193, distance: 88.2
click at [6, 193] on div "Agregar reglas a MTR Versión: 38 - Sitio: MLB Nombre Contrapartes_mlb Desde Has…" at bounding box center [212, 344] width 425 height 689
click at [378, 205] on icon "button" at bounding box center [377, 206] width 5 height 5
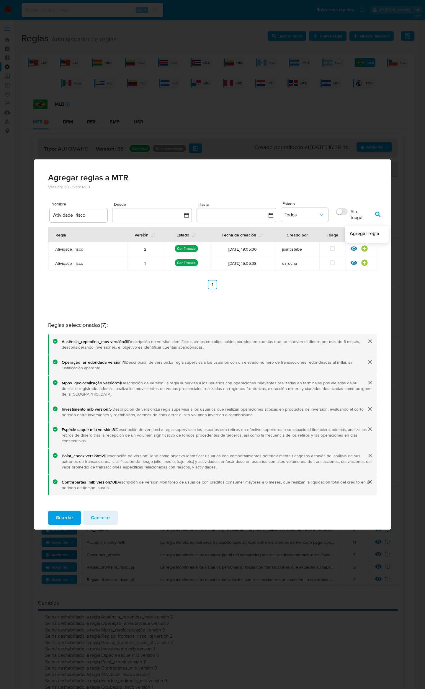
click at [365, 249] on icon at bounding box center [364, 248] width 6 height 6
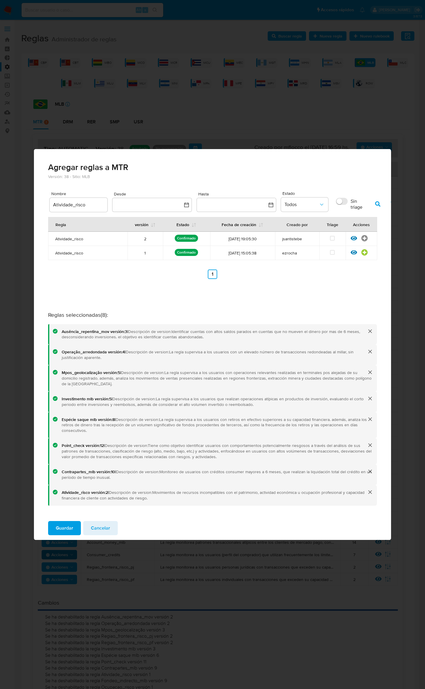
drag, startPoint x: 89, startPoint y: 203, endPoint x: 28, endPoint y: 196, distance: 61.8
click at [29, 196] on div "Agregar reglas a MTR Versión: 38 - Sitio: MLB Nombre Atividade_risco Desde Hast…" at bounding box center [212, 344] width 425 height 689
click at [378, 207] on icon "button" at bounding box center [377, 203] width 5 height 5
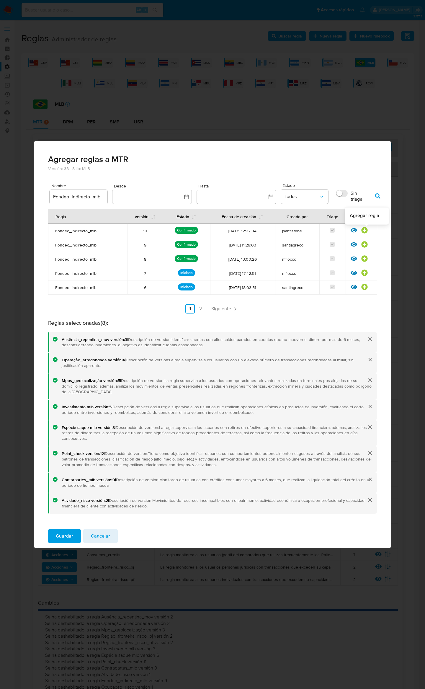
click at [368, 230] on div at bounding box center [366, 232] width 11 height 6
click at [364, 230] on icon at bounding box center [364, 230] width 6 height 6
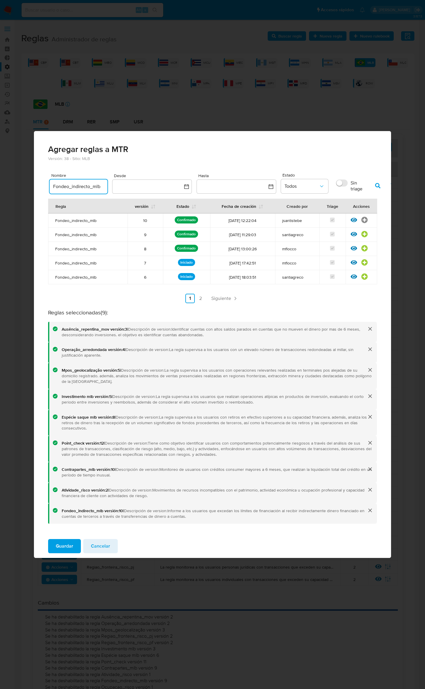
click at [79, 185] on input "Fondeo_indirecto_mlb" at bounding box center [79, 187] width 58 height 8
click at [79, 184] on input "Fondeo_indirecto_mlb" at bounding box center [79, 187] width 58 height 8
click at [376, 186] on icon "button" at bounding box center [377, 185] width 5 height 5
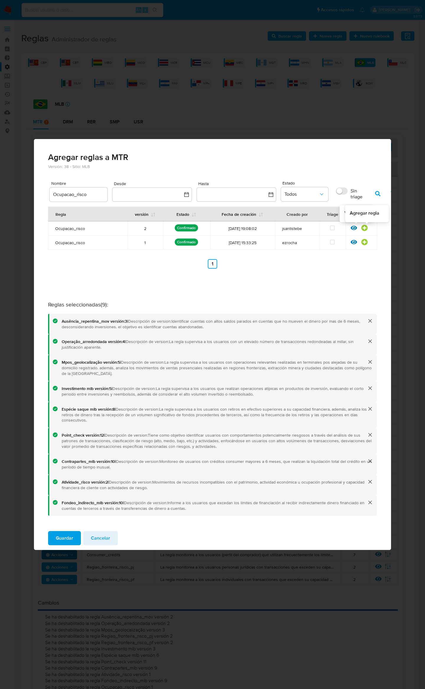
click at [364, 228] on icon at bounding box center [364, 228] width 6 height 6
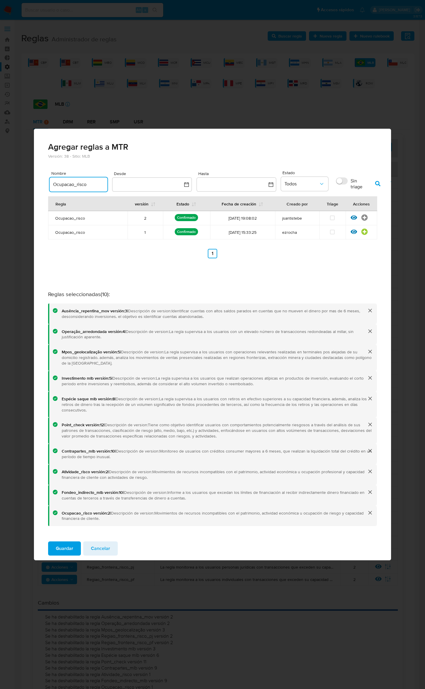
drag, startPoint x: 88, startPoint y: 182, endPoint x: 21, endPoint y: 170, distance: 67.5
click at [21, 170] on div "Agregar reglas a MTR Versión: 38 - Sitio: MLB Nombre Ocupacao_risco Desde Hasta…" at bounding box center [212, 344] width 425 height 689
click at [375, 183] on icon "button" at bounding box center [377, 183] width 5 height 5
click at [365, 218] on icon at bounding box center [364, 217] width 6 height 6
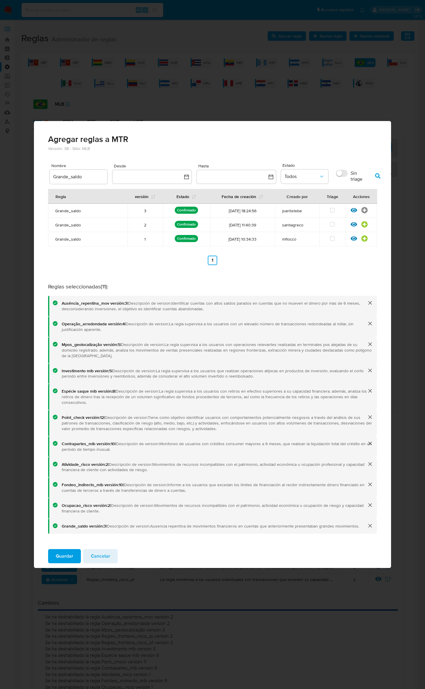
drag, startPoint x: 85, startPoint y: 172, endPoint x: 61, endPoint y: 169, distance: 24.7
click at [61, 169] on div "Nombre Grande_saldo" at bounding box center [79, 174] width 58 height 20
click at [77, 174] on input "Grande_saldo" at bounding box center [79, 177] width 58 height 8
click at [79, 175] on input "Grande_saldo" at bounding box center [79, 177] width 58 height 8
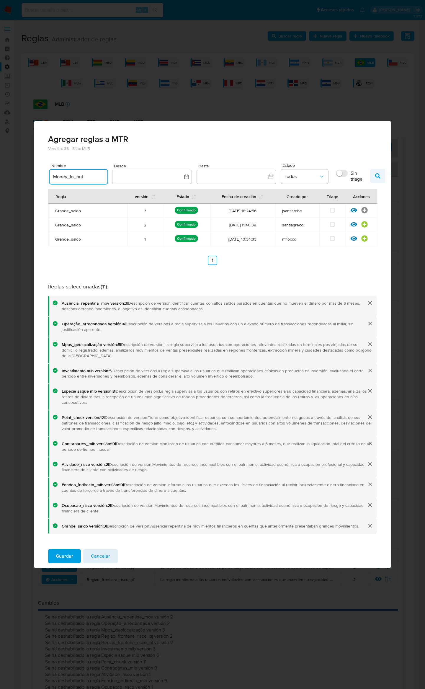
click at [379, 177] on icon "button" at bounding box center [377, 175] width 5 height 5
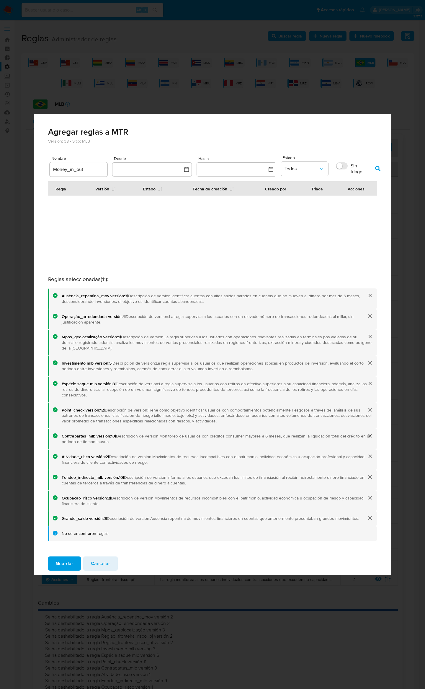
click at [83, 169] on input "Money_in_out" at bounding box center [79, 170] width 58 height 8
click at [55, 169] on input "Money_in_out" at bounding box center [79, 170] width 58 height 8
click at [377, 167] on icon "button" at bounding box center [377, 168] width 5 height 5
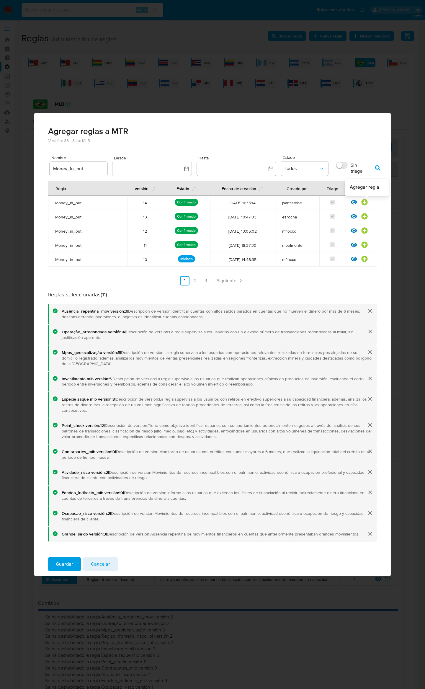
click at [363, 201] on icon at bounding box center [365, 202] width 6 height 6
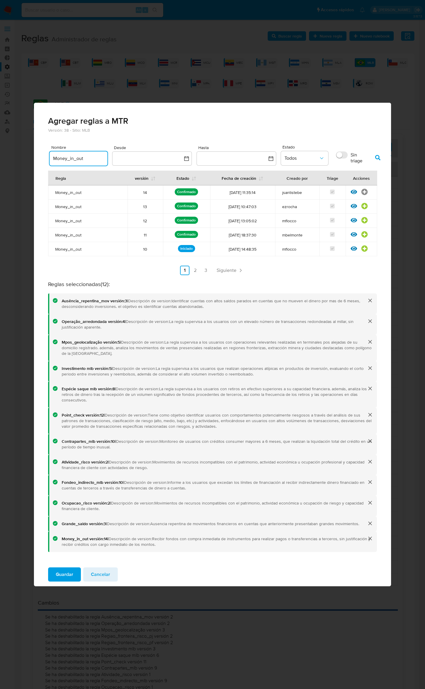
drag, startPoint x: 41, startPoint y: 149, endPoint x: -10, endPoint y: 139, distance: 52.7
click at [0, 139] on html "Pausado Ver notificaciones Alt s Accesos rápidos Presiona las siguientes teclas…" at bounding box center [212, 522] width 425 height 1044
click at [379, 158] on icon "button" at bounding box center [377, 157] width 5 height 5
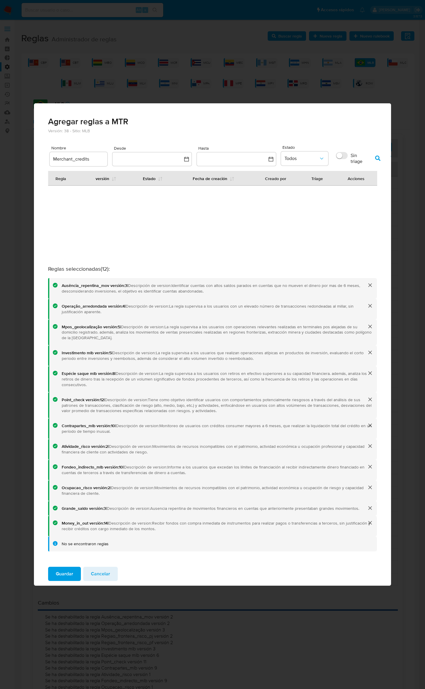
click at [85, 157] on input "Merchant_credits" at bounding box center [79, 159] width 58 height 8
click at [93, 159] on input "Merchant_credits" at bounding box center [79, 159] width 58 height 8
click at [378, 158] on icon "button" at bounding box center [377, 158] width 5 height 5
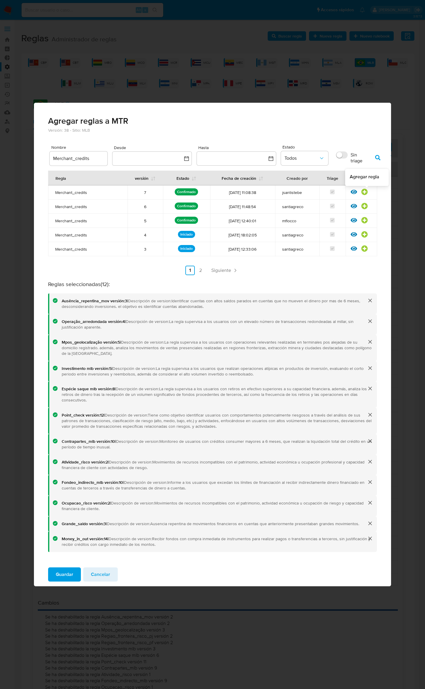
click at [365, 192] on icon at bounding box center [365, 192] width 6 height 6
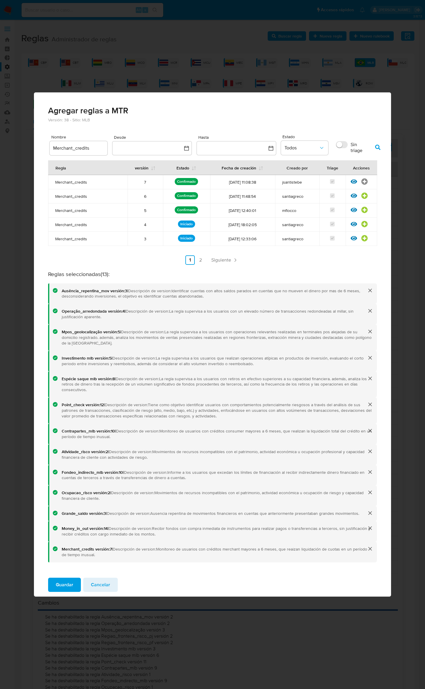
drag, startPoint x: 94, startPoint y: 147, endPoint x: 50, endPoint y: 143, distance: 43.9
click at [50, 143] on div "Merchant_credits" at bounding box center [79, 148] width 58 height 14
click at [377, 146] on icon "button" at bounding box center [377, 147] width 5 height 5
click at [365, 182] on icon at bounding box center [364, 181] width 6 height 6
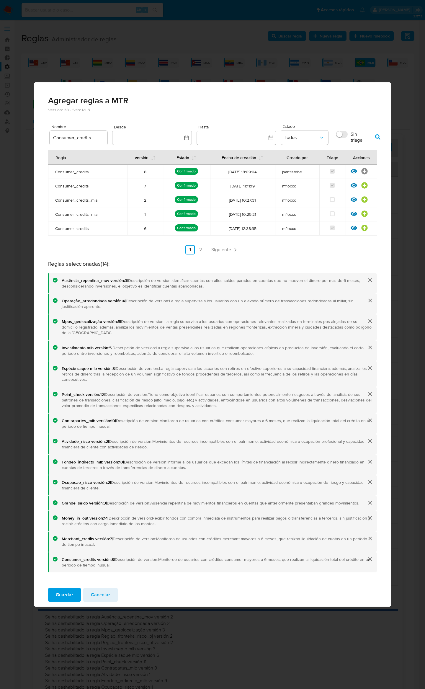
drag, startPoint x: 97, startPoint y: 138, endPoint x: -15, endPoint y: 116, distance: 114.3
click at [0, 116] on html "Pausado Ver notificaciones Alt s Accesos rápidos Presiona las siguientes teclas…" at bounding box center [212, 522] width 425 height 1044
click at [381, 136] on button "button" at bounding box center [377, 137] width 15 height 14
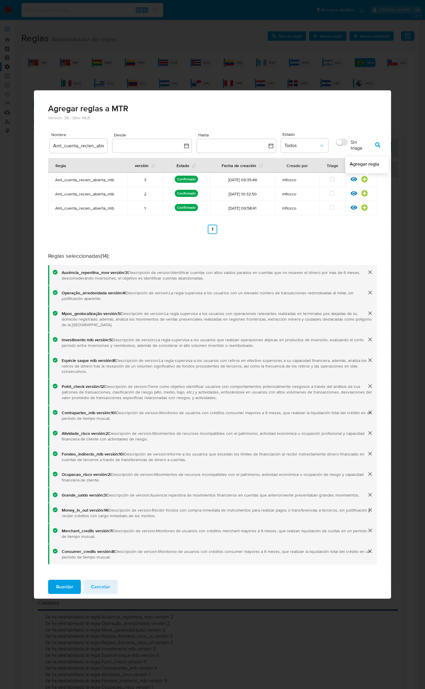
click at [364, 182] on icon at bounding box center [364, 179] width 6 height 6
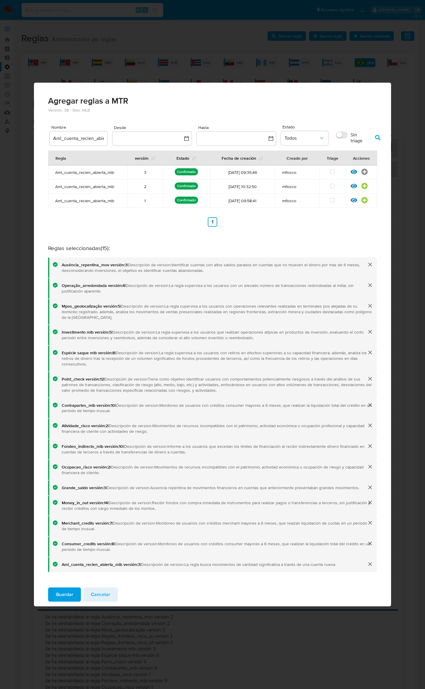
click at [99, 140] on input "Aml_cuenta_recien_abierta_mlb" at bounding box center [79, 139] width 58 height 8
click at [380, 136] on icon "button" at bounding box center [377, 137] width 5 height 5
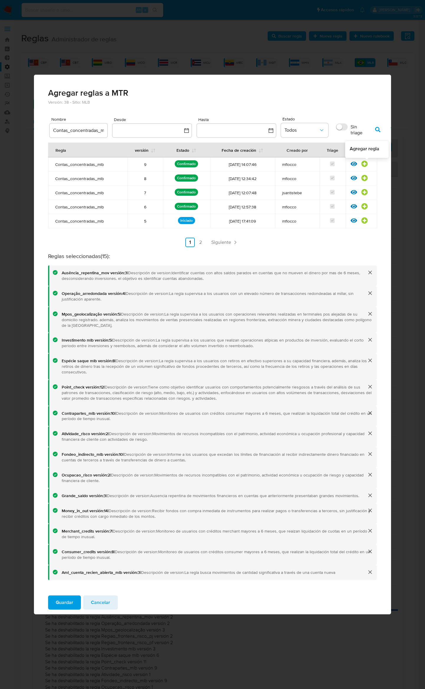
click at [365, 163] on icon at bounding box center [364, 164] width 6 height 6
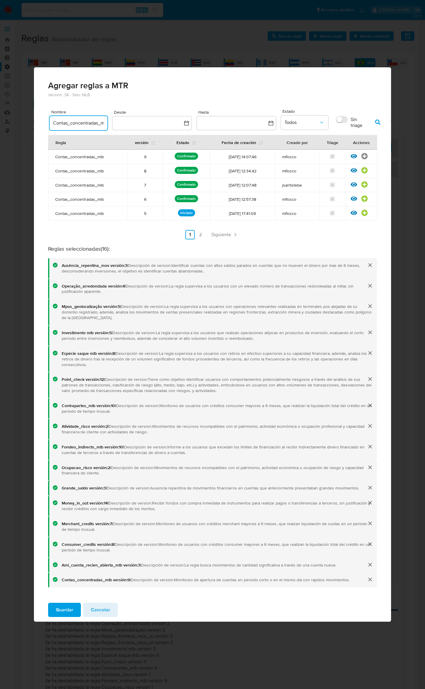
click at [64, 122] on input "Contas_concentradas_mlb" at bounding box center [79, 123] width 58 height 8
click at [69, 123] on input "ContEstructuracion_mlbs_concentradas_mlb" at bounding box center [79, 123] width 58 height 8
click at [380, 118] on span "button" at bounding box center [377, 122] width 5 height 10
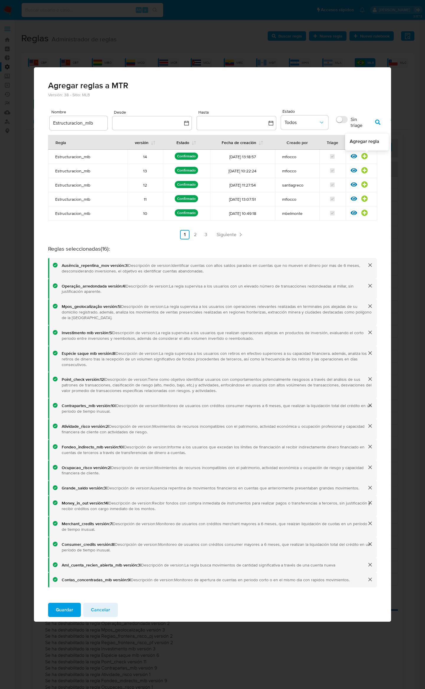
click at [365, 157] on icon at bounding box center [365, 156] width 6 height 6
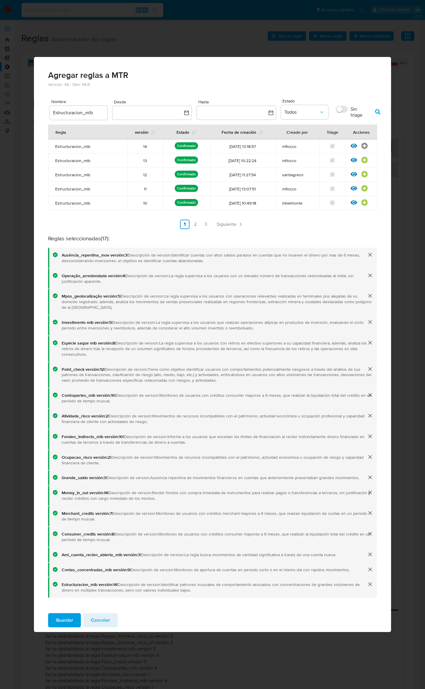
click at [86, 114] on input "Estructuracion_mlb" at bounding box center [79, 113] width 58 height 8
click at [374, 111] on button "button" at bounding box center [377, 112] width 15 height 14
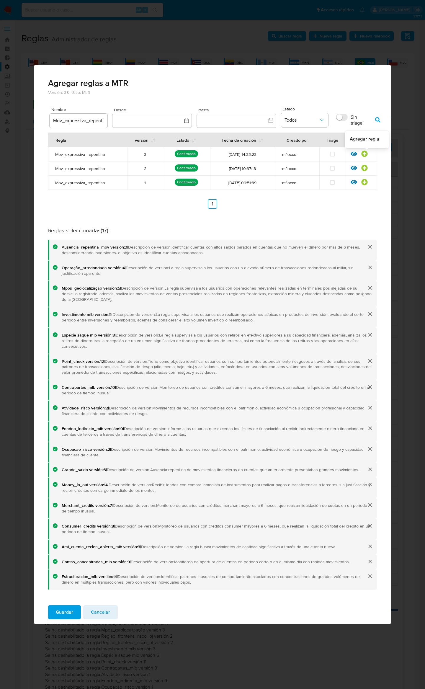
click at [366, 154] on icon at bounding box center [364, 154] width 6 height 6
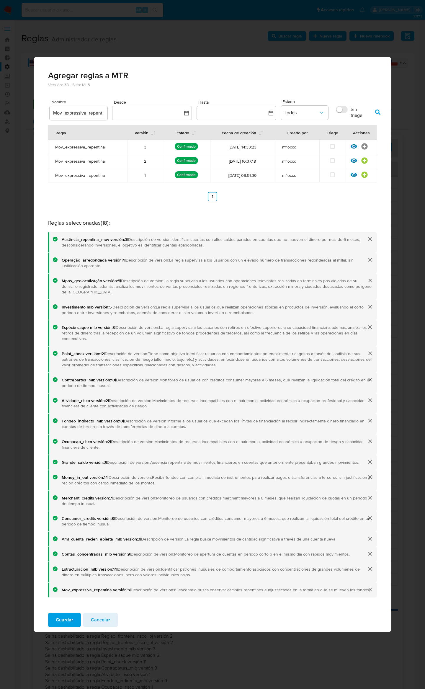
click at [80, 113] on input "Mov_expressiva_repentina" at bounding box center [79, 113] width 58 height 8
click at [377, 117] on span "button" at bounding box center [377, 112] width 5 height 10
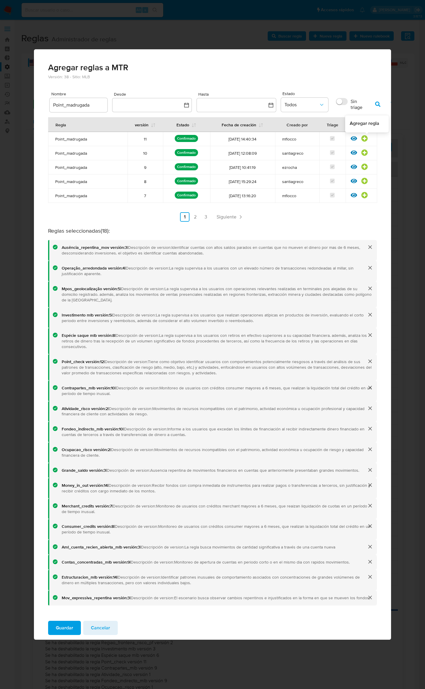
click at [365, 136] on icon at bounding box center [365, 138] width 6 height 6
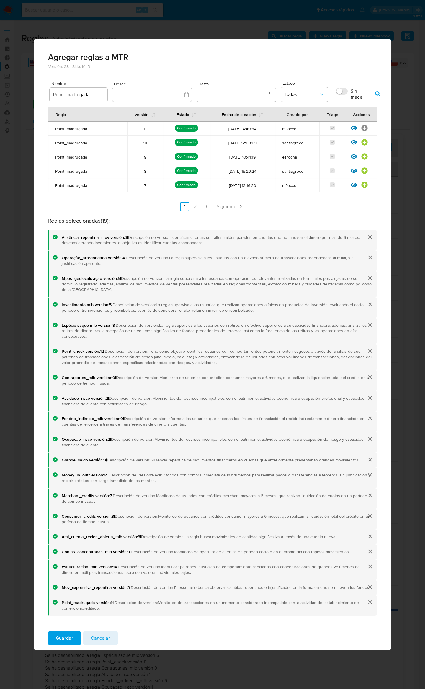
click at [79, 95] on input "Point_madrugada" at bounding box center [79, 95] width 58 height 8
click at [72, 97] on input "Point_madrugada" at bounding box center [79, 95] width 58 height 8
click at [64, 98] on input "cartoes" at bounding box center [79, 95] width 58 height 8
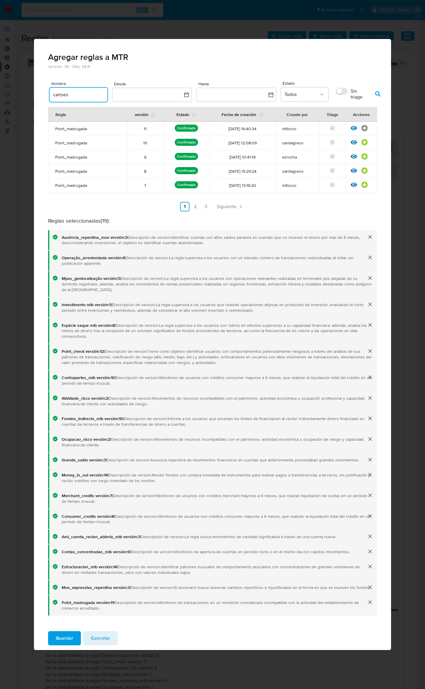
drag, startPoint x: 61, startPoint y: 96, endPoint x: 71, endPoint y: 95, distance: 9.5
click at [71, 95] on input "cartoes" at bounding box center [79, 95] width 58 height 8
click at [379, 95] on icon "button" at bounding box center [377, 93] width 5 height 5
click at [365, 127] on icon at bounding box center [364, 128] width 6 height 6
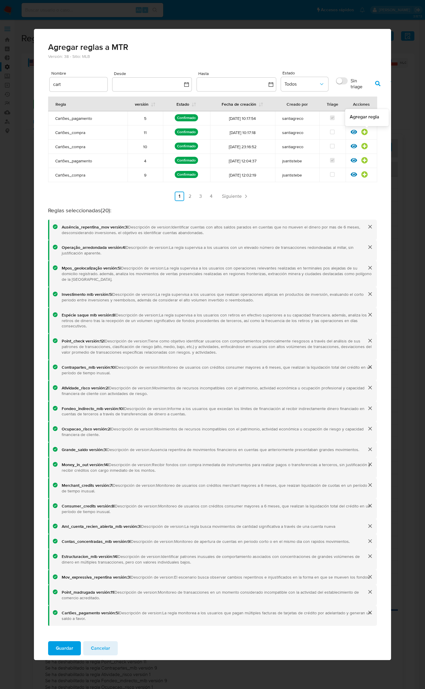
click at [364, 133] on icon at bounding box center [364, 132] width 6 height 6
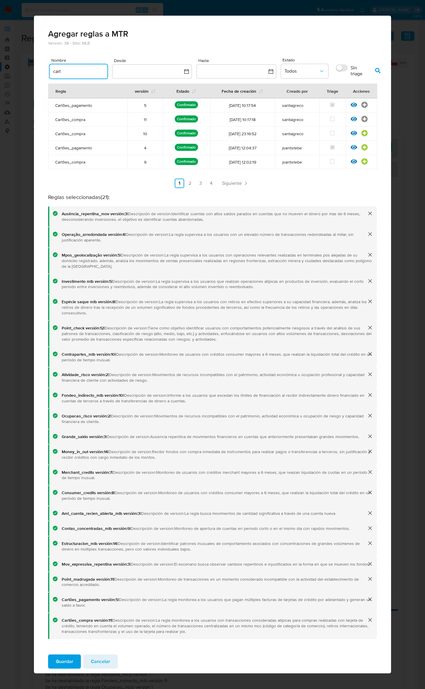
drag, startPoint x: 75, startPoint y: 73, endPoint x: -36, endPoint y: 64, distance: 111.3
click at [0, 64] on html "Pausado Ver notificaciones Alt s Accesos rápidos Presiona las siguientes teclas…" at bounding box center [212, 522] width 425 height 1044
click at [377, 69] on icon "button" at bounding box center [377, 70] width 5 height 5
click at [366, 103] on icon at bounding box center [365, 105] width 6 height 6
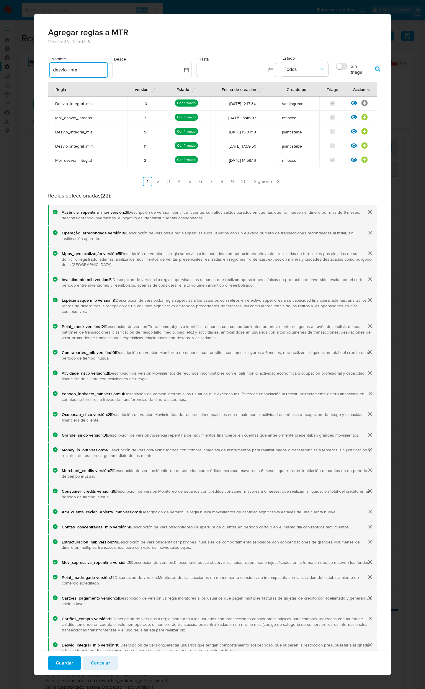
drag, startPoint x: 84, startPoint y: 70, endPoint x: -25, endPoint y: 58, distance: 110.2
click at [0, 58] on html "Pausado Ver notificaciones Alt s Accesos rápidos Presiona las siguientes teclas…" at bounding box center [212, 522] width 425 height 1044
click at [378, 68] on icon "button" at bounding box center [377, 68] width 5 height 5
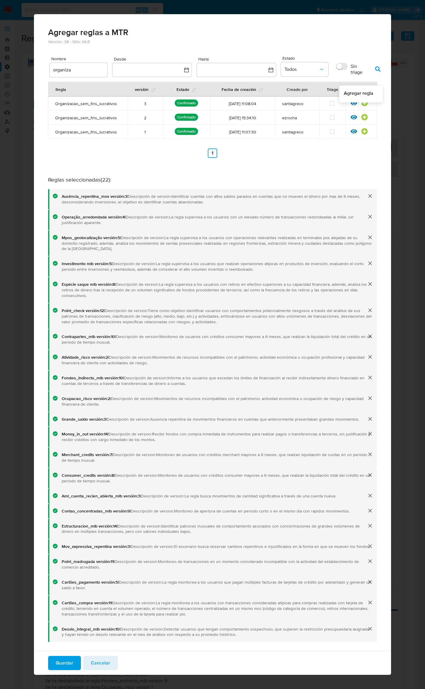
click at [361, 106] on icon at bounding box center [364, 103] width 6 height 6
drag, startPoint x: 83, startPoint y: 70, endPoint x: 42, endPoint y: 66, distance: 40.6
click at [42, 66] on div "Versión: 38 - Sitio: MLB Nombre organiza Desde Hasta Estado Todos Sin triage Re…" at bounding box center [212, 359] width 357 height 640
click at [378, 66] on icon "button" at bounding box center [377, 68] width 5 height 5
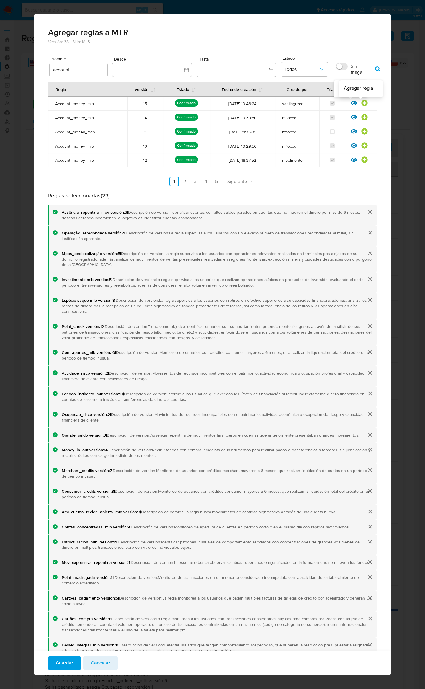
click at [361, 103] on icon at bounding box center [364, 103] width 6 height 6
drag, startPoint x: 86, startPoint y: 72, endPoint x: -1, endPoint y: 64, distance: 87.8
click at [0, 64] on html "Pausado Ver notificaciones Alt s Accesos rápidos Presiona las siguientes teclas…" at bounding box center [212, 522] width 425 height 1044
click at [376, 68] on icon "button" at bounding box center [377, 68] width 5 height 5
click at [361, 103] on icon at bounding box center [364, 103] width 6 height 6
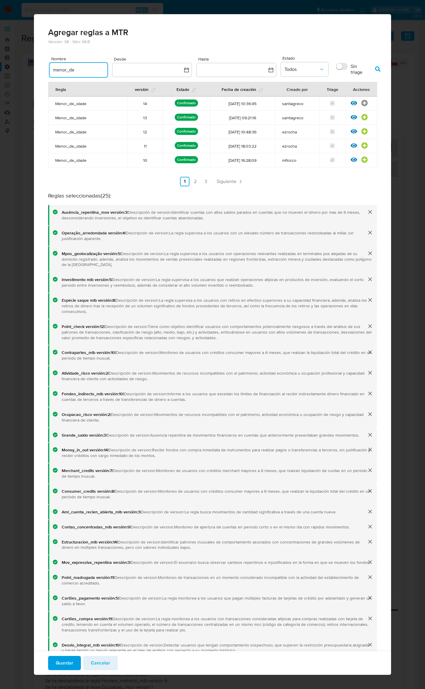
drag, startPoint x: 53, startPoint y: 66, endPoint x: 6, endPoint y: 63, distance: 47.3
click at [6, 63] on div "Agregar reglas a MTR Versión: 38 - Sitio: MLB Nombre menor_de Desde Hasta Estad…" at bounding box center [212, 344] width 425 height 689
click at [377, 66] on span "button" at bounding box center [377, 69] width 5 height 10
click at [362, 105] on icon at bounding box center [365, 103] width 6 height 6
drag, startPoint x: 78, startPoint y: 71, endPoint x: 21, endPoint y: 63, distance: 57.8
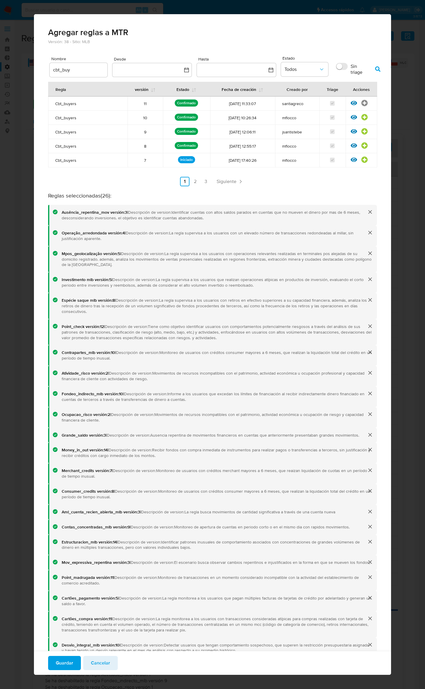
click at [21, 63] on div "Agregar reglas a MTR Versión: 38 - Sitio: MLB Nombre cbt_buy Desde Hasta Estado…" at bounding box center [212, 344] width 425 height 689
click at [375, 68] on button "button" at bounding box center [377, 69] width 15 height 14
click at [361, 103] on icon at bounding box center [364, 103] width 6 height 6
drag, startPoint x: 74, startPoint y: 70, endPoint x: 38, endPoint y: 57, distance: 38.8
click at [0, 50] on html "Pausado Ver notificaciones Alt s Accesos rápidos Presiona las siguientes teclas…" at bounding box center [212, 522] width 425 height 1044
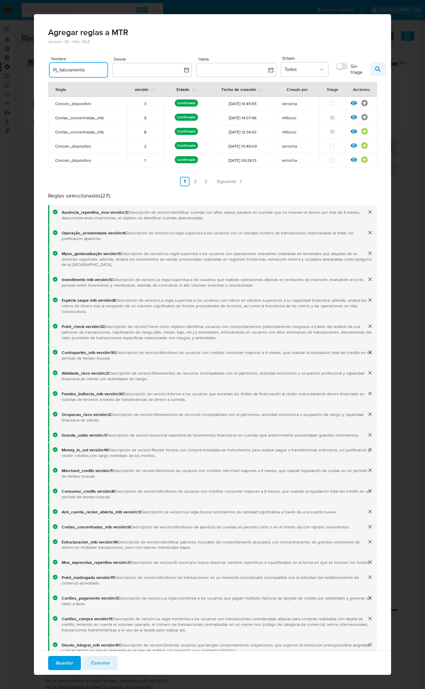
click at [380, 68] on icon "button" at bounding box center [377, 68] width 5 height 5
click at [361, 103] on icon at bounding box center [364, 103] width 6 height 6
click at [61, 73] on input "Pj_faturamento" at bounding box center [79, 70] width 58 height 8
click at [375, 67] on icon "button" at bounding box center [377, 68] width 5 height 5
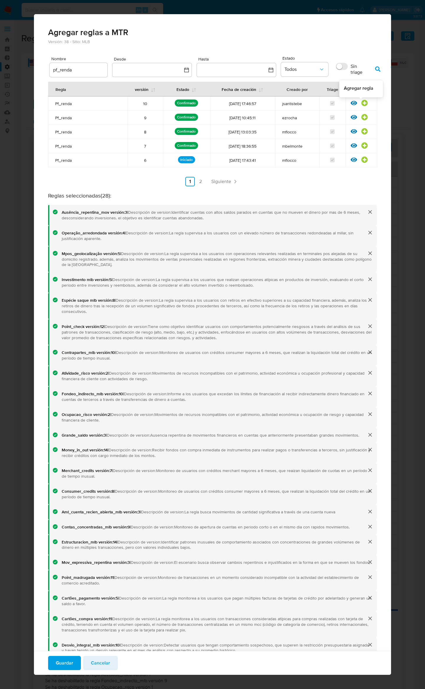
click at [361, 103] on icon at bounding box center [364, 103] width 6 height 6
drag, startPoint x: 81, startPoint y: 70, endPoint x: 27, endPoint y: 60, distance: 55.8
click at [27, 60] on div "Agregar reglas a MTR Versión: 38 - Sitio: MLB Nombre pf_renda Desde Hasta Estad…" at bounding box center [212, 344] width 425 height 689
click at [74, 71] on input "pf_renda" at bounding box center [79, 70] width 58 height 8
drag, startPoint x: 73, startPoint y: 71, endPoint x: 45, endPoint y: 67, distance: 28.6
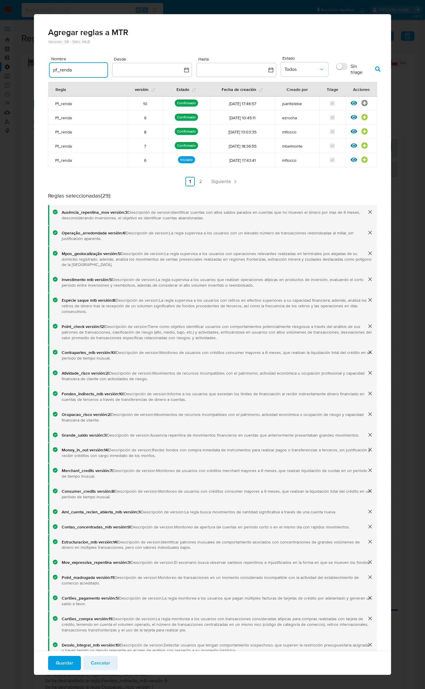
click at [45, 67] on div "Versión: 38 - Sitio: MLB Nombre pf_renda Desde Hasta Estado Todos Sin triage Re…" at bounding box center [212, 428] width 357 height 779
click at [378, 66] on span "button" at bounding box center [377, 69] width 5 height 10
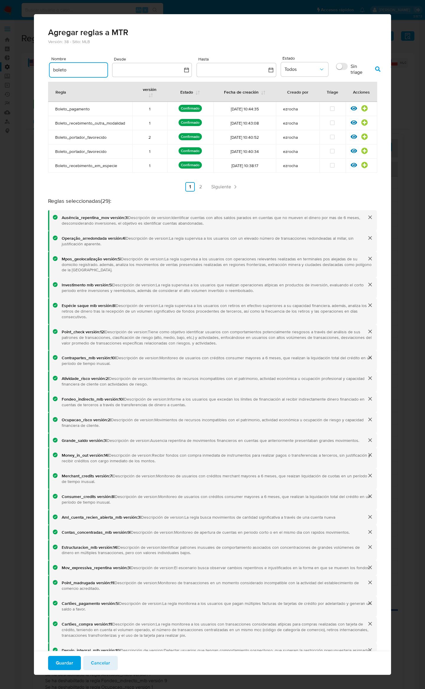
click at [74, 68] on input "boleto" at bounding box center [79, 70] width 58 height 8
click at [378, 66] on icon "button" at bounding box center [377, 68] width 5 height 5
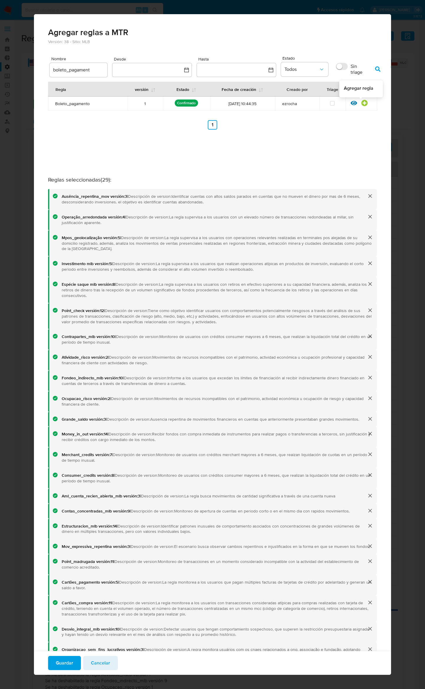
click at [361, 104] on icon at bounding box center [364, 103] width 6 height 6
drag, startPoint x: 68, startPoint y: 70, endPoint x: 99, endPoint y: 69, distance: 31.6
click at [99, 68] on input "boleto_pagament" at bounding box center [79, 70] width 58 height 8
click at [377, 66] on span "button" at bounding box center [377, 69] width 5 height 10
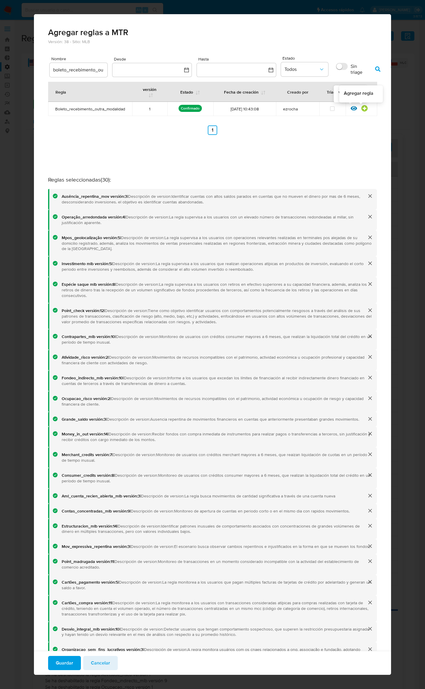
click at [361, 108] on icon at bounding box center [364, 108] width 6 height 6
click at [97, 70] on input "boleto_recebimento_ou" at bounding box center [79, 70] width 58 height 8
click at [378, 66] on icon "button" at bounding box center [377, 68] width 5 height 5
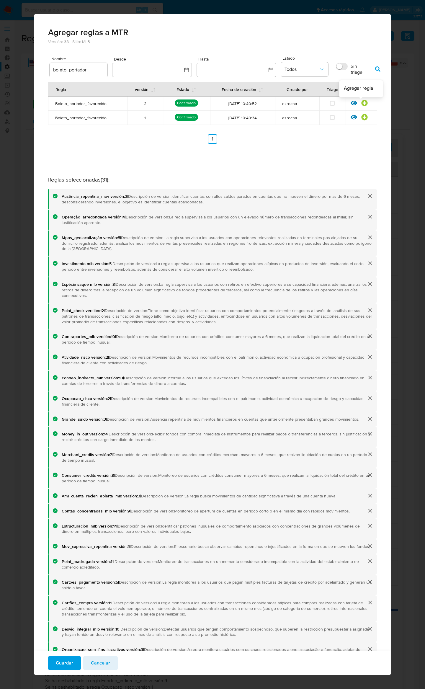
click at [362, 104] on icon at bounding box center [365, 103] width 6 height 6
click at [78, 72] on input "boleto_portador" at bounding box center [79, 70] width 58 height 8
click at [78, 71] on input "boleto_portador" at bounding box center [79, 70] width 58 height 8
click at [376, 70] on icon "button" at bounding box center [377, 68] width 5 height 5
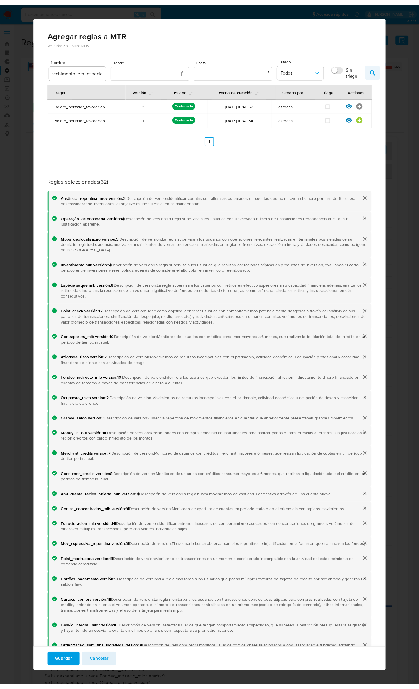
scroll to position [0, 0]
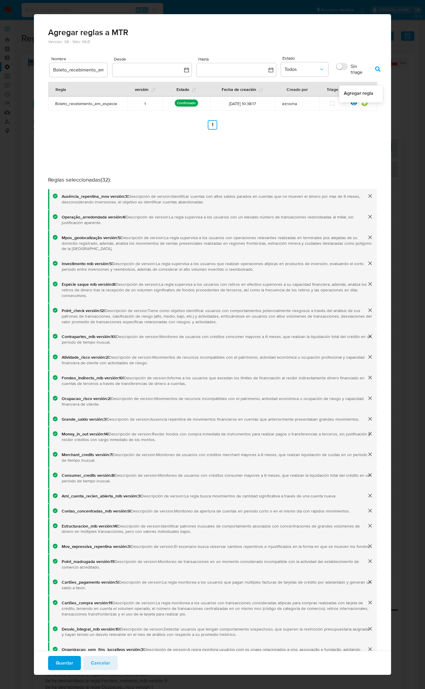
click at [362, 106] on icon at bounding box center [365, 103] width 6 height 6
click at [69, 658] on span "Guardar" at bounding box center [64, 662] width 17 height 13
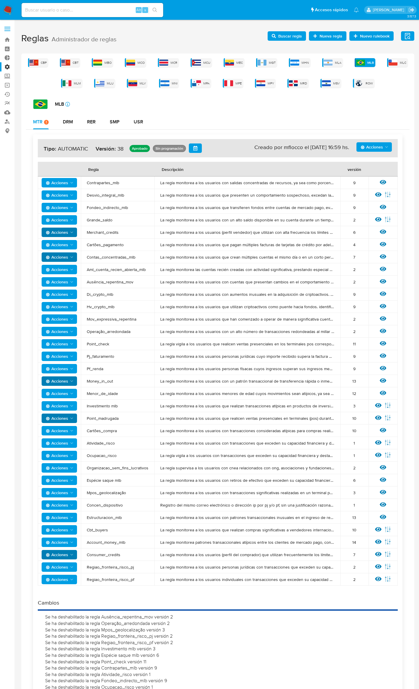
click at [372, 144] on span "Acciones" at bounding box center [372, 146] width 22 height 9
click at [377, 158] on button "Agregar reglas" at bounding box center [374, 162] width 53 height 14
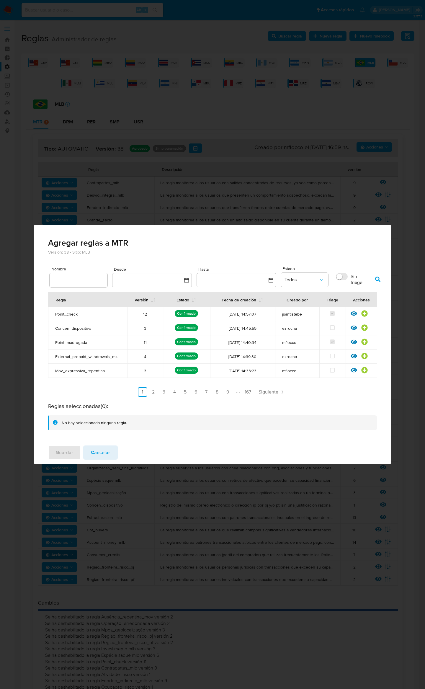
click at [69, 278] on input "text" at bounding box center [79, 280] width 58 height 8
click at [378, 277] on icon "button" at bounding box center [377, 279] width 5 height 5
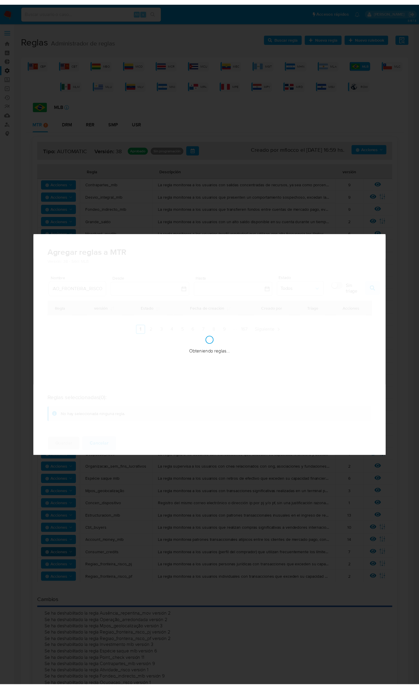
scroll to position [0, 0]
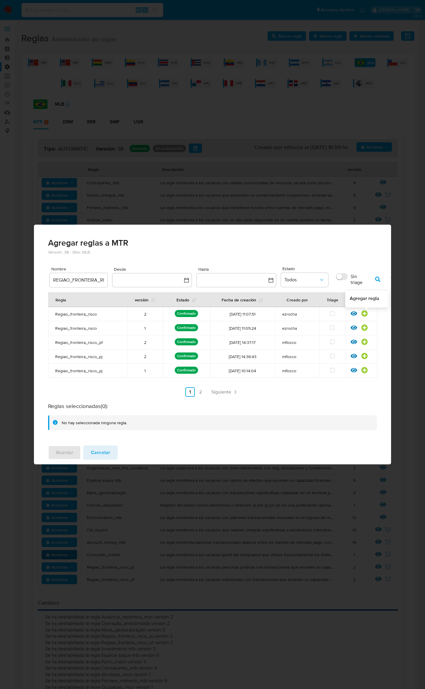
click at [364, 313] on icon at bounding box center [364, 313] width 6 height 6
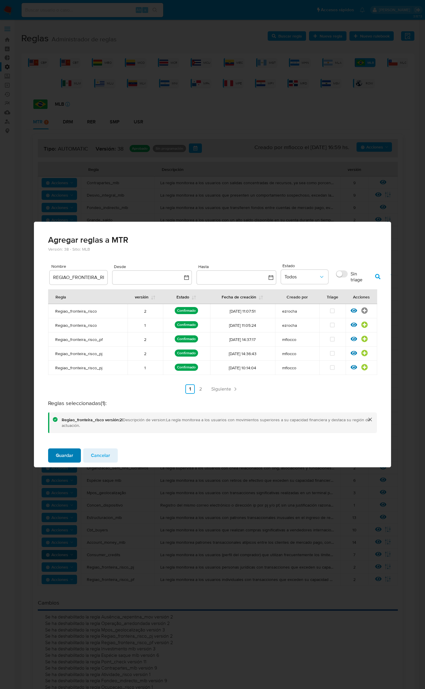
click at [67, 452] on span "Guardar" at bounding box center [64, 455] width 17 height 13
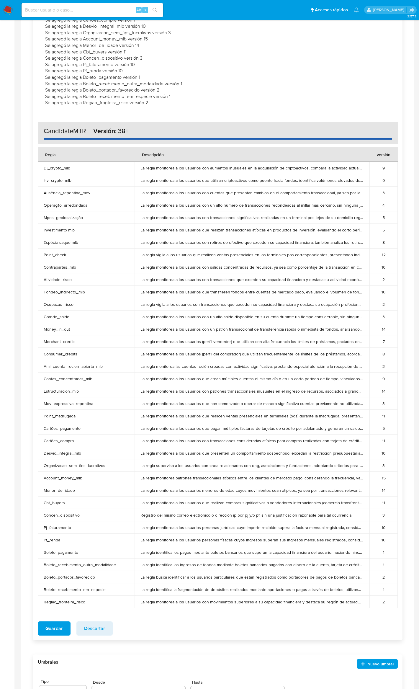
scroll to position [993, 0]
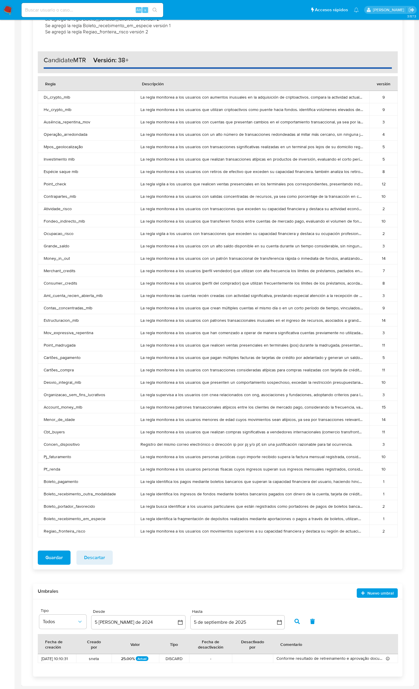
click at [49, 556] on span "Guardar" at bounding box center [53, 557] width 17 height 13
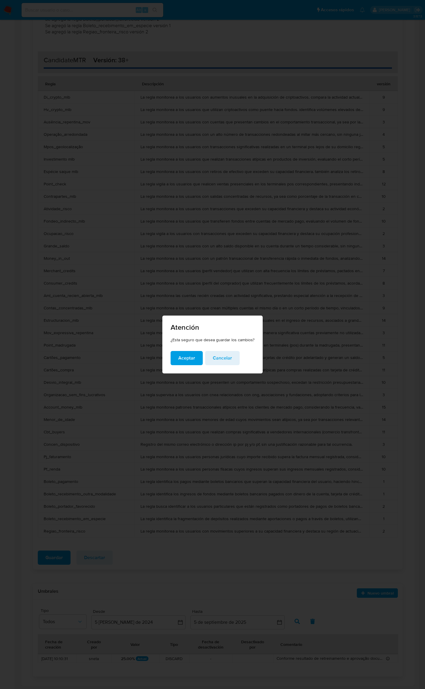
click at [190, 357] on span "Aceptar" at bounding box center [186, 358] width 17 height 13
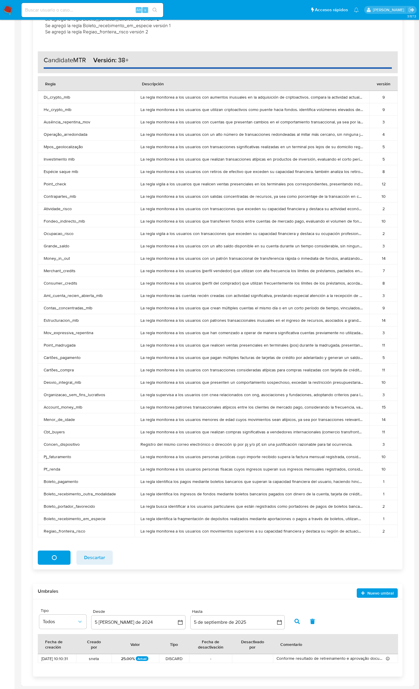
scroll to position [0, 0]
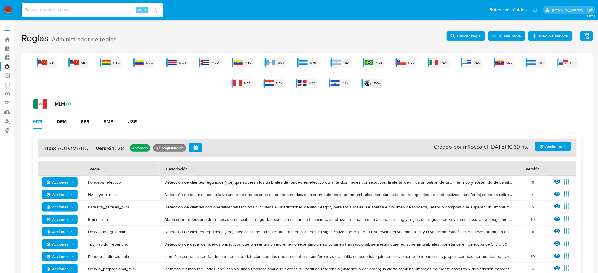
click at [81, 105] on div "MLM icon-info-16" at bounding box center [310, 103] width 555 height 9
click at [556, 146] on span "Acciones" at bounding box center [551, 146] width 22 height 9
click at [566, 193] on button "Ver registros" at bounding box center [553, 190] width 53 height 14
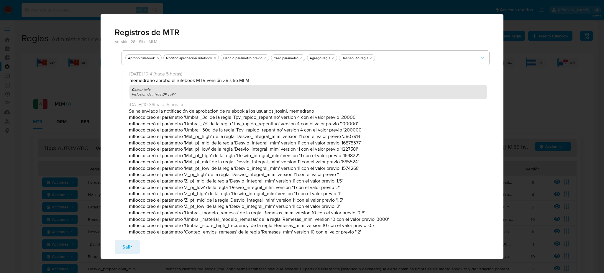
click at [125, 256] on div "Salir" at bounding box center [302, 248] width 403 height 24
click at [126, 249] on span "Salir" at bounding box center [127, 247] width 10 height 13
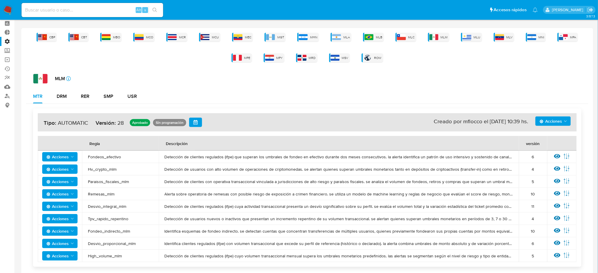
scroll to position [39, 0]
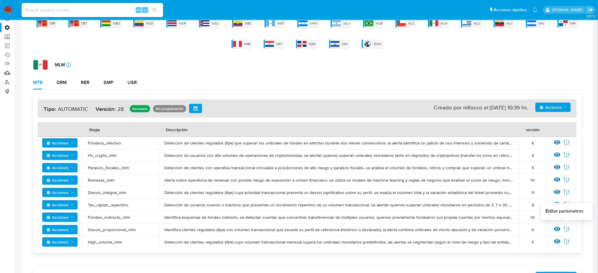
click at [566, 229] on icon at bounding box center [567, 229] width 6 height 6
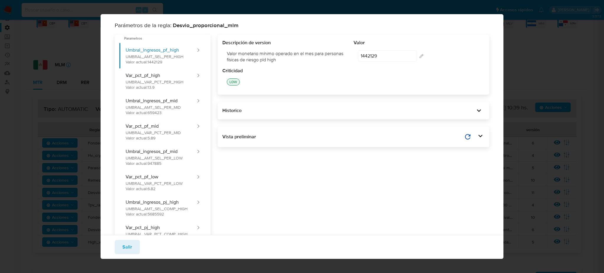
click at [551, 88] on div "Parámetros de la regla: Desvio_proporcional_mlm Parametros Umbral_ingresos_pf_h…" at bounding box center [302, 136] width 604 height 273
click at [122, 248] on button "Salir" at bounding box center [127, 247] width 25 height 14
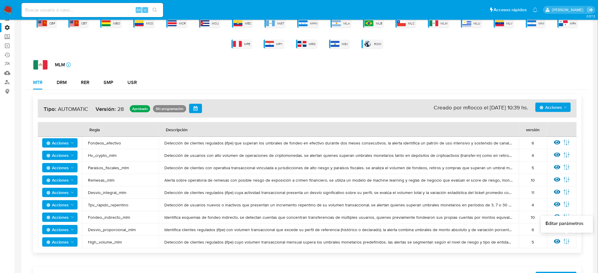
click at [568, 241] on icon at bounding box center [567, 241] width 6 height 6
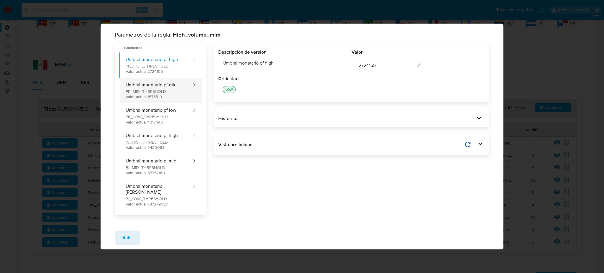
click at [177, 92] on button "Umbral monetario pf mid PF_MID_THRESHOLD Valor actual: 1575519" at bounding box center [156, 90] width 73 height 25
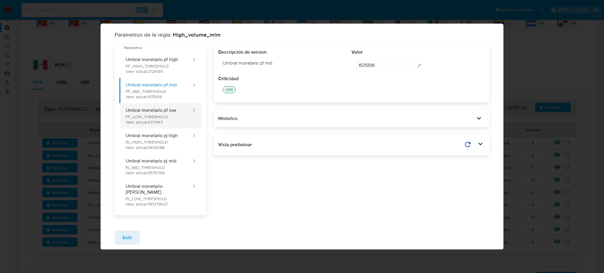
click at [174, 129] on button "Umbral monetario pf low PF_LOW_THRESHOLD Valor actual: 4317443" at bounding box center [156, 115] width 73 height 25
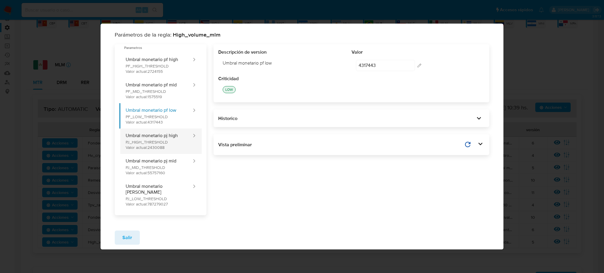
click at [174, 145] on button "Umbral monetario pj high PJ_HIGH_THRESHOLD Valor actual: 2430088" at bounding box center [156, 141] width 73 height 25
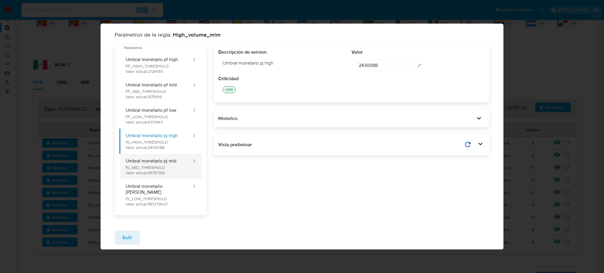
click at [176, 179] on button "Umbral monetario pj mid PJ_MID_THRESHOLD Valor actual: 55757160" at bounding box center [156, 166] width 73 height 25
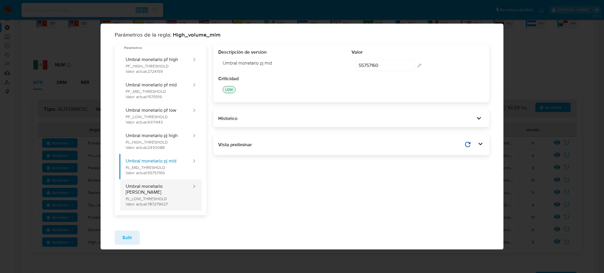
click at [178, 200] on button "Umbral monetario pj low PJ_LOW_THRESHOLD Valor actual: 787279027" at bounding box center [156, 194] width 73 height 31
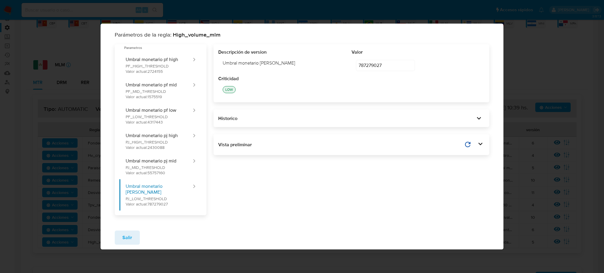
click at [398, 69] on input "787279027" at bounding box center [385, 65] width 59 height 11
drag, startPoint x: 380, startPoint y: 69, endPoint x: 350, endPoint y: 71, distance: 29.6
click at [350, 71] on div "Descripción de version Umbral monetario pj low Valor 787279027 787279027 editar…" at bounding box center [351, 62] width 267 height 27
click at [390, 71] on input "787279027" at bounding box center [385, 65] width 59 height 11
click at [174, 168] on button "Umbral monetario pj mid PJ_MID_THRESHOLD Valor actual: 55757160" at bounding box center [156, 166] width 73 height 25
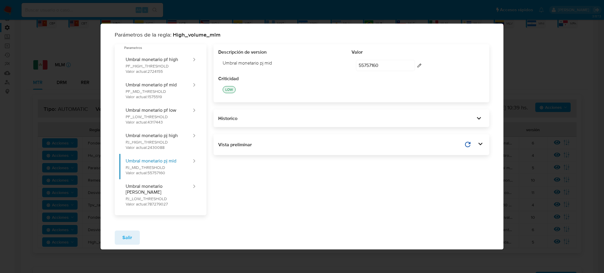
click at [417, 68] on icon "button" at bounding box center [419, 65] width 5 height 5
click at [405, 69] on input "55757160" at bounding box center [385, 65] width 59 height 11
click at [404, 89] on div "LOW" at bounding box center [351, 90] width 267 height 16
click at [153, 144] on button "Umbral monetario pj high PJ_HIGH_THRESHOLD Valor actual: 2430088" at bounding box center [156, 141] width 73 height 25
click at [358, 89] on div "LOW" at bounding box center [351, 90] width 267 height 16
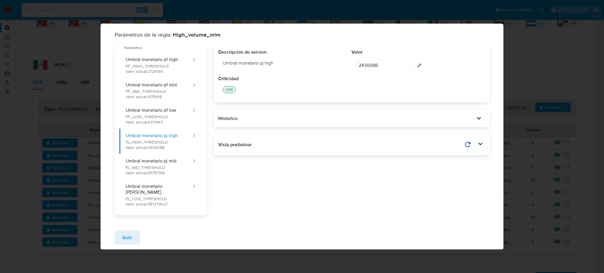
click at [388, 67] on input "2430088" at bounding box center [385, 65] width 59 height 11
type input "24300883"
click at [385, 99] on textarea at bounding box center [405, 98] width 99 height 24
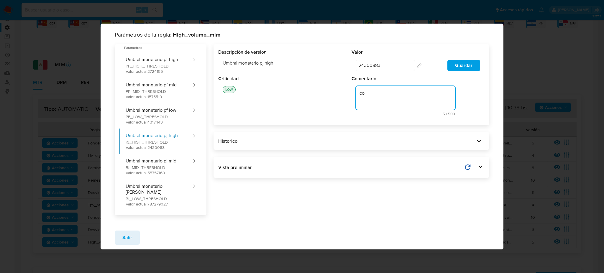
type textarea "c"
click at [299, 75] on div "Descripción de version Umbral monetario pj high" at bounding box center [284, 62] width 133 height 27
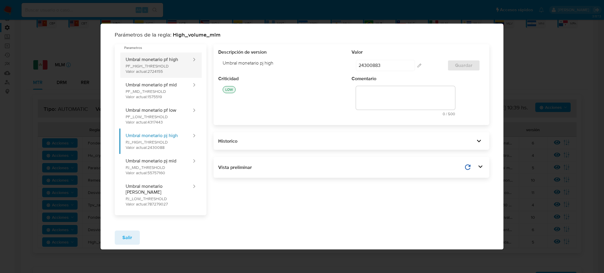
click at [171, 69] on button "Umbral monetario pf high PF_HIGH_THRESHOLD Valor actual: 2724155" at bounding box center [156, 65] width 73 height 25
type input "2724155"
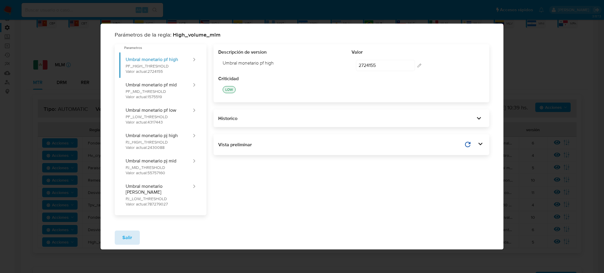
click at [125, 233] on span "Salir" at bounding box center [127, 237] width 10 height 13
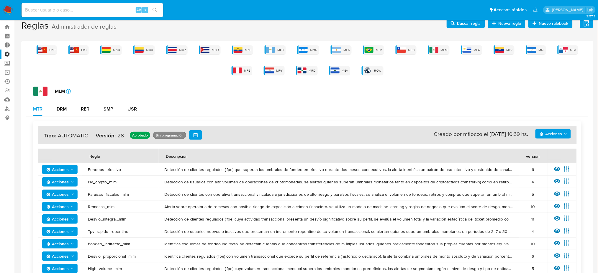
scroll to position [0, 0]
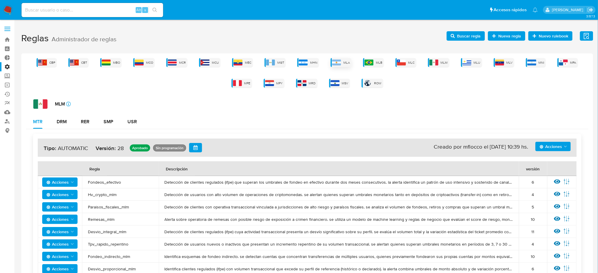
click at [347, 63] on span "MLA" at bounding box center [347, 63] width 6 height 4
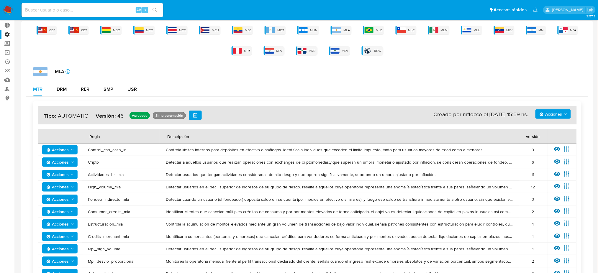
scroll to position [79, 0]
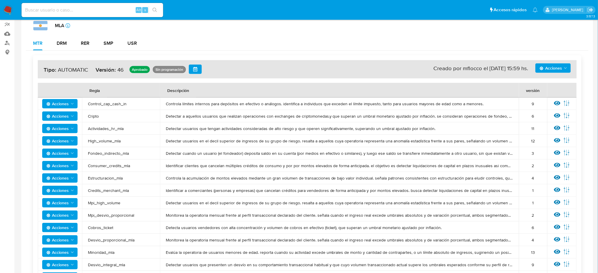
click at [540, 67] on button "Acciones" at bounding box center [553, 67] width 35 height 9
click at [545, 138] on button "Simular" at bounding box center [553, 140] width 53 height 14
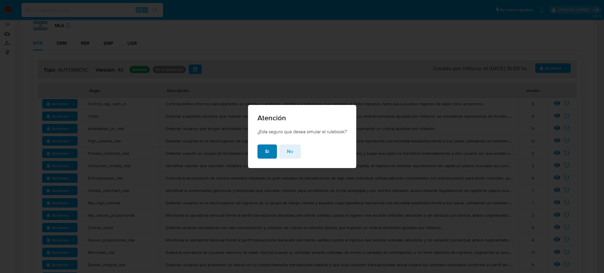
click at [269, 153] on button "Si" at bounding box center [267, 152] width 19 height 14
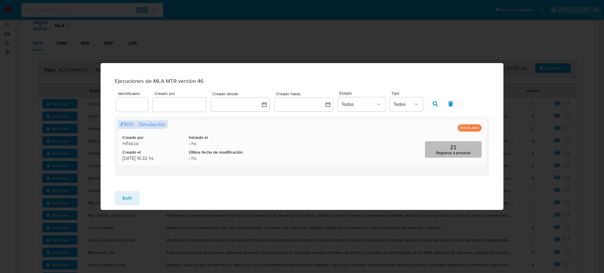
click at [466, 158] on button "21 Registros a procesar" at bounding box center [453, 149] width 57 height 17
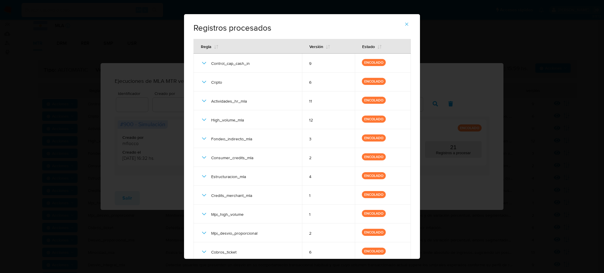
click at [438, 127] on div "Registros procesados # 900 - Simulación Regla Versión Estado Control_cap_cash_i…" at bounding box center [302, 136] width 604 height 273
click at [406, 23] on icon "button" at bounding box center [407, 24] width 3 height 3
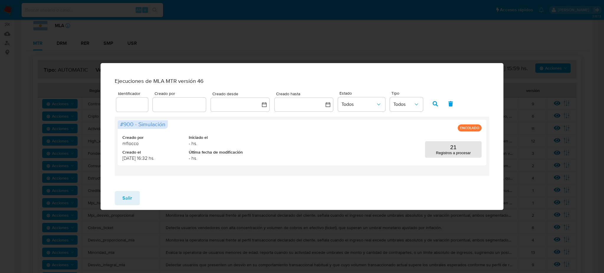
click at [135, 202] on button "Salir" at bounding box center [127, 198] width 25 height 14
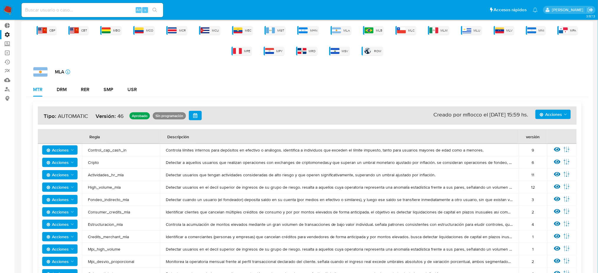
scroll to position [0, 0]
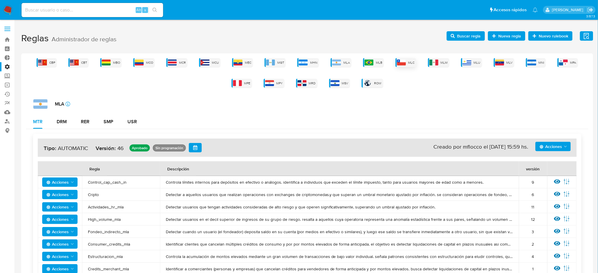
click at [406, 64] on img at bounding box center [401, 63] width 9 height 6
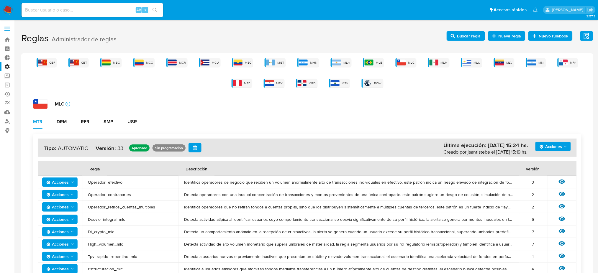
click at [551, 148] on span "Acciones" at bounding box center [551, 146] width 22 height 9
click at [549, 205] on button "Ejecuciones" at bounding box center [553, 204] width 53 height 14
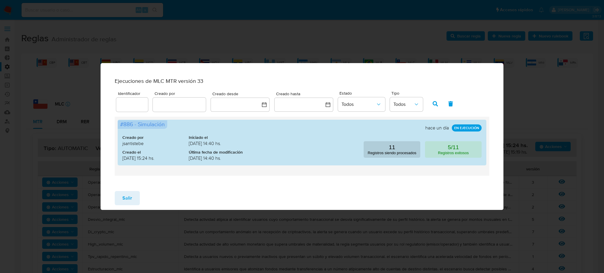
click at [139, 202] on div "Salir" at bounding box center [302, 199] width 403 height 24
click at [135, 201] on button "Salir" at bounding box center [127, 198] width 25 height 14
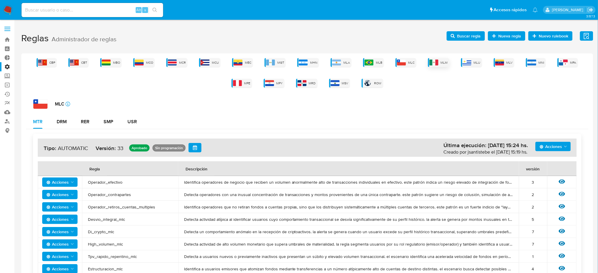
click at [445, 61] on span "MLM" at bounding box center [444, 63] width 7 height 4
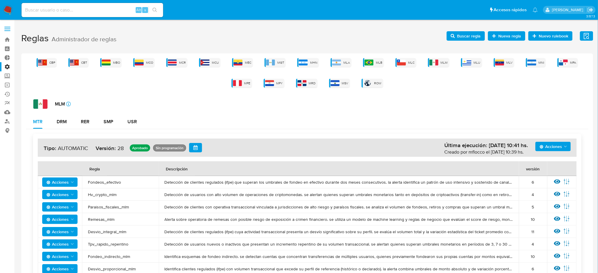
click at [550, 143] on span "Acciones" at bounding box center [551, 146] width 22 height 9
click at [552, 202] on button "Ejecuciones" at bounding box center [553, 204] width 53 height 14
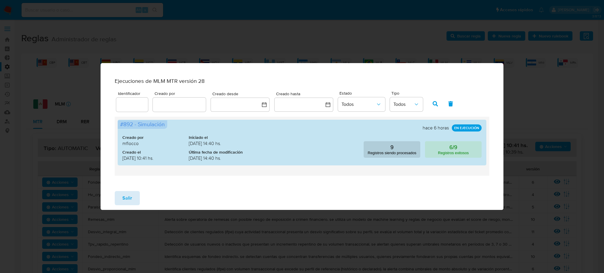
click at [126, 200] on span "Salir" at bounding box center [127, 198] width 10 height 13
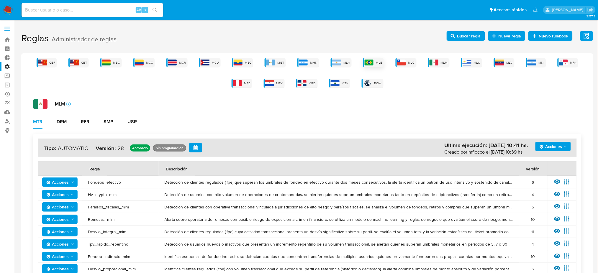
click at [379, 61] on span "MLB" at bounding box center [379, 63] width 6 height 4
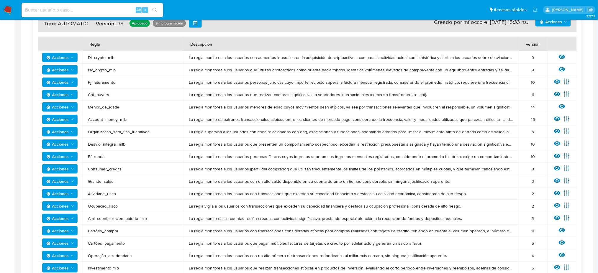
scroll to position [118, 0]
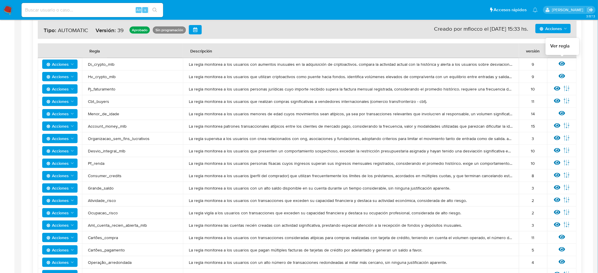
click at [563, 65] on icon at bounding box center [562, 64] width 6 height 6
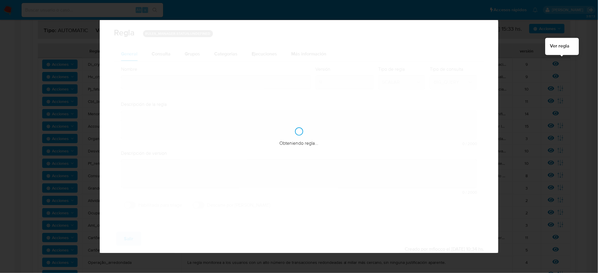
type input "Di_crypto_mlb"
type textarea "La regla monitorea a los usuarios con aumentos inusuales en la adquisición de c…"
type textarea "Detectar grandes operatorias de desvío en el producto crypto"
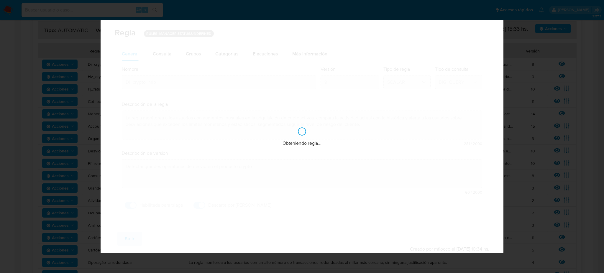
checkbox input "true"
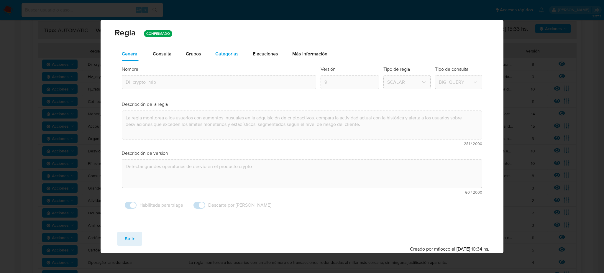
click at [223, 57] on span "Categorias" at bounding box center [226, 53] width 23 height 7
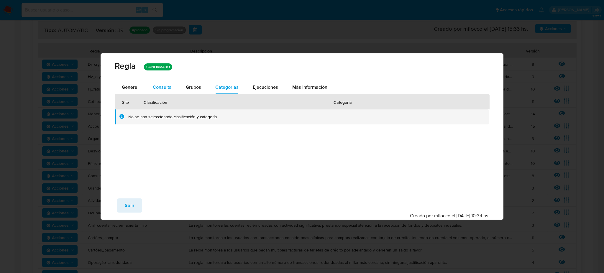
click at [158, 85] on span "Consulta" at bounding box center [162, 87] width 19 height 7
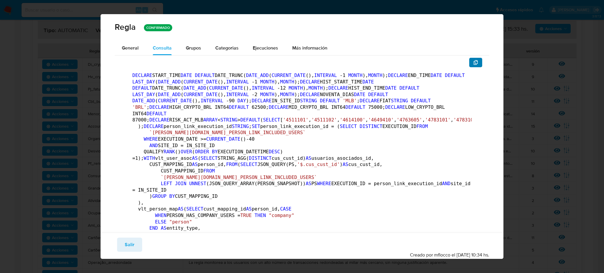
click at [474, 62] on button "button" at bounding box center [476, 62] width 13 height 9
click at [138, 244] on button "Salir" at bounding box center [129, 245] width 25 height 14
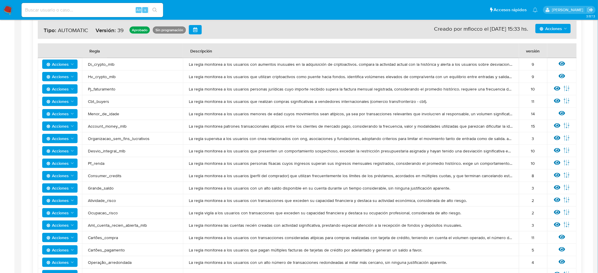
click at [103, 63] on span "Di_crypto_mlb" at bounding box center [132, 64] width 89 height 5
click at [98, 74] on span "Hv_crypto_mlb" at bounding box center [132, 76] width 89 height 5
click at [99, 80] on td "Hv_crypto_mlb" at bounding box center [132, 77] width 101 height 12
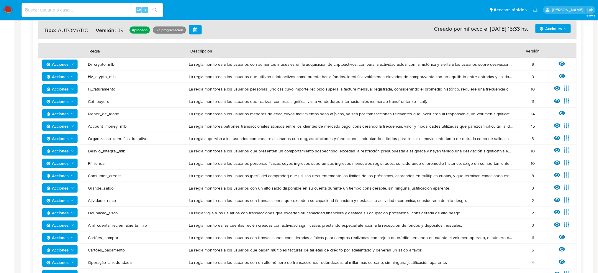
click at [99, 80] on td "Hv_crypto_mlb" at bounding box center [132, 77] width 101 height 12
click at [99, 78] on span "Hv_crypto_mlb" at bounding box center [132, 76] width 89 height 5
click at [564, 73] on icon at bounding box center [562, 76] width 6 height 6
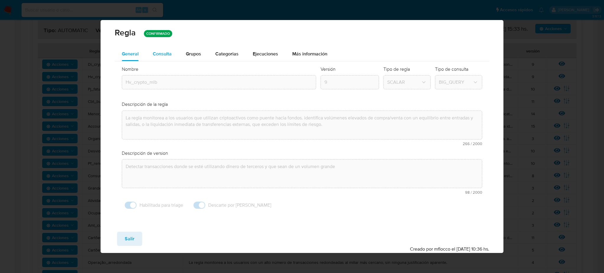
click at [172, 56] on button "Consulta" at bounding box center [162, 54] width 33 height 14
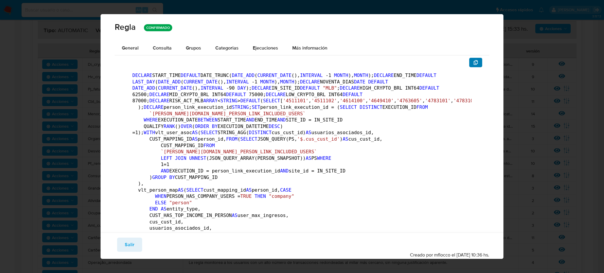
click at [474, 64] on icon "button" at bounding box center [476, 62] width 5 height 5
click at [149, 238] on div "Guardar Salir Simular Confirmar" at bounding box center [302, 245] width 375 height 14
click at [138, 244] on button "Salir" at bounding box center [129, 245] width 25 height 14
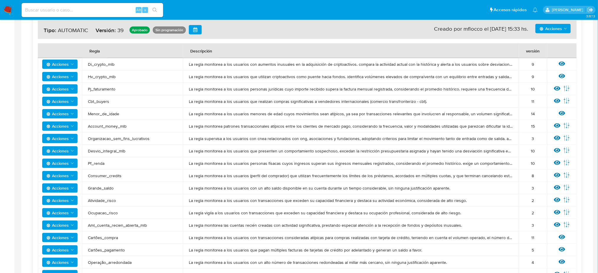
click at [97, 79] on td "Hv_crypto_mlb" at bounding box center [132, 77] width 101 height 12
click at [96, 76] on span "Hv_crypto_mlb" at bounding box center [132, 76] width 89 height 5
click at [100, 90] on span "Pj_faturamento" at bounding box center [132, 88] width 89 height 5
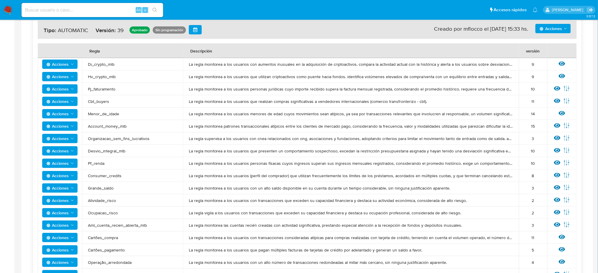
click at [100, 90] on span "Pj_faturamento" at bounding box center [132, 88] width 89 height 5
click at [95, 101] on span "Cbt_buyers" at bounding box center [132, 101] width 89 height 5
click at [103, 113] on span "Menor_de_idade" at bounding box center [132, 113] width 89 height 5
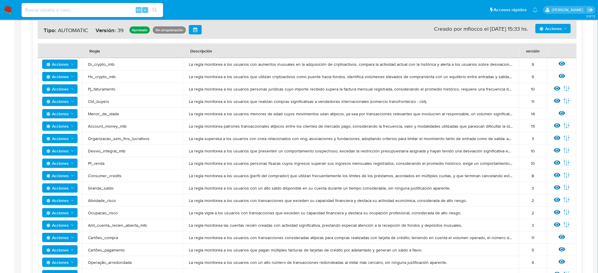
click at [110, 127] on span "Account_money_mlb" at bounding box center [132, 126] width 89 height 5
click at [123, 139] on span "Organizacao_sem_fins_lucrativos" at bounding box center [132, 138] width 89 height 5
click at [103, 154] on td "Desvio_integral_mlb" at bounding box center [132, 151] width 101 height 12
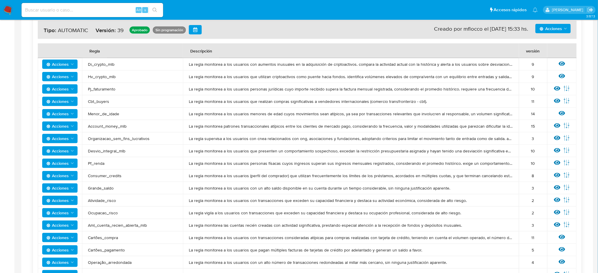
click at [103, 154] on td "Desvio_integral_mlb" at bounding box center [132, 151] width 101 height 12
click at [95, 165] on span "Pf_renda" at bounding box center [132, 163] width 89 height 5
click at [106, 179] on td "Consumer_credits" at bounding box center [132, 176] width 101 height 12
click at [105, 174] on span "Consumer_credits" at bounding box center [132, 175] width 89 height 5
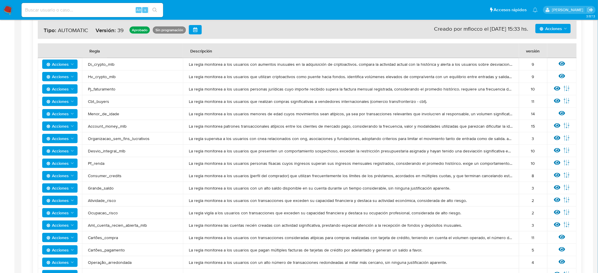
click at [105, 174] on span "Consumer_credits" at bounding box center [132, 175] width 89 height 5
click at [106, 188] on span "Grande_saldo" at bounding box center [132, 188] width 89 height 5
click at [113, 197] on td "Atividade_risco" at bounding box center [132, 200] width 101 height 12
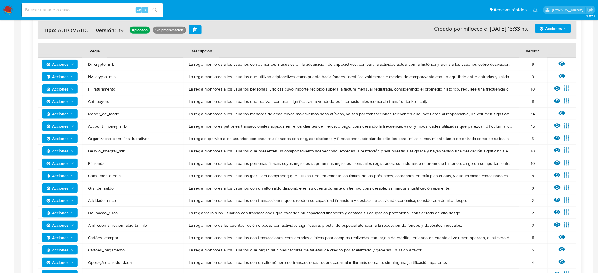
click at [101, 210] on span "Ocupacao_risco" at bounding box center [132, 212] width 89 height 5
click at [136, 223] on span "Aml_cuenta_recien_abierta_mlb" at bounding box center [132, 225] width 89 height 5
click at [109, 238] on span "Cartões_compra" at bounding box center [132, 237] width 89 height 5
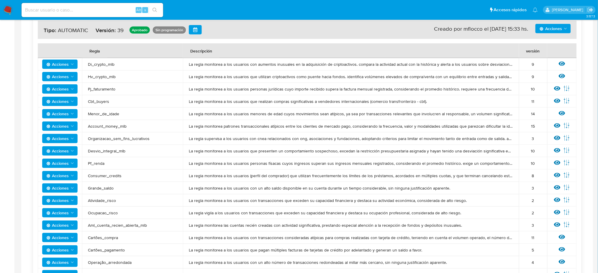
click at [109, 238] on span "Cartões_compra" at bounding box center [132, 237] width 89 height 5
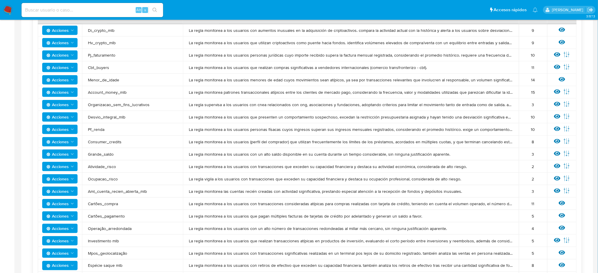
scroll to position [197, 0]
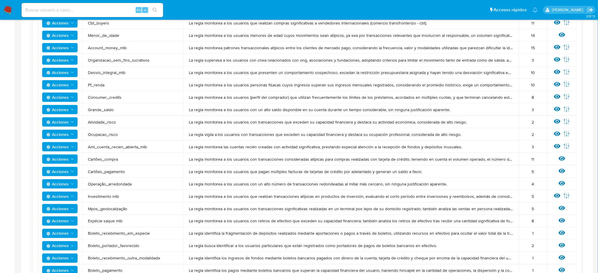
click at [112, 173] on span "Cartões_pagamento" at bounding box center [132, 171] width 89 height 5
click at [126, 184] on span "Operação_arredondada" at bounding box center [132, 184] width 89 height 5
click at [111, 195] on span "Investimento mlb" at bounding box center [132, 196] width 89 height 5
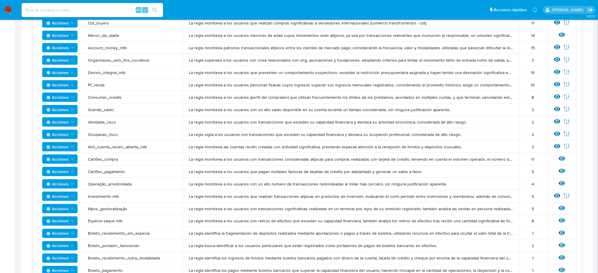
click at [97, 195] on span "Investimento mlb" at bounding box center [132, 196] width 89 height 5
click at [117, 209] on span "Mpos_geolocalização" at bounding box center [132, 208] width 89 height 5
click at [112, 221] on span "Espécie saque mlb" at bounding box center [132, 221] width 89 height 5
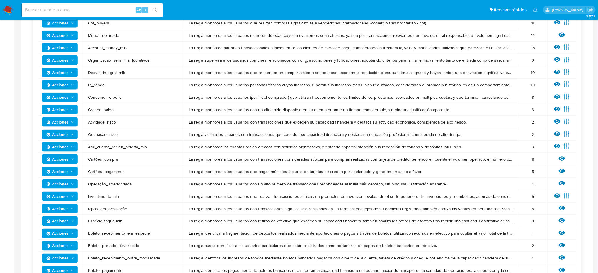
click at [112, 221] on span "Espécie saque mlb" at bounding box center [132, 221] width 89 height 5
drag, startPoint x: 90, startPoint y: 220, endPoint x: 122, endPoint y: 219, distance: 32.5
click at [122, 219] on span "Espécie saque mlb" at bounding box center [132, 221] width 89 height 5
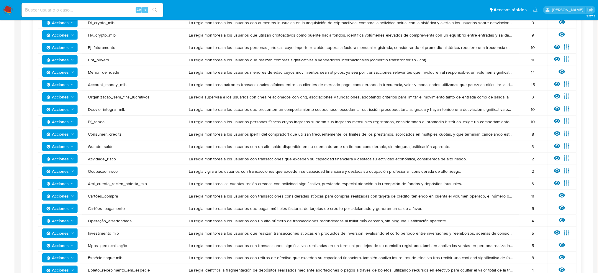
scroll to position [79, 0]
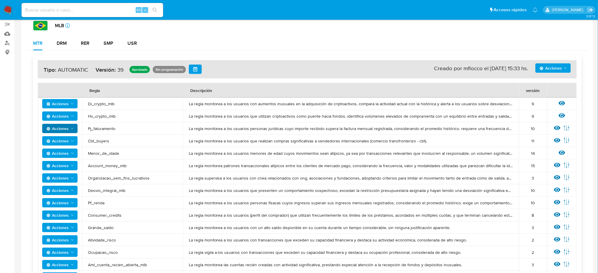
click at [65, 128] on span "Acciones" at bounding box center [57, 128] width 22 height 9
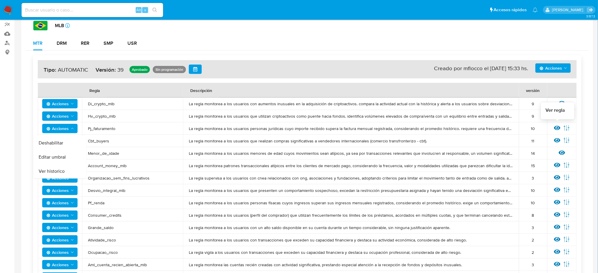
click at [557, 128] on icon at bounding box center [557, 128] width 6 height 6
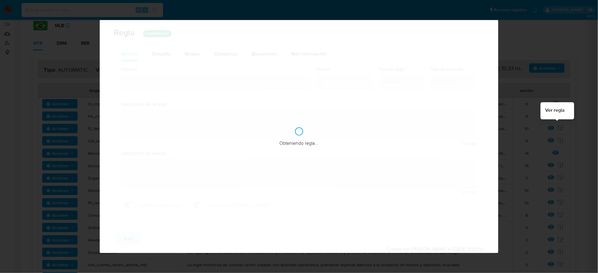
type input "Pj_faturamento"
type textarea "La regla monitorea a los usuarios personas jurídicas cuyo importe recibido supe…"
type textarea "La regla monitorea a los usuarios que realicen ventas presenciales en terminale…"
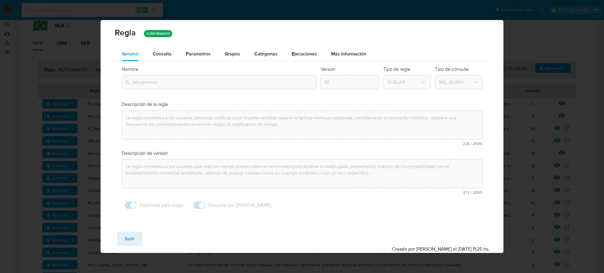
click at [155, 54] on span "Consulta" at bounding box center [162, 53] width 19 height 7
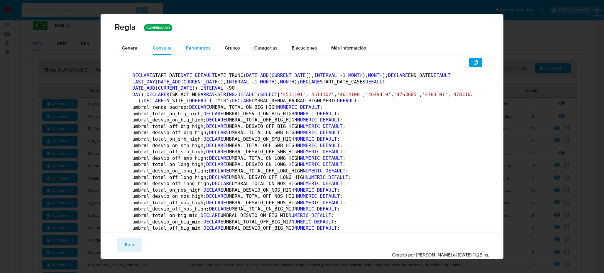
click at [189, 50] on span "Parametros" at bounding box center [198, 48] width 25 height 7
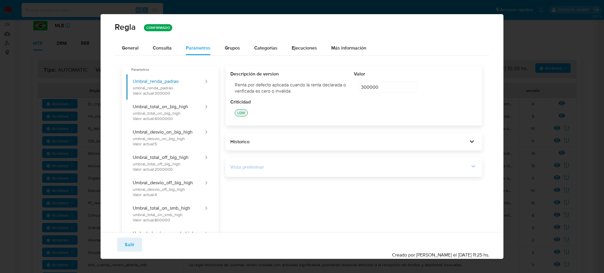
click at [457, 170] on div "Vista preliminar" at bounding box center [350, 167] width 239 height 6
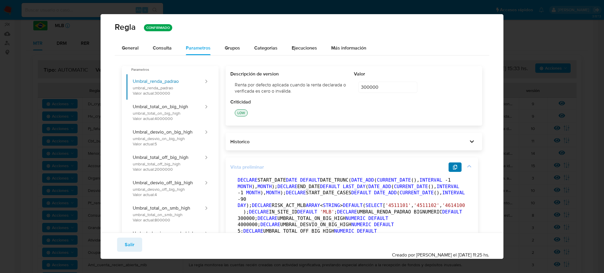
click at [454, 167] on icon "button" at bounding box center [455, 167] width 5 height 5
click at [125, 245] on span "Salir" at bounding box center [130, 244] width 10 height 13
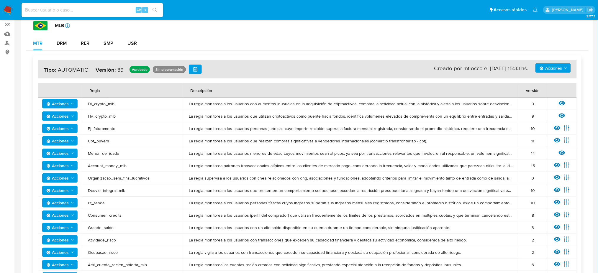
click at [111, 178] on span "Organizacao_sem_fins_lucrativos" at bounding box center [132, 178] width 89 height 5
click at [104, 263] on span "Aml_cuenta_recien_abierta_mlb" at bounding box center [132, 264] width 89 height 5
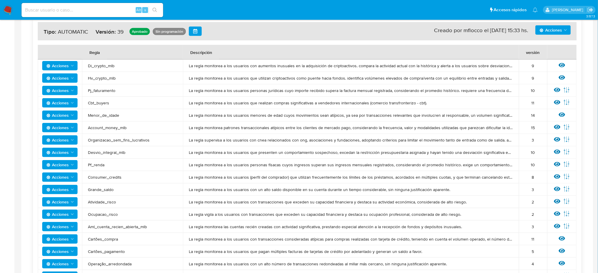
scroll to position [118, 0]
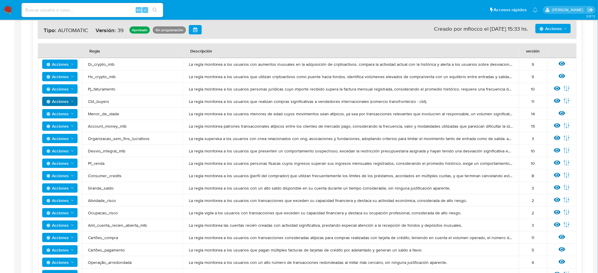
click at [67, 99] on span "Acciones" at bounding box center [57, 101] width 22 height 9
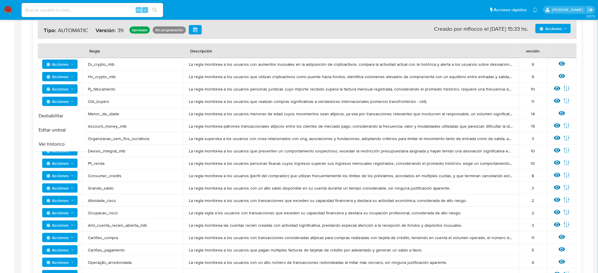
click at [557, 99] on icon at bounding box center [557, 101] width 6 height 6
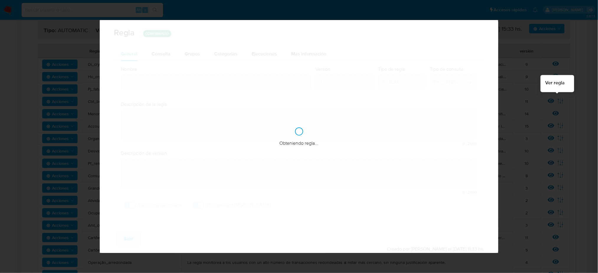
type input "Cbt_buyers"
type textarea "La regla monitorea a los usuarios que realizan compras significativas a vendedo…"
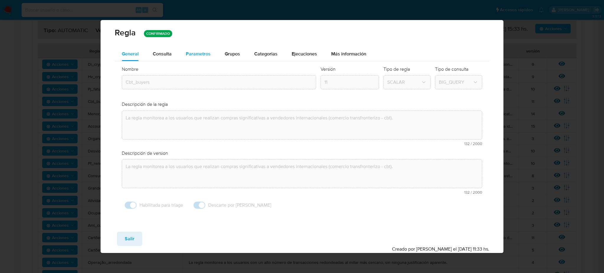
click at [205, 53] on span "Parametros" at bounding box center [198, 53] width 25 height 7
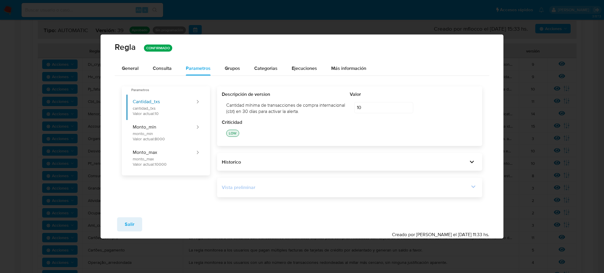
click at [437, 186] on div "Vista preliminar" at bounding box center [346, 187] width 248 height 6
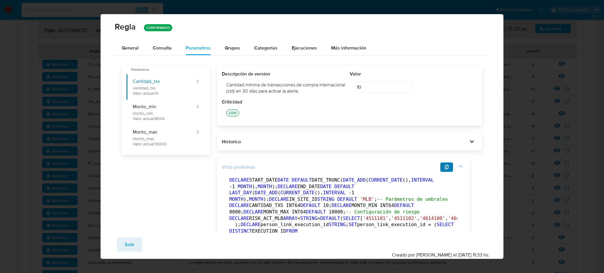
click at [448, 169] on icon "button" at bounding box center [447, 167] width 5 height 5
click at [127, 248] on span "Salir" at bounding box center [130, 244] width 10 height 13
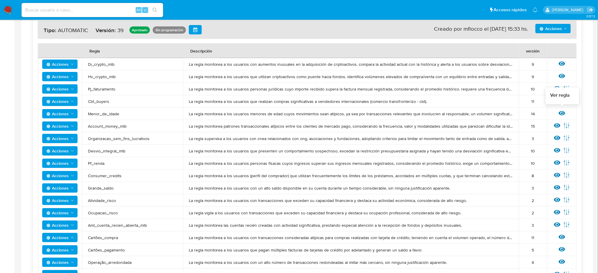
click at [563, 110] on icon at bounding box center [562, 113] width 6 height 6
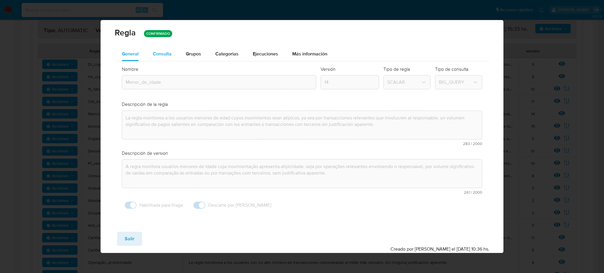
click at [160, 53] on span "Consulta" at bounding box center [162, 53] width 19 height 7
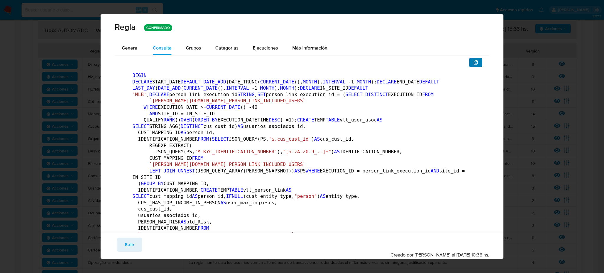
click at [474, 61] on icon "button" at bounding box center [476, 62] width 4 height 5
click at [131, 242] on span "Salir" at bounding box center [130, 244] width 10 height 13
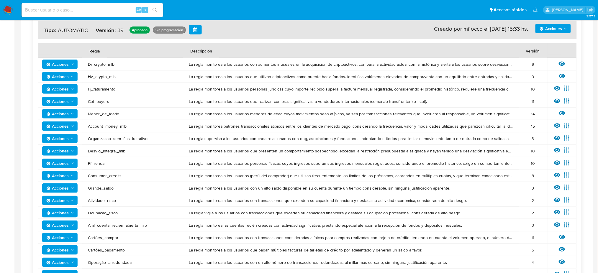
click at [68, 125] on span "Acciones" at bounding box center [57, 126] width 22 height 9
click at [104, 127] on span "Account_money_mlb" at bounding box center [132, 126] width 89 height 5
drag, startPoint x: 232, startPoint y: 130, endPoint x: 539, endPoint y: 121, distance: 306.5
click at [539, 121] on tr "Acciones Account_money_mlb La regla monitorea patrones transaccionales atípicos…" at bounding box center [307, 126] width 539 height 12
click at [560, 124] on icon at bounding box center [557, 126] width 6 height 4
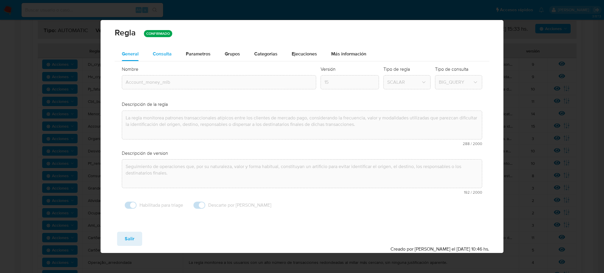
click at [168, 52] on span "Consulta" at bounding box center [162, 53] width 19 height 7
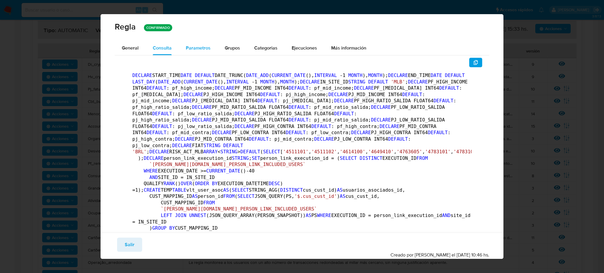
click at [199, 49] on span "Parametros" at bounding box center [198, 48] width 25 height 7
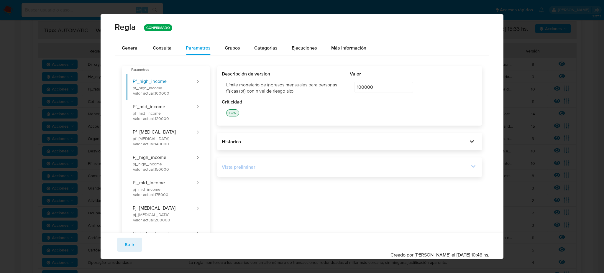
click at [281, 165] on div "Vista preliminar" at bounding box center [346, 167] width 248 height 6
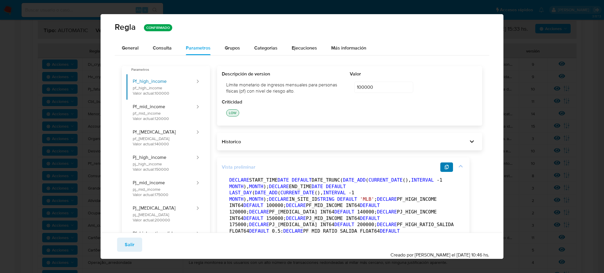
click at [450, 166] on button "button" at bounding box center [447, 167] width 13 height 9
click at [119, 247] on button "Salir" at bounding box center [129, 245] width 25 height 14
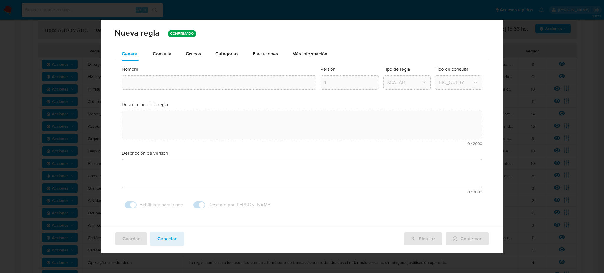
type input "Account_money_mlb"
type textarea "La regla monitorea patrones transaccionales atípicos entre los clientes de merc…"
type textarea "Seguimiento de operaciones que, por su naturaleza, valor y forma habitual, cons…"
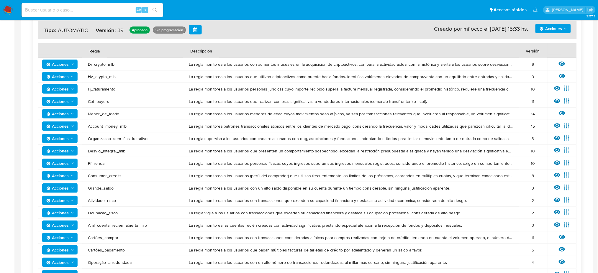
click at [57, 137] on span "Acciones" at bounding box center [57, 138] width 22 height 9
click at [114, 137] on span "Organizacao_sem_fins_lucrativos" at bounding box center [132, 138] width 89 height 5
drag, startPoint x: 556, startPoint y: 137, endPoint x: 564, endPoint y: 141, distance: 8.9
click at [550, 142] on td "Ver regla Editar parámetros" at bounding box center [562, 139] width 30 height 12
click at [559, 139] on icon at bounding box center [557, 138] width 6 height 4
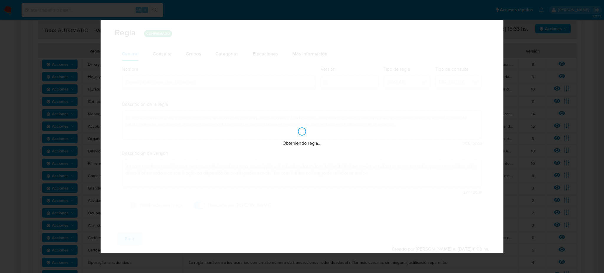
checkbox input "false"
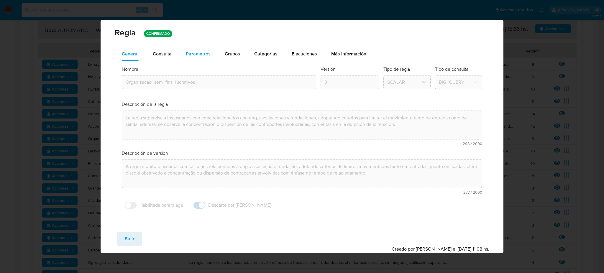
click at [205, 56] on span "Parametros" at bounding box center [198, 53] width 25 height 7
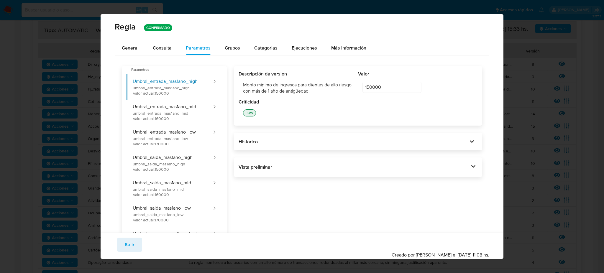
click at [328, 160] on div "Vista preliminar DECLARE IN_SITE_ID STRING DEFAULT 'MLB' ; DECLARE START_DATE D…" at bounding box center [358, 167] width 249 height 19
click at [346, 169] on div "Vista preliminar" at bounding box center [354, 167] width 231 height 6
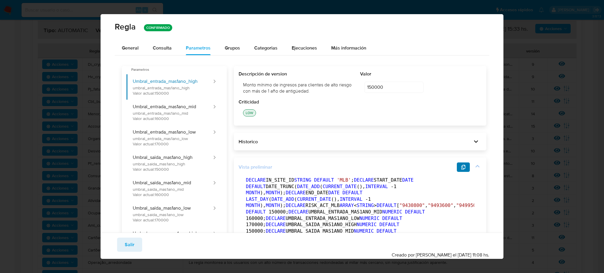
click at [461, 165] on icon "button" at bounding box center [463, 167] width 5 height 5
click at [124, 247] on button "Salir" at bounding box center [129, 245] width 25 height 14
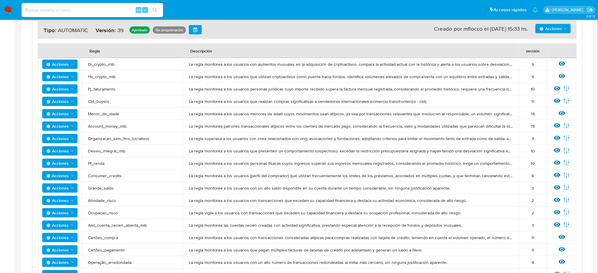
click at [66, 146] on span "Acciones" at bounding box center [57, 150] width 22 height 9
click at [555, 150] on icon at bounding box center [557, 150] width 6 height 4
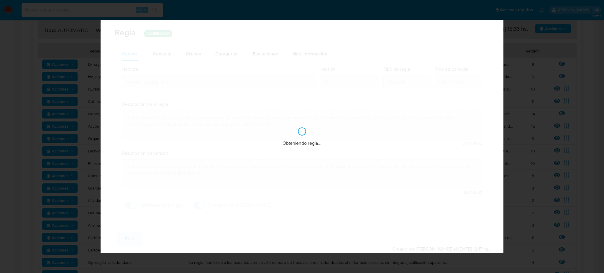
checkbox input "true"
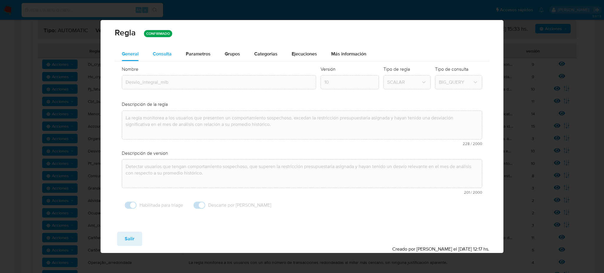
click at [172, 55] on button "Consulta" at bounding box center [162, 54] width 33 height 14
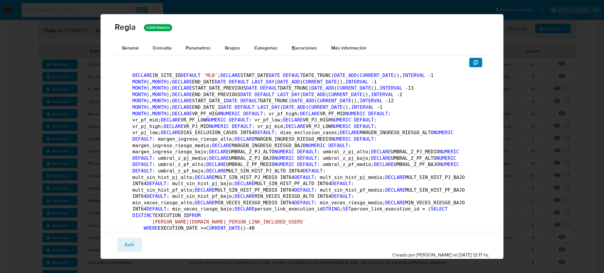
click at [473, 65] on button "button" at bounding box center [476, 62] width 13 height 9
click at [190, 49] on span "Parametros" at bounding box center [198, 48] width 25 height 7
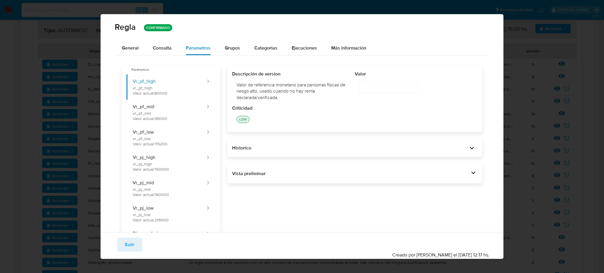
type input "80000"
click at [347, 171] on div "Vista preliminar" at bounding box center [350, 174] width 237 height 6
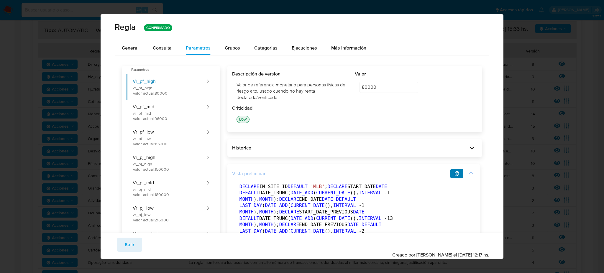
click at [455, 174] on icon "button" at bounding box center [457, 173] width 5 height 5
click at [130, 242] on span "Salir" at bounding box center [130, 244] width 10 height 13
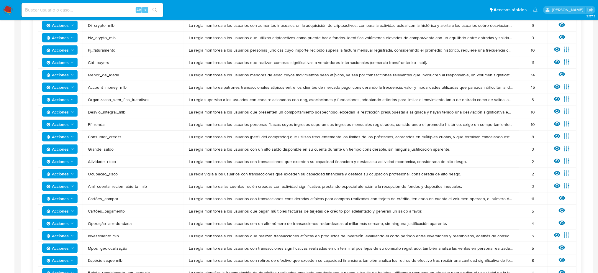
scroll to position [157, 0]
click at [71, 187] on icon "Acciones" at bounding box center [72, 186] width 5 height 5
click at [72, 184] on icon "Acciones" at bounding box center [72, 186] width 5 height 5
drag, startPoint x: 91, startPoint y: 183, endPoint x: 171, endPoint y: 182, distance: 80.3
click at [171, 182] on td "Aml_cuenta_recien_abierta_mlb" at bounding box center [132, 186] width 101 height 12
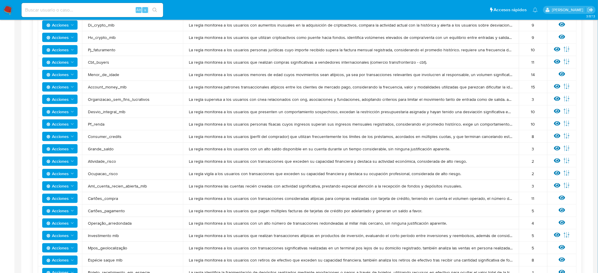
drag, startPoint x: 272, startPoint y: 183, endPoint x: 548, endPoint y: 185, distance: 276.0
click at [538, 185] on tr "Acciones Aml_cuenta_recien_abierta_mlb La regla monitorea las cuentas recién cr…" at bounding box center [307, 186] width 539 height 12
click at [559, 184] on icon at bounding box center [557, 185] width 6 height 6
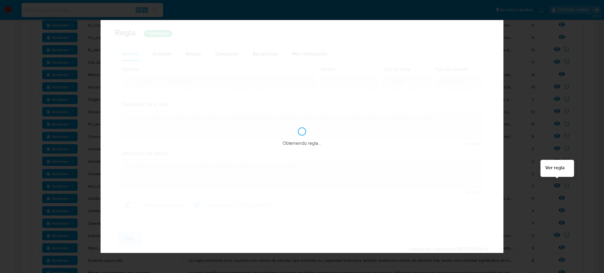
checkbox input "false"
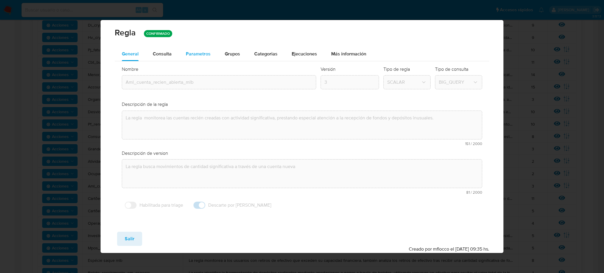
click at [209, 52] on span "Parametros" at bounding box center [198, 53] width 25 height 7
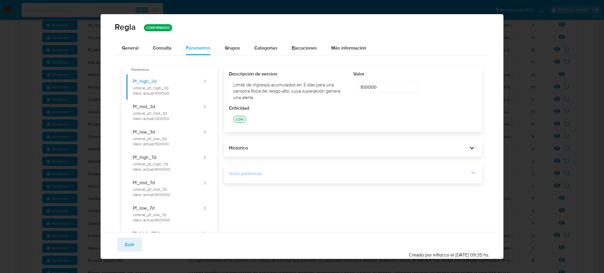
click at [266, 177] on div "Vista preliminar" at bounding box center [353, 174] width 249 height 10
click at [471, 172] on icon at bounding box center [474, 173] width 8 height 8
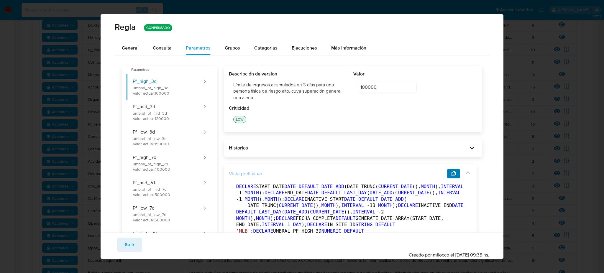
click at [457, 171] on button "button" at bounding box center [453, 173] width 13 height 9
click at [131, 249] on span "Salir" at bounding box center [130, 244] width 10 height 13
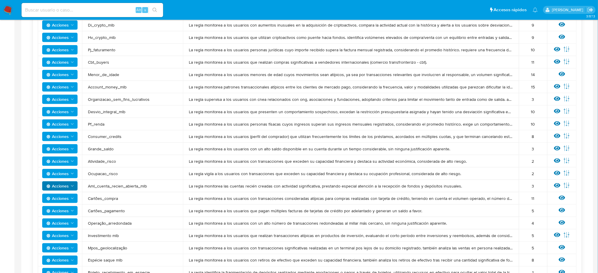
scroll to position [275, 0]
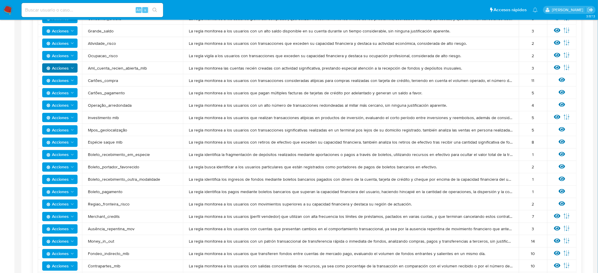
click at [125, 205] on span "Regiao_fronteira_risco" at bounding box center [132, 204] width 89 height 5
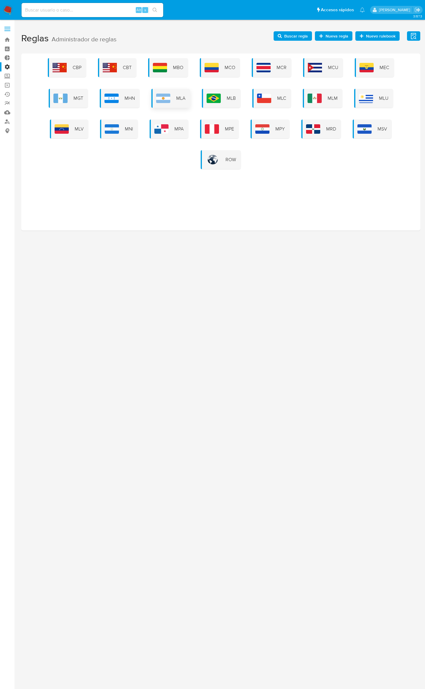
click at [181, 101] on span "MLA" at bounding box center [180, 98] width 9 height 6
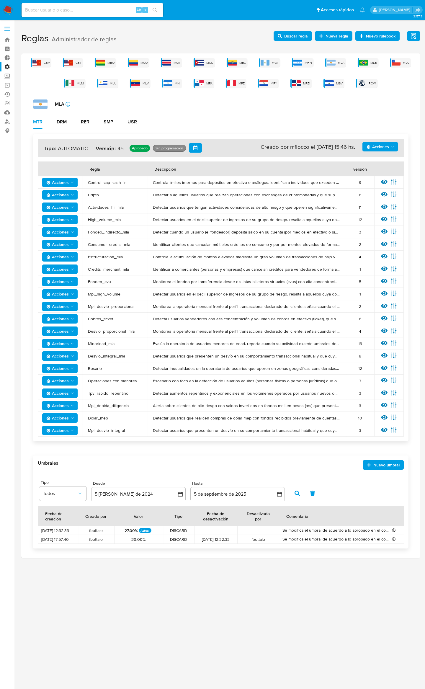
click at [73, 281] on icon "Acciones" at bounding box center [72, 281] width 5 height 5
click at [71, 295] on button "Deshabilitar" at bounding box center [59, 297] width 53 height 14
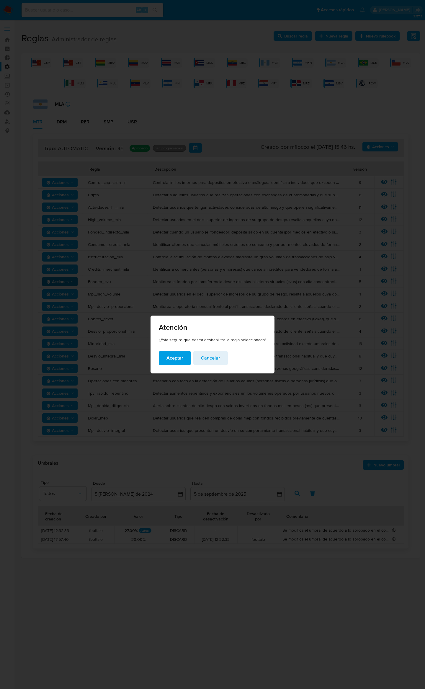
click at [181, 361] on span "Aceptar" at bounding box center [174, 358] width 17 height 13
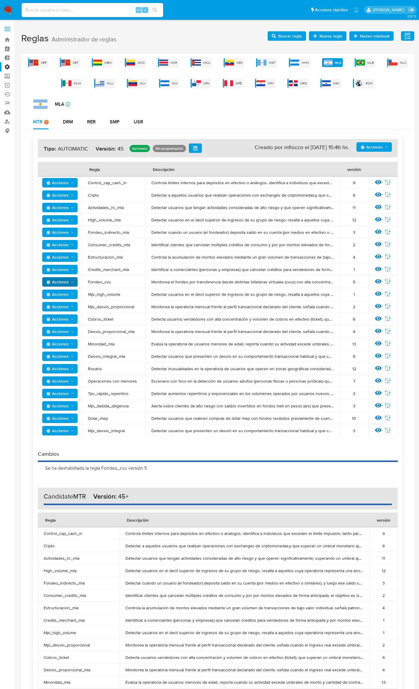
click at [73, 405] on icon "Acciones" at bounding box center [72, 405] width 5 height 5
click at [71, 419] on button "Deshabilitar" at bounding box center [59, 421] width 53 height 14
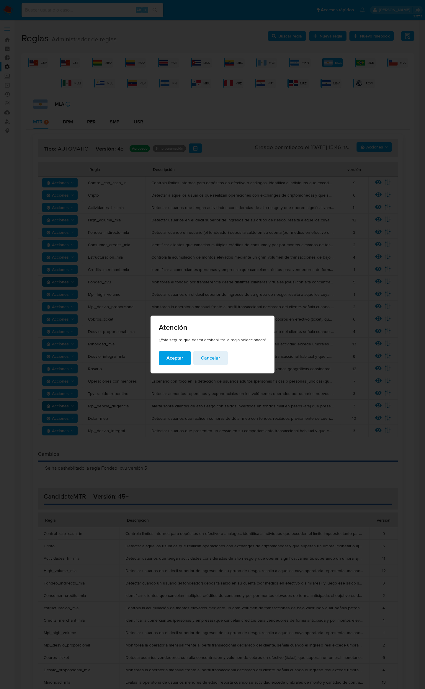
click at [174, 361] on span "Aceptar" at bounding box center [174, 358] width 17 height 13
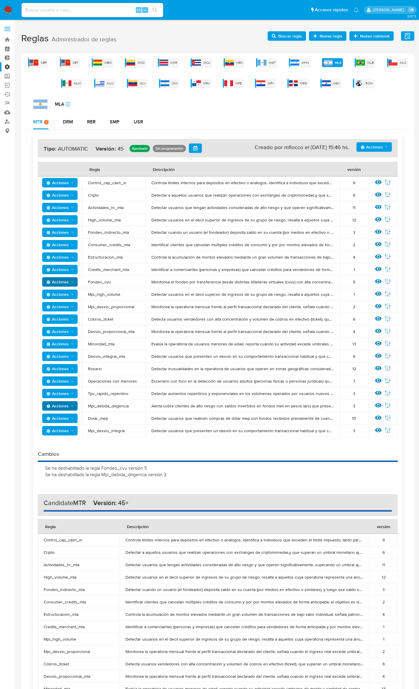
click at [299, 37] on span "Buscar regla" at bounding box center [290, 35] width 24 height 9
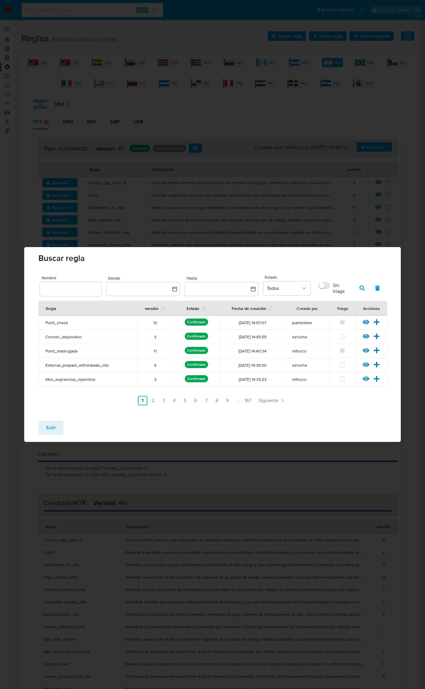
click at [72, 288] on input "text" at bounding box center [71, 289] width 62 height 8
click at [366, 287] on button "button" at bounding box center [361, 288] width 15 height 14
click at [67, 336] on span "Mpi_debida_diligencia" at bounding box center [87, 336] width 85 height 5
drag, startPoint x: 70, startPoint y: 290, endPoint x: 25, endPoint y: 288, distance: 44.9
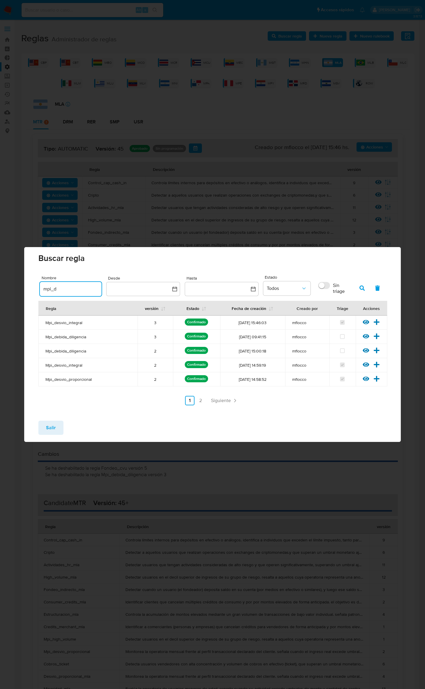
click at [25, 288] on div "Nombre mpi_d Desde Hasta Estado Todos Sin triage Resultados 5 Regla versión Est…" at bounding box center [212, 345] width 377 height 142
type input "Mpi_debida_diligencia"
click at [358, 287] on button "button" at bounding box center [361, 288] width 15 height 14
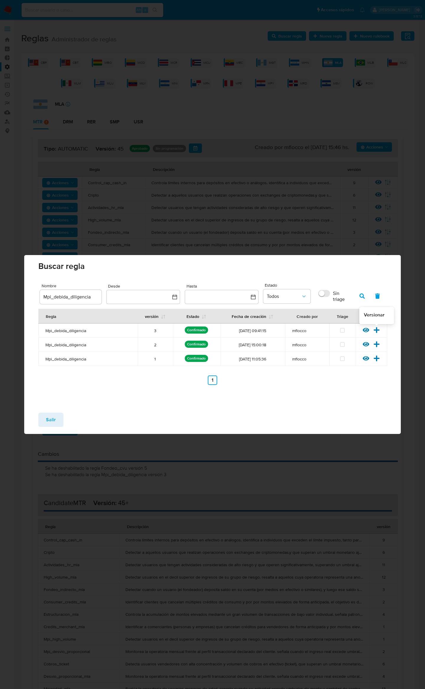
click at [377, 329] on icon at bounding box center [377, 330] width 6 height 6
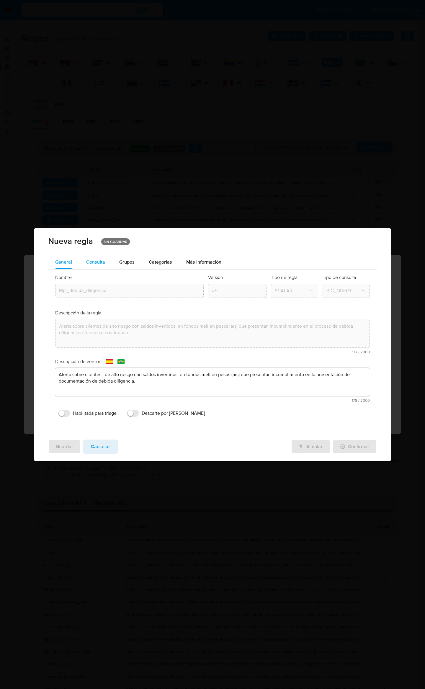
click at [91, 264] on span "Consulta" at bounding box center [95, 262] width 19 height 7
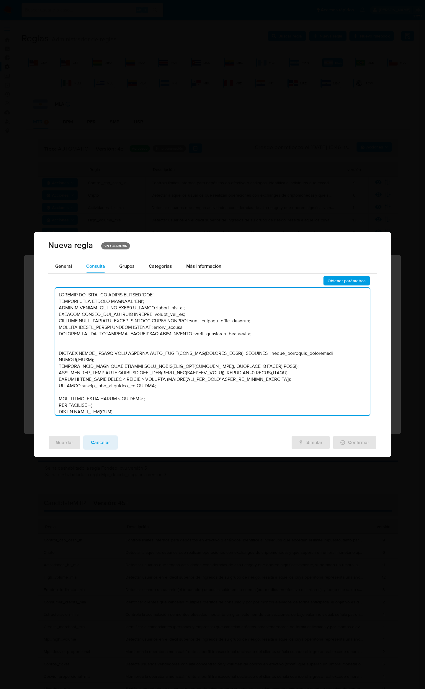
click at [242, 331] on textarea at bounding box center [212, 351] width 315 height 127
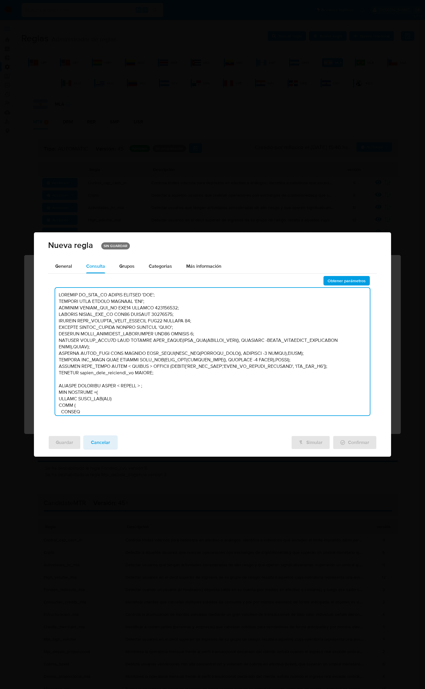
scroll to position [2272, 0]
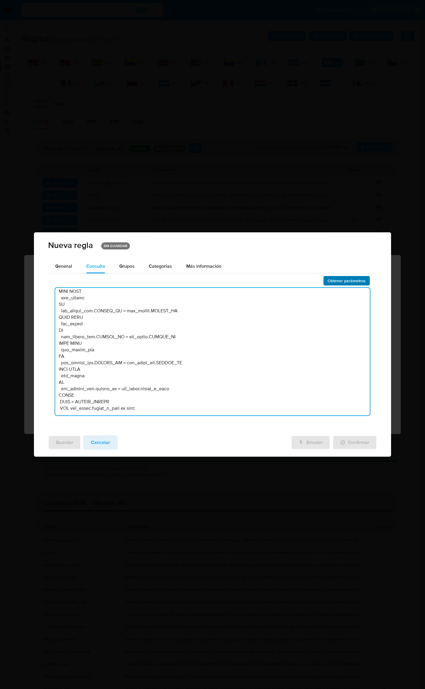
type textarea "DECLARE IN_SITE_ID STRING DEFAULT 'MLA'; DECLARE FIAT STRING DEFAULT 'ARS'; DEC…"
click at [335, 282] on span "Obtener parámetros" at bounding box center [347, 281] width 38 height 8
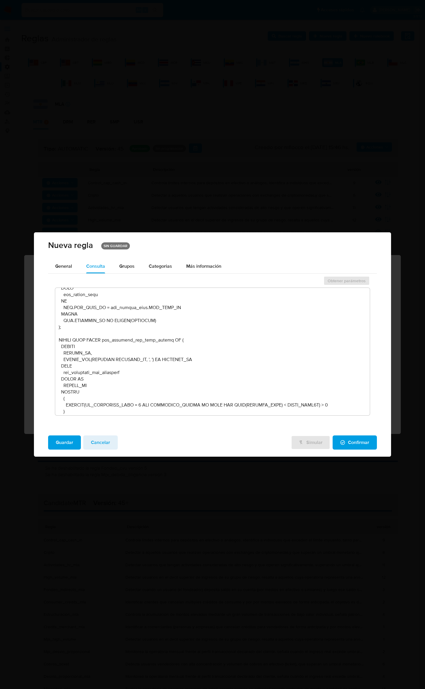
scroll to position [0, 0]
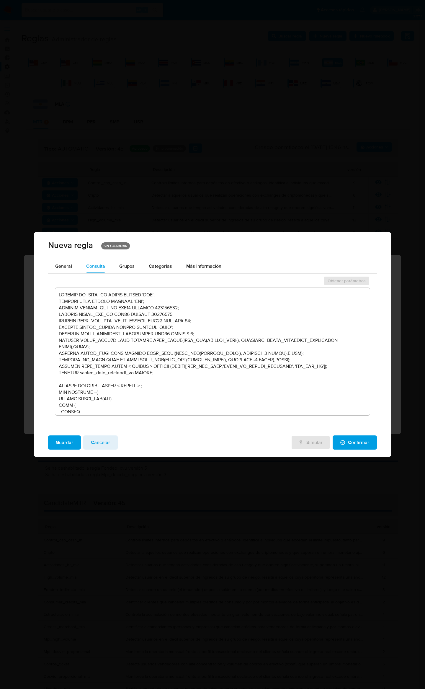
click at [227, 328] on textarea at bounding box center [212, 351] width 315 height 127
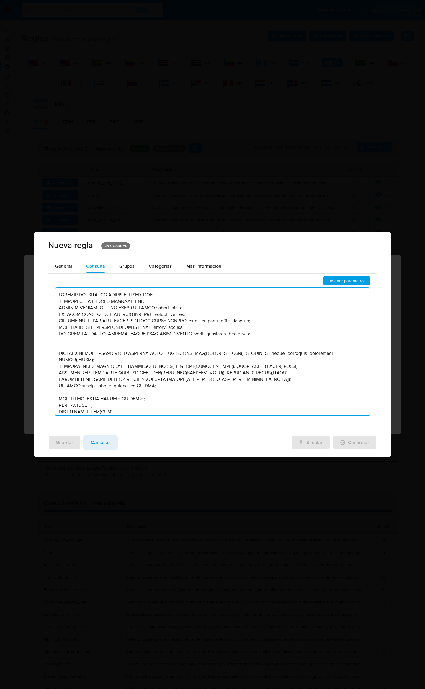
click at [228, 341] on textarea at bounding box center [212, 351] width 315 height 127
drag, startPoint x: 339, startPoint y: 354, endPoint x: 48, endPoint y: 292, distance: 298.1
click at [48, 292] on div "Obtener parámetros" at bounding box center [212, 347] width 329 height 145
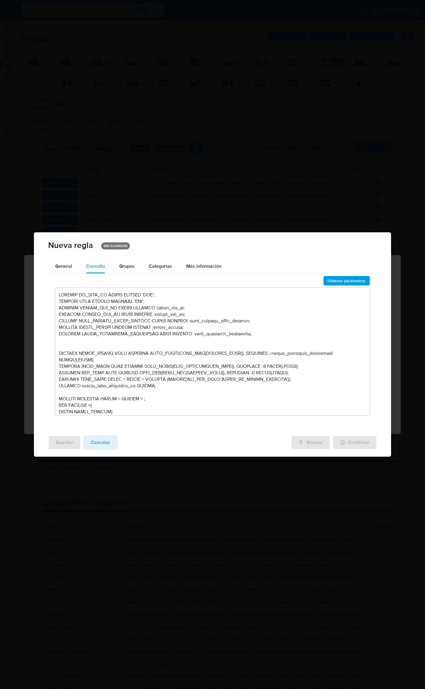
click at [220, 334] on textarea at bounding box center [212, 351] width 315 height 127
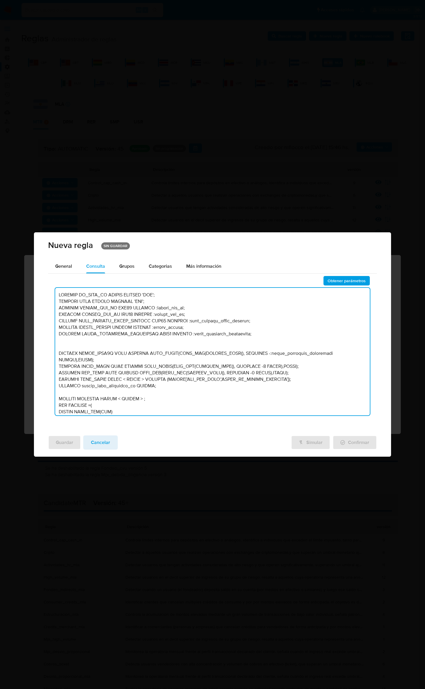
click at [298, 347] on textarea at bounding box center [212, 351] width 315 height 127
drag, startPoint x: 346, startPoint y: 353, endPoint x: 93, endPoint y: 341, distance: 253.8
click at [93, 341] on textarea at bounding box center [212, 351] width 315 height 127
click at [101, 359] on textarea at bounding box center [212, 351] width 315 height 127
drag, startPoint x: 101, startPoint y: 359, endPoint x: 49, endPoint y: 293, distance: 83.8
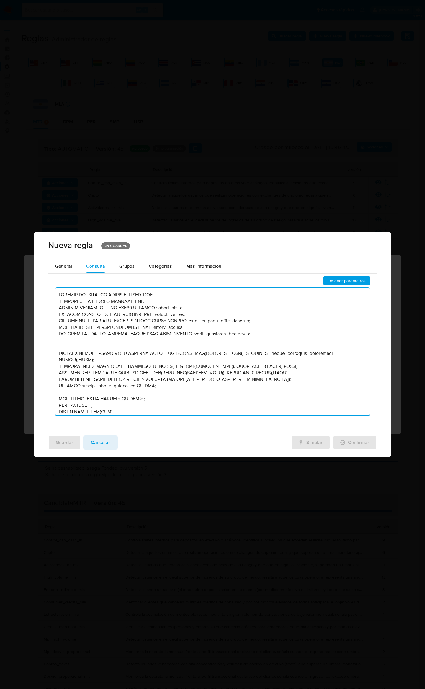
click at [49, 293] on div "Obtener parámetros" at bounding box center [212, 347] width 329 height 145
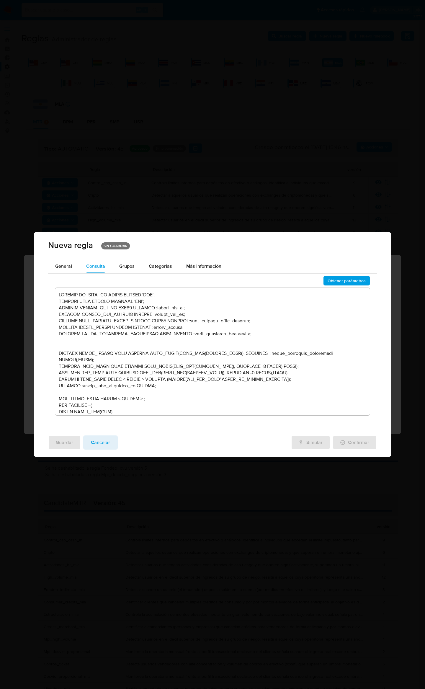
click at [304, 334] on textarea at bounding box center [212, 351] width 315 height 127
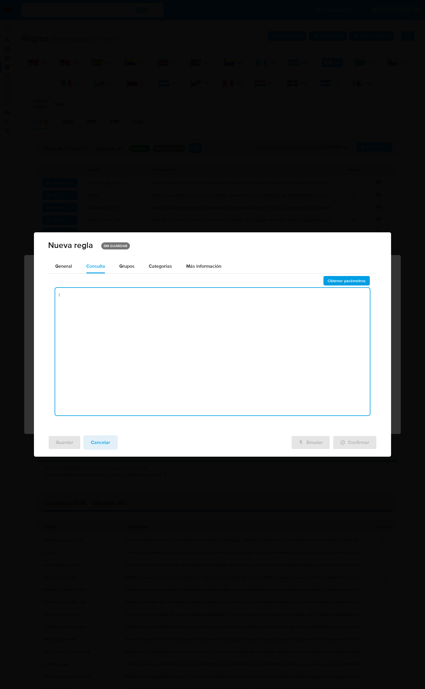
paste textarea "DECLARE IN_SITE_ID STRING DEFAULT 'MLA'; DECLARE FIAT STRING DEFAULT 'ARS'; DEC…"
type textarea "|DECLARE IN_SITE_ID STRING DEFAULT 'MLA'; DECLARE FIAT STRING DEFAULT 'ARS'; DE…"
paste textarea "DECLARE IN_SITE_ID STRING DEFAULT 'MLA'; DECLARE FIAT STRING DEFAULT 'ARS'; DEC…"
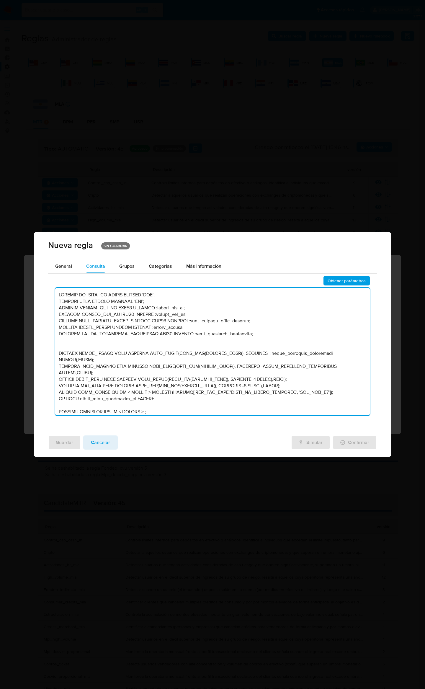
scroll to position [2298, 0]
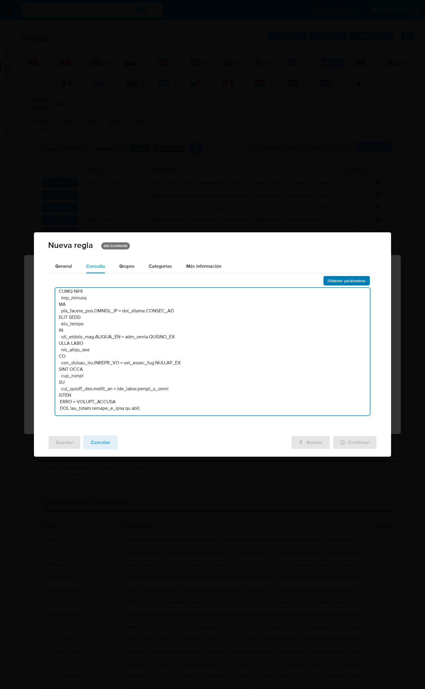
type textarea "DECLARE IN_SITE_ID STRING DEFAULT 'MLA'; DECLARE FIAT STRING DEFAULT 'ARS'; DEC…"
click at [332, 281] on span "Obtener parámetros" at bounding box center [347, 281] width 38 height 8
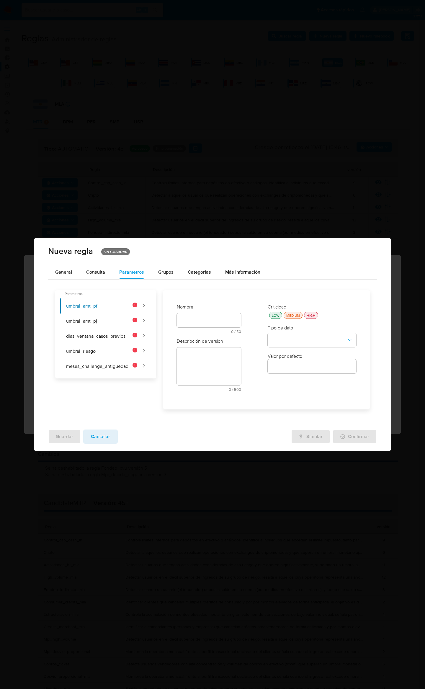
click at [103, 439] on span "Cancelar" at bounding box center [100, 436] width 19 height 13
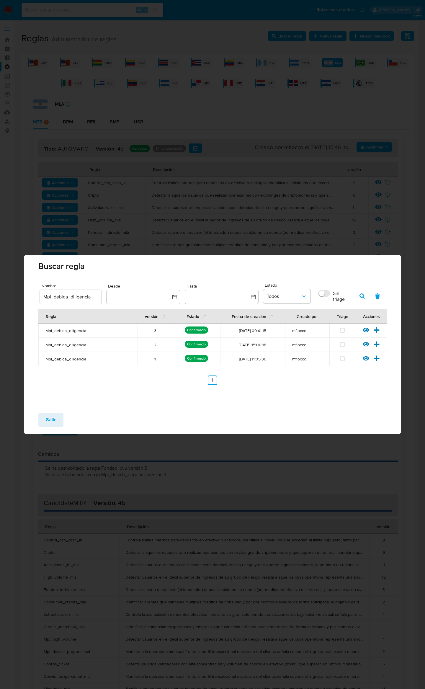
click at [353, 261] on div "Buscar regla" at bounding box center [212, 267] width 377 height 24
drag, startPoint x: 92, startPoint y: 297, endPoint x: -12, endPoint y: 283, distance: 105.3
click at [0, 283] on html "Pausado Ver notificaciones Alt s Accesos rápidos Presiona las siguientes teclas…" at bounding box center [212, 461] width 425 height 922
click at [379, 330] on icon at bounding box center [377, 330] width 6 height 6
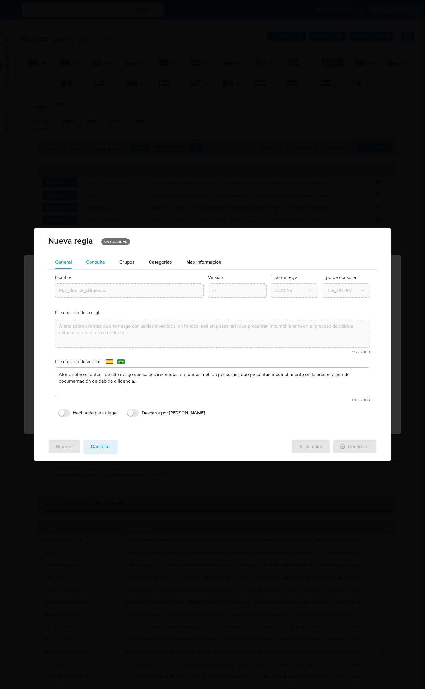
click at [96, 262] on span "Consulta" at bounding box center [95, 262] width 19 height 7
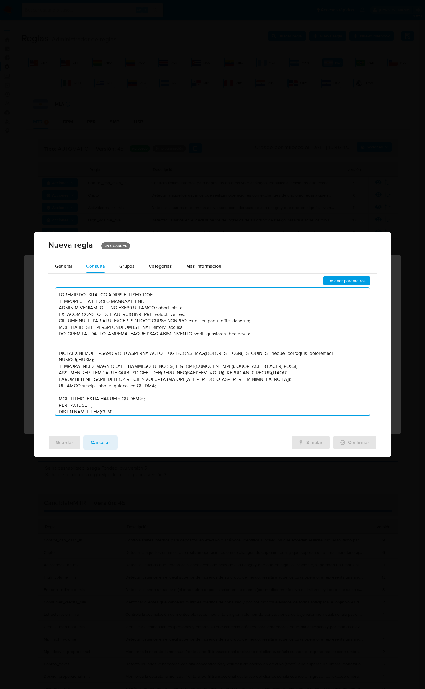
click at [127, 354] on textarea at bounding box center [212, 351] width 315 height 127
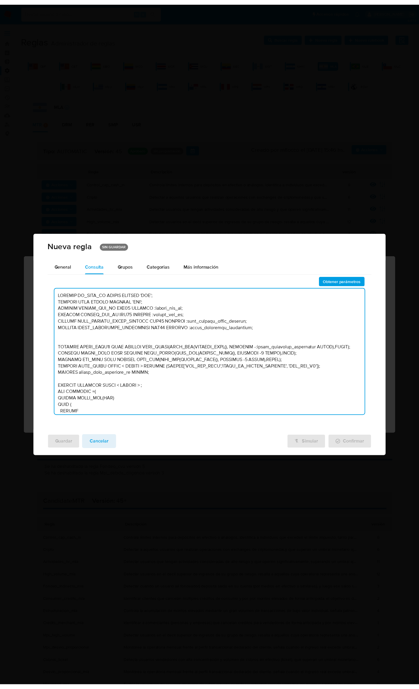
scroll to position [2279, 0]
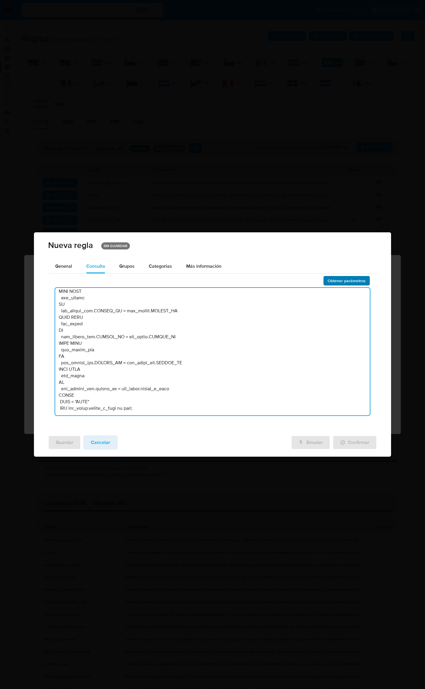
type textarea "DECLARE IN_SITE_ID STRING DEFAULT 'MLA'; DECLARE FIAT STRING DEFAULT 'ARS'; DEC…"
click at [332, 281] on span "Obtener parámetros" at bounding box center [347, 281] width 38 height 8
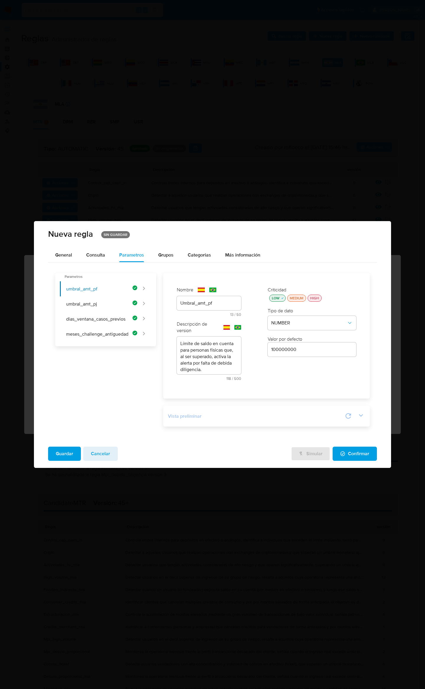
click at [346, 414] on icon at bounding box center [348, 416] width 6 height 6
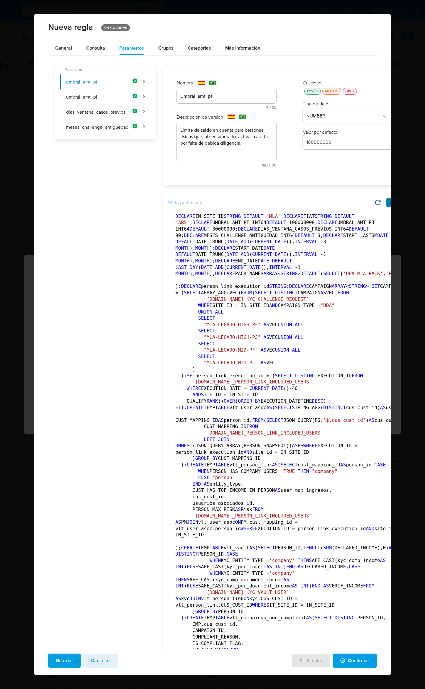
click at [386, 207] on button "button" at bounding box center [392, 202] width 13 height 9
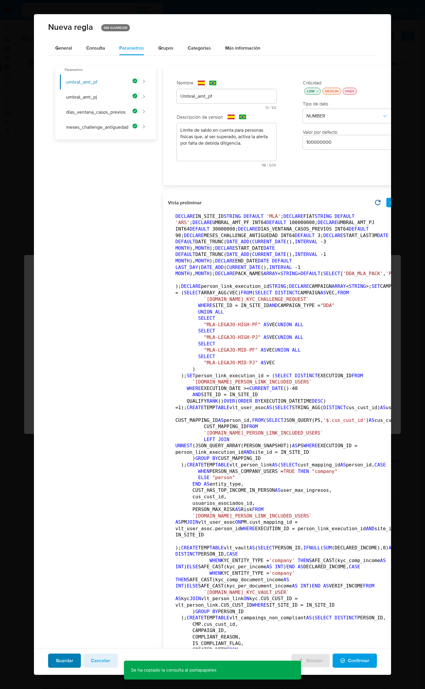
click at [58, 659] on span "Guardar" at bounding box center [64, 660] width 17 height 13
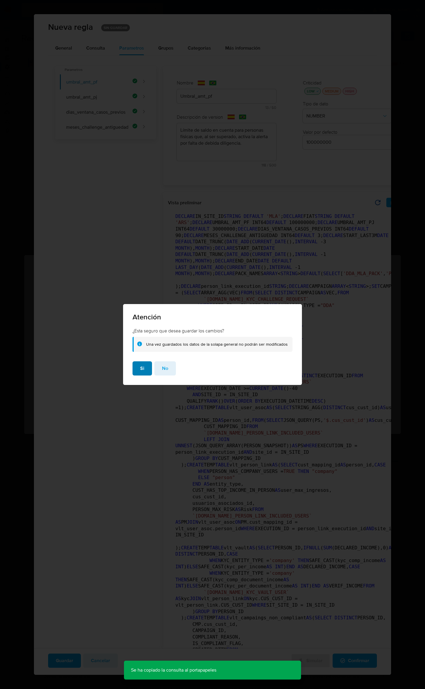
click at [147, 369] on button "Si" at bounding box center [142, 368] width 19 height 14
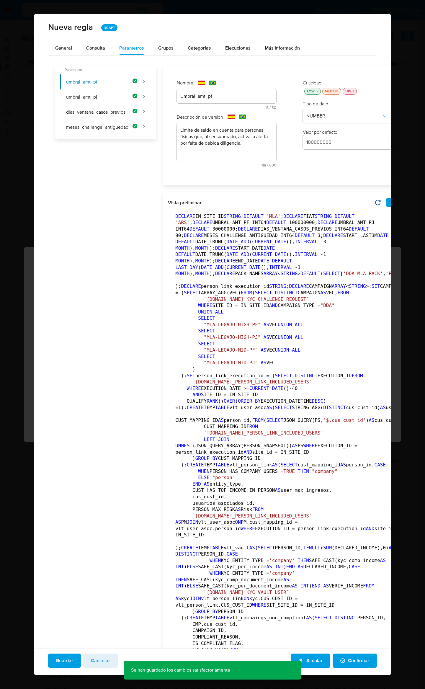
click at [349, 664] on span "Confirmar" at bounding box center [354, 660] width 29 height 13
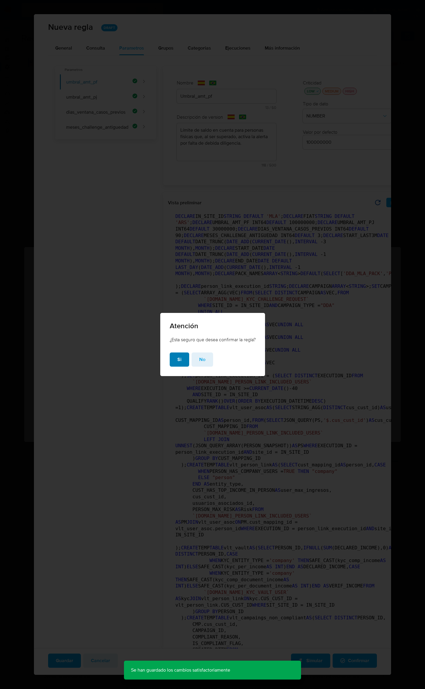
click at [177, 359] on span "Si" at bounding box center [179, 359] width 4 height 13
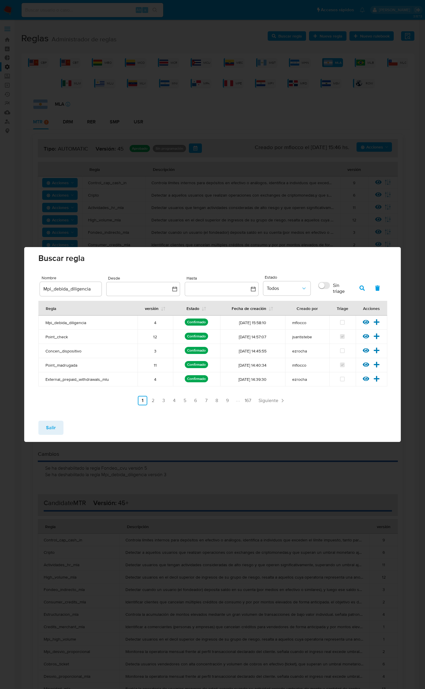
click at [53, 429] on span "Salir" at bounding box center [51, 427] width 10 height 13
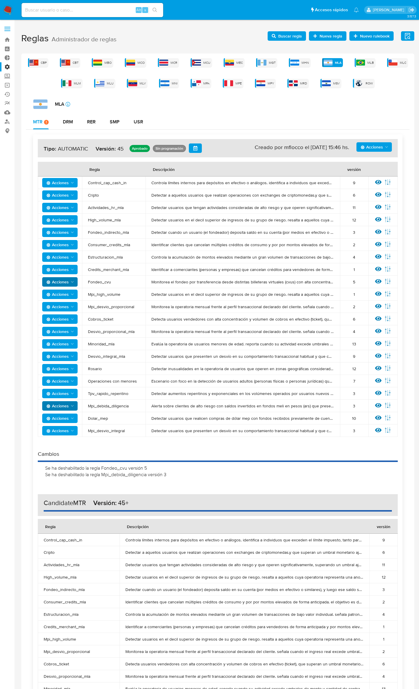
click at [363, 148] on icon "Acciones" at bounding box center [363, 148] width 4 height 4
click at [367, 159] on button "Agregar reglas" at bounding box center [374, 162] width 53 height 14
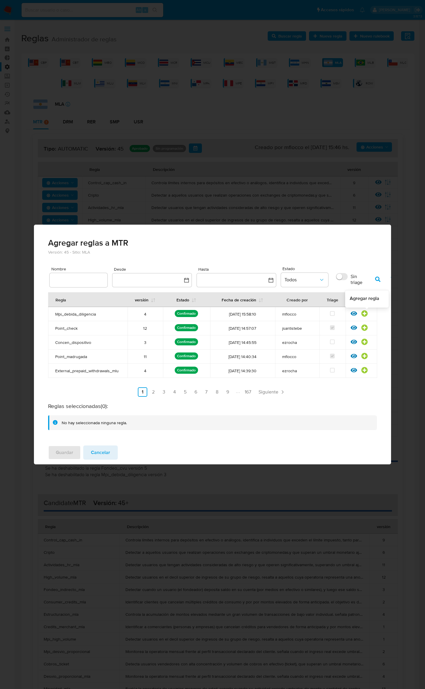
click at [364, 312] on icon at bounding box center [365, 313] width 6 height 6
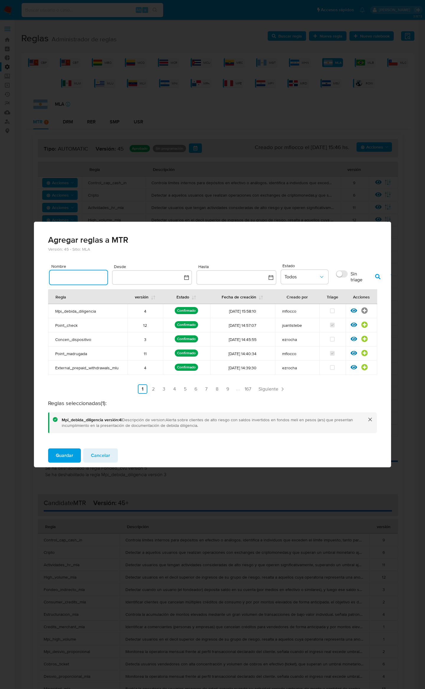
click at [73, 279] on input "text" at bounding box center [79, 278] width 58 height 8
click at [376, 273] on span "button" at bounding box center [377, 277] width 5 height 10
click at [61, 322] on td "Fondeo_cvu" at bounding box center [87, 325] width 79 height 14
click at [62, 322] on td "Fondeo_cvu" at bounding box center [87, 325] width 79 height 14
click at [63, 325] on span "Fondeo_cvu" at bounding box center [87, 325] width 65 height 5
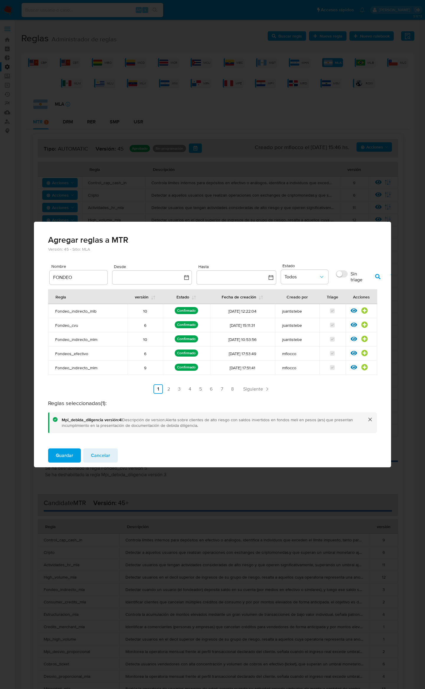
click at [63, 325] on span "Fondeo_cvu" at bounding box center [87, 325] width 65 height 5
click at [64, 325] on span "Fondeo_cvu" at bounding box center [87, 325] width 65 height 5
click at [71, 277] on input "FONDEO" at bounding box center [79, 278] width 58 height 8
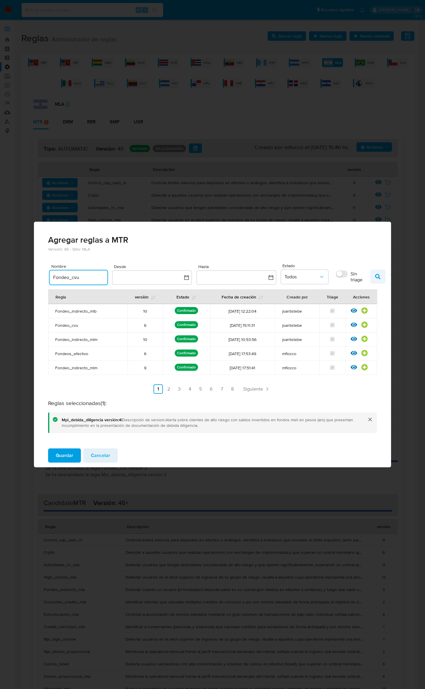
type input "Fondeo_cvu"
click at [378, 274] on icon "button" at bounding box center [377, 276] width 5 height 5
click at [364, 310] on icon at bounding box center [364, 310] width 6 height 6
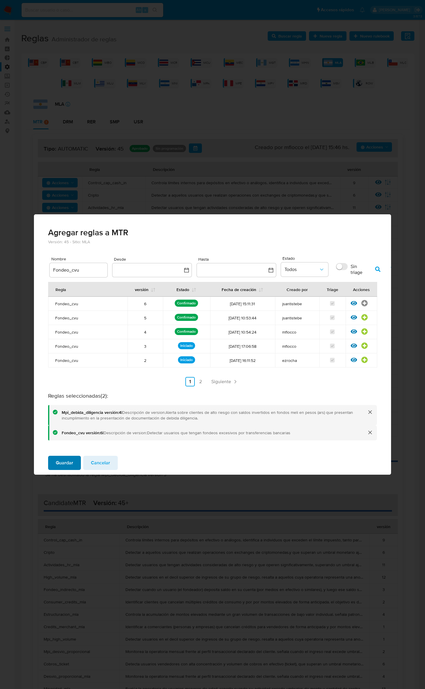
click at [63, 459] on span "Guardar" at bounding box center [64, 462] width 17 height 13
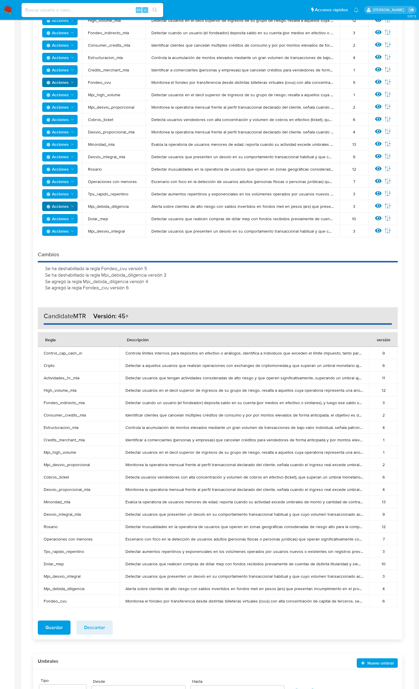
scroll to position [269, 0]
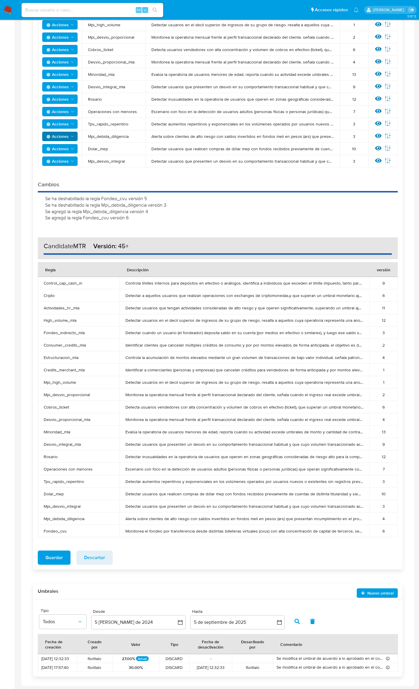
click at [55, 556] on span "Guardar" at bounding box center [53, 557] width 17 height 13
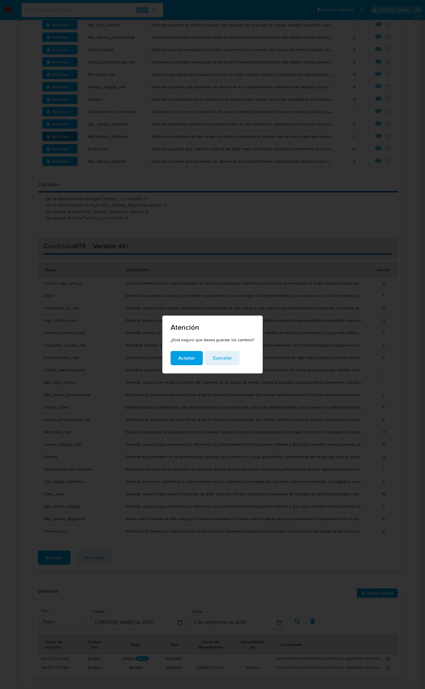
click at [187, 355] on span "Aceptar" at bounding box center [186, 358] width 17 height 13
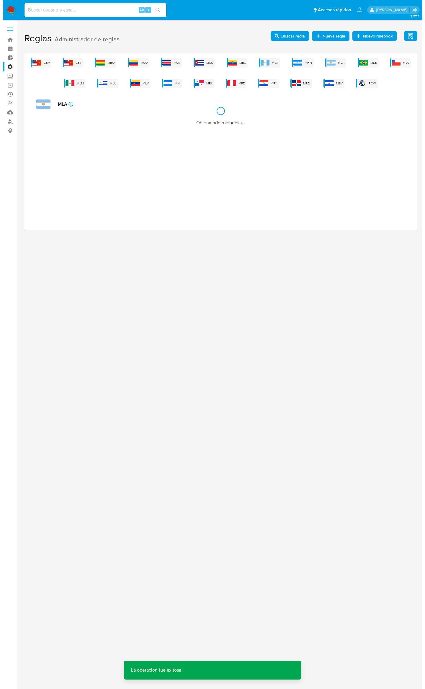
scroll to position [0, 0]
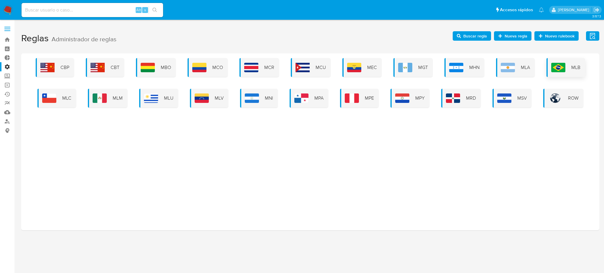
click at [550, 67] on div "MLB" at bounding box center [566, 67] width 39 height 19
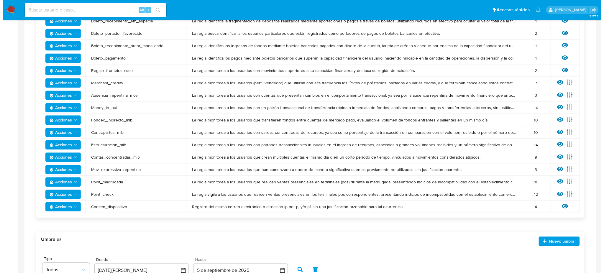
scroll to position [473, 0]
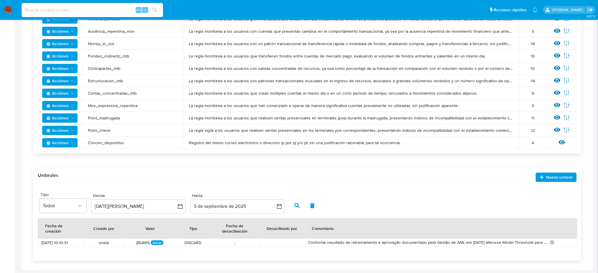
click at [109, 142] on span "Concen_dispositivo" at bounding box center [132, 142] width 89 height 5
click at [102, 129] on span "Point_check" at bounding box center [132, 130] width 89 height 5
click at [63, 117] on span "Acciones" at bounding box center [57, 117] width 22 height 9
click at [101, 117] on span "Point_madrugada" at bounding box center [132, 117] width 89 height 5
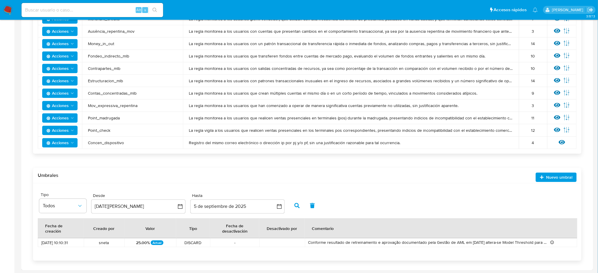
click at [100, 117] on span "Point_madrugada" at bounding box center [132, 117] width 89 height 5
click at [558, 117] on icon at bounding box center [557, 117] width 6 height 4
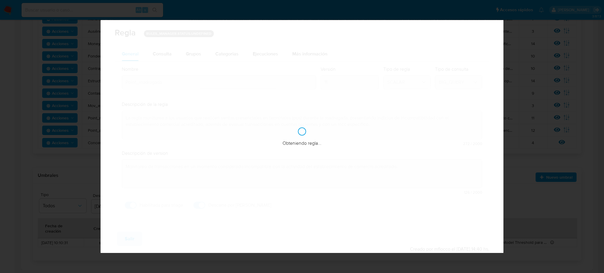
checkbox input "true"
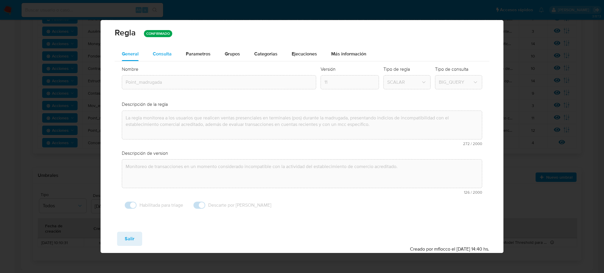
click at [166, 54] on span "Consulta" at bounding box center [162, 53] width 19 height 7
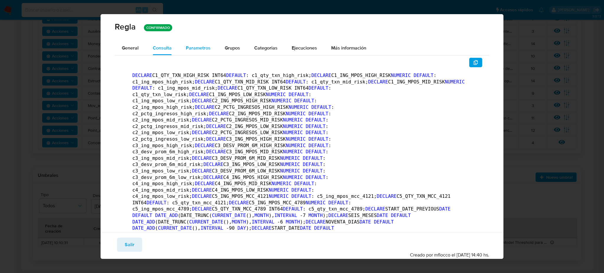
click at [200, 50] on span "Parametros" at bounding box center [198, 48] width 25 height 7
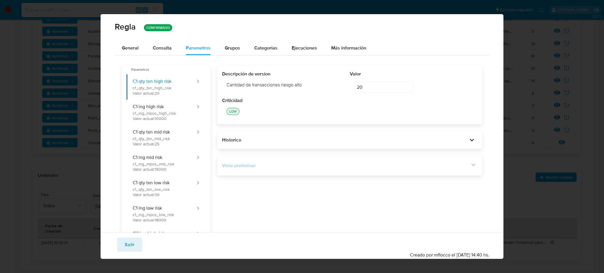
click at [280, 167] on div "Vista preliminar" at bounding box center [345, 166] width 247 height 6
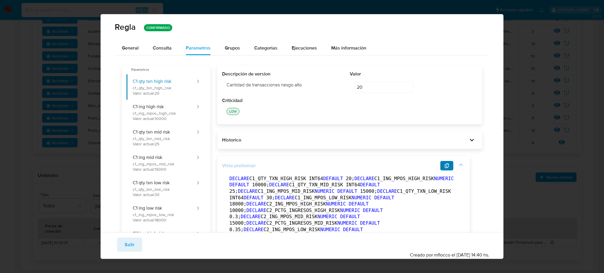
click at [449, 165] on icon "button" at bounding box center [447, 166] width 4 height 5
click at [139, 50] on button "General" at bounding box center [130, 48] width 31 height 14
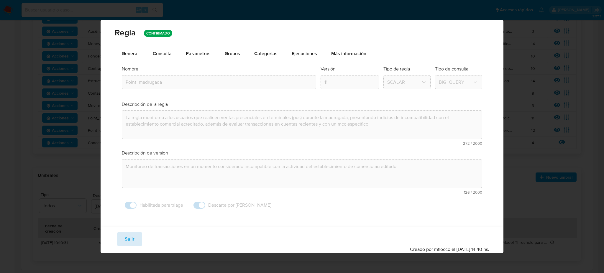
click at [123, 241] on button "Salir" at bounding box center [129, 239] width 25 height 14
type input "1"
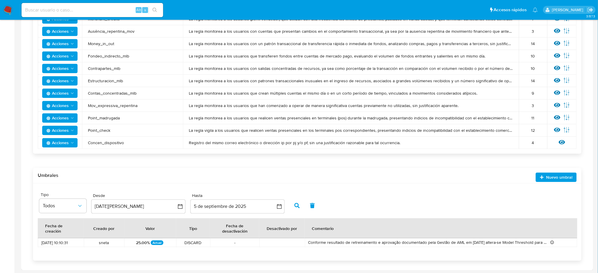
click at [102, 144] on span "Concen_dispositivo" at bounding box center [132, 142] width 89 height 5
click at [97, 81] on span "Estructuracion_mlb" at bounding box center [132, 80] width 89 height 5
click at [559, 79] on icon at bounding box center [557, 80] width 6 height 4
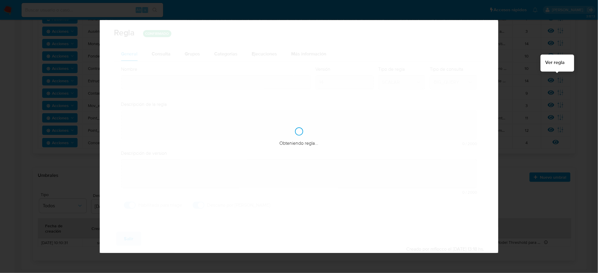
type input "Estructuracion_mlb"
type textarea "La regla monitorea a los usuarios con patrones transaccionales inusuales en el …"
type textarea "Identificar patrones inusuales de comportamiento asociados con concentraciones …"
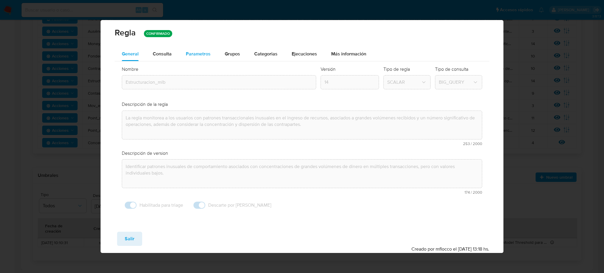
click at [191, 53] on span "Parametros" at bounding box center [198, 53] width 25 height 7
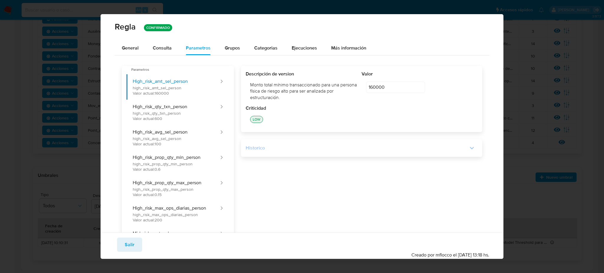
click at [312, 145] on div "Historico" at bounding box center [357, 148] width 222 height 6
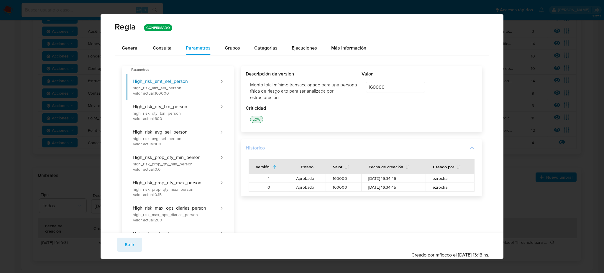
click at [312, 145] on div "Historico" at bounding box center [357, 148] width 222 height 6
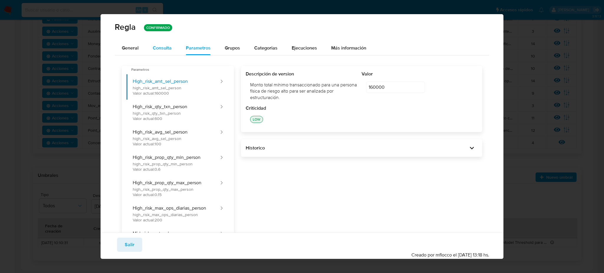
click at [161, 45] on span "Consulta" at bounding box center [162, 48] width 19 height 7
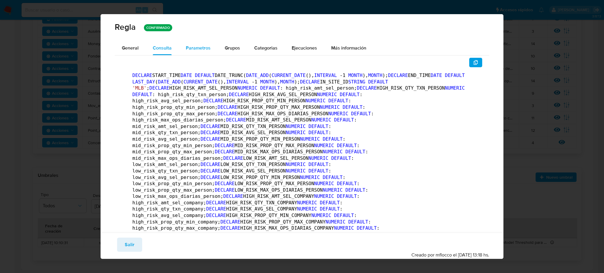
click at [205, 43] on div "Parametros" at bounding box center [198, 48] width 25 height 14
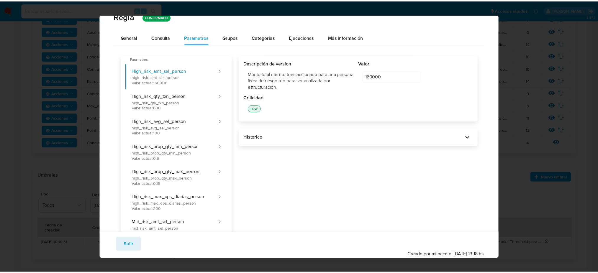
scroll to position [0, 0]
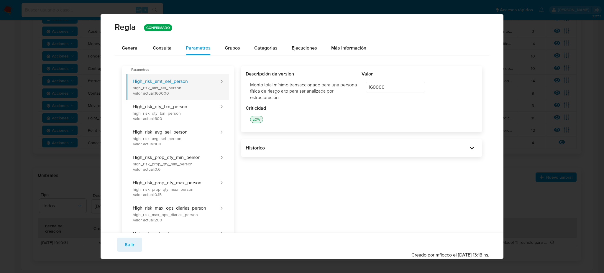
click at [199, 87] on button "High_risk_amt_sel_person high_risk_amt_sel_person Valor actual: 160000" at bounding box center [173, 86] width 93 height 25
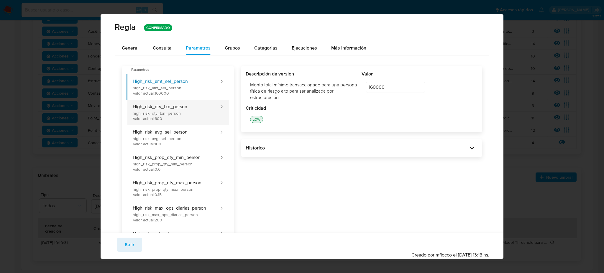
click at [197, 110] on button "High_risk_qty_txn_person high_risk_qty_txn_person Valor actual: 600" at bounding box center [173, 112] width 93 height 25
type input "600"
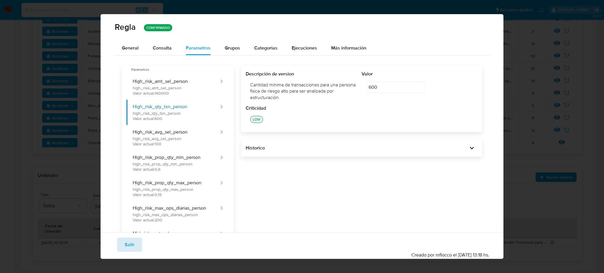
click at [131, 251] on span "Salir" at bounding box center [130, 244] width 10 height 13
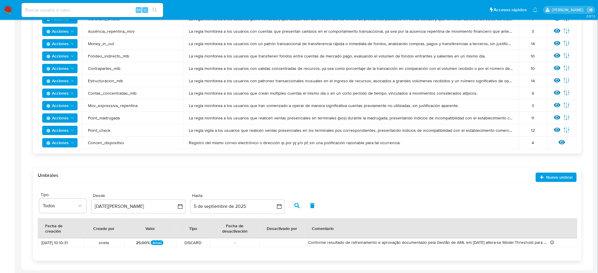
drag, startPoint x: 99, startPoint y: 80, endPoint x: 127, endPoint y: 80, distance: 27.7
click at [126, 80] on span "Estructuracion_mlb" at bounding box center [132, 80] width 89 height 5
drag, startPoint x: 250, startPoint y: 81, endPoint x: 258, endPoint y: 81, distance: 8.6
click at [251, 81] on span "La regla monitorea a los usuarios con patrones transaccionales inusuales en el …" at bounding box center [351, 80] width 324 height 5
click at [559, 79] on icon at bounding box center [557, 80] width 6 height 4
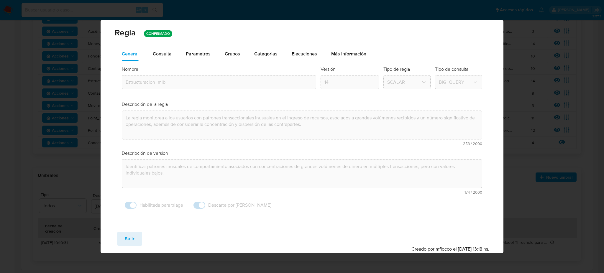
click at [191, 59] on div "Parametros" at bounding box center [198, 54] width 25 height 14
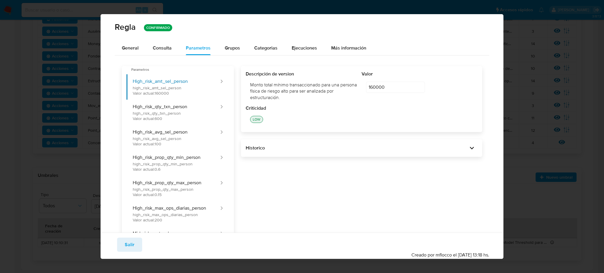
click at [285, 153] on div "Historico" at bounding box center [361, 148] width 241 height 18
click at [284, 147] on div "Historico" at bounding box center [357, 148] width 222 height 6
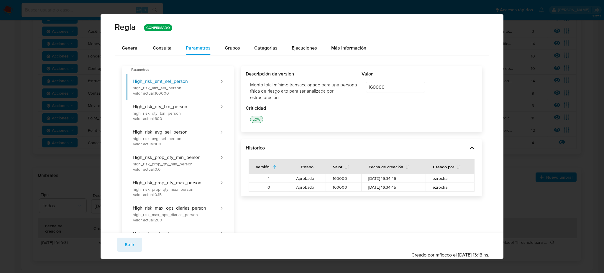
click at [131, 239] on span "Salir" at bounding box center [130, 244] width 10 height 13
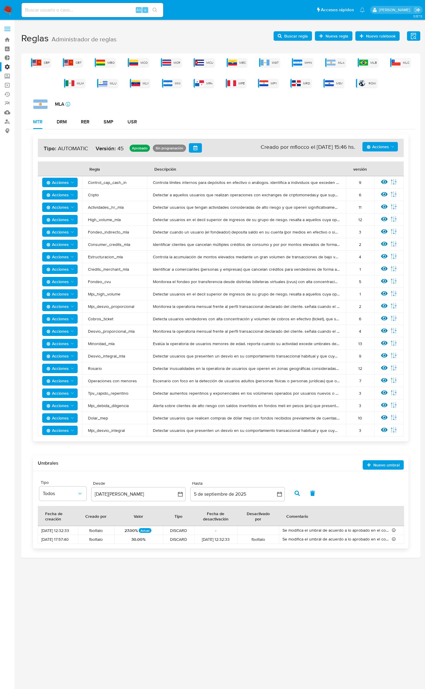
click at [380, 148] on span "Acciones" at bounding box center [378, 146] width 22 height 9
click at [378, 203] on button "Ejecuciones" at bounding box center [380, 204] width 53 height 14
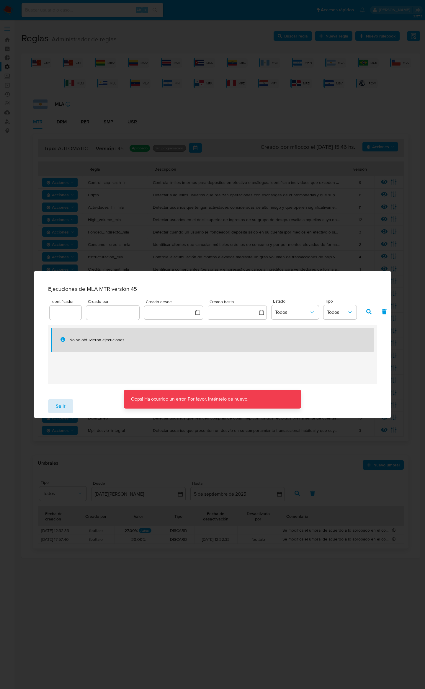
click at [71, 403] on button "Salir" at bounding box center [60, 406] width 25 height 14
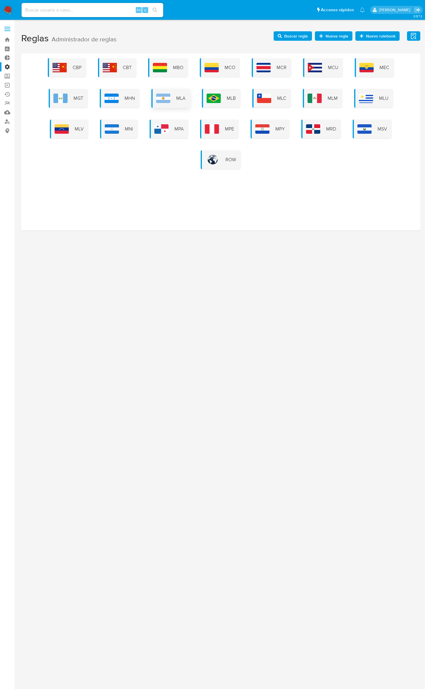
click at [175, 103] on div "MLA" at bounding box center [170, 98] width 39 height 19
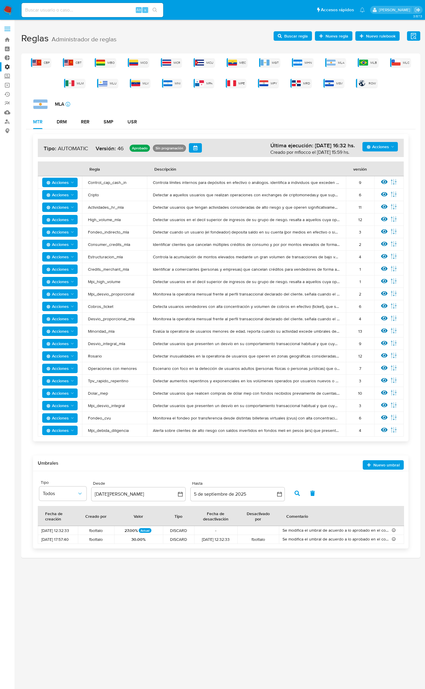
click at [379, 149] on span "Acciones" at bounding box center [378, 146] width 22 height 9
click at [377, 208] on button "Ejecuciones" at bounding box center [380, 204] width 53 height 14
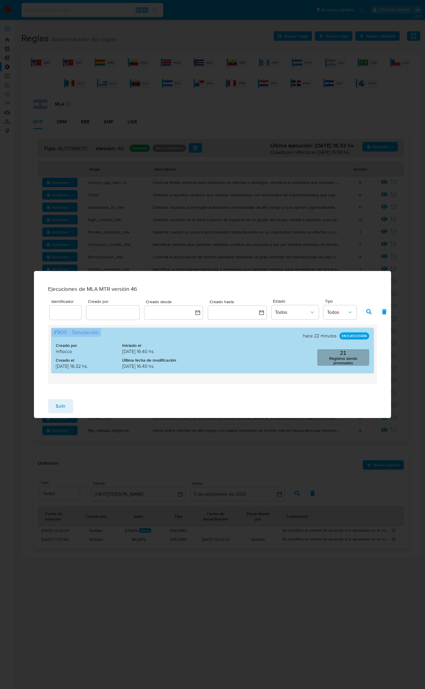
click at [348, 357] on button "21 Registros siendo procesados" at bounding box center [343, 357] width 52 height 17
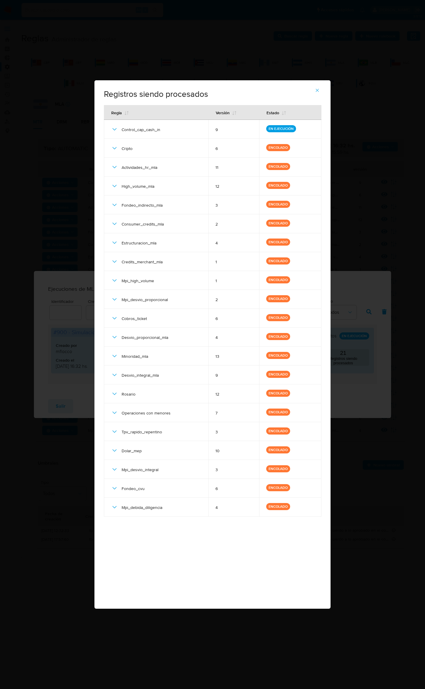
click at [315, 93] on button "button" at bounding box center [317, 90] width 21 height 14
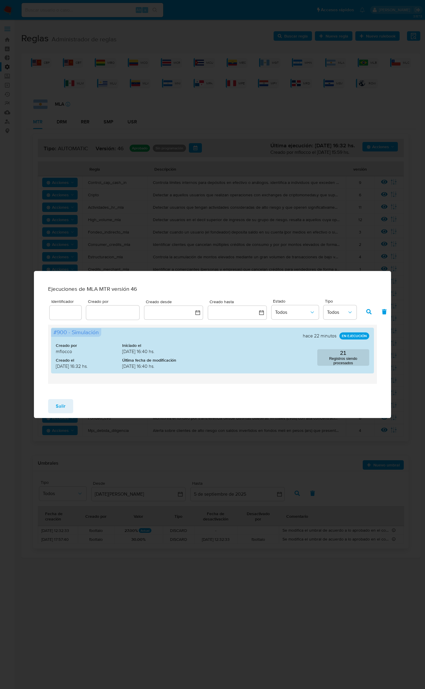
click at [51, 410] on button "Salir" at bounding box center [60, 406] width 25 height 14
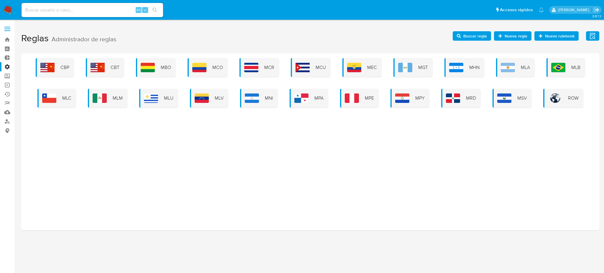
click at [558, 66] on img at bounding box center [559, 67] width 14 height 9
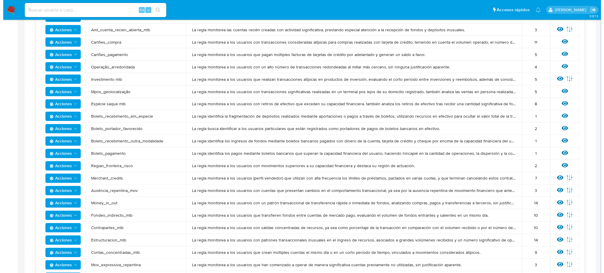
scroll to position [354, 0]
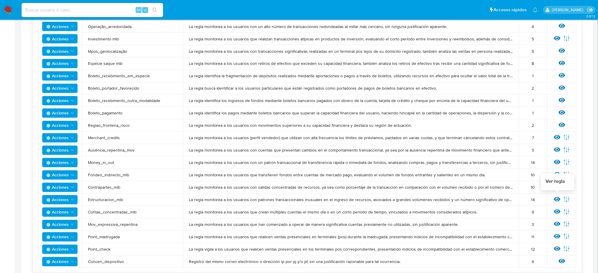
click at [558, 201] on icon at bounding box center [557, 199] width 6 height 4
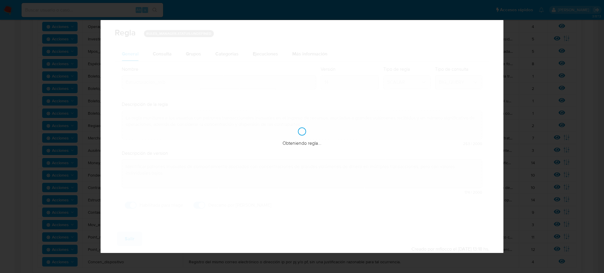
checkbox input "true"
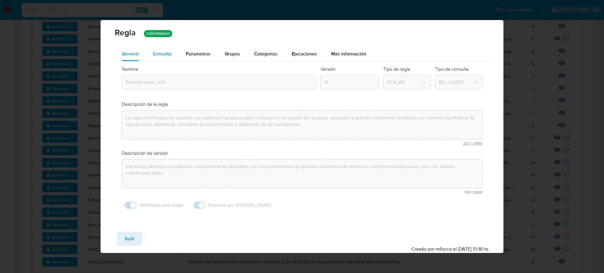
click at [164, 55] on span "Consulta" at bounding box center [162, 53] width 19 height 7
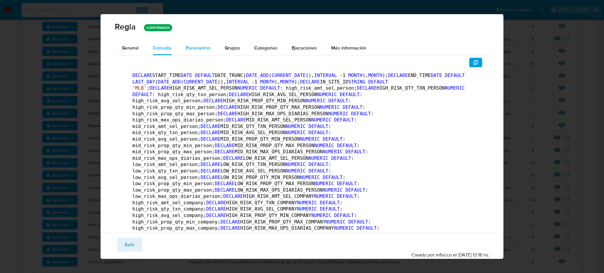
click at [191, 49] on span "Parametros" at bounding box center [198, 48] width 25 height 7
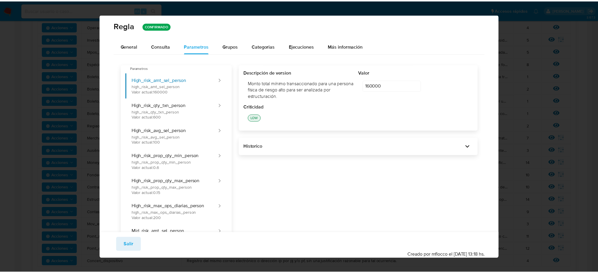
scroll to position [0, 0]
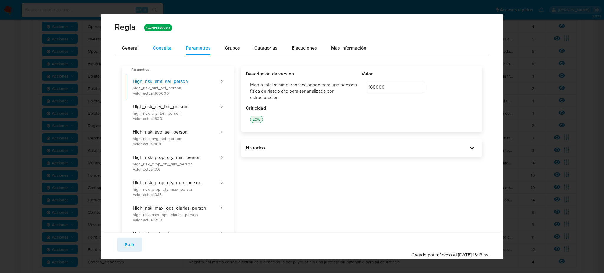
click at [168, 47] on span "Consulta" at bounding box center [162, 48] width 19 height 7
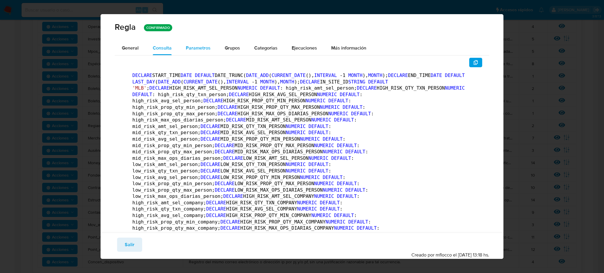
click at [197, 45] on span "Parametros" at bounding box center [198, 48] width 25 height 7
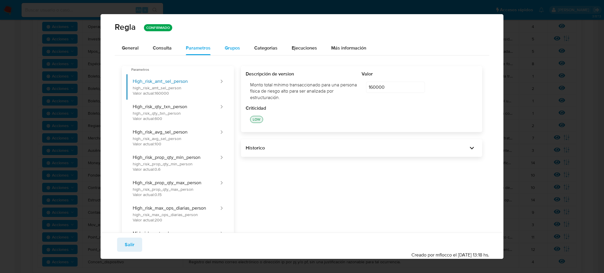
click at [221, 48] on button "Grupos" at bounding box center [233, 48] width 30 height 14
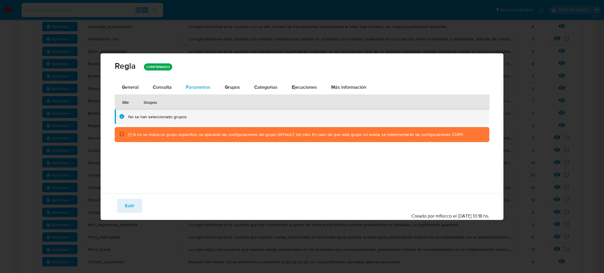
click at [199, 88] on span "Parametros" at bounding box center [198, 87] width 25 height 7
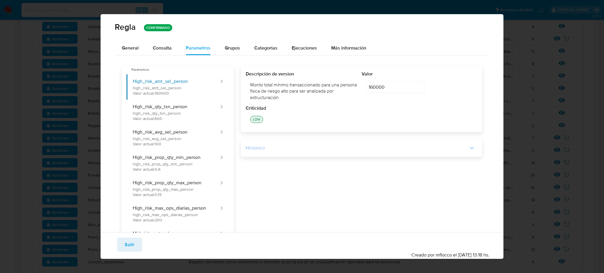
click at [261, 147] on div "Historico" at bounding box center [357, 148] width 222 height 6
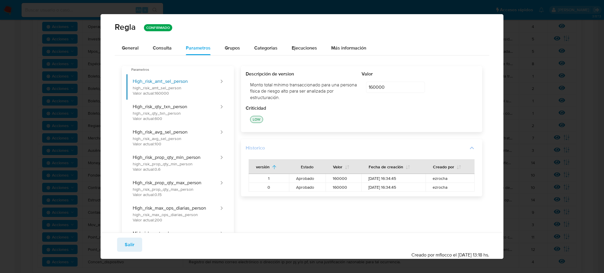
click at [261, 147] on div "Historico" at bounding box center [357, 148] width 222 height 6
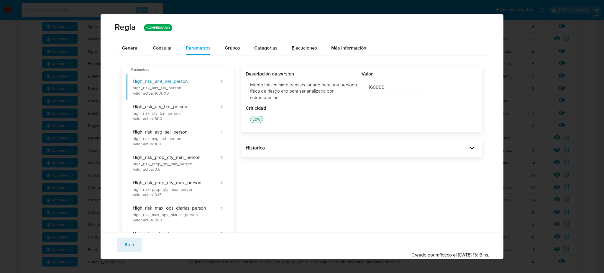
click at [166, 46] on span "Consulta" at bounding box center [162, 48] width 19 height 7
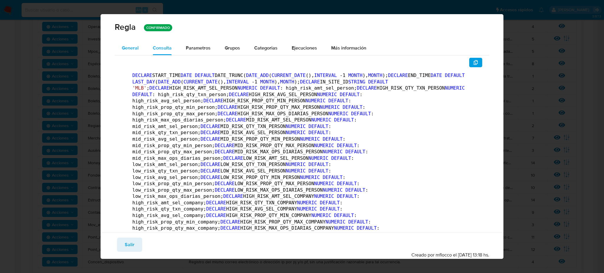
click at [133, 50] on span "General" at bounding box center [130, 48] width 17 height 7
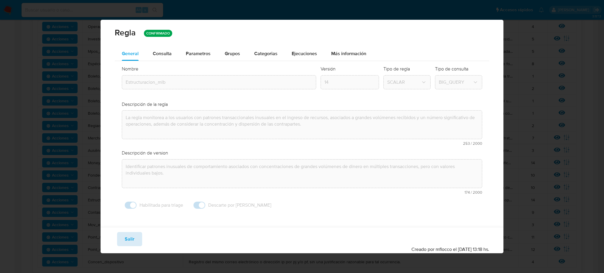
click at [139, 239] on button "Salir" at bounding box center [129, 239] width 25 height 14
type input "1"
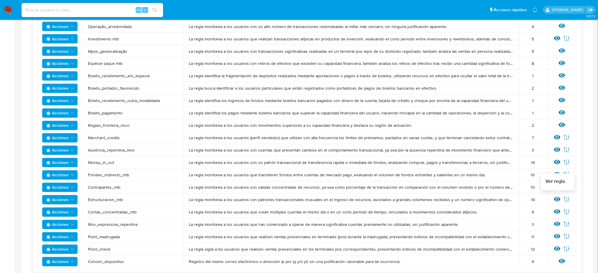
click at [557, 200] on icon at bounding box center [557, 199] width 6 height 6
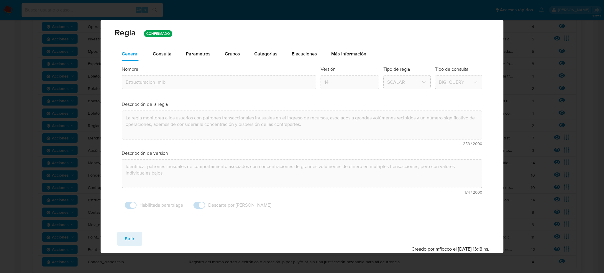
click at [158, 60] on div "Consulta" at bounding box center [162, 54] width 19 height 14
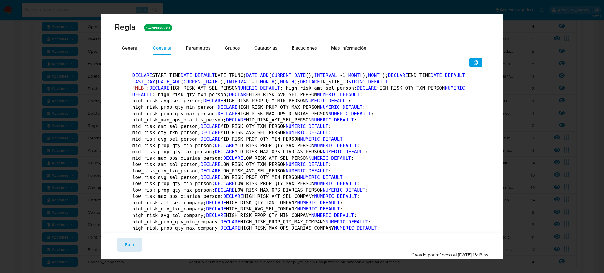
click at [135, 246] on button "Salir" at bounding box center [129, 245] width 25 height 14
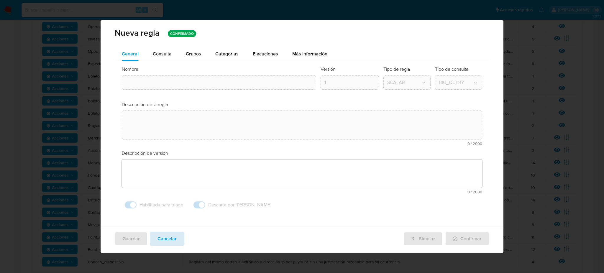
type textarea "La regla monitorea a los usuarios con patrones transaccionales inusuales en el …"
type textarea "Identificar patrones inusuales de comportamiento asociados con concentraciones …"
type input "Estructuracion_mlb"
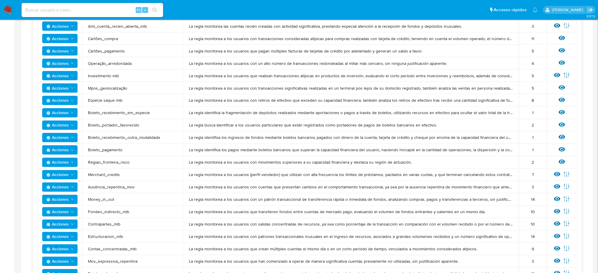
scroll to position [275, 0]
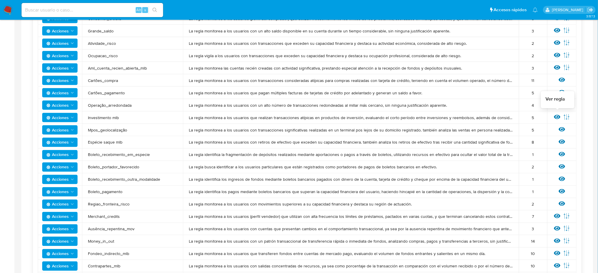
click at [558, 115] on icon at bounding box center [557, 117] width 6 height 4
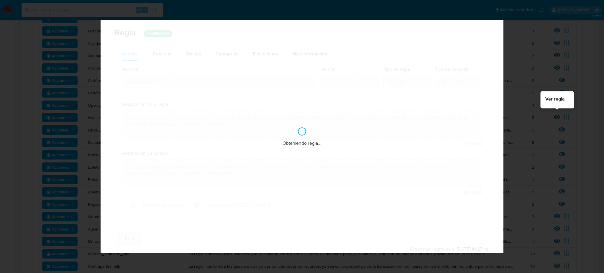
checkbox input "false"
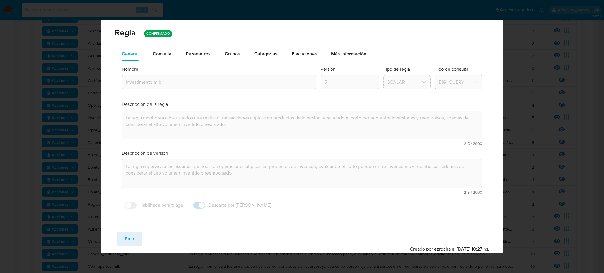
click at [157, 45] on div "Regla CONFIRMADO" at bounding box center [302, 33] width 403 height 27
click at [160, 52] on span "Consulta" at bounding box center [162, 53] width 19 height 7
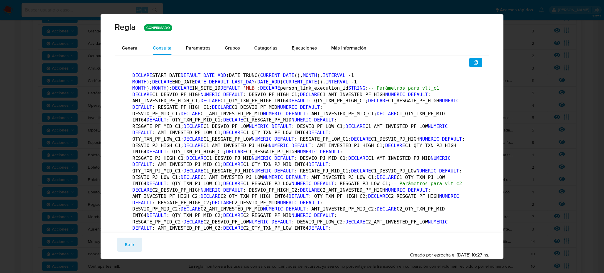
click at [141, 240] on div "Guardar Salir Simular Confirmar" at bounding box center [302, 245] width 375 height 14
click at [139, 244] on button "Salir" at bounding box center [129, 245] width 25 height 14
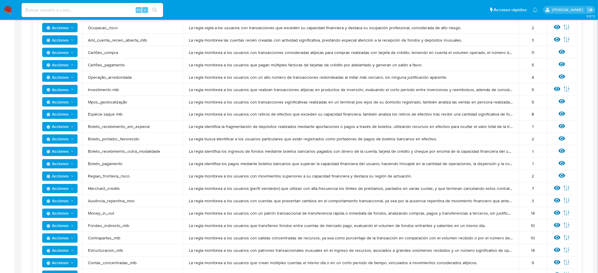
scroll to position [315, 0]
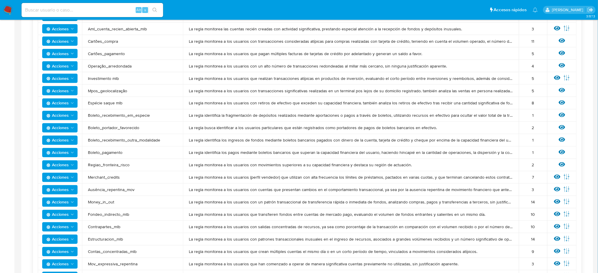
click at [122, 164] on span "Regiao_fronteira_risco" at bounding box center [132, 165] width 89 height 5
click at [561, 163] on icon at bounding box center [562, 165] width 6 height 4
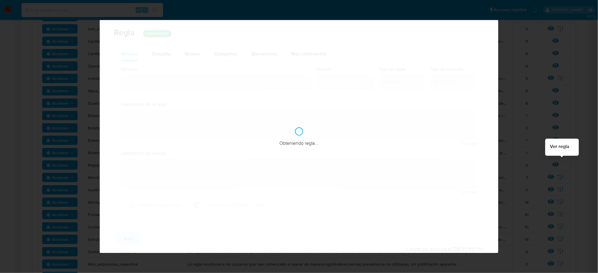
type input "Regiao_fronteira_risco"
type textarea "La regla monitorea a los usuarios con movimientos superiores a su capacidad fin…"
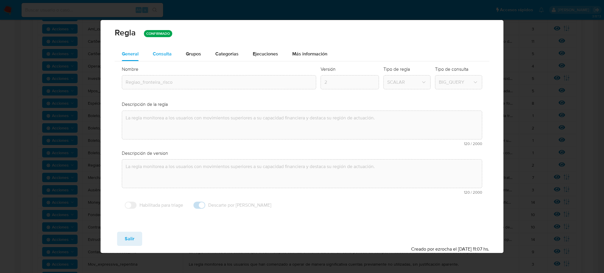
click at [164, 58] on div "Consulta" at bounding box center [162, 54] width 19 height 14
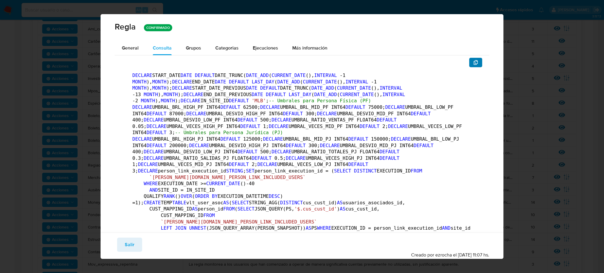
click at [474, 61] on icon "button" at bounding box center [476, 62] width 5 height 5
click at [134, 245] on button "Salir" at bounding box center [129, 245] width 25 height 14
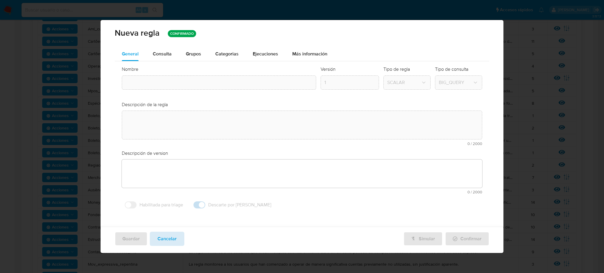
type textarea "La regla monitorea a los usuarios con movimientos superiores a su capacidad fin…"
type input "Regiao_fronteira_risco"
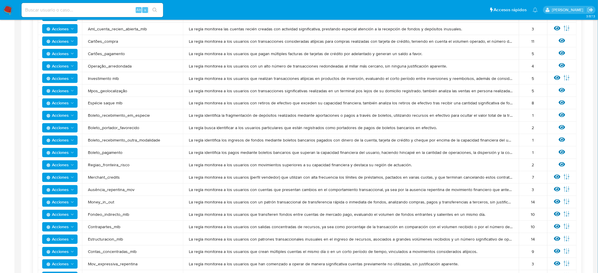
drag, startPoint x: 94, startPoint y: 116, endPoint x: 149, endPoint y: 111, distance: 55.4
click at [149, 111] on td "Boleto_recebimento_em_especie" at bounding box center [132, 115] width 101 height 12
click at [152, 114] on span "Boleto_recebimento_em_especie" at bounding box center [132, 115] width 89 height 5
click at [122, 214] on span "Fondeo_indirecto_mlb" at bounding box center [132, 214] width 89 height 5
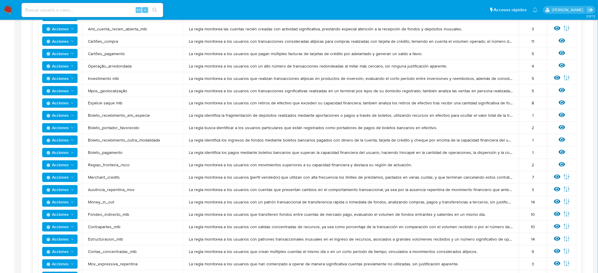
click at [116, 226] on span "Contrapartes_mlb" at bounding box center [132, 227] width 89 height 5
click at [116, 251] on span "Contas_concentradas_mlb" at bounding box center [132, 251] width 89 height 5
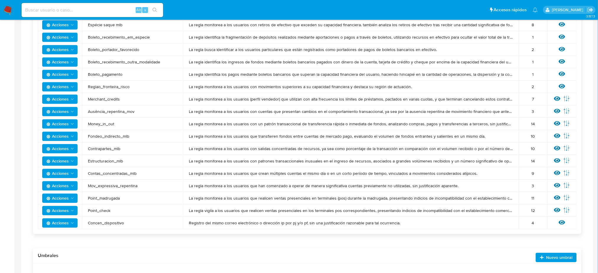
scroll to position [393, 0]
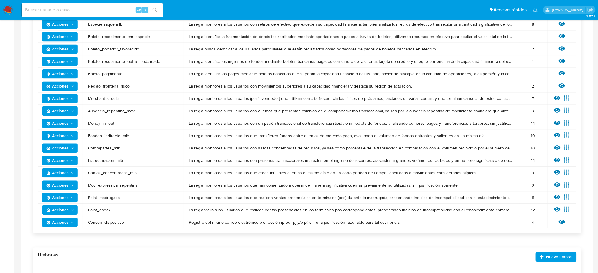
click at [116, 186] on span "Mov_expressiva_repentina" at bounding box center [132, 185] width 89 height 5
click at [116, 185] on span "Mov_expressiva_repentina" at bounding box center [132, 185] width 89 height 5
click at [115, 198] on span "Point_madrugada" at bounding box center [132, 197] width 89 height 5
click at [110, 210] on span "Point_check" at bounding box center [132, 210] width 89 height 5
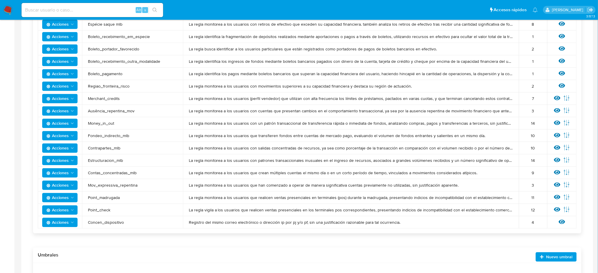
click at [110, 210] on span "Point_check" at bounding box center [132, 210] width 89 height 5
click at [106, 211] on span "Point_check" at bounding box center [132, 210] width 89 height 5
click at [106, 221] on span "Concen_dispositivo" at bounding box center [132, 222] width 89 height 5
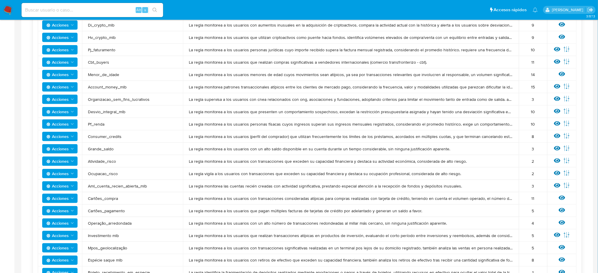
scroll to position [39, 0]
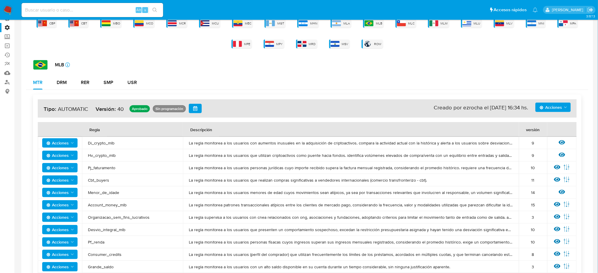
click at [96, 155] on span "Hv_crypto_mlb" at bounding box center [132, 155] width 89 height 5
click at [97, 169] on span "Pj_faturamento" at bounding box center [132, 167] width 89 height 5
click at [97, 179] on span "Cbt_buyers" at bounding box center [132, 180] width 89 height 5
click at [98, 192] on span "Menor_de_idade" at bounding box center [132, 192] width 89 height 5
click at [101, 204] on span "Account_money_mlb" at bounding box center [132, 204] width 89 height 5
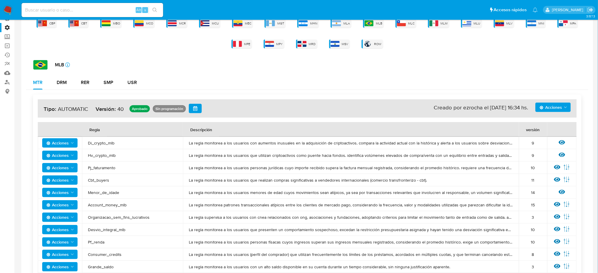
click at [103, 216] on span "Organizacao_sem_fins_lucrativos" at bounding box center [132, 217] width 89 height 5
click at [103, 228] on span "Desvio_integral_mlb" at bounding box center [132, 229] width 89 height 5
click at [98, 240] on span "Pf_renda" at bounding box center [132, 242] width 89 height 5
click at [106, 255] on span "Consumer_credits" at bounding box center [132, 254] width 89 height 5
click at [107, 268] on td "Grande_saldo" at bounding box center [132, 267] width 101 height 12
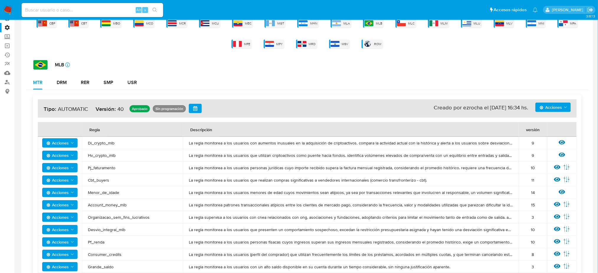
drag, startPoint x: 110, startPoint y: 255, endPoint x: 112, endPoint y: 265, distance: 10.4
click at [87, 254] on td "Consumer_credits" at bounding box center [132, 255] width 101 height 12
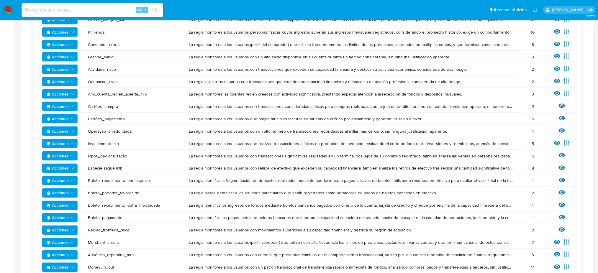
scroll to position [236, 0]
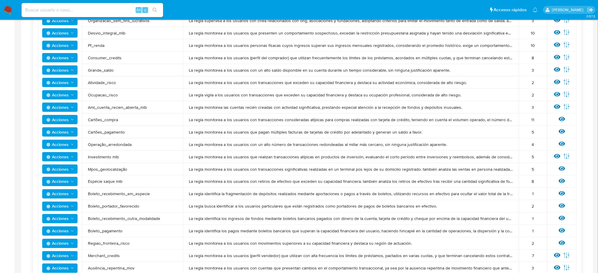
click at [108, 80] on span "Atividade_risco" at bounding box center [132, 82] width 89 height 5
click at [110, 92] on span "Ocupacao_risco" at bounding box center [132, 94] width 89 height 5
click at [111, 109] on span "Aml_cuenta_recien_abierta_mlb" at bounding box center [132, 107] width 89 height 5
click at [109, 122] on td "Cartões_compra" at bounding box center [132, 120] width 101 height 12
click at [110, 134] on span "Cartões_pagamento" at bounding box center [132, 132] width 89 height 5
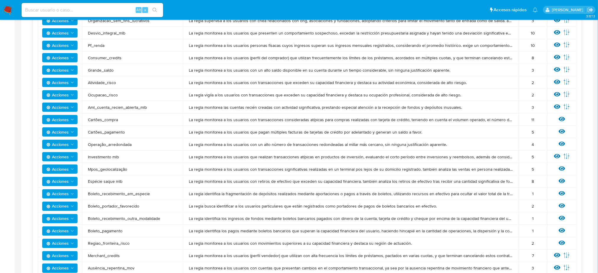
click at [111, 147] on td "Operação_arredondada" at bounding box center [132, 144] width 101 height 12
click at [110, 156] on span "Investimento mlb" at bounding box center [132, 156] width 89 height 5
click at [110, 167] on span "Mpos_geolocalização" at bounding box center [132, 169] width 89 height 5
click at [112, 183] on span "Espécie saque mlb" at bounding box center [132, 181] width 89 height 5
drag, startPoint x: 112, startPoint y: 183, endPoint x: 96, endPoint y: 182, distance: 16.3
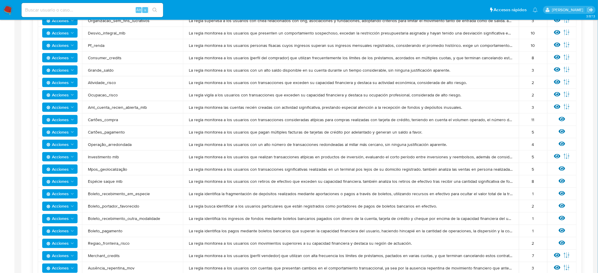
click at [96, 182] on span "Espécie saque mlb" at bounding box center [132, 181] width 89 height 5
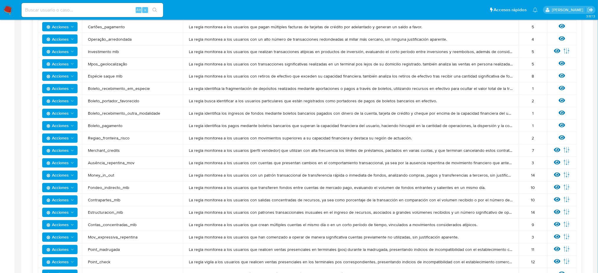
scroll to position [354, 0]
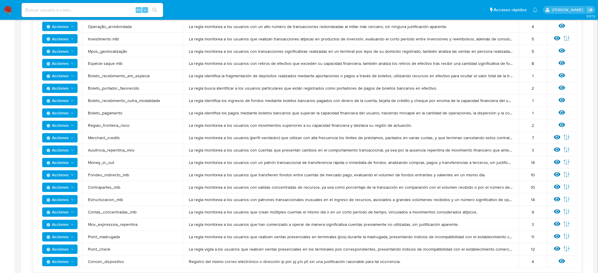
drag, startPoint x: 107, startPoint y: 188, endPoint x: 81, endPoint y: 187, distance: 25.1
click at [81, 187] on tr "Acciones Contrapartes_mlb La regla monitorea a los usuarios con salidas concent…" at bounding box center [307, 188] width 539 height 12
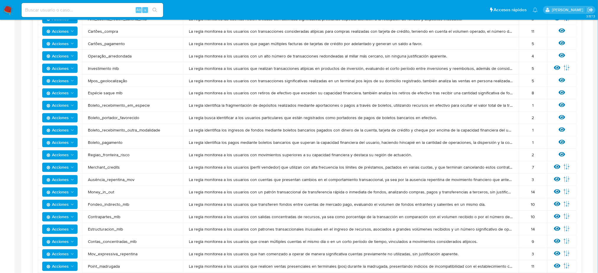
scroll to position [315, 0]
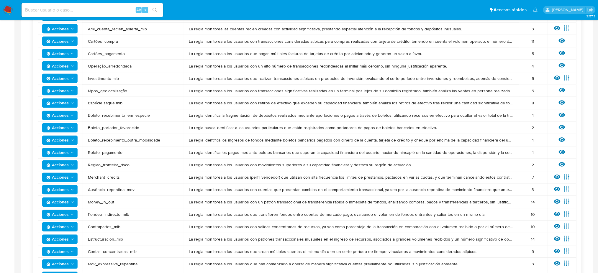
click at [120, 113] on span "Boleto_recebimento_em_especie" at bounding box center [132, 115] width 89 height 5
click at [115, 132] on td "Boleto_portador_favorecido" at bounding box center [132, 128] width 101 height 12
click at [114, 130] on span "Boleto_portador_favorecido" at bounding box center [132, 127] width 89 height 5
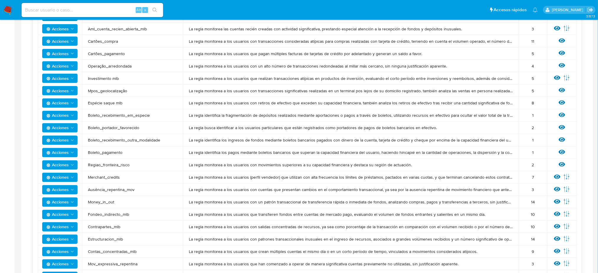
click at [137, 141] on span "Boleto_recebimento_outra_modalidade" at bounding box center [132, 140] width 89 height 5
click at [138, 141] on span "Boleto_recebimento_outra_modalidade" at bounding box center [132, 140] width 89 height 5
click at [114, 154] on span "Boleto_pagamento" at bounding box center [132, 152] width 89 height 5
click at [115, 154] on span "Boleto_pagamento" at bounding box center [132, 152] width 89 height 5
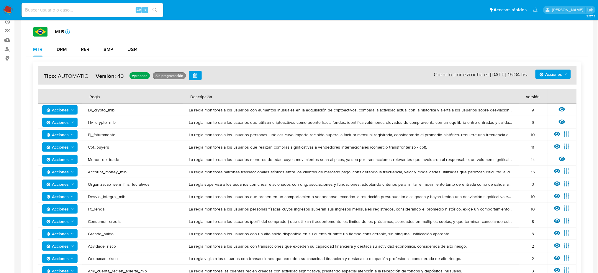
scroll to position [39, 0]
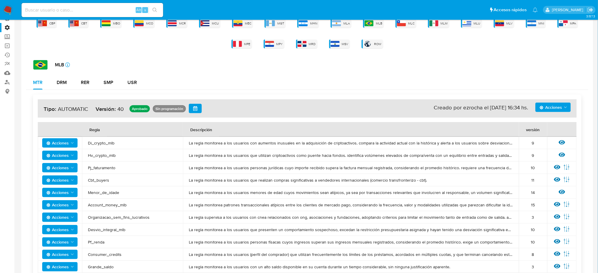
click at [106, 204] on span "Account_money_mlb" at bounding box center [132, 204] width 89 height 5
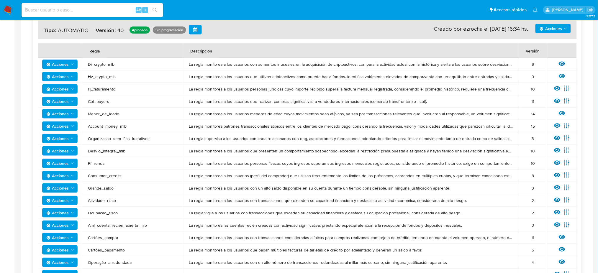
click at [109, 141] on td "Organizacao_sem_fins_lucrativos" at bounding box center [132, 139] width 101 height 12
click at [109, 151] on span "Desvio_integral_mlb" at bounding box center [132, 150] width 89 height 5
click at [102, 175] on span "Consumer_credits" at bounding box center [132, 175] width 89 height 5
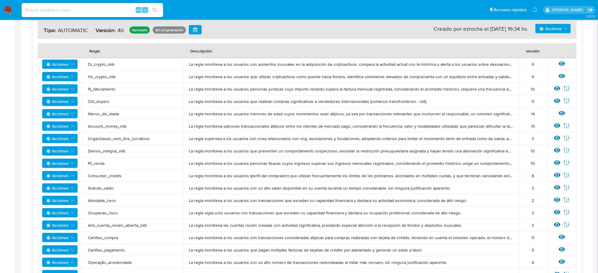
click at [102, 175] on span "Consumer_credits" at bounding box center [132, 175] width 89 height 5
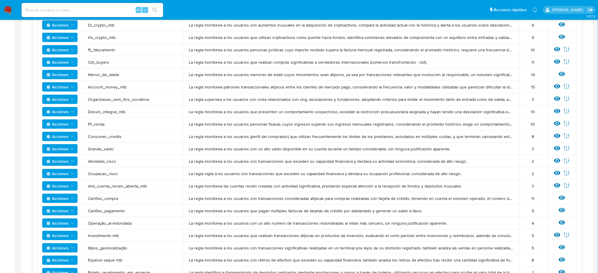
click at [99, 162] on span "Atividade_risco" at bounding box center [132, 161] width 89 height 5
click at [105, 184] on span "Aml_cuenta_recien_abierta_mlb" at bounding box center [132, 186] width 89 height 5
click at [103, 197] on span "Cartões_compra" at bounding box center [132, 198] width 89 height 5
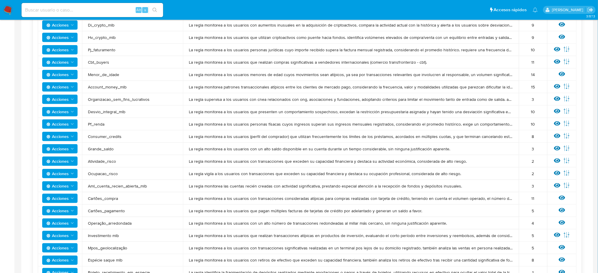
click at [103, 197] on span "Cartões_compra" at bounding box center [132, 198] width 89 height 5
click at [106, 222] on span "Operação_arredondada" at bounding box center [132, 223] width 89 height 5
click at [107, 248] on span "Mpos_geolocalização" at bounding box center [132, 248] width 89 height 5
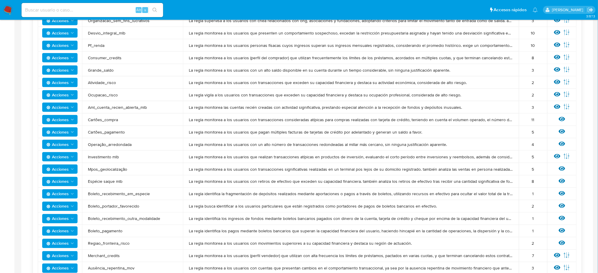
scroll to position [275, 0]
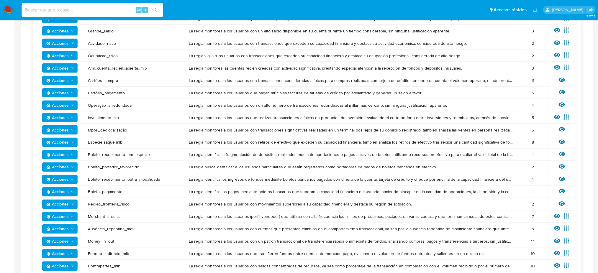
click at [94, 204] on span "Regiao_fronteira_risco" at bounding box center [132, 204] width 89 height 5
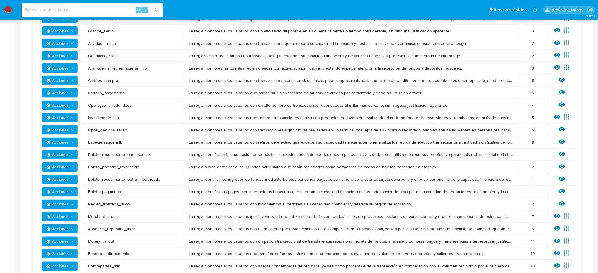
scroll to position [315, 0]
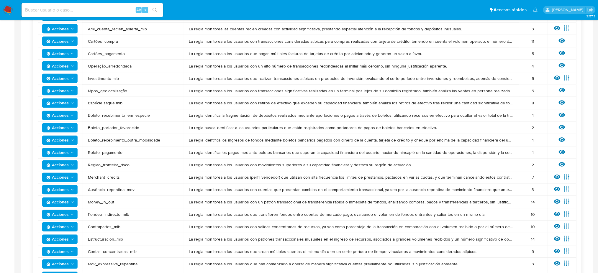
click at [98, 177] on span "Merchant_credits" at bounding box center [132, 177] width 89 height 5
click at [99, 189] on span "Ausência_repentina_mov" at bounding box center [132, 189] width 89 height 5
click at [124, 192] on td "Ausência_repentina_mov" at bounding box center [132, 190] width 101 height 12
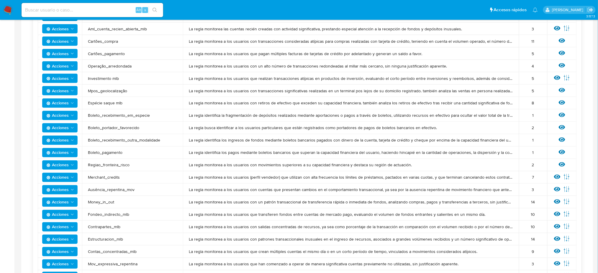
click at [124, 192] on td "Ausência_repentina_mov" at bounding box center [132, 190] width 101 height 12
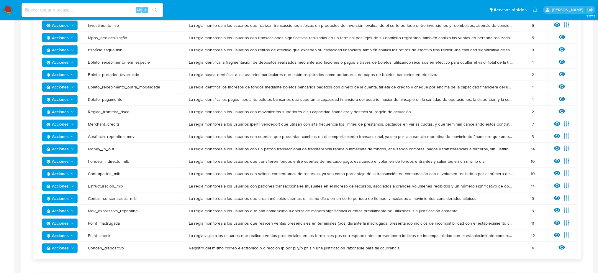
scroll to position [354, 0]
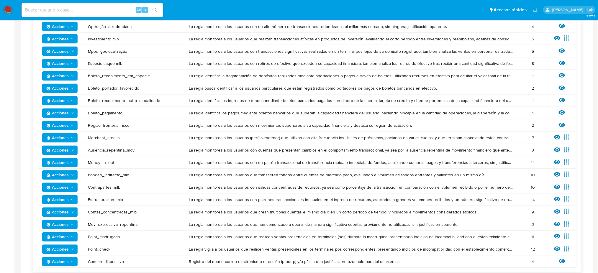
click at [557, 124] on div "Ver regla" at bounding box center [562, 126] width 18 height 8
click at [109, 202] on span "Estructuracion_mlb" at bounding box center [132, 199] width 89 height 5
click at [560, 184] on icon at bounding box center [557, 187] width 6 height 6
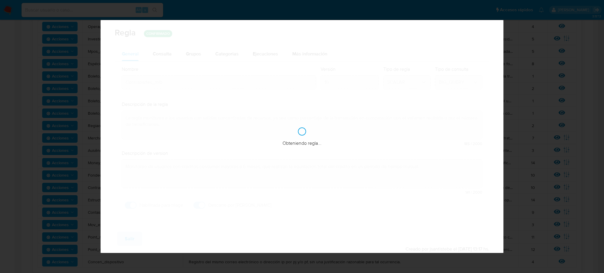
checkbox input "true"
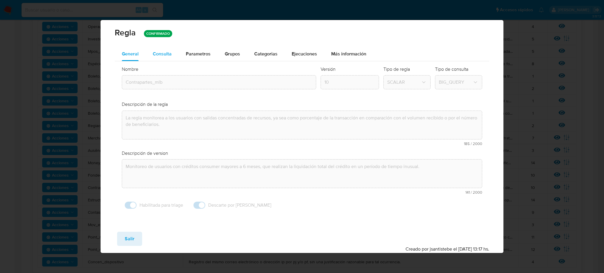
click at [164, 50] on span "Consulta" at bounding box center [162, 53] width 19 height 7
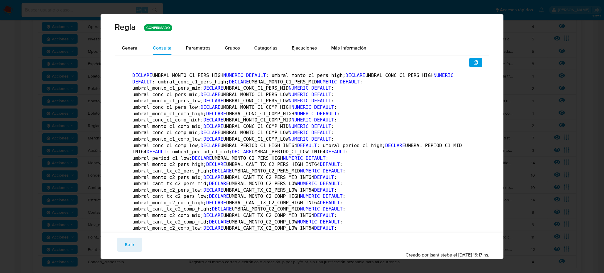
click at [474, 66] on button "button" at bounding box center [476, 62] width 13 height 9
click at [133, 245] on span "Salir" at bounding box center [130, 244] width 10 height 13
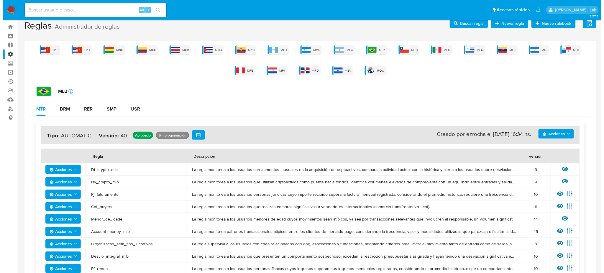
scroll to position [0, 0]
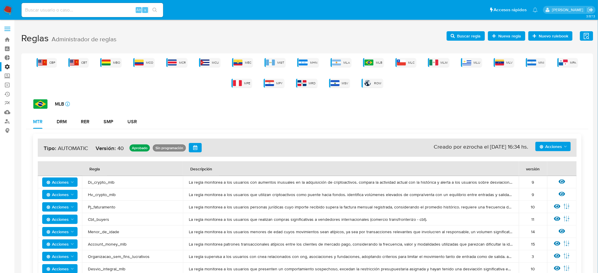
click at [465, 31] on span "Buscar regla" at bounding box center [469, 35] width 24 height 9
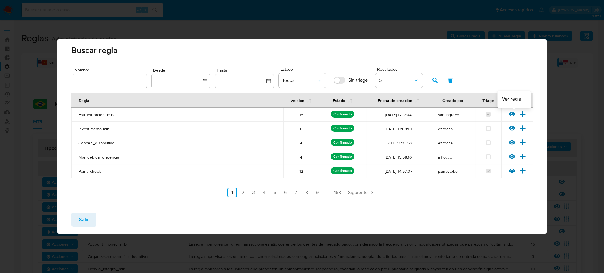
click at [512, 113] on icon at bounding box center [512, 114] width 6 height 6
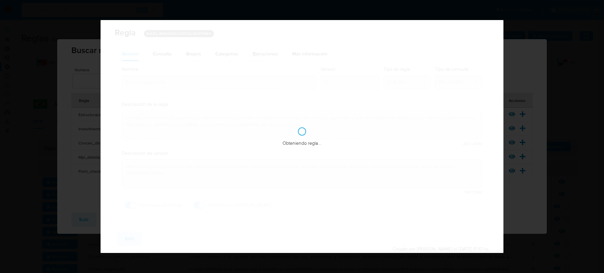
checkbox input "true"
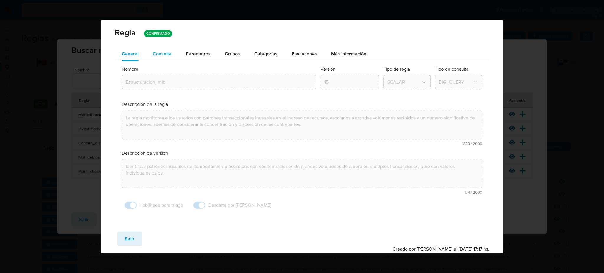
click at [168, 55] on span "Consulta" at bounding box center [162, 53] width 19 height 7
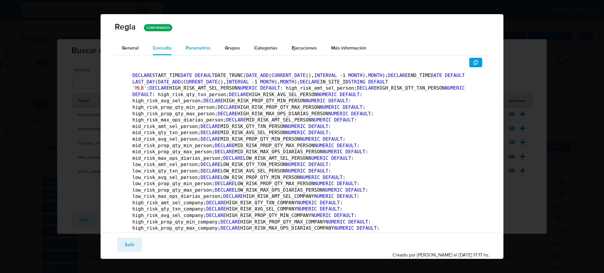
click at [197, 50] on span "Parametros" at bounding box center [198, 48] width 25 height 7
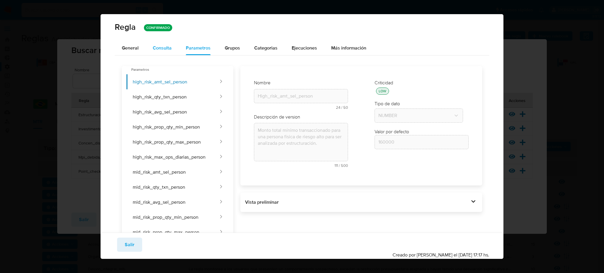
click at [161, 47] on span "Consulta" at bounding box center [162, 48] width 19 height 7
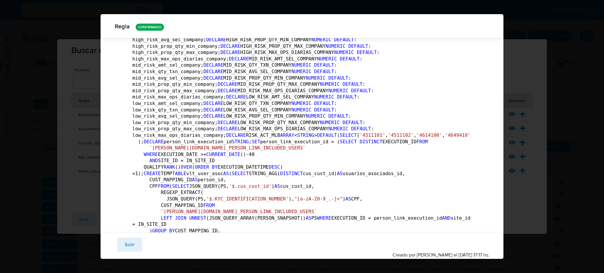
scroll to position [162, 0]
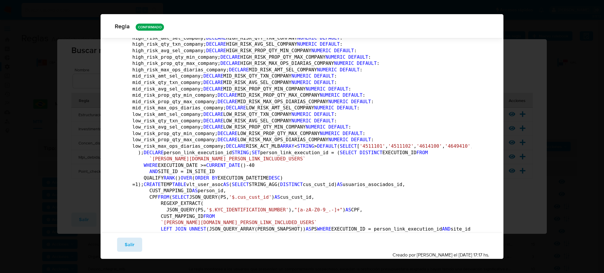
click at [126, 246] on span "Salir" at bounding box center [130, 244] width 10 height 13
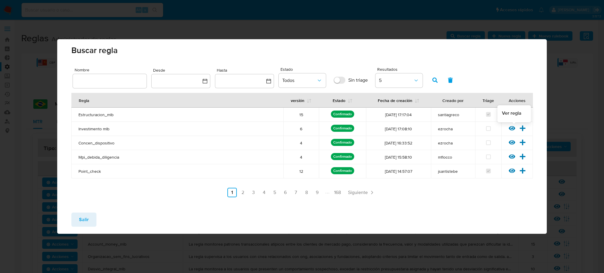
click at [513, 127] on icon at bounding box center [512, 128] width 6 height 4
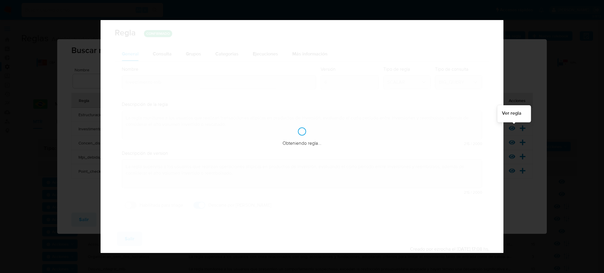
checkbox input "false"
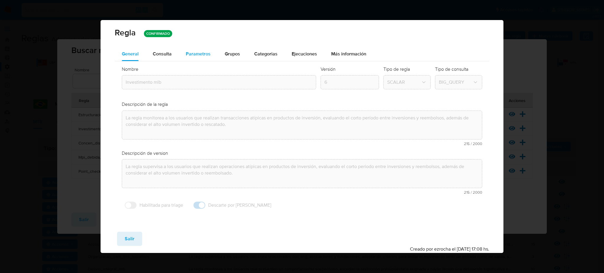
click at [188, 54] on span "Parametros" at bounding box center [198, 53] width 25 height 7
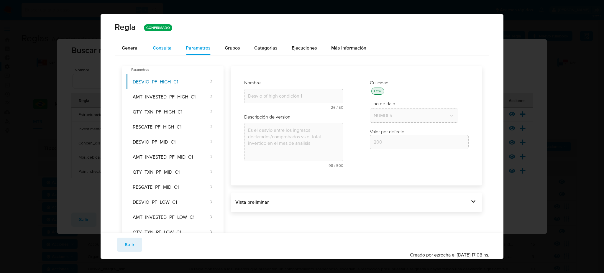
click at [172, 51] on button "Consulta" at bounding box center [162, 48] width 33 height 14
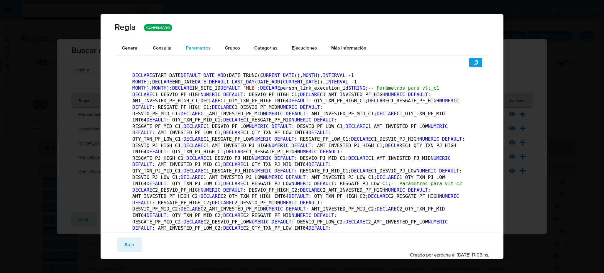
click at [203, 48] on span "Parametros" at bounding box center [198, 48] width 25 height 7
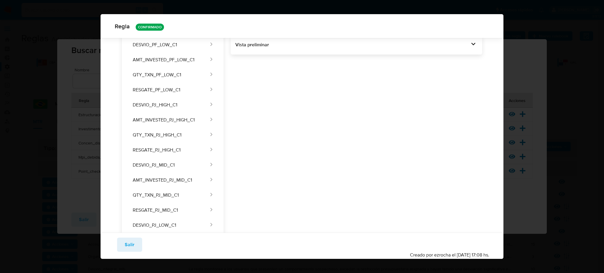
scroll to position [115, 0]
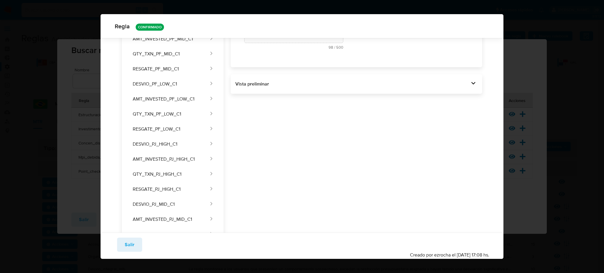
click at [294, 90] on div "Vista preliminar DECLARE START_DATE DEFAULT DATE_ADD (DATE_TRUNC( CURRENT_DATE …" at bounding box center [357, 83] width 252 height 19
click at [294, 85] on div "Vista preliminar" at bounding box center [353, 84] width 234 height 6
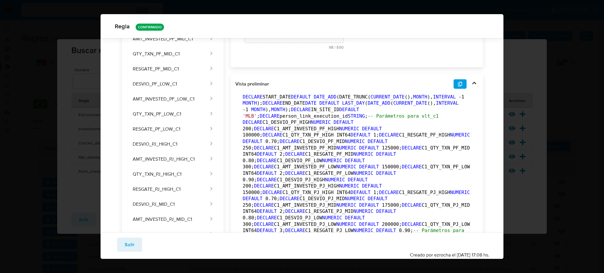
drag, startPoint x: 137, startPoint y: 253, endPoint x: 135, endPoint y: 250, distance: 3.4
click at [137, 253] on div "Guardar Salir Simular Confirmar Creado por ezrocha el 05/09/2025 17:08 hs." at bounding box center [302, 246] width 403 height 26
click at [135, 247] on button "Salir" at bounding box center [129, 245] width 25 height 14
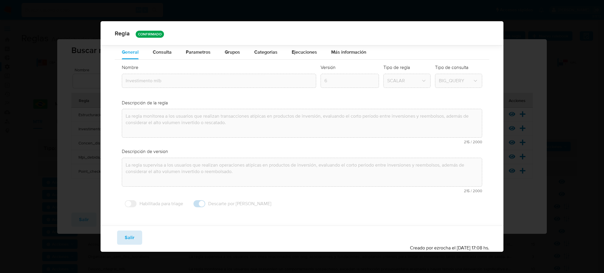
scroll to position [0, 0]
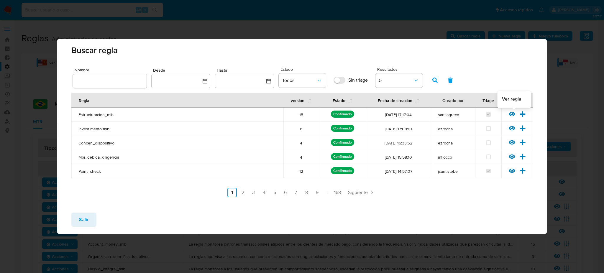
click at [511, 114] on icon at bounding box center [512, 114] width 6 height 6
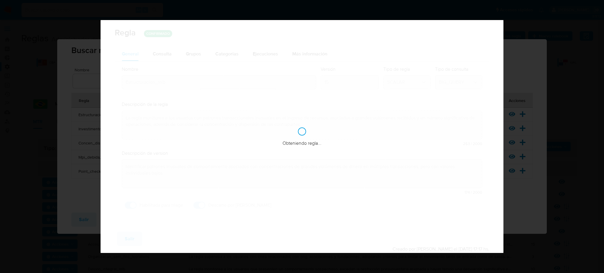
checkbox input "true"
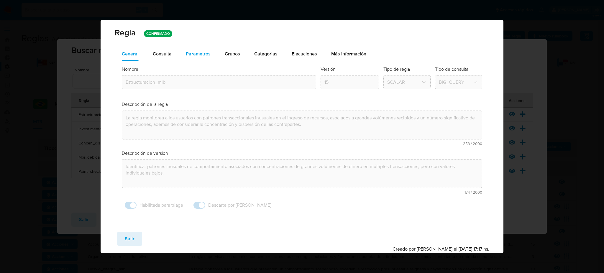
click at [191, 54] on span "Parametros" at bounding box center [198, 53] width 25 height 7
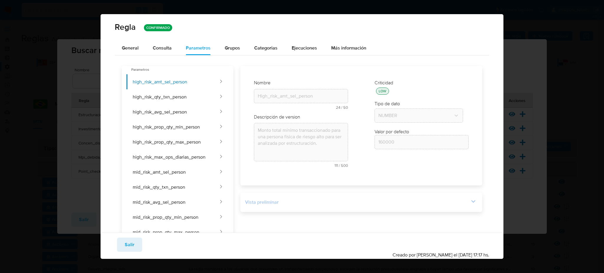
click at [297, 202] on div "Vista preliminar" at bounding box center [357, 202] width 224 height 6
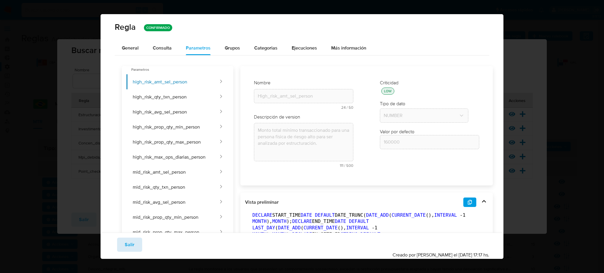
click at [127, 248] on span "Salir" at bounding box center [130, 244] width 10 height 13
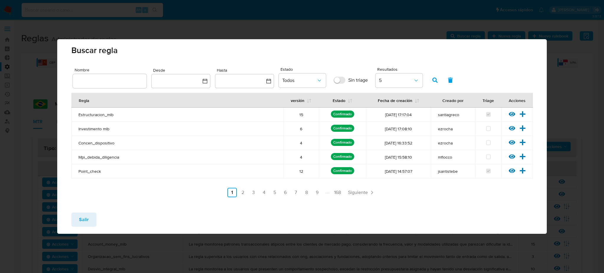
click at [86, 225] on span "Salir" at bounding box center [84, 219] width 10 height 13
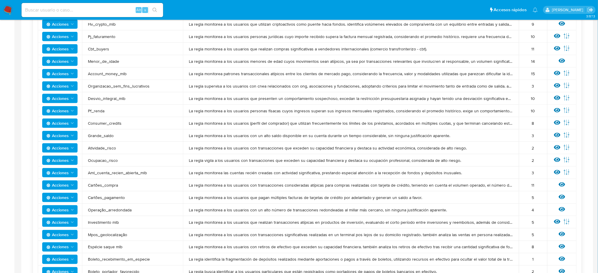
scroll to position [197, 0]
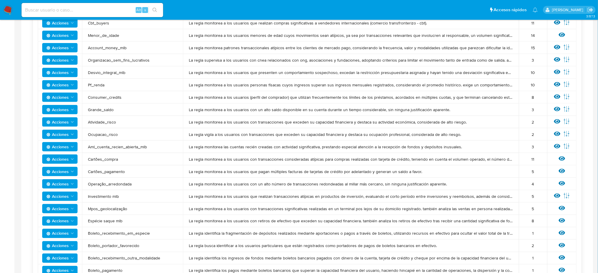
click at [69, 196] on span "Acciones" at bounding box center [60, 196] width 28 height 8
click at [69, 207] on button "Deshabilitar" at bounding box center [59, 211] width 53 height 14
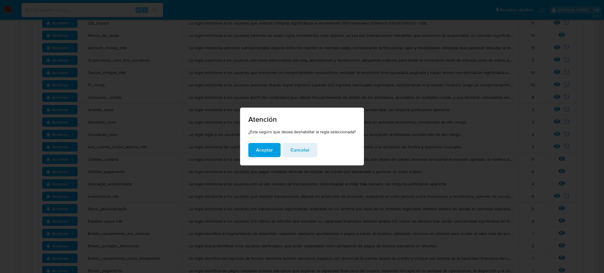
click at [272, 151] on span "Aceptar" at bounding box center [264, 150] width 17 height 13
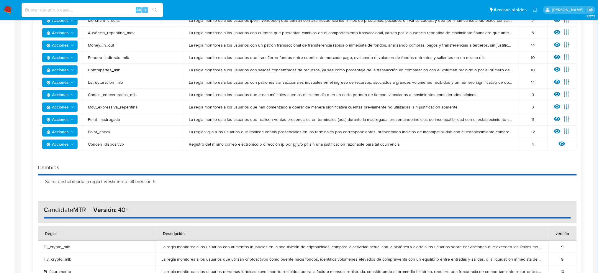
scroll to position [433, 0]
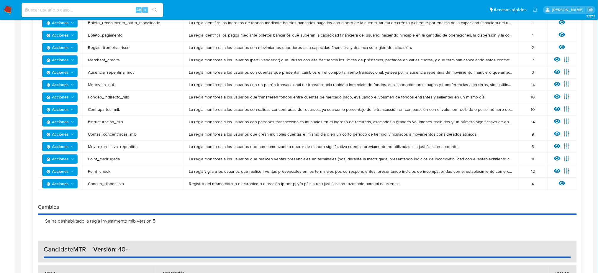
click at [73, 120] on icon "Acciones" at bounding box center [72, 122] width 5 height 5
click at [71, 133] on button "Deshabilitar" at bounding box center [59, 137] width 53 height 14
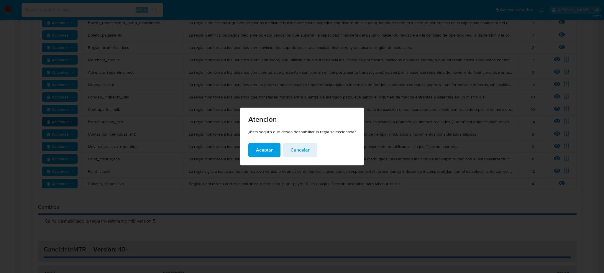
click at [267, 149] on span "Aceptar" at bounding box center [264, 150] width 17 height 13
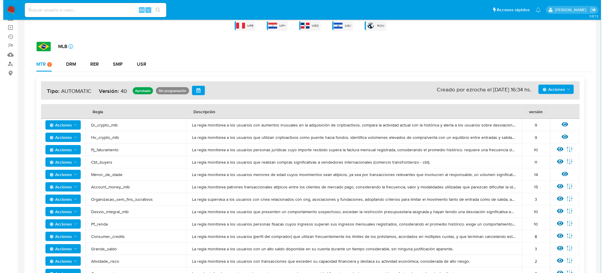
scroll to position [0, 0]
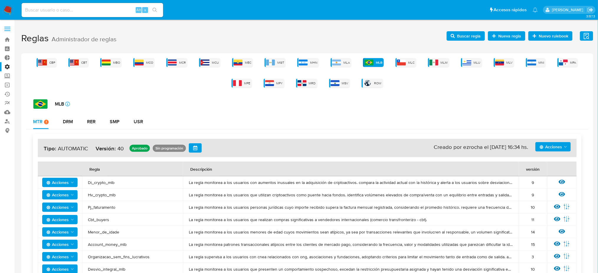
click at [550, 146] on span "Acciones" at bounding box center [551, 146] width 22 height 9
click at [546, 164] on button "Agregar reglas" at bounding box center [553, 162] width 53 height 14
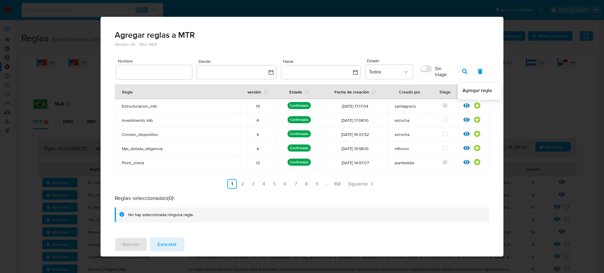
click at [476, 106] on icon at bounding box center [477, 105] width 6 height 6
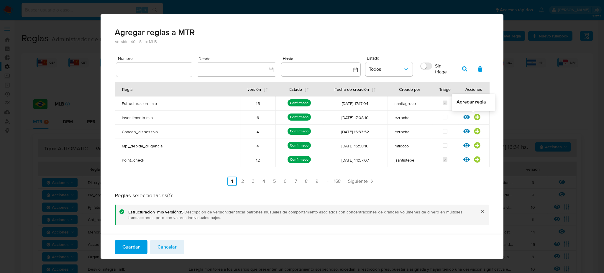
click at [474, 115] on icon at bounding box center [477, 117] width 6 height 6
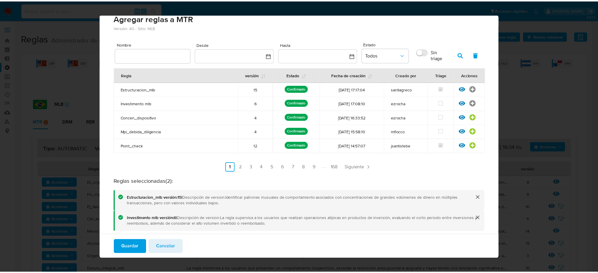
scroll to position [21, 0]
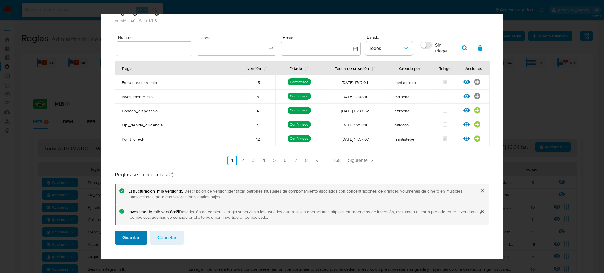
click at [125, 236] on span "Guardar" at bounding box center [130, 237] width 17 height 13
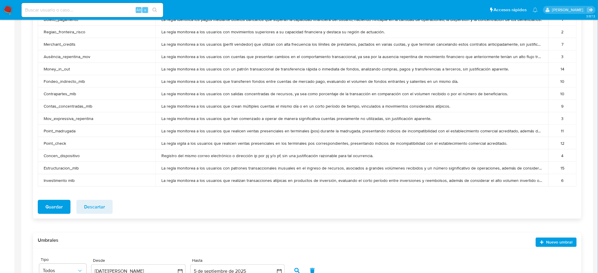
scroll to position [1057, 0]
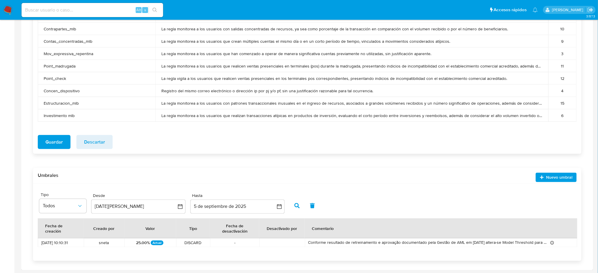
click at [49, 143] on span "Guardar" at bounding box center [53, 142] width 17 height 13
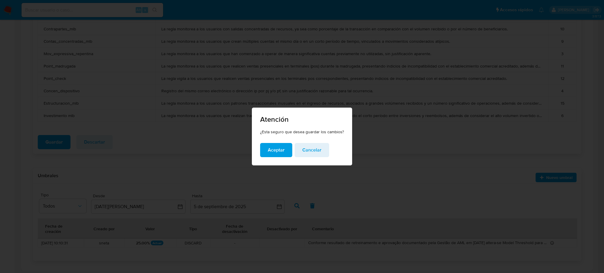
click at [273, 151] on span "Aceptar" at bounding box center [276, 150] width 17 height 13
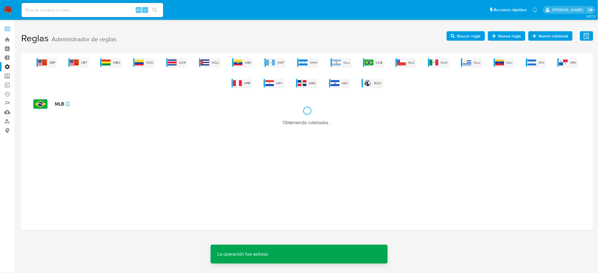
scroll to position [0, 0]
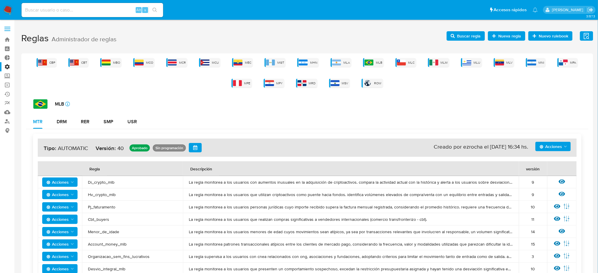
click at [111, 198] on td "Hv_crypto_mlb" at bounding box center [132, 195] width 101 height 12
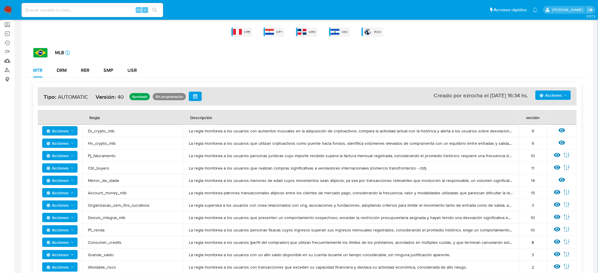
scroll to position [39, 0]
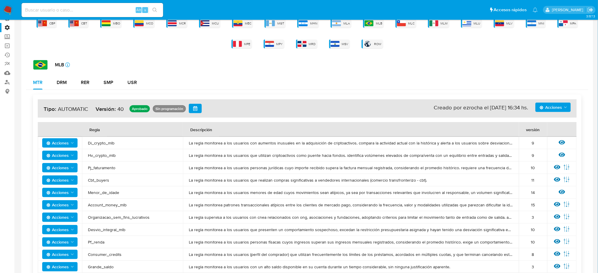
click at [127, 158] on td "Hv_crypto_mlb" at bounding box center [132, 155] width 101 height 12
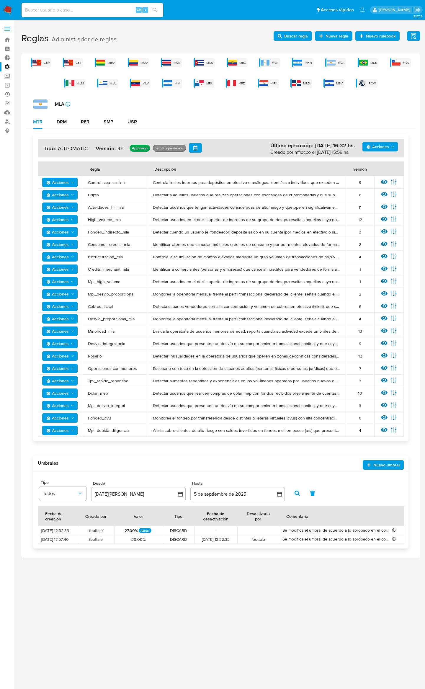
click at [389, 146] on span "Acciones" at bounding box center [381, 147] width 28 height 8
click at [383, 204] on button "Ejecuciones" at bounding box center [380, 204] width 53 height 14
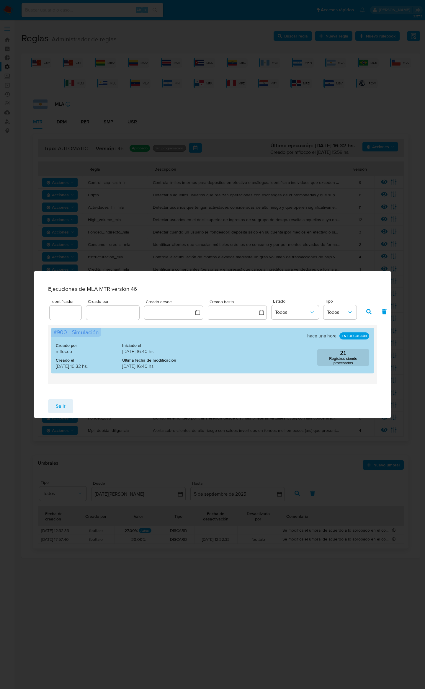
click at [336, 348] on div "Creado por mflocco Creado el [DATE] 16:32 hs. Iniciado el [DATE] 16:40 hs. Últi…" at bounding box center [212, 350] width 313 height 41
click at [338, 356] on button "21 Registros siendo procesados" at bounding box center [343, 357] width 52 height 17
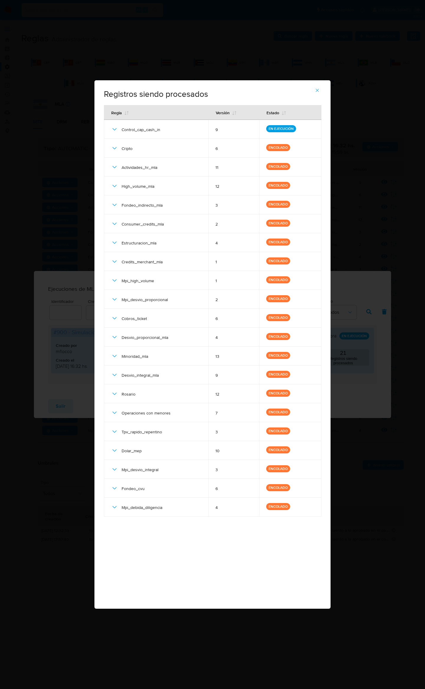
click at [316, 91] on icon "button" at bounding box center [317, 90] width 5 height 5
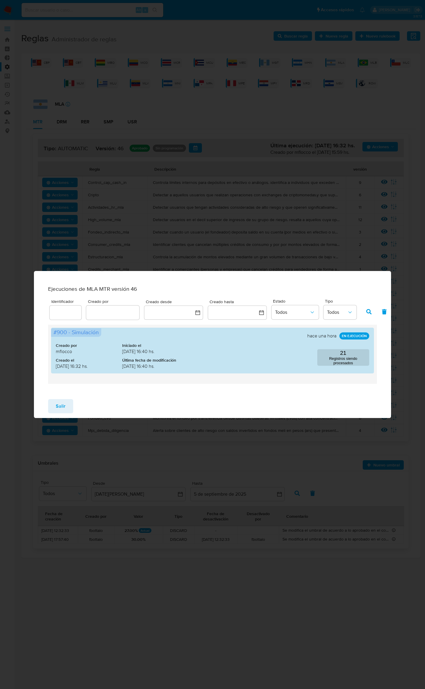
click at [66, 410] on button "Salir" at bounding box center [60, 406] width 25 height 14
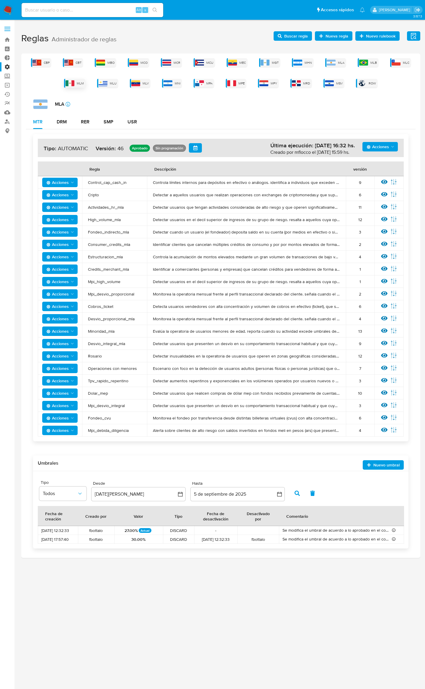
click at [74, 83] on img at bounding box center [70, 83] width 9 height 6
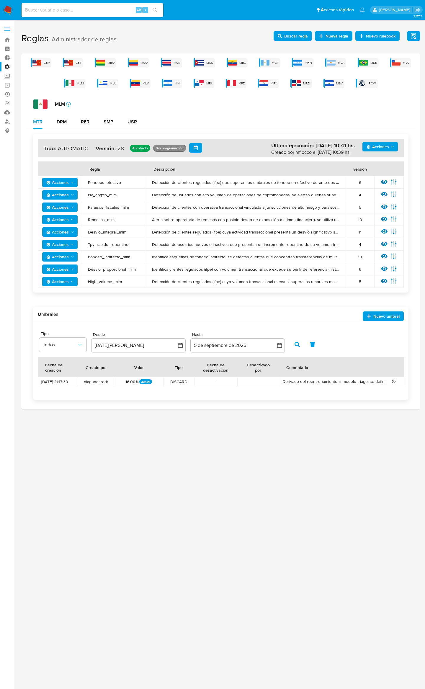
click at [389, 146] on span "Acciones" at bounding box center [378, 146] width 22 height 9
click at [381, 204] on button "Ejecuciones" at bounding box center [380, 204] width 53 height 14
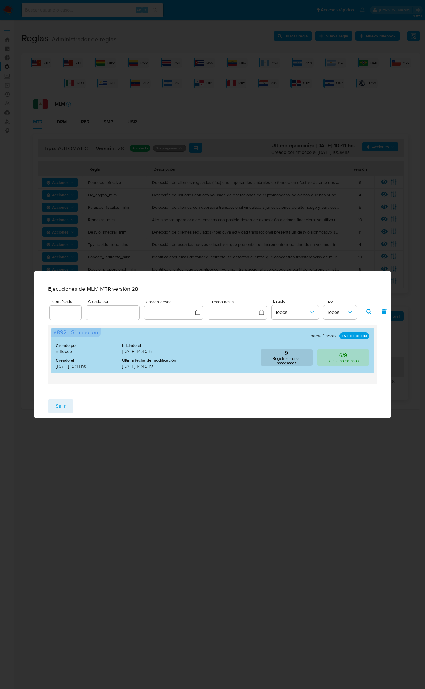
click at [350, 358] on button "6/9 Registros exitosos" at bounding box center [343, 357] width 52 height 17
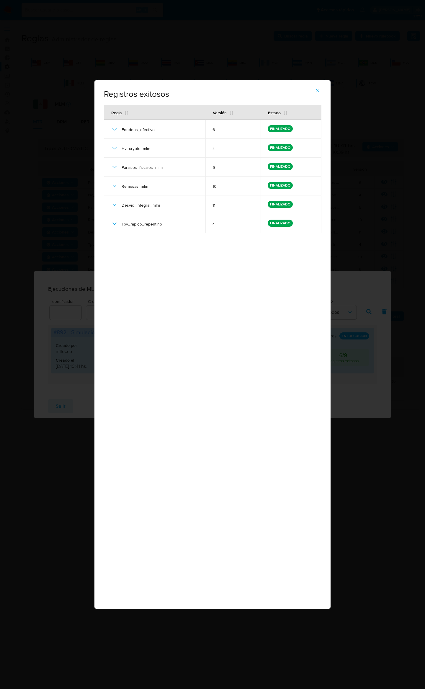
click at [316, 88] on icon "button" at bounding box center [317, 90] width 5 height 5
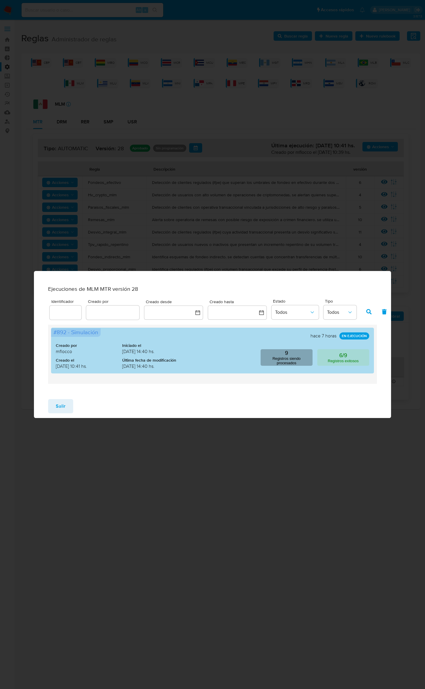
click at [296, 363] on p "Registros siendo procesados" at bounding box center [286, 360] width 48 height 9
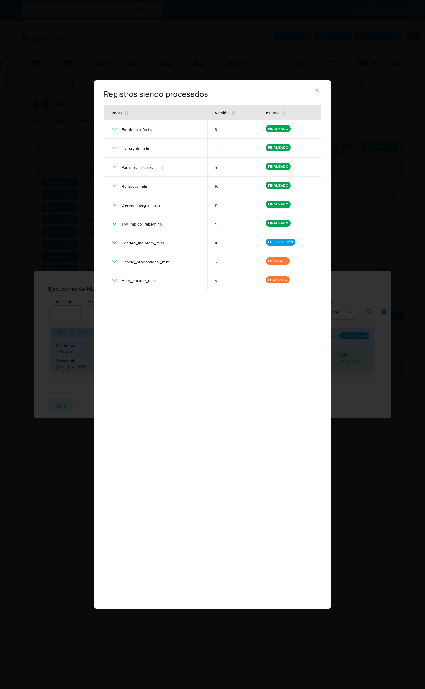
click at [316, 91] on icon "button" at bounding box center [317, 90] width 5 height 5
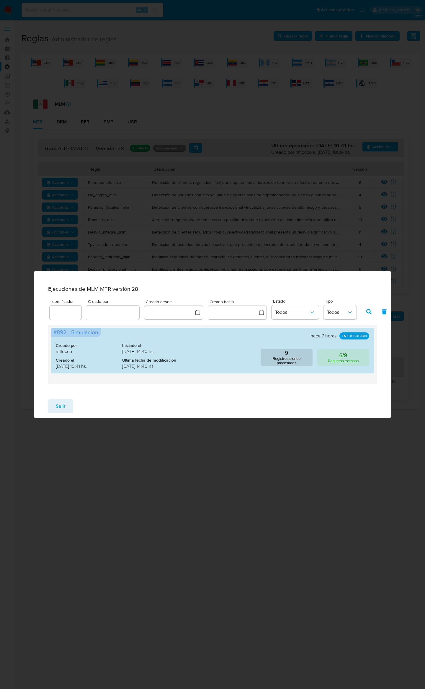
click at [68, 405] on button "Salir" at bounding box center [60, 406] width 25 height 14
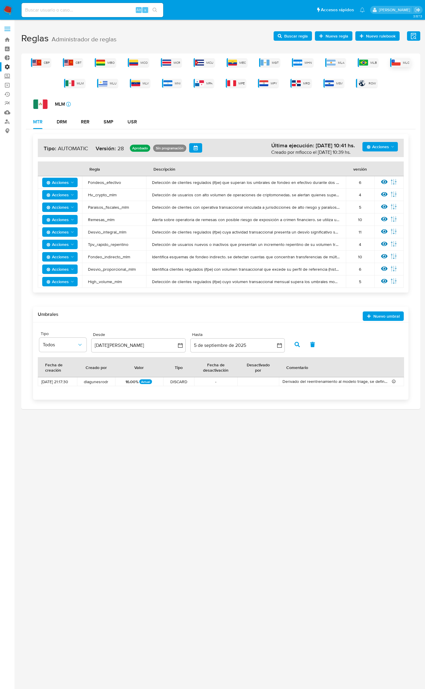
click at [392, 60] on img at bounding box center [396, 63] width 9 height 6
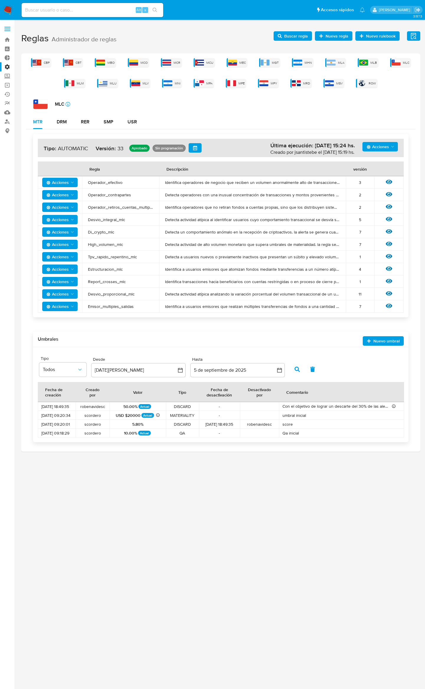
click at [382, 147] on span "Acciones" at bounding box center [378, 146] width 22 height 9
click at [377, 203] on button "Ejecuciones" at bounding box center [380, 204] width 53 height 14
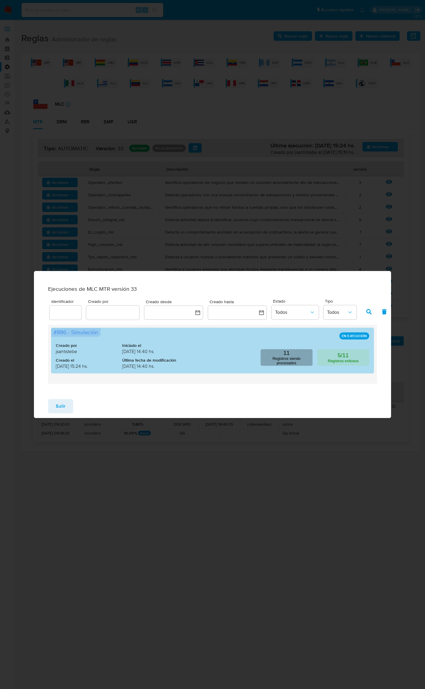
click at [279, 363] on p "Registros siendo procesados" at bounding box center [286, 360] width 48 height 9
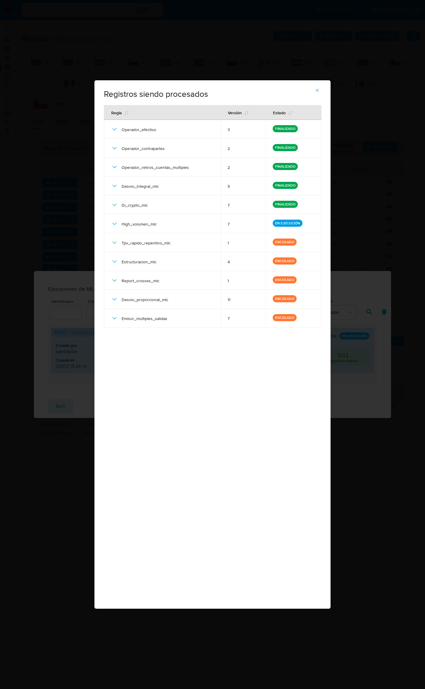
click at [319, 90] on icon "button" at bounding box center [317, 90] width 5 height 5
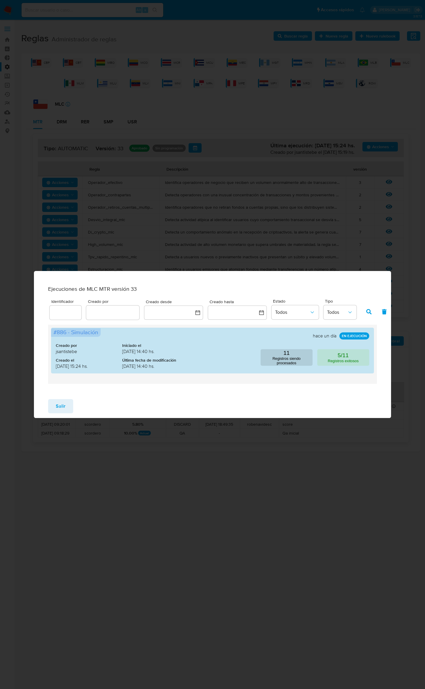
click at [314, 407] on div "Salir" at bounding box center [212, 406] width 357 height 24
click at [48, 408] on div "Salir" at bounding box center [212, 406] width 357 height 24
click at [69, 405] on button "Salir" at bounding box center [60, 406] width 25 height 14
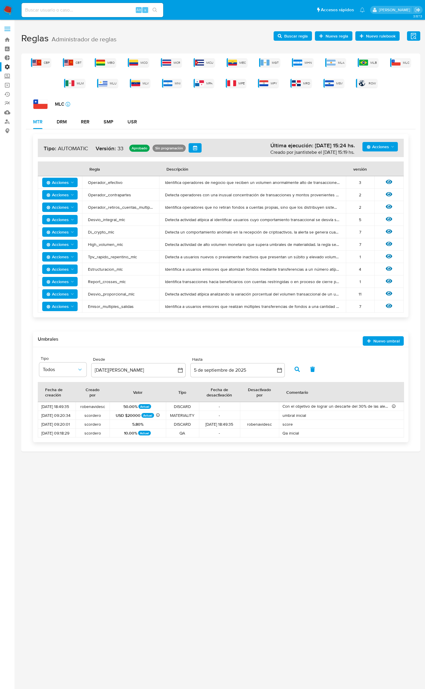
click at [379, 141] on div "Acciones Última ejecución: [DATE] 15:24 hs. Creado por jsantistebe el [DATE] 15…" at bounding box center [221, 148] width 366 height 18
click at [380, 146] on span "Acciones" at bounding box center [378, 146] width 22 height 9
click at [384, 206] on button "Ejecuciones" at bounding box center [380, 204] width 53 height 14
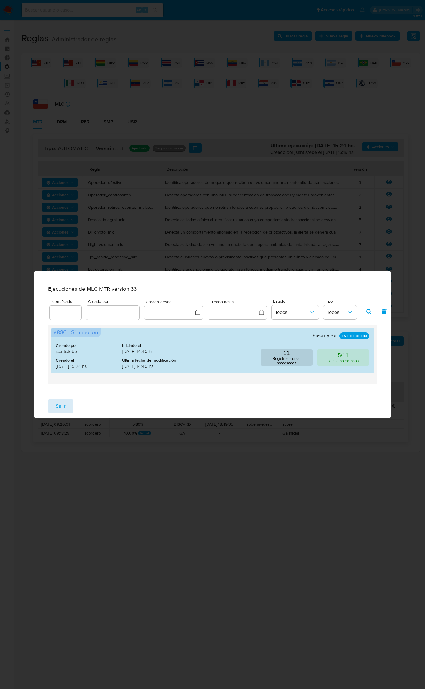
click at [61, 409] on span "Salir" at bounding box center [61, 406] width 10 height 13
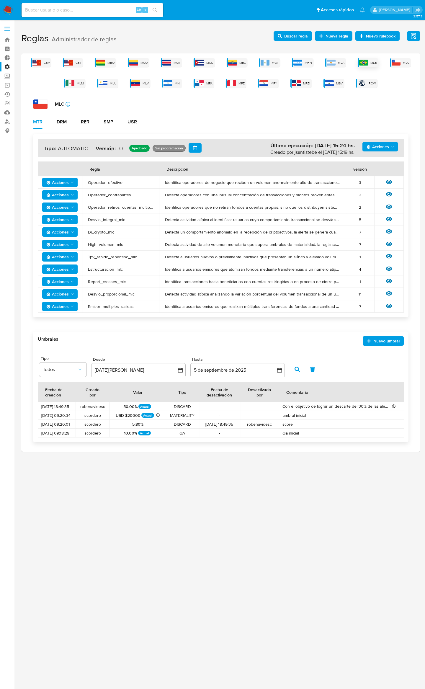
click at [365, 63] on img at bounding box center [363, 63] width 9 height 6
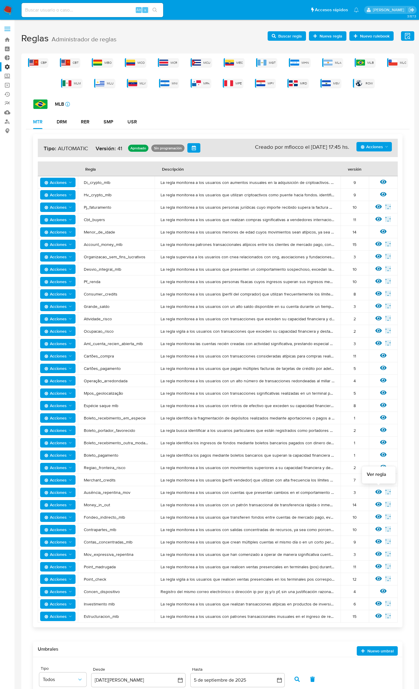
click at [378, 491] on icon at bounding box center [378, 491] width 6 height 6
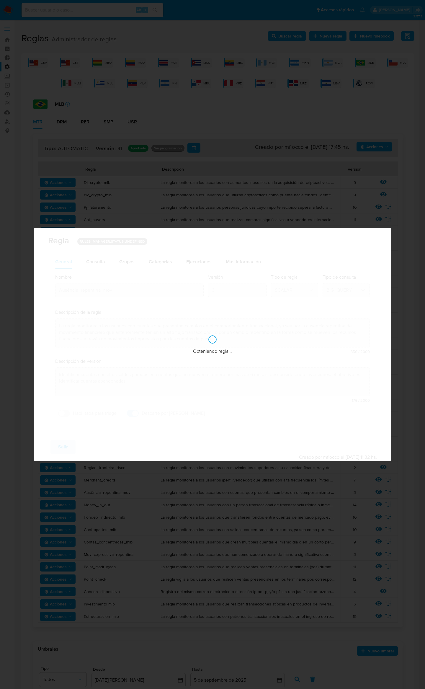
checkbox input "true"
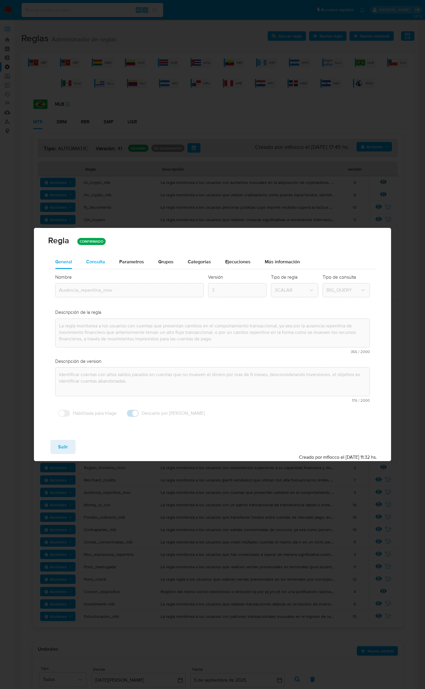
click at [105, 262] on button "Consulta" at bounding box center [95, 262] width 33 height 14
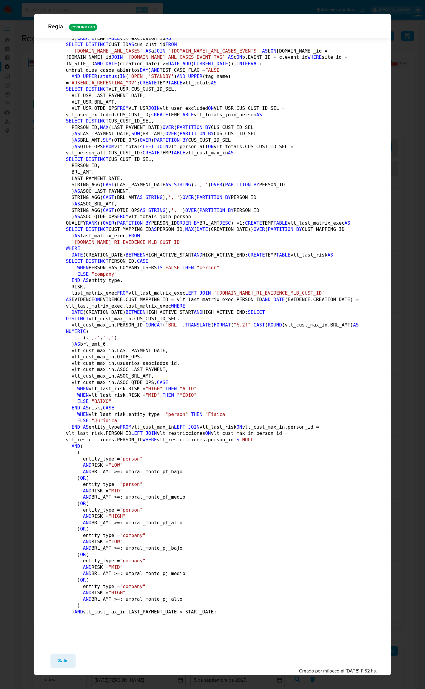
scroll to position [1741, 0]
click at [126, 434] on code "-- Parámetros de la regla DECLARE UMBRAL_MONTO_PF_ALTO INT64 DEFAULT : umbral_m…" at bounding box center [263, 103] width 395 height 1028
drag, startPoint x: 126, startPoint y: 434, endPoint x: 118, endPoint y: 454, distance: 21.5
click at [126, 433] on code "-- Parámetros de la regla DECLARE UMBRAL_MONTO_PF_ALTO INT64 DEFAULT : umbral_m…" at bounding box center [263, 103] width 395 height 1028
click at [63, 657] on span "Salir" at bounding box center [63, 660] width 10 height 13
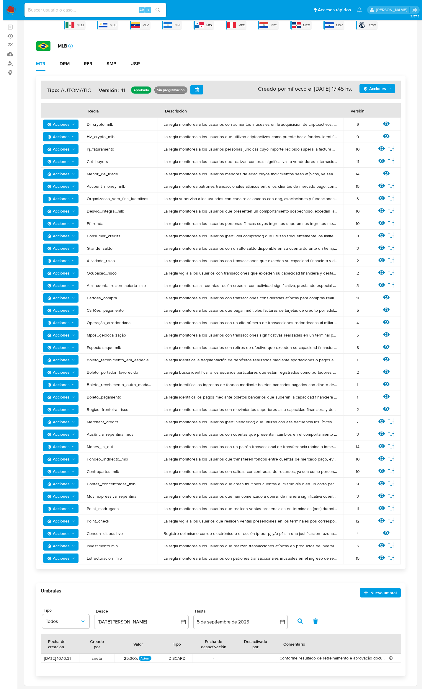
scroll to position [0, 0]
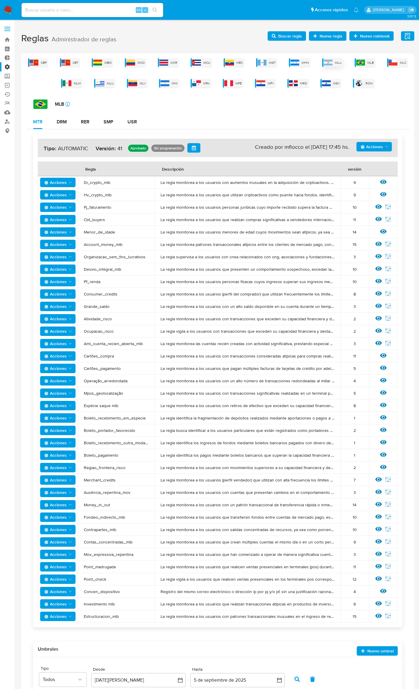
click at [336, 61] on span "MLA" at bounding box center [338, 63] width 6 height 4
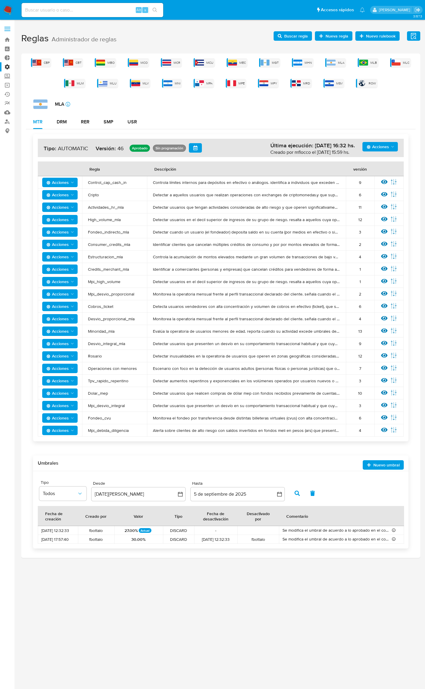
click at [382, 150] on span "Acciones" at bounding box center [378, 146] width 22 height 9
click at [389, 208] on button "Ejecuciones" at bounding box center [380, 204] width 53 height 14
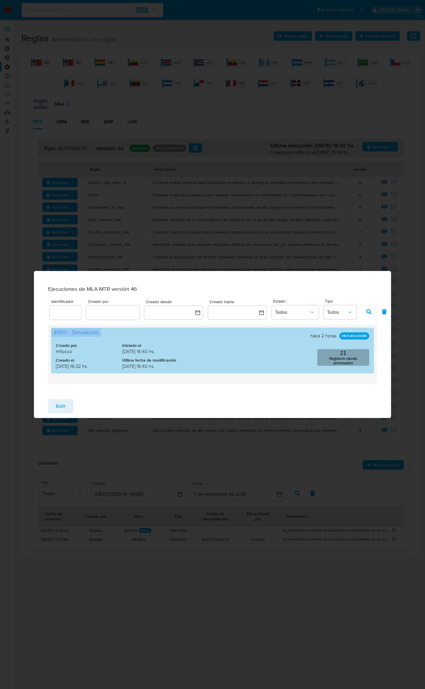
click at [351, 357] on button "21 Registros siendo procesados" at bounding box center [343, 357] width 52 height 17
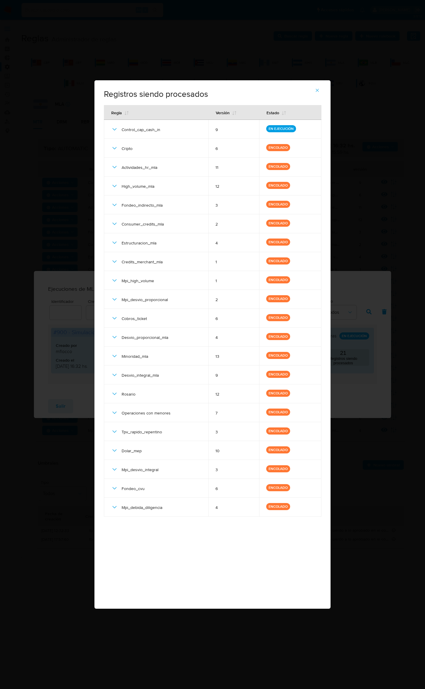
click at [322, 90] on button "button" at bounding box center [317, 90] width 21 height 14
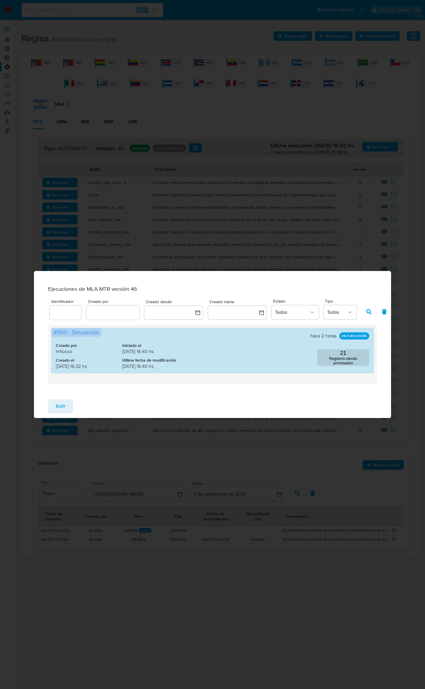
click at [60, 408] on span "Salir" at bounding box center [61, 406] width 10 height 13
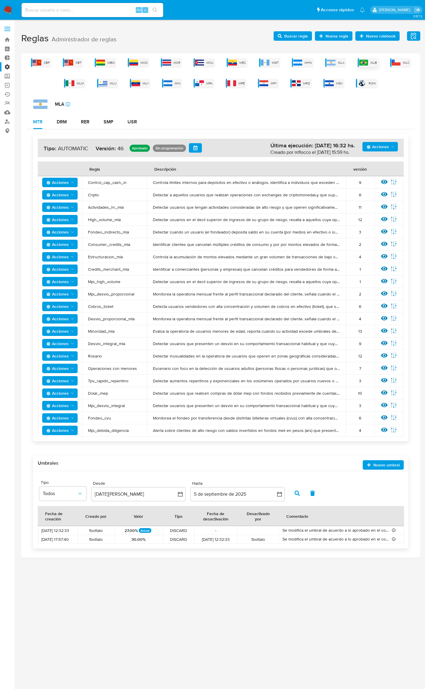
click at [367, 65] on div "MLB" at bounding box center [368, 62] width 21 height 9
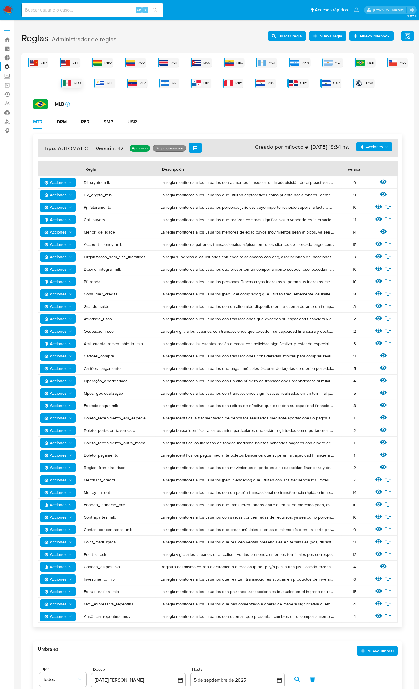
click at [78, 84] on span "MLM" at bounding box center [77, 83] width 7 height 4
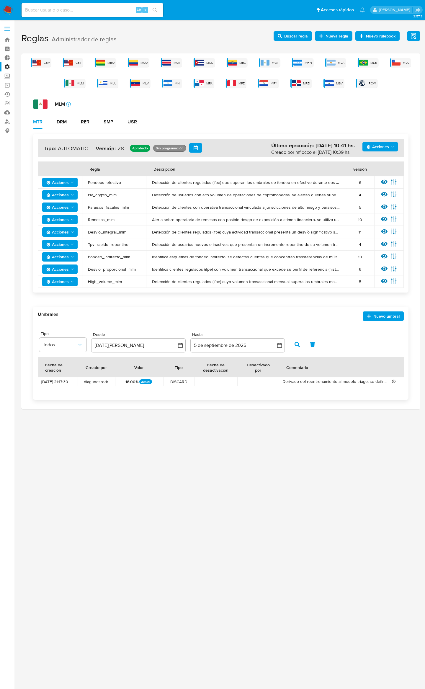
click at [77, 279] on button "Acciones" at bounding box center [59, 281] width 35 height 9
click at [150, 285] on td "Detección de clientes regulados (ifpe) cuyo volumen transaccional mensual super…" at bounding box center [246, 281] width 200 height 12
click at [385, 281] on icon at bounding box center [384, 281] width 6 height 4
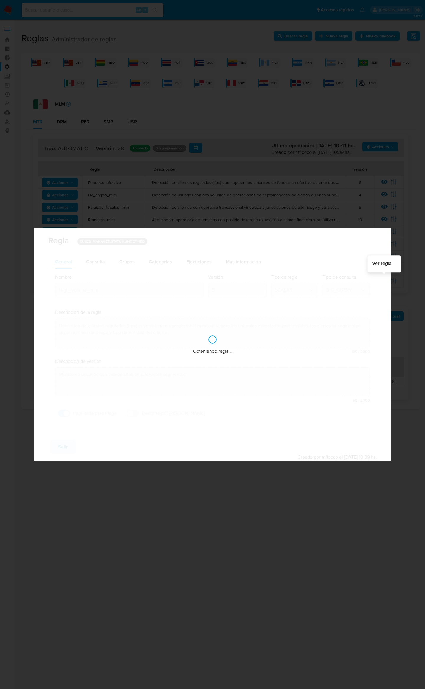
checkbox input "true"
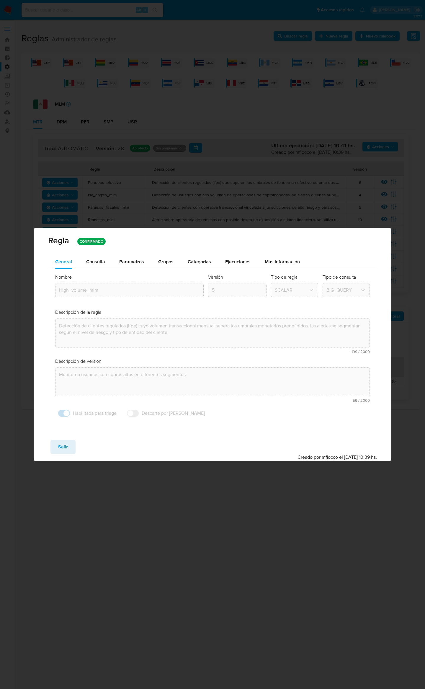
click at [104, 258] on span "Consulta" at bounding box center [95, 261] width 19 height 7
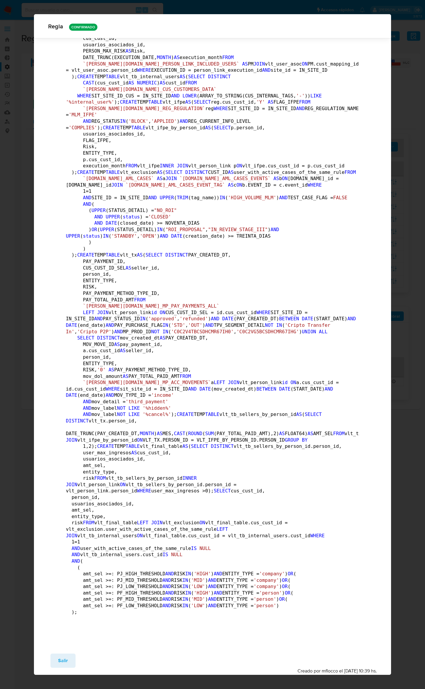
scroll to position [1183, 0]
click at [60, 660] on span "Salir" at bounding box center [63, 660] width 10 height 13
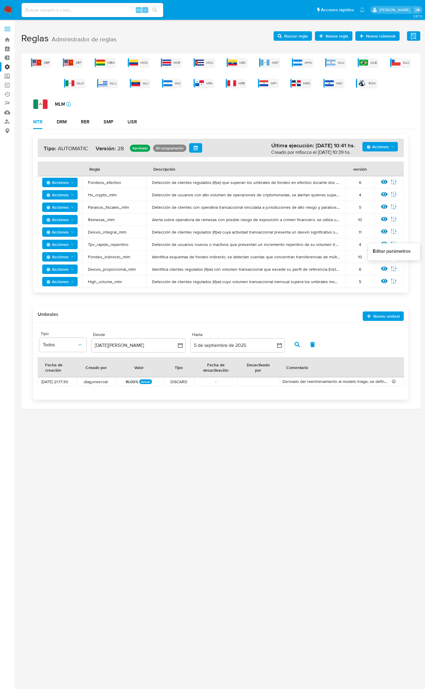
click at [393, 269] on icon at bounding box center [393, 268] width 6 height 6
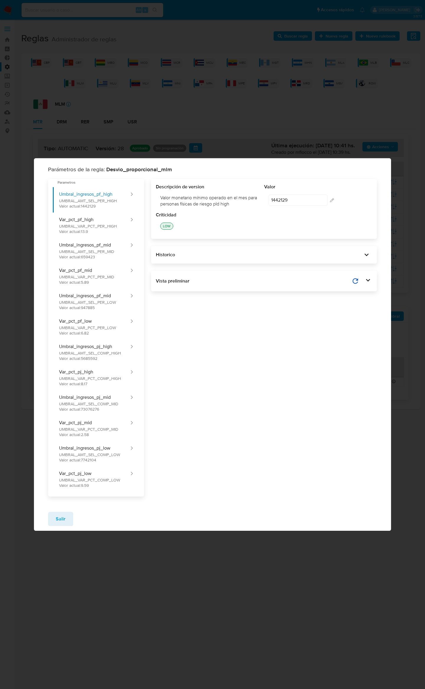
click at [424, 348] on div "Parámetros de la regla: Desvio_proporcional_mlm Parametros Umbral_ingresos_pf_h…" at bounding box center [212, 344] width 425 height 689
click at [68, 515] on button "Salir" at bounding box center [60, 519] width 25 height 14
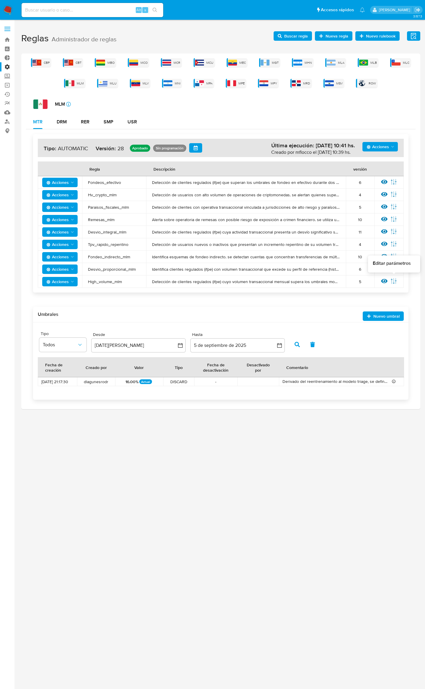
click at [394, 284] on div at bounding box center [393, 282] width 6 height 8
click at [393, 280] on icon at bounding box center [393, 281] width 6 height 6
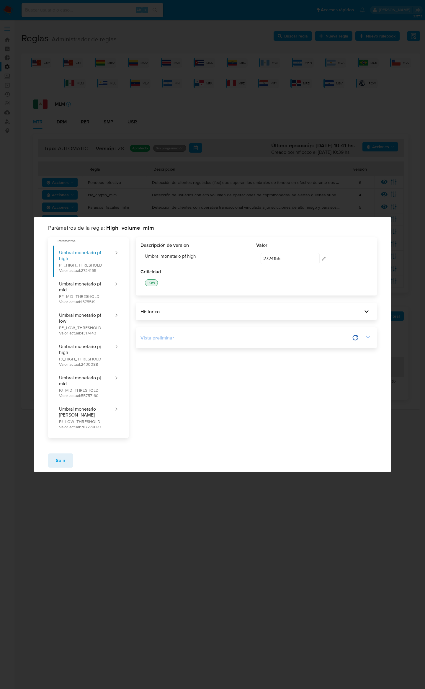
click at [371, 338] on icon at bounding box center [368, 337] width 8 height 8
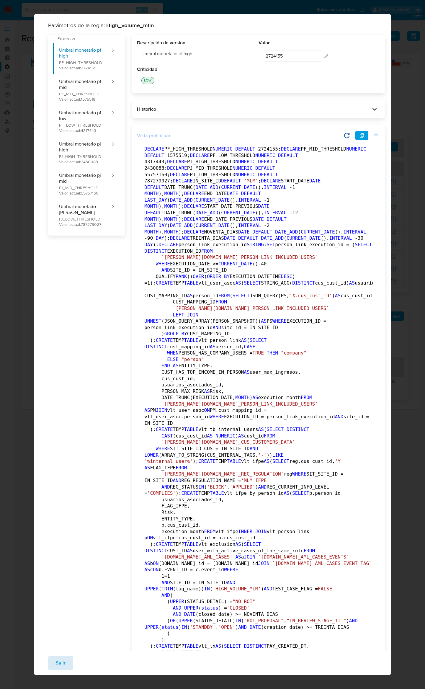
click at [63, 663] on span "Salir" at bounding box center [61, 662] width 10 height 13
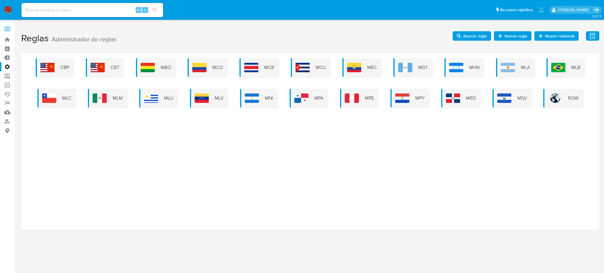
click at [553, 66] on img at bounding box center [559, 67] width 14 height 9
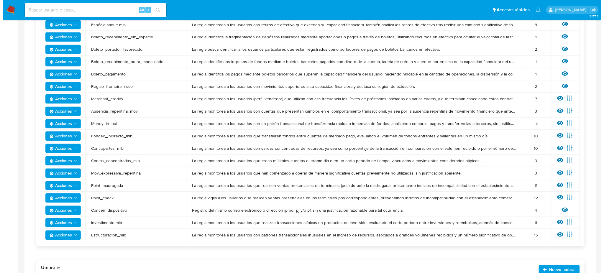
scroll to position [393, 0]
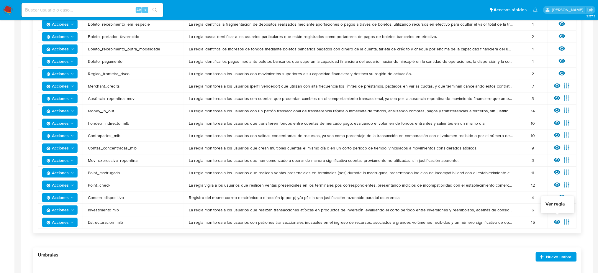
click at [556, 222] on icon at bounding box center [557, 222] width 6 height 4
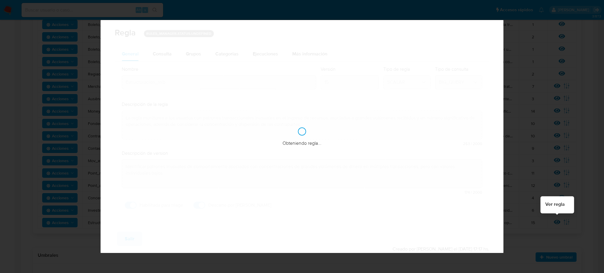
checkbox input "true"
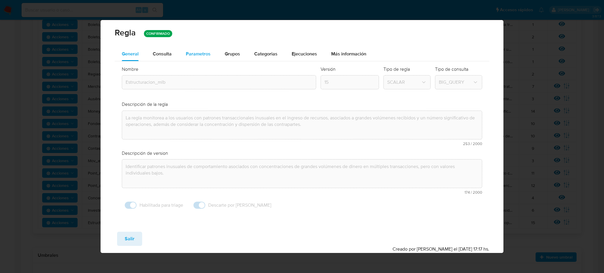
click at [189, 54] on span "Parametros" at bounding box center [198, 53] width 25 height 7
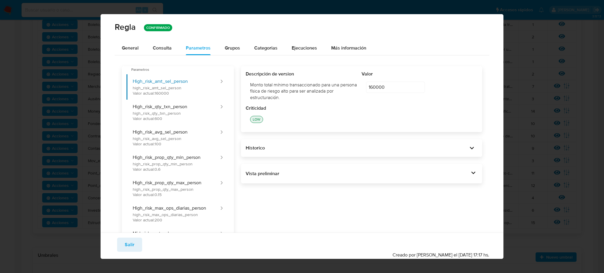
click at [324, 180] on div "Vista preliminar DECLARE START_TIME DATE DEFAULT DATE_TRUNC( DATE_ADD ( CURRENT…" at bounding box center [361, 173] width 241 height 19
click at [325, 174] on div "Vista preliminar" at bounding box center [358, 174] width 224 height 6
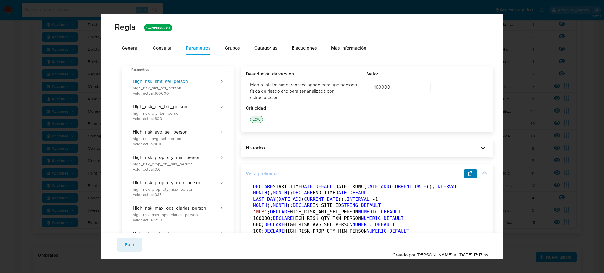
click at [464, 173] on button "button" at bounding box center [470, 173] width 13 height 9
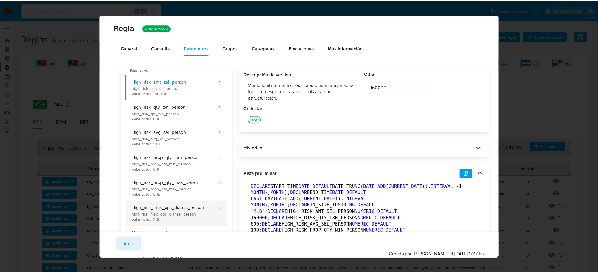
scroll to position [393, 0]
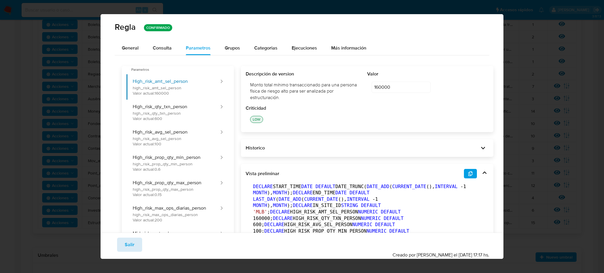
click at [133, 244] on span "Salir" at bounding box center [130, 244] width 10 height 13
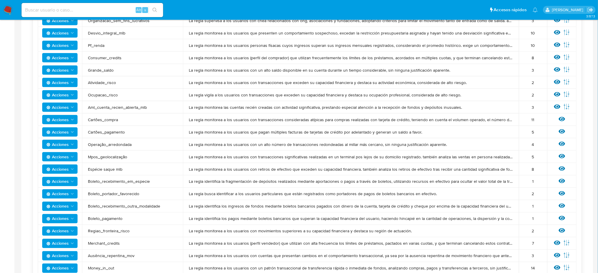
scroll to position [275, 0]
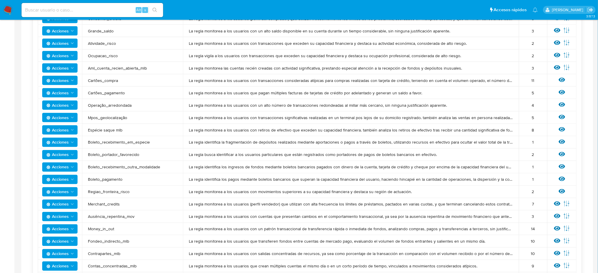
click at [68, 218] on span "Acciones" at bounding box center [57, 216] width 22 height 9
click at [69, 232] on button "Deshabilitar" at bounding box center [59, 232] width 53 height 14
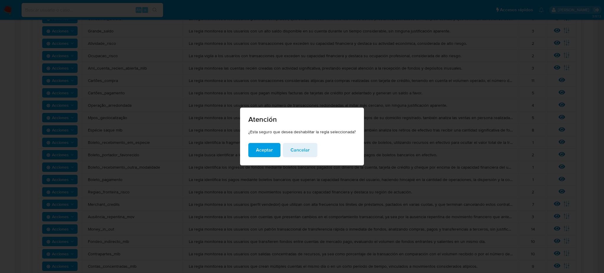
click at [267, 150] on span "Aceptar" at bounding box center [264, 150] width 17 height 13
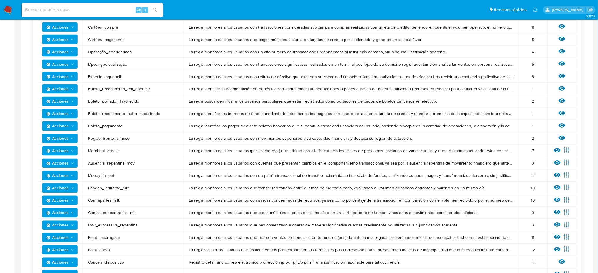
scroll to position [393, 0]
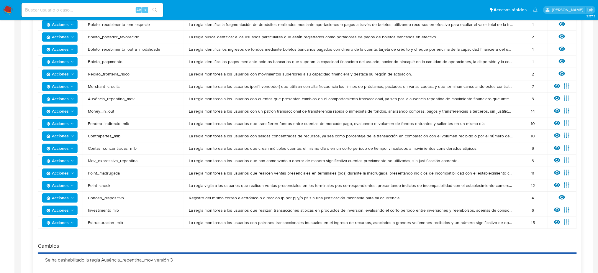
click at [71, 160] on icon "Acciones" at bounding box center [72, 161] width 5 height 5
click at [72, 174] on button "Deshabilitar" at bounding box center [59, 176] width 53 height 14
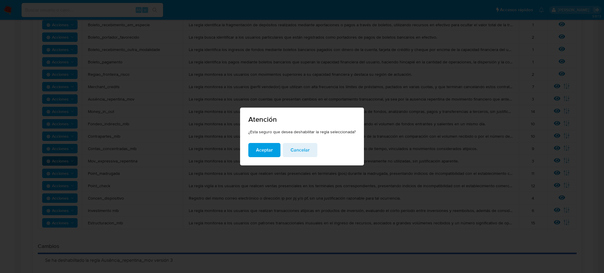
click at [272, 155] on span "Aceptar" at bounding box center [264, 150] width 17 height 13
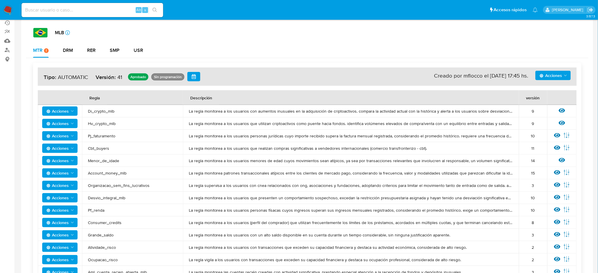
scroll to position [39, 0]
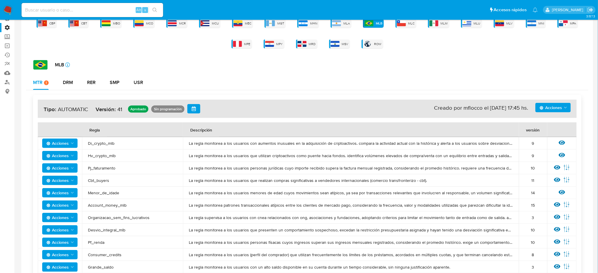
click at [546, 107] on span "Acciones" at bounding box center [551, 107] width 22 height 9
click at [549, 125] on button "Agregar reglas" at bounding box center [553, 123] width 53 height 14
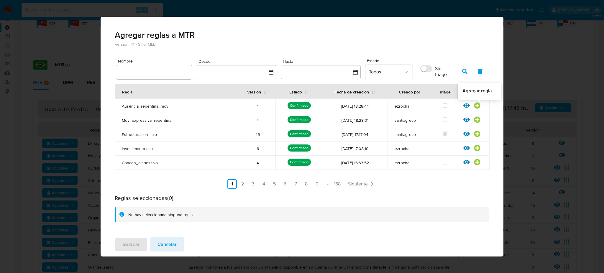
click at [477, 106] on icon at bounding box center [477, 105] width 6 height 6
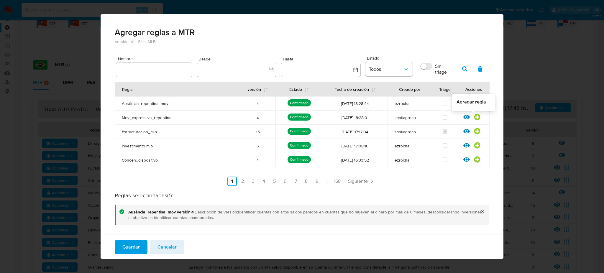
click at [474, 116] on icon at bounding box center [477, 117] width 6 height 6
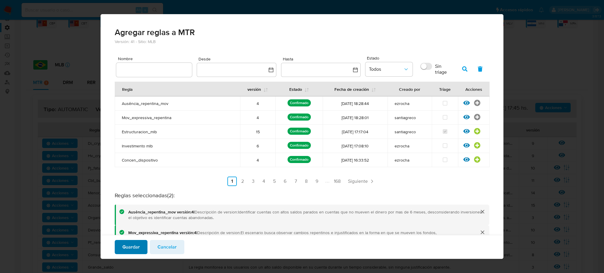
click at [123, 248] on span "Guardar" at bounding box center [130, 247] width 17 height 13
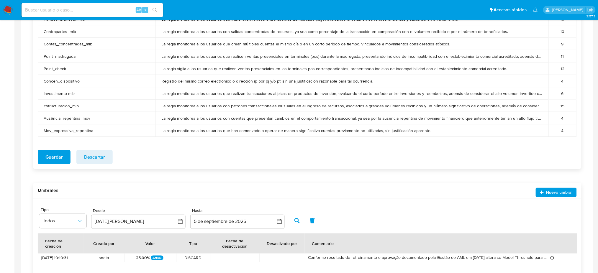
scroll to position [1057, 0]
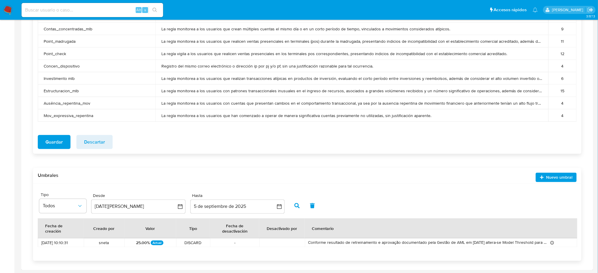
click at [57, 141] on span "Guardar" at bounding box center [53, 142] width 17 height 13
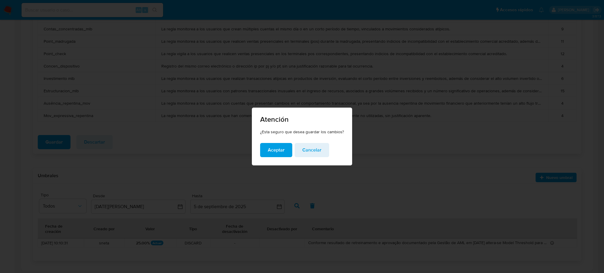
click at [270, 154] on span "Aceptar" at bounding box center [276, 150] width 17 height 13
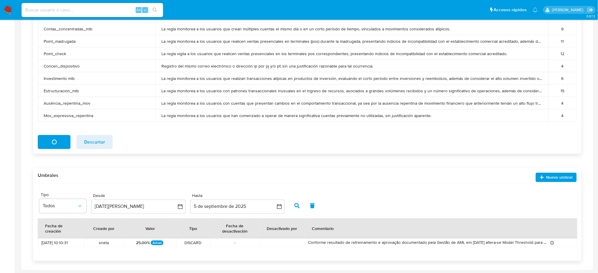
scroll to position [0, 0]
